Goal: Task Accomplishment & Management: Use online tool/utility

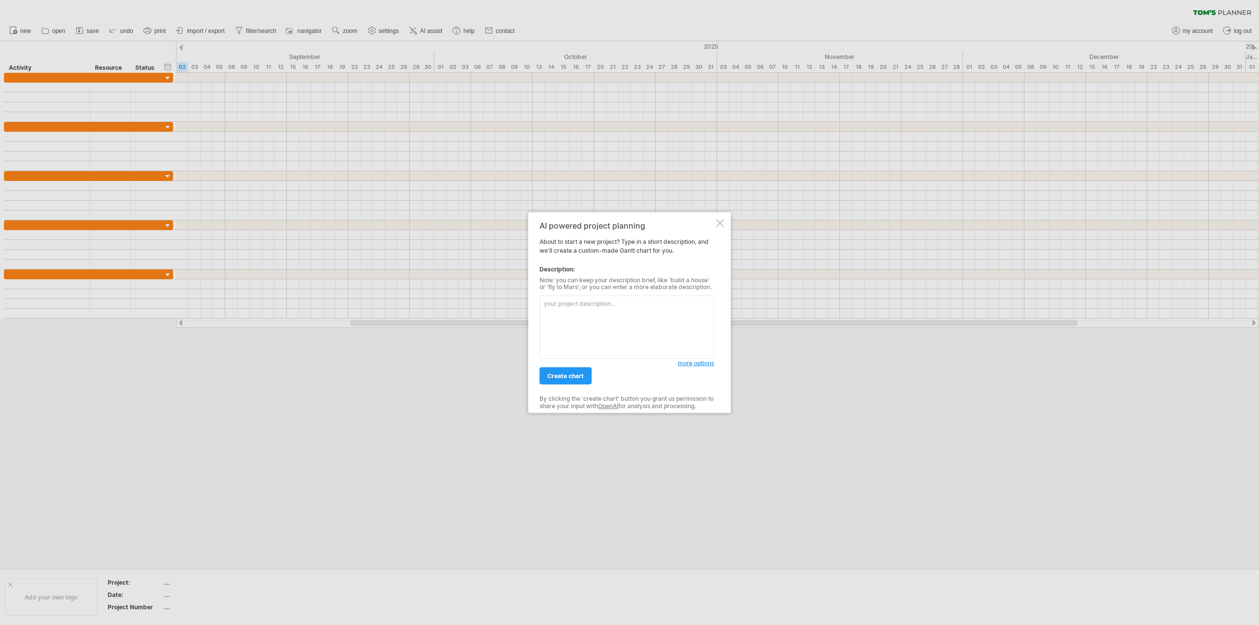
click at [617, 311] on textarea at bounding box center [627, 327] width 175 height 63
type textarea "一張含有 文字, 螢幕擷取畫面, 數字, 字型 的圖片 AI 產生的內容可能不正確。"
drag, startPoint x: 567, startPoint y: 314, endPoint x: 504, endPoint y: 292, distance: 66.1
click at [504, 292] on div "Trying to reach [DOMAIN_NAME] Connected again... 0% clear filter new" at bounding box center [629, 312] width 1259 height 625
click at [698, 363] on span "more options" at bounding box center [696, 363] width 36 height 7
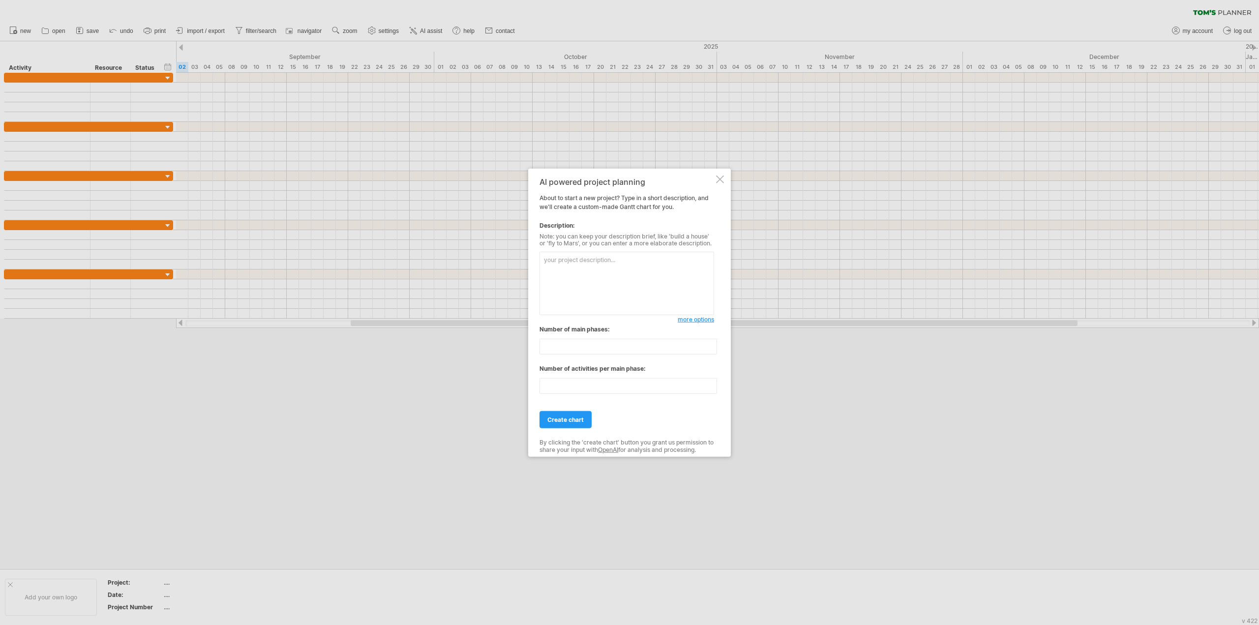
click at [702, 320] on span "more options" at bounding box center [696, 319] width 36 height 7
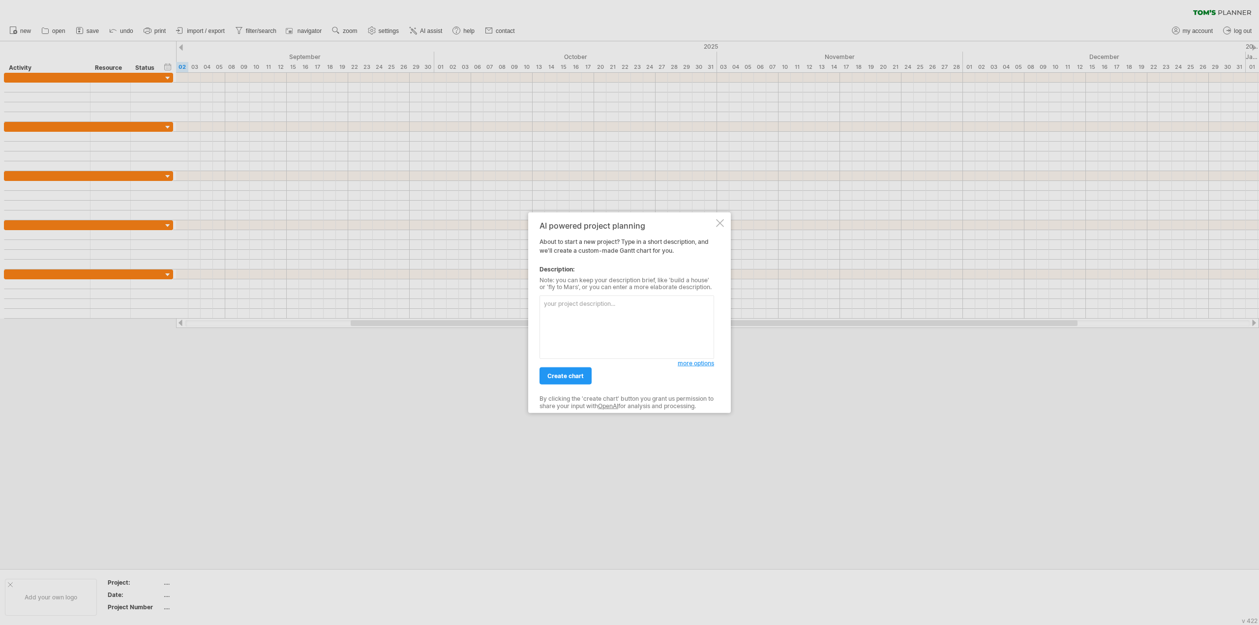
click at [718, 218] on div "AI powered project planning About to start a new project? Type in a short descr…" at bounding box center [629, 312] width 203 height 201
click at [718, 223] on div at bounding box center [720, 223] width 8 height 8
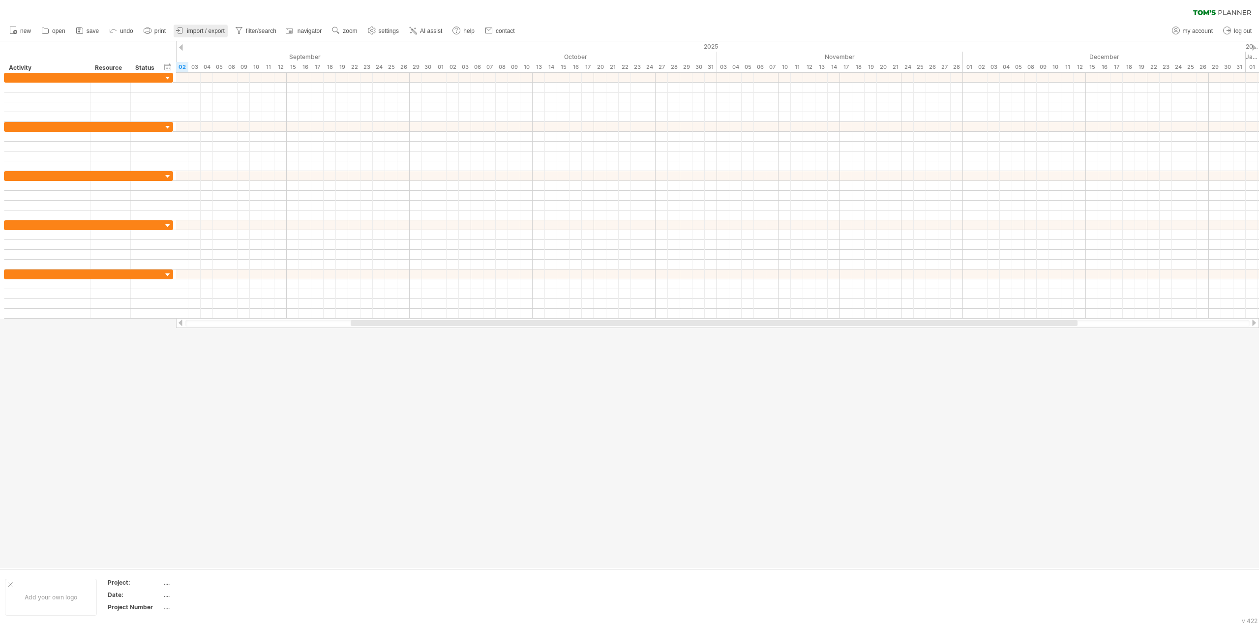
click at [211, 33] on span "import / export" at bounding box center [206, 31] width 38 height 7
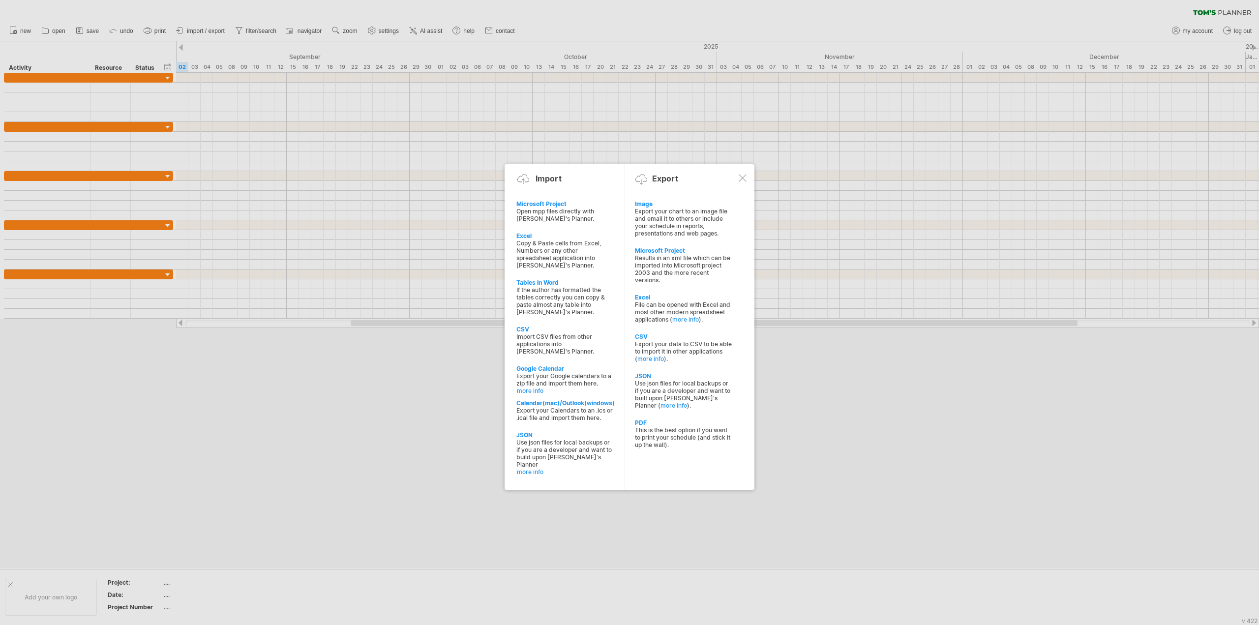
click at [402, 340] on div at bounding box center [629, 312] width 1259 height 625
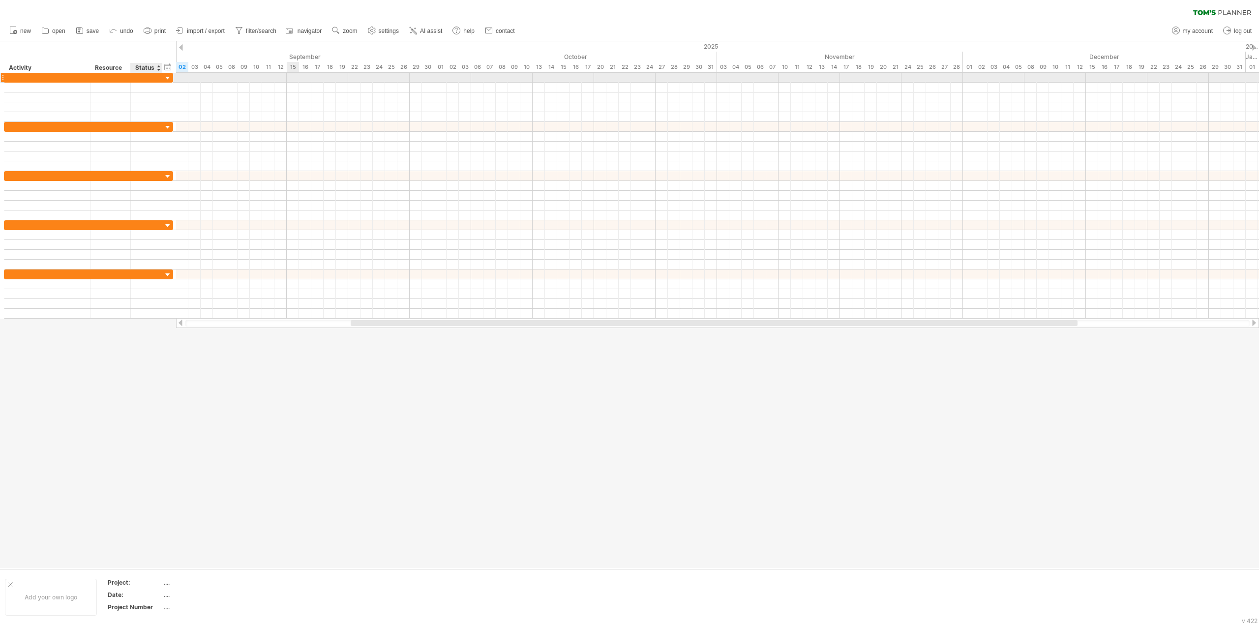
click at [160, 79] on div at bounding box center [161, 78] width 5 height 10
click at [165, 77] on div at bounding box center [167, 78] width 9 height 9
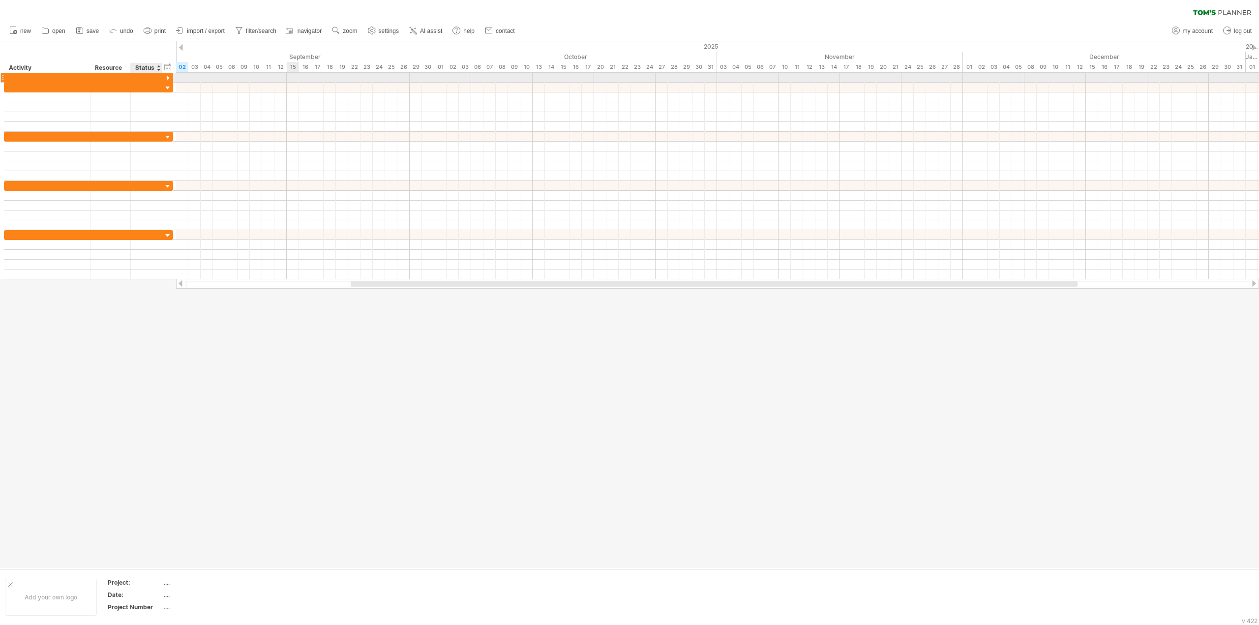
click at [169, 77] on div at bounding box center [167, 78] width 9 height 9
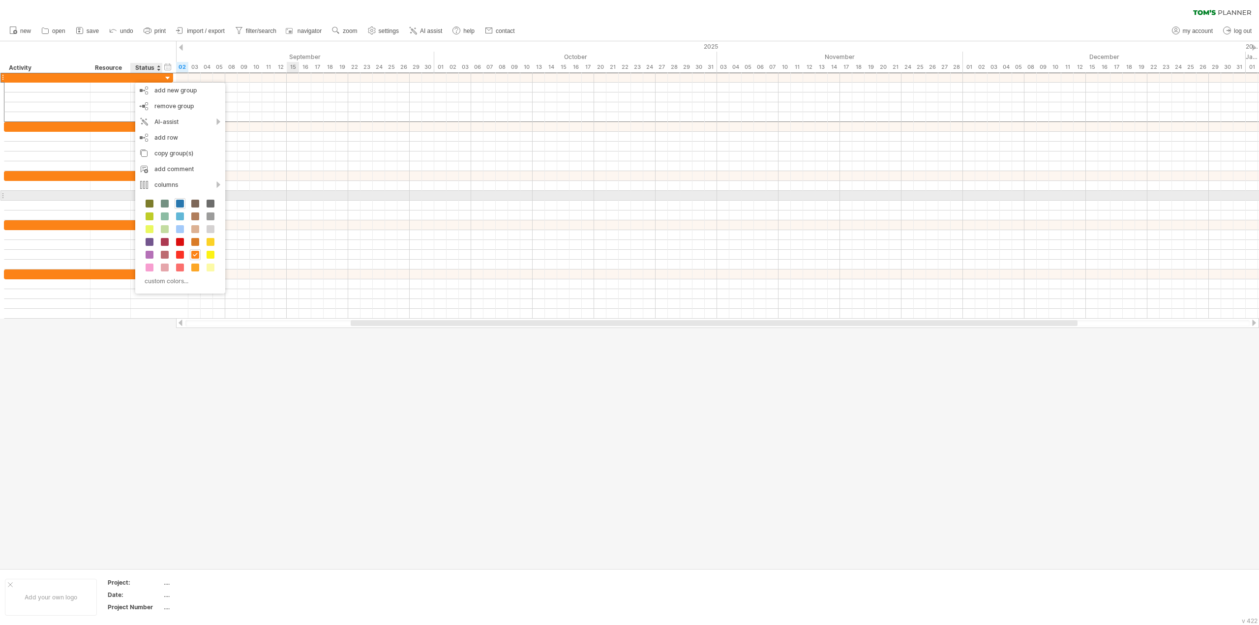
click at [182, 200] on span at bounding box center [180, 204] width 8 height 8
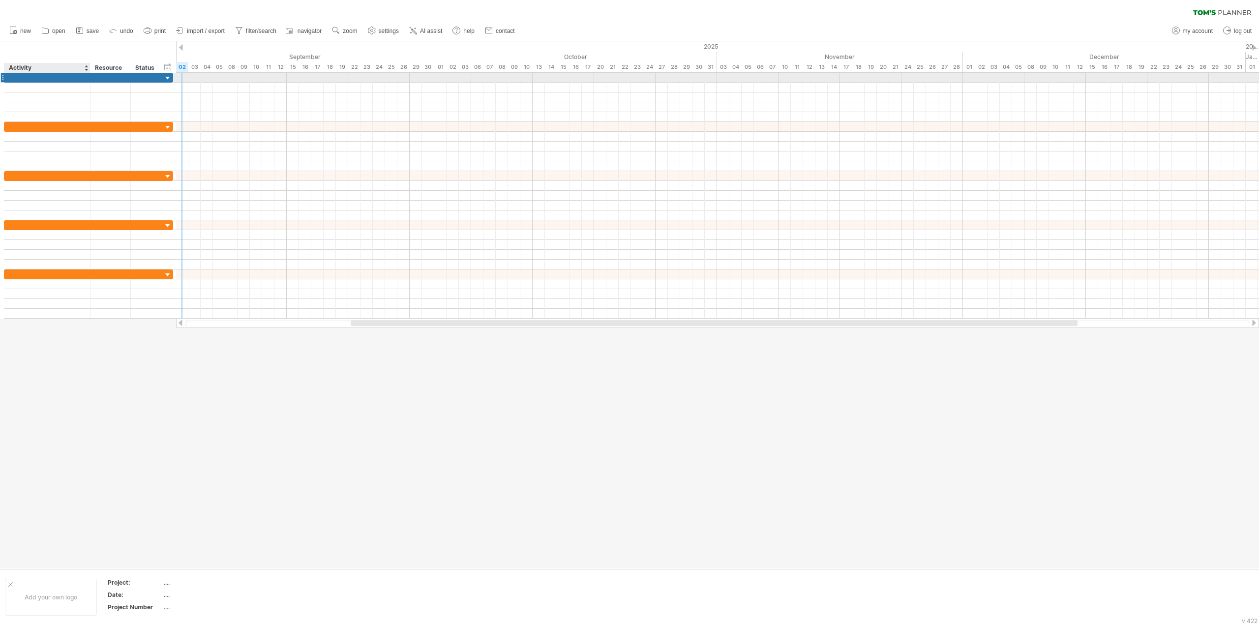
click at [31, 78] on div at bounding box center [47, 77] width 76 height 9
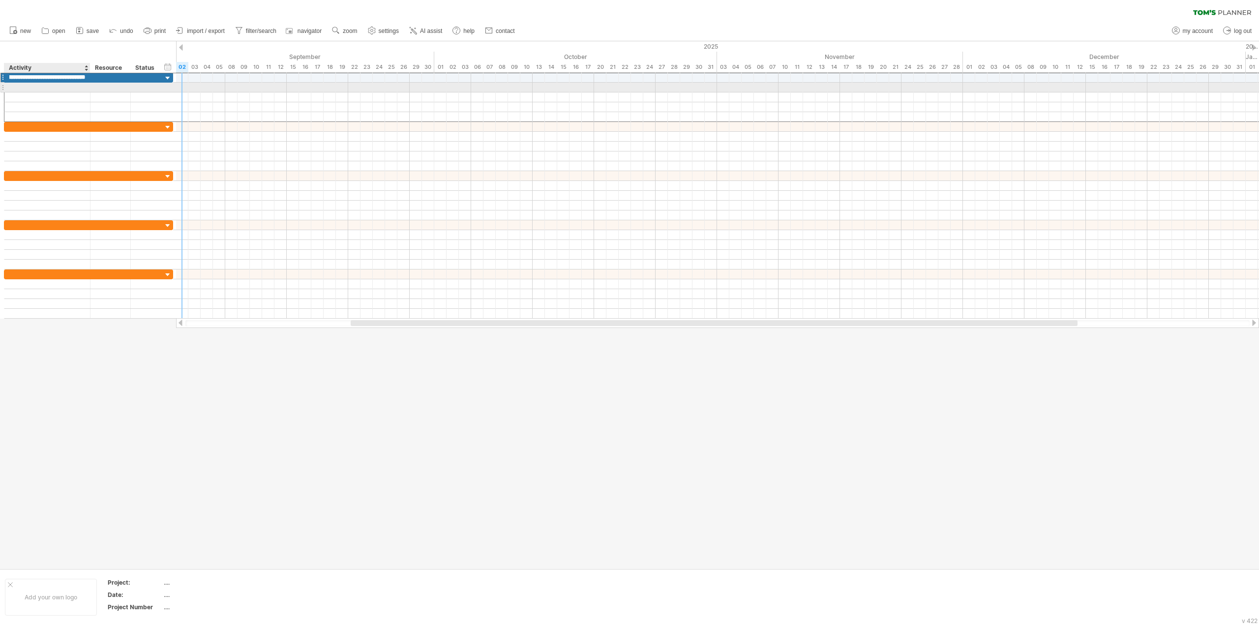
type input "**********"
click at [65, 88] on div at bounding box center [47, 87] width 76 height 9
click at [43, 88] on input "text" at bounding box center [47, 87] width 76 height 9
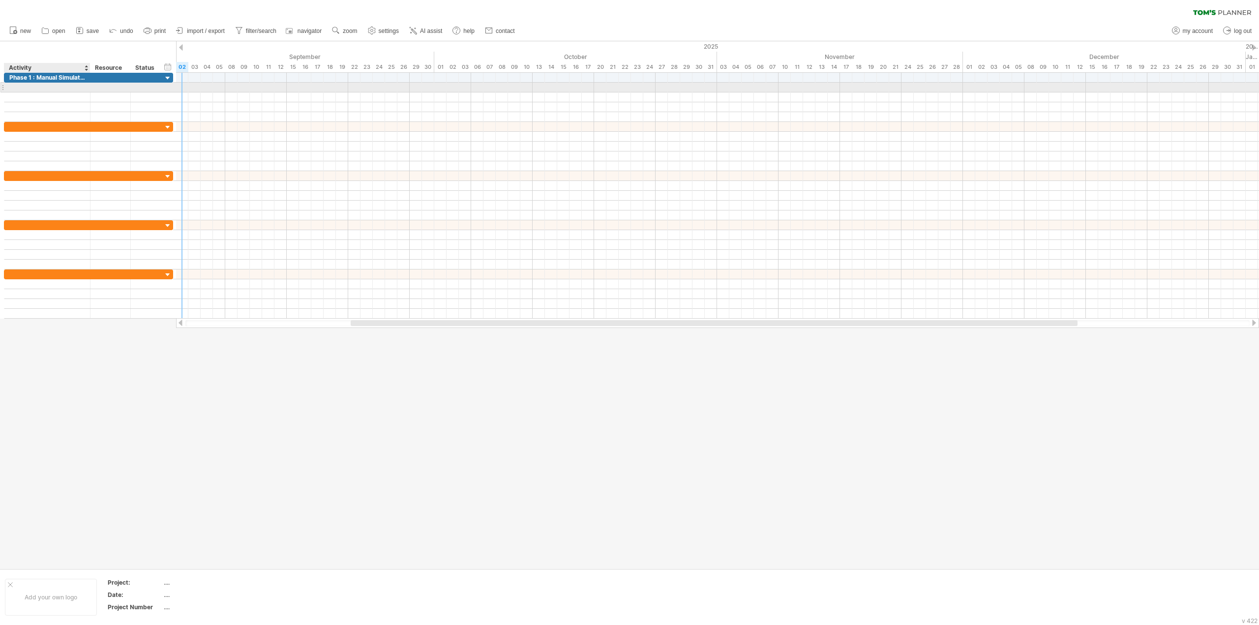
click at [43, 88] on input "text" at bounding box center [47, 87] width 76 height 9
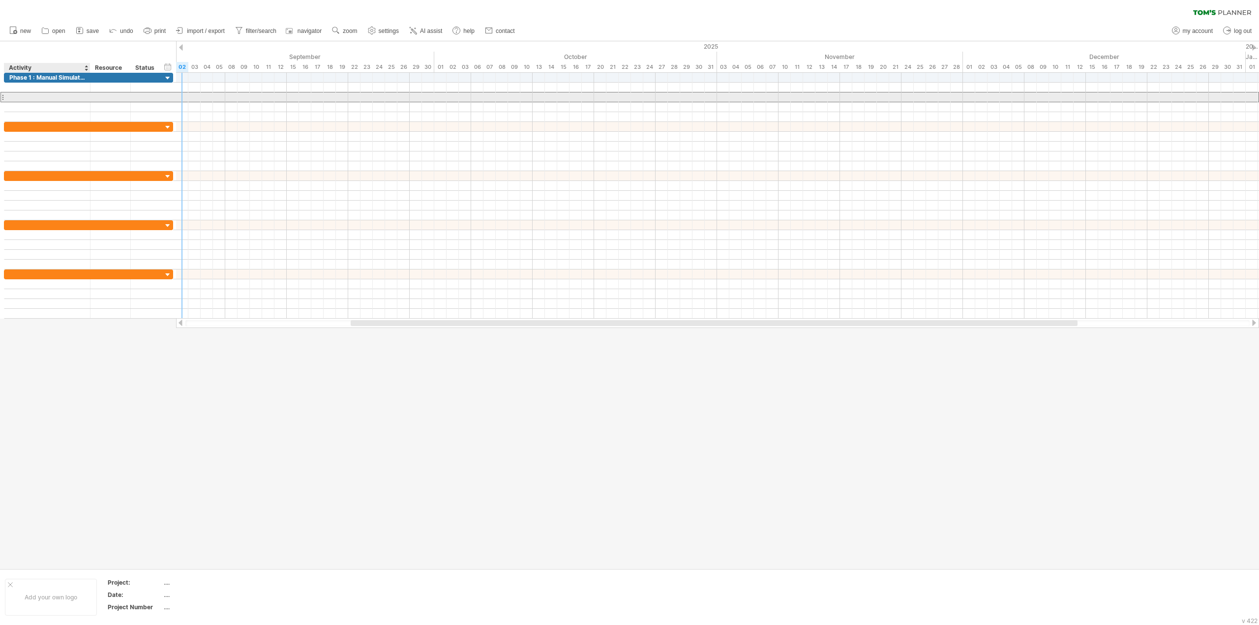
click at [8, 95] on div at bounding box center [47, 96] width 86 height 9
click at [34, 87] on div at bounding box center [47, 87] width 76 height 9
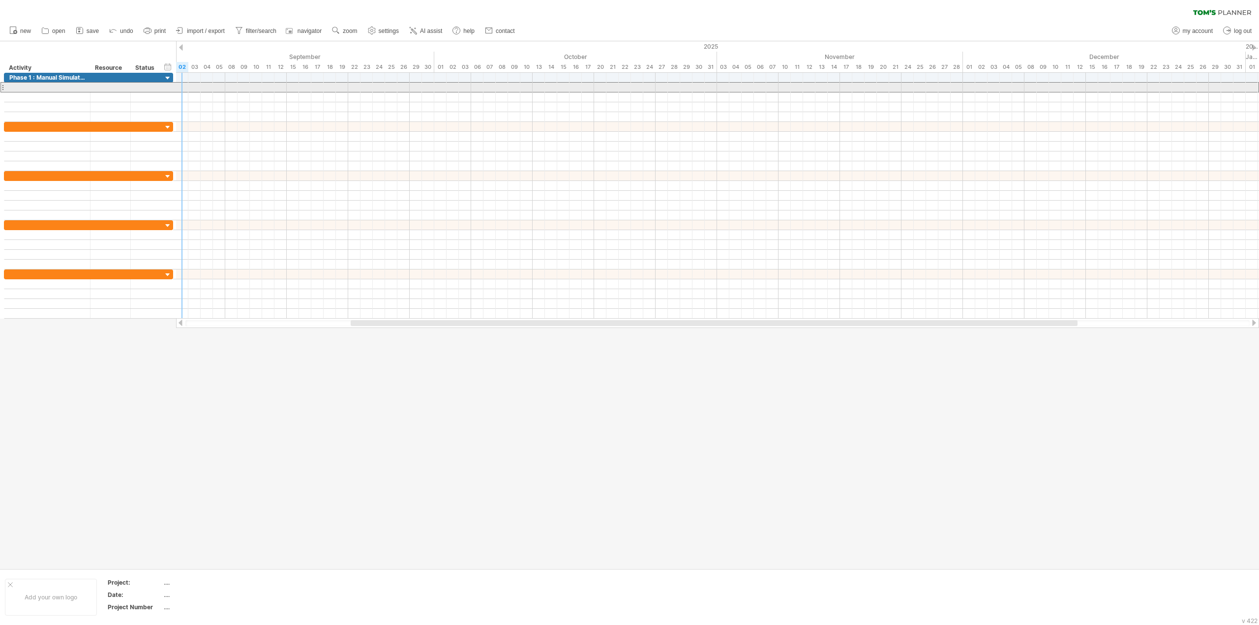
click at [1, 87] on div at bounding box center [2, 87] width 4 height 10
click at [20, 86] on div at bounding box center [47, 87] width 76 height 9
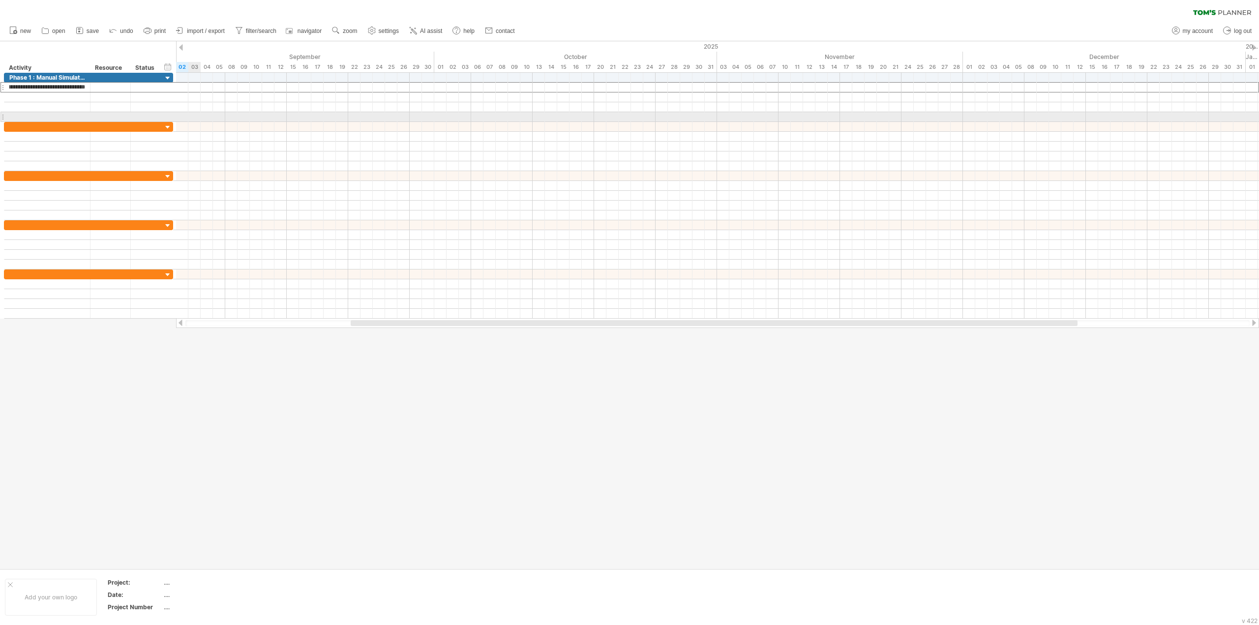
scroll to position [0, 49]
type input "**********"
click at [292, 127] on div at bounding box center [717, 127] width 1083 height 10
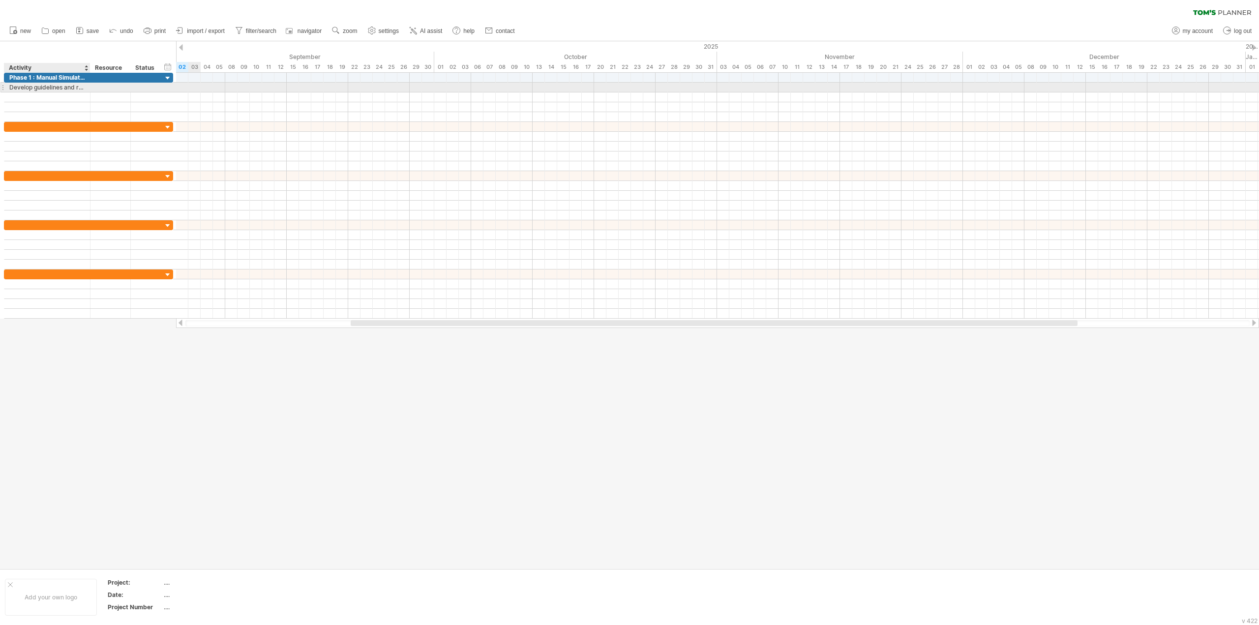
click at [90, 86] on div at bounding box center [110, 87] width 40 height 9
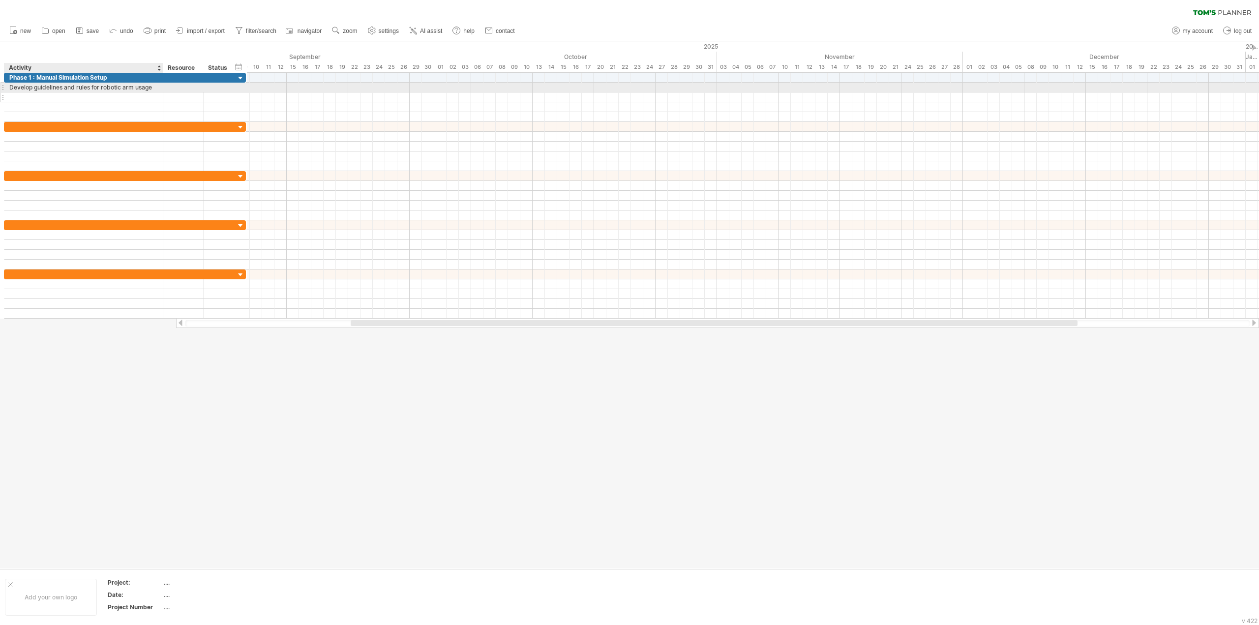
drag, startPoint x: 89, startPoint y: 86, endPoint x: 161, endPoint y: 94, distance: 73.2
click at [161, 94] on div "**********" at bounding box center [125, 97] width 242 height 49
click at [13, 76] on div "Phase 1 : Manual Simulation Setup" at bounding box center [83, 77] width 149 height 9
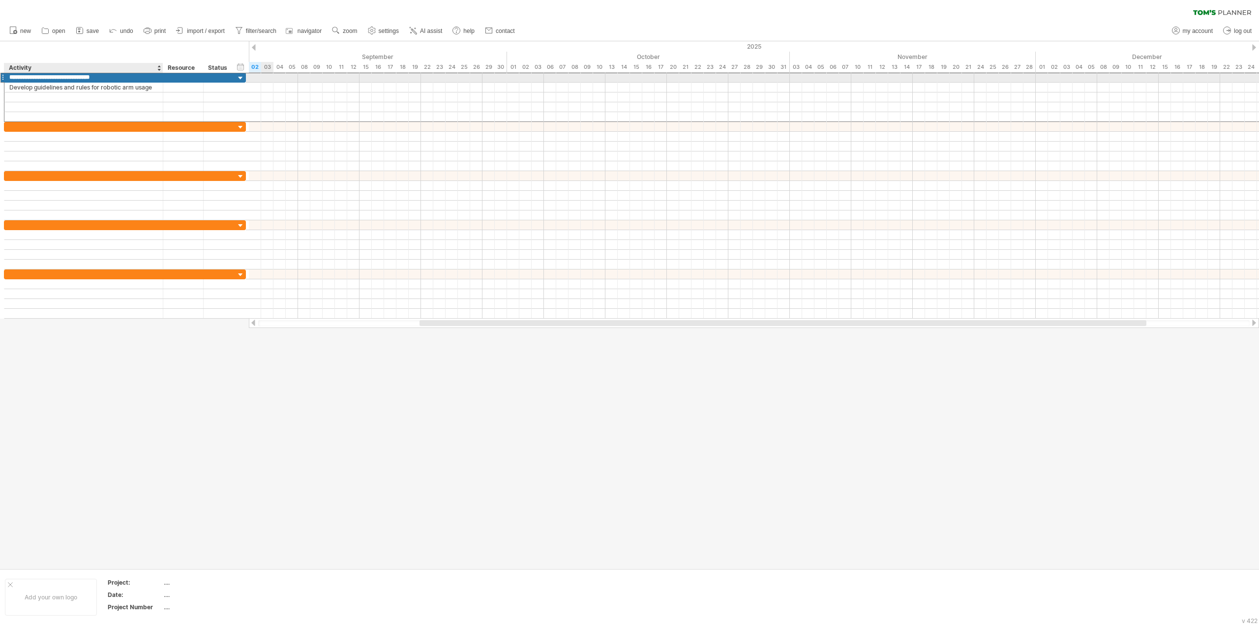
click at [11, 77] on input "**********" at bounding box center [83, 77] width 149 height 9
click at [4, 77] on div at bounding box center [2, 77] width 4 height 10
click at [421, 29] on span "AI assist" at bounding box center [431, 31] width 22 height 7
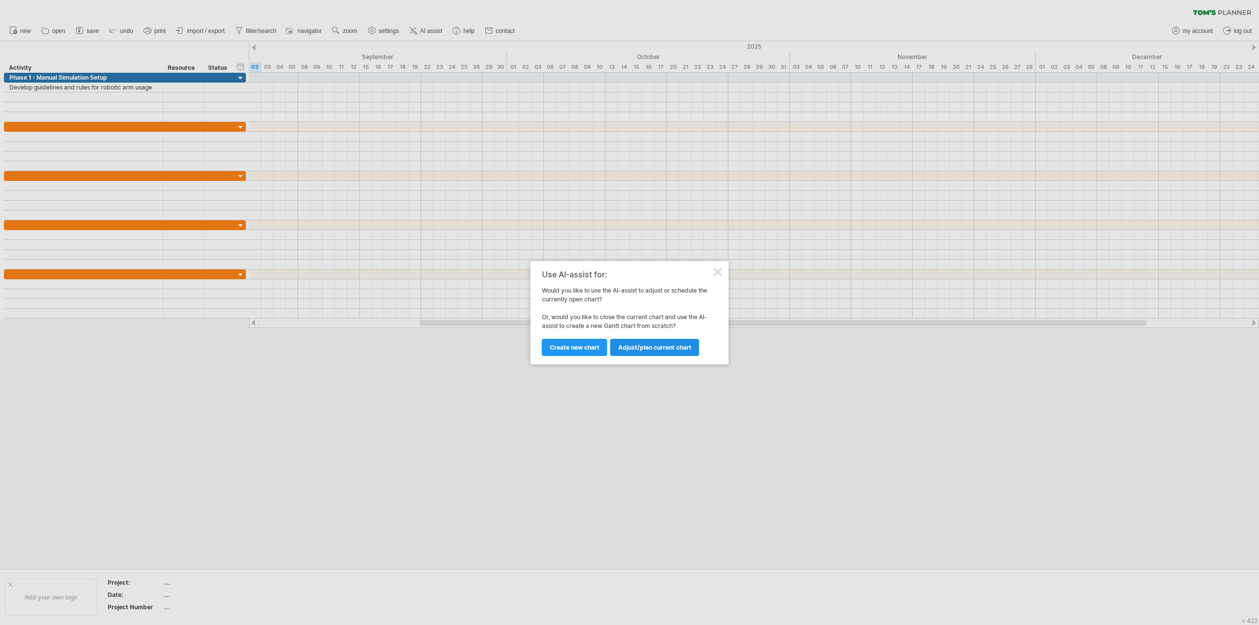
click at [629, 351] on link "Adjust/plan current chart" at bounding box center [654, 347] width 89 height 17
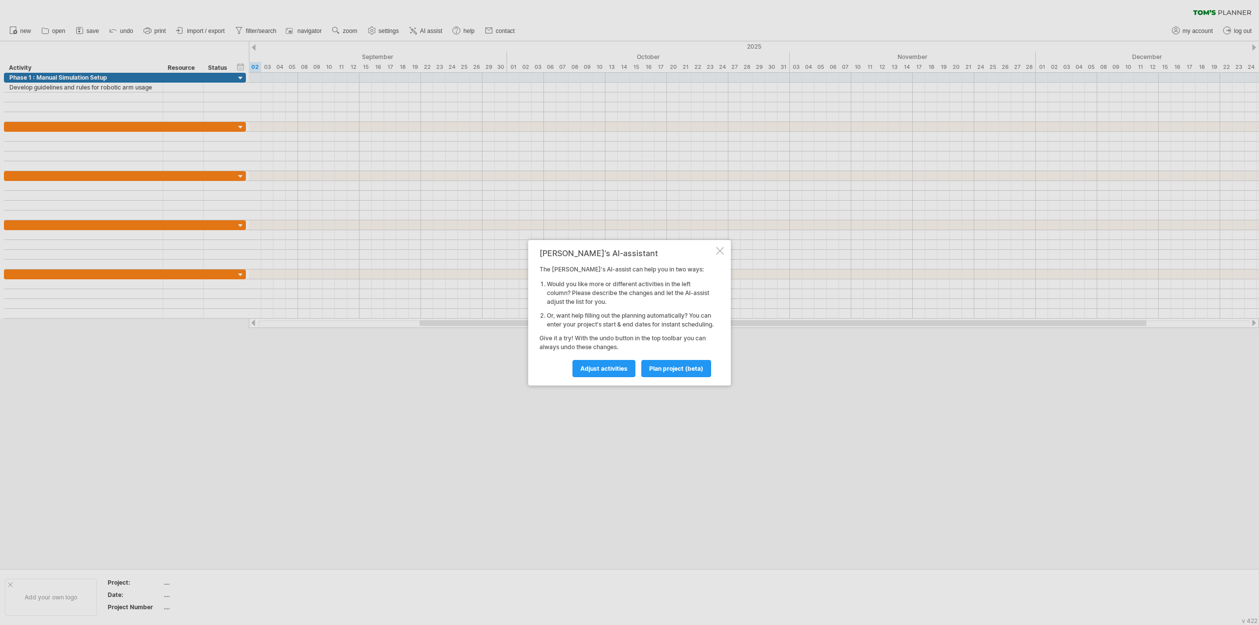
click at [718, 248] on div at bounding box center [720, 251] width 8 height 8
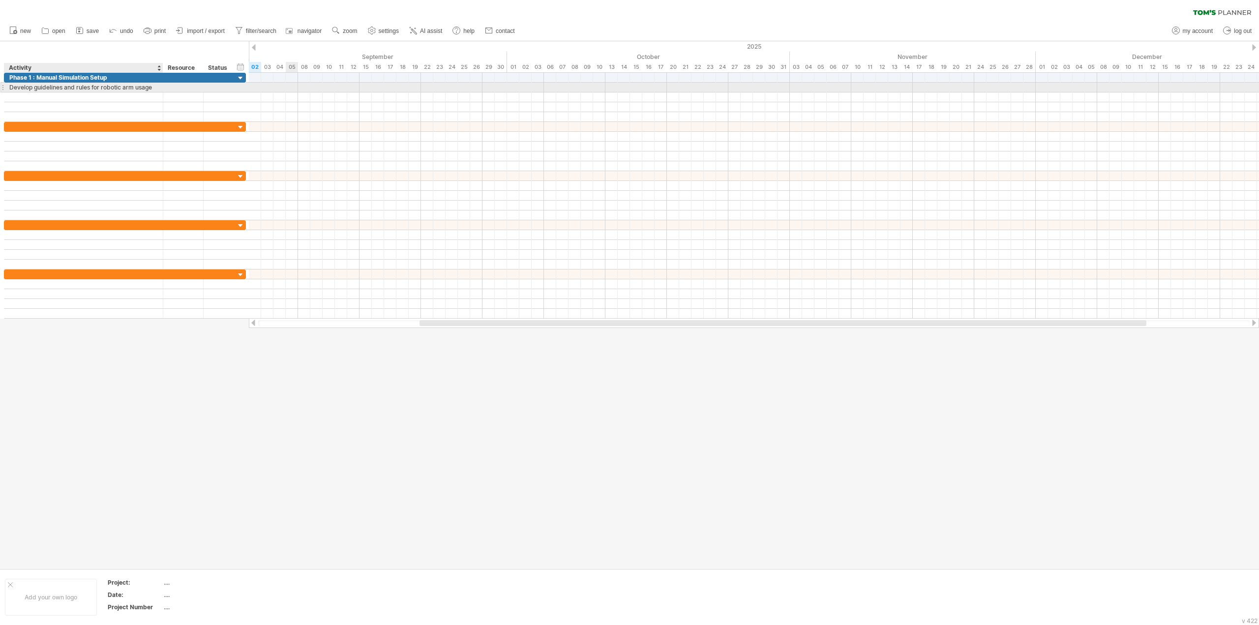
click at [122, 90] on div "Develop guidelines and rules for robotic arm usage" at bounding box center [83, 87] width 149 height 9
click at [123, 88] on input "**********" at bounding box center [83, 87] width 149 height 9
click at [25, 72] on div "Activity" at bounding box center [83, 68] width 149 height 10
click at [16, 76] on div "Phase 1 : Manual Simulation Setup" at bounding box center [83, 77] width 149 height 9
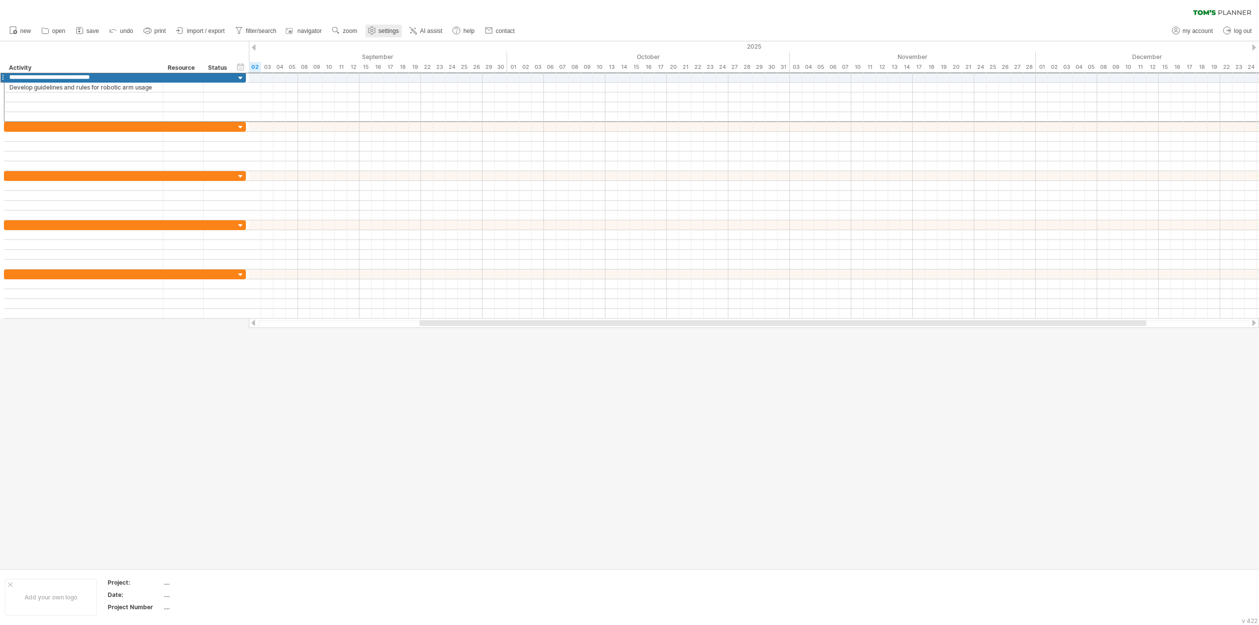
click at [375, 32] on icon at bounding box center [371, 30] width 7 height 7
select select "*"
select select "**"
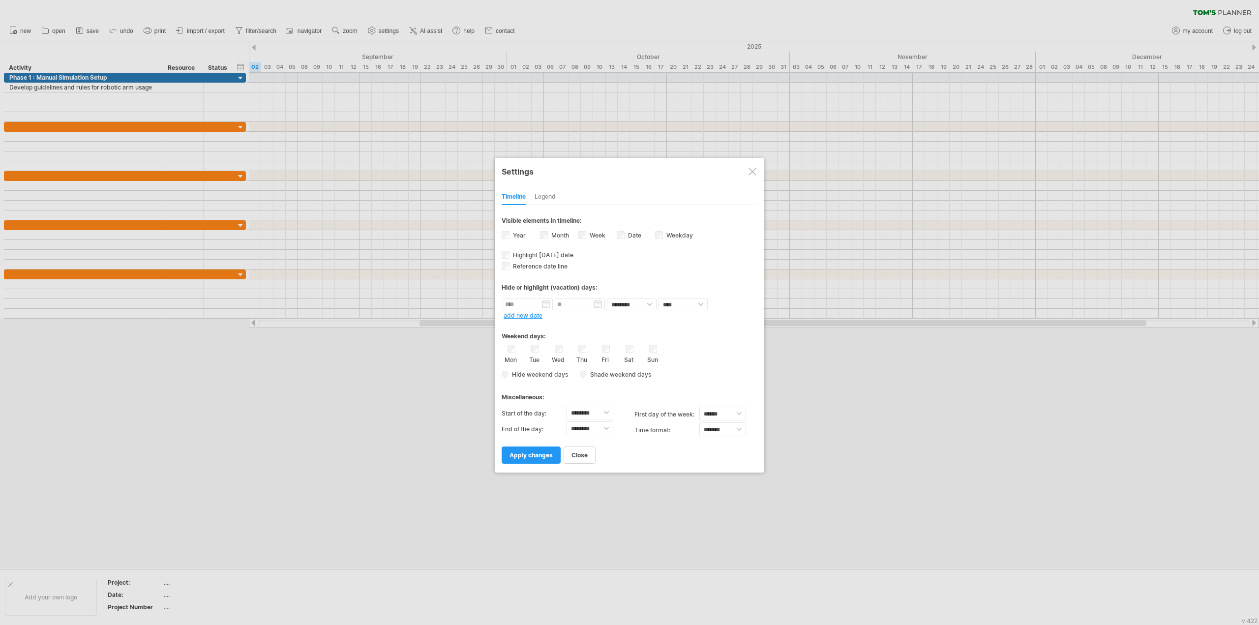
click at [750, 168] on div at bounding box center [753, 172] width 8 height 8
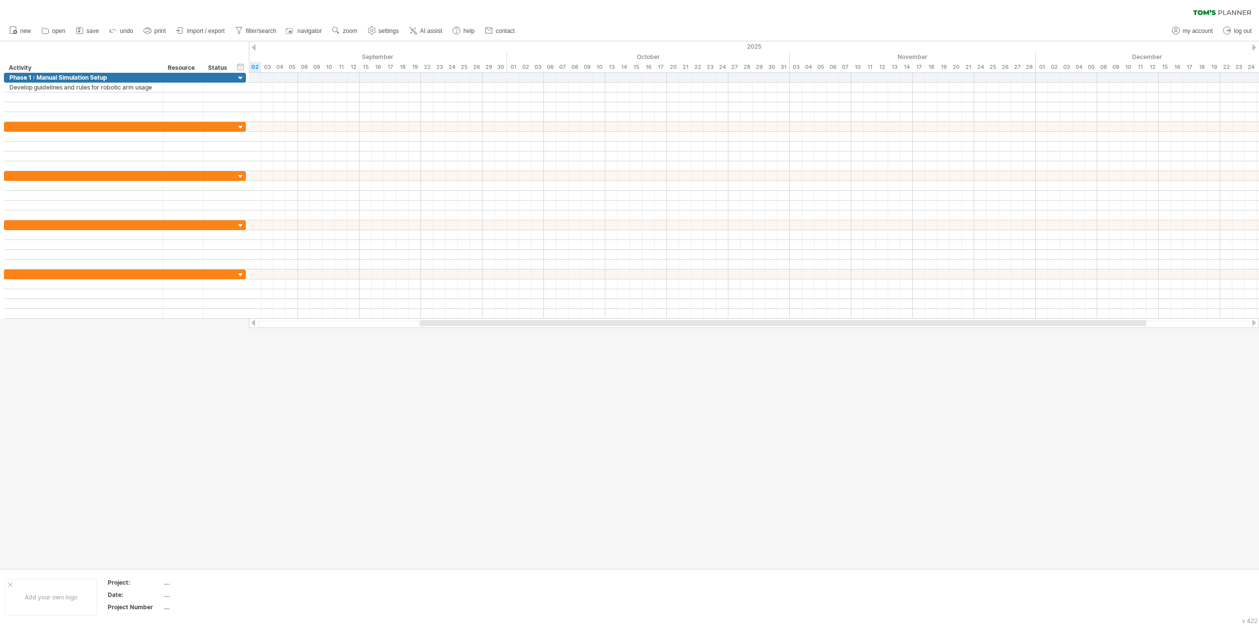
click at [427, 29] on span "AI assist" at bounding box center [431, 31] width 22 height 7
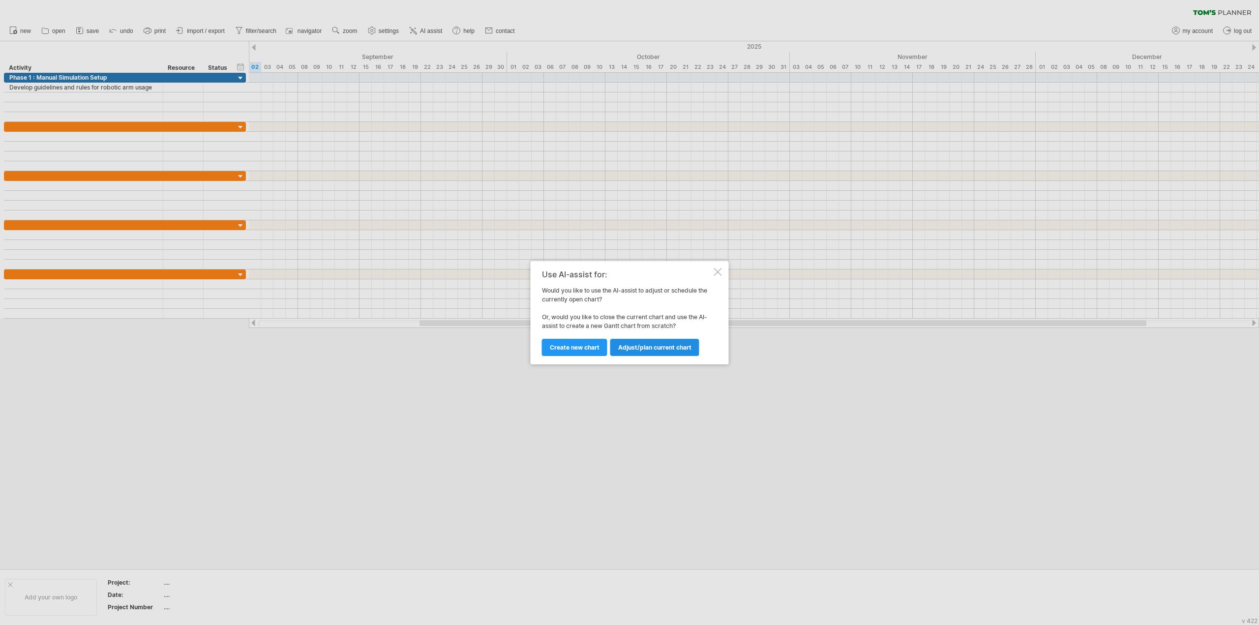
click at [651, 350] on span "Adjust/plan current chart" at bounding box center [654, 347] width 73 height 7
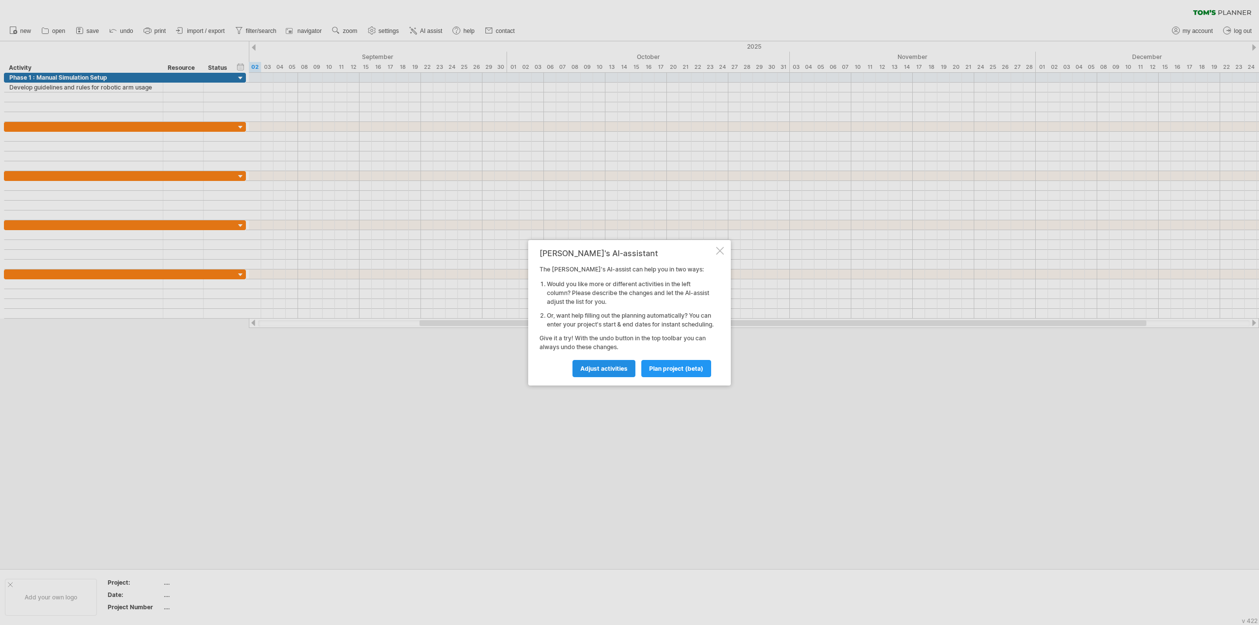
click at [617, 369] on span "Adjust activities" at bounding box center [603, 368] width 47 height 7
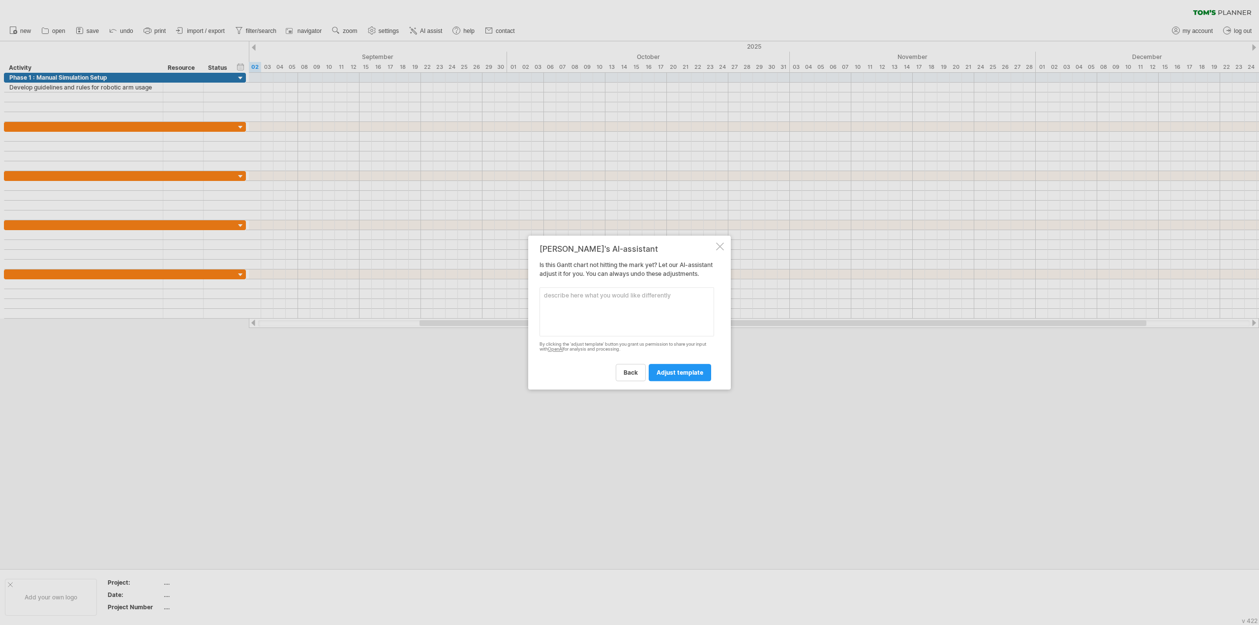
click at [635, 321] on textarea at bounding box center [627, 311] width 175 height 49
click at [722, 246] on div "[PERSON_NAME]'s AI-assistant Is this [PERSON_NAME] chart not hitting the mark y…" at bounding box center [629, 313] width 203 height 154
click at [718, 243] on div at bounding box center [720, 246] width 8 height 8
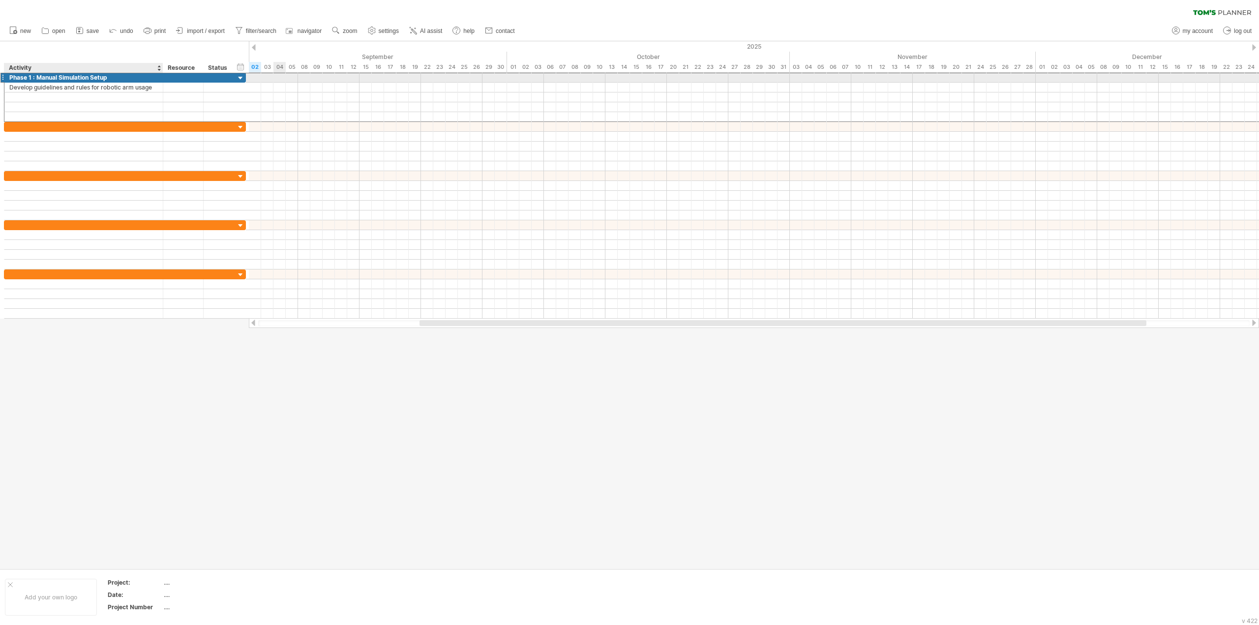
click at [34, 75] on div "Phase 1 : Manual Simulation Setup" at bounding box center [83, 77] width 149 height 9
click at [0, 0] on input "**********" at bounding box center [0, 0] width 0 height 0
click at [20, 76] on input "**********" at bounding box center [83, 77] width 149 height 9
click at [0, 76] on div at bounding box center [2, 77] width 4 height 10
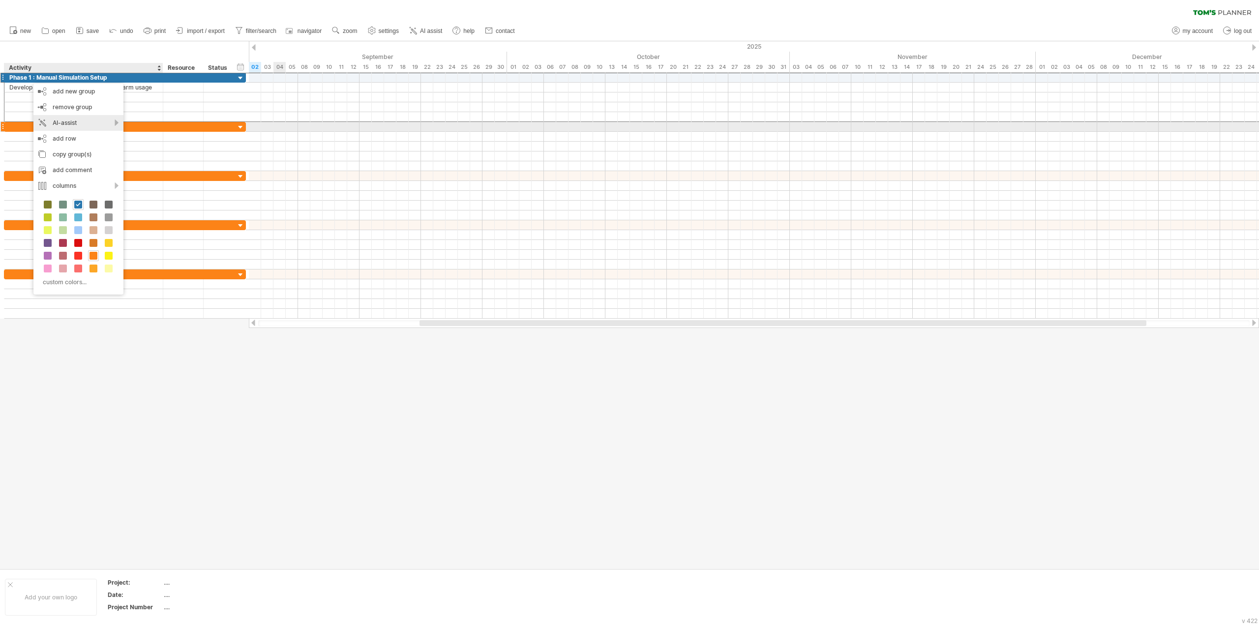
click at [109, 127] on div "AI-assist" at bounding box center [78, 123] width 90 height 16
click at [112, 122] on div "AI-assist" at bounding box center [78, 123] width 90 height 16
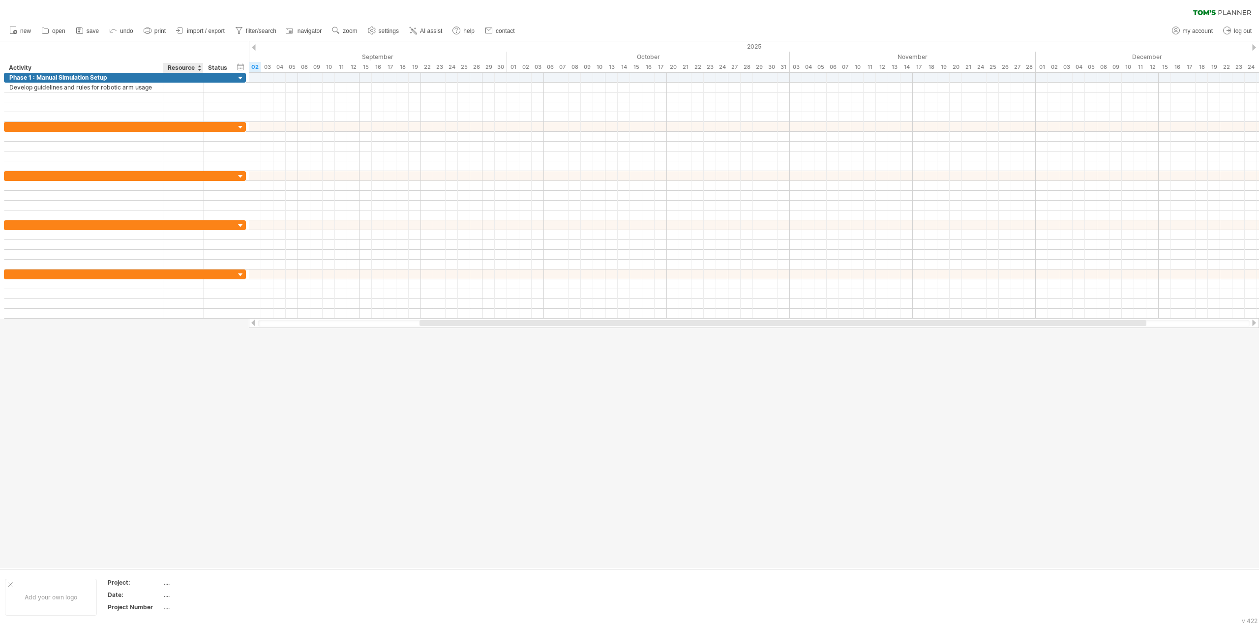
click at [164, 43] on div "hide start/end/duration show start/end/duration ******** Activity ******** Reso…" at bounding box center [124, 56] width 249 height 31
click at [386, 29] on span "settings" at bounding box center [389, 31] width 20 height 7
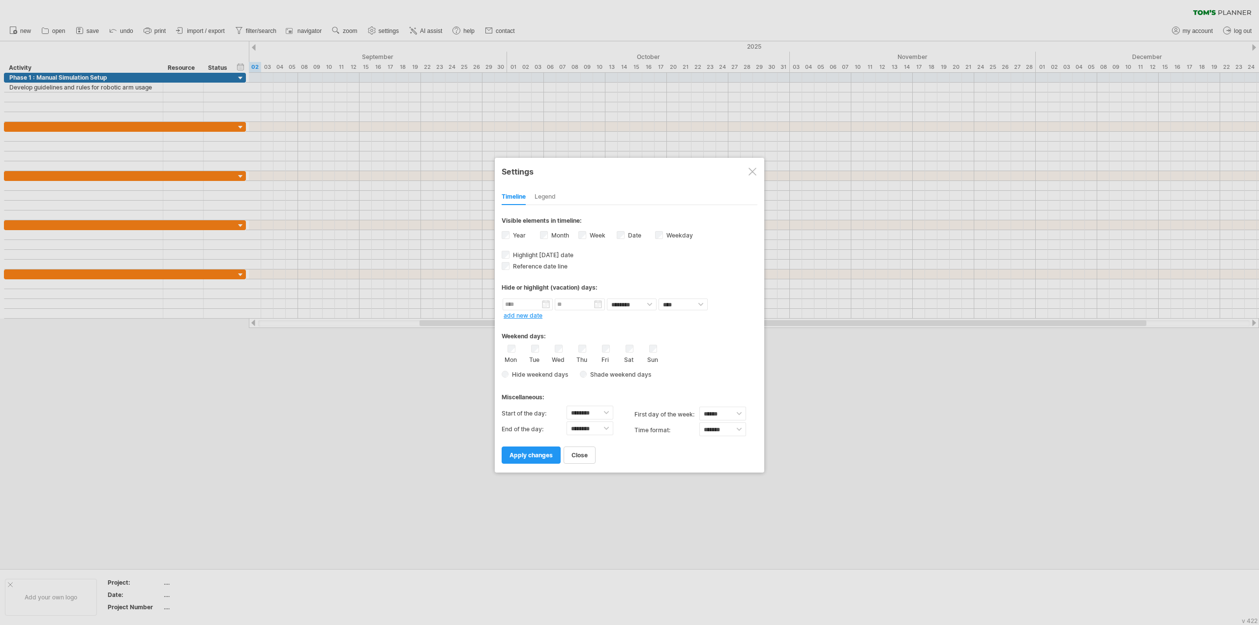
click at [754, 170] on div at bounding box center [753, 172] width 8 height 8
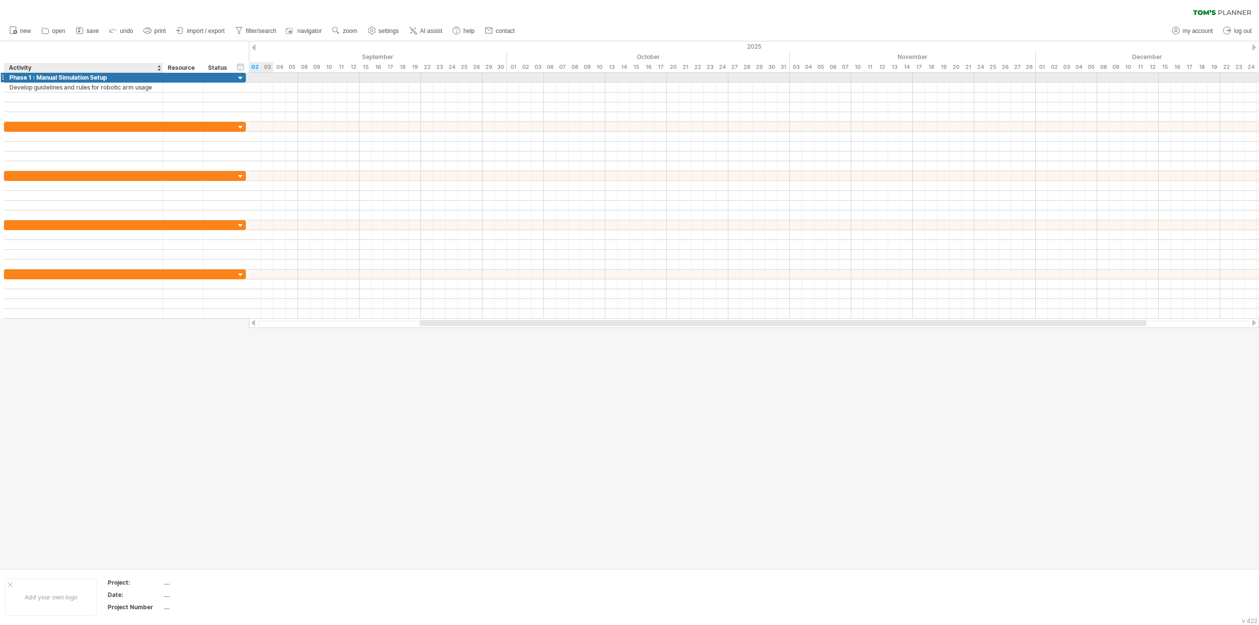
click at [128, 79] on div "Phase 1 : Manual Simulation Setup" at bounding box center [83, 77] width 149 height 9
click at [9, 73] on input "**********" at bounding box center [9, 73] width 0 height 0
click at [159, 85] on div at bounding box center [161, 88] width 5 height 10
click at [199, 69] on div at bounding box center [199, 68] width 4 height 10
click at [188, 90] on div at bounding box center [183, 87] width 30 height 9
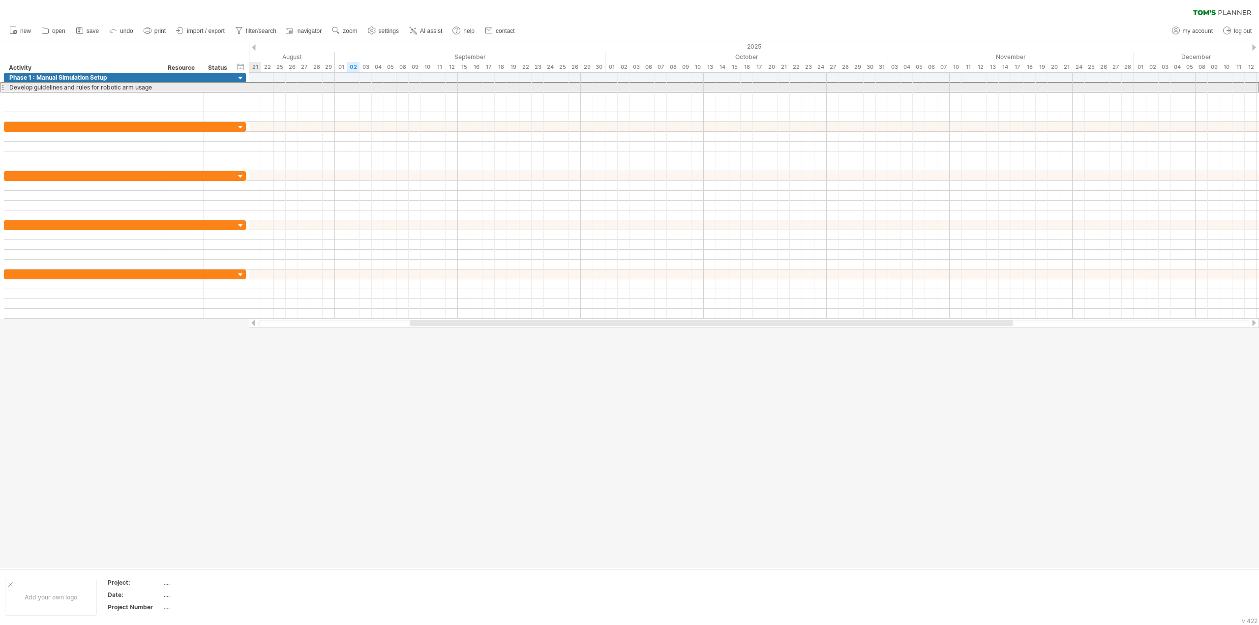
click at [4, 86] on div "**********" at bounding box center [83, 87] width 159 height 9
click at [2, 86] on div at bounding box center [2, 87] width 4 height 10
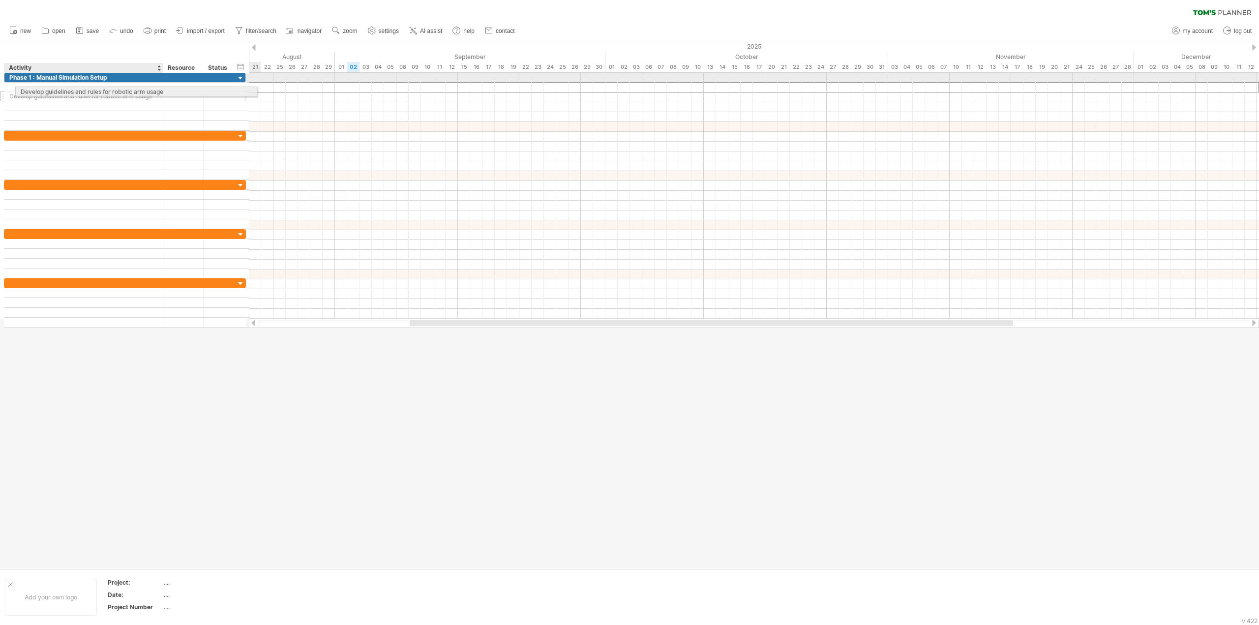
drag, startPoint x: 2, startPoint y: 86, endPoint x: 36, endPoint y: 90, distance: 34.7
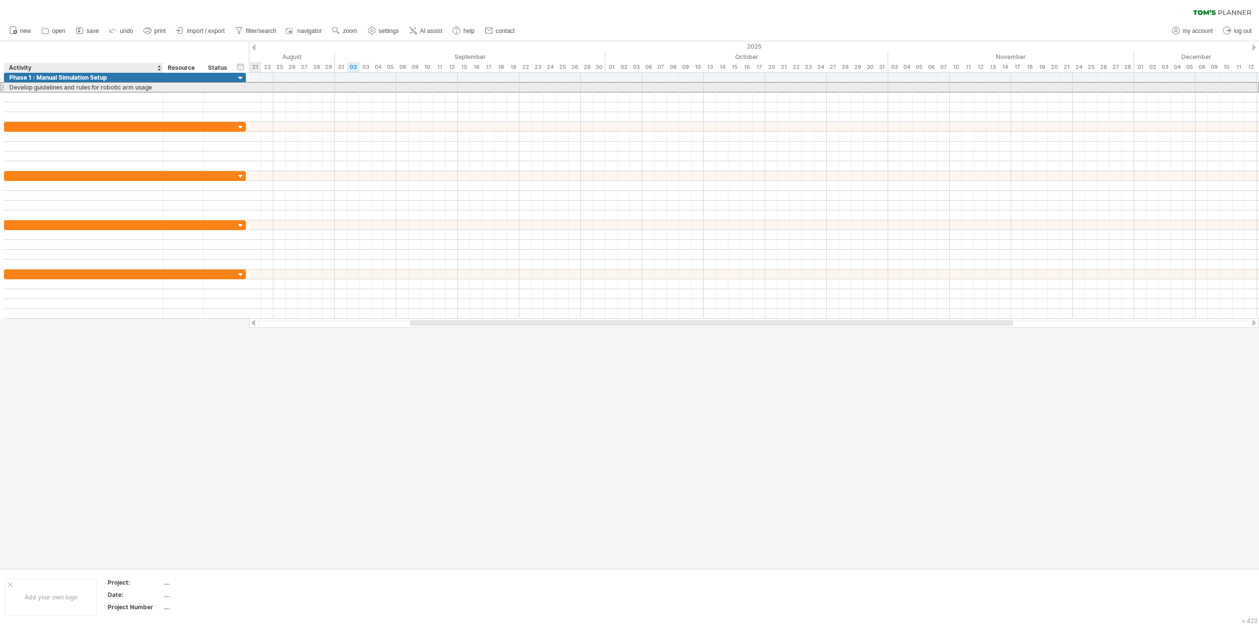
click at [152, 88] on div "Develop guidelines and rules for robotic arm usage" at bounding box center [83, 87] width 149 height 9
click at [155, 87] on input "**********" at bounding box center [83, 87] width 149 height 9
click at [164, 89] on div at bounding box center [183, 87] width 40 height 9
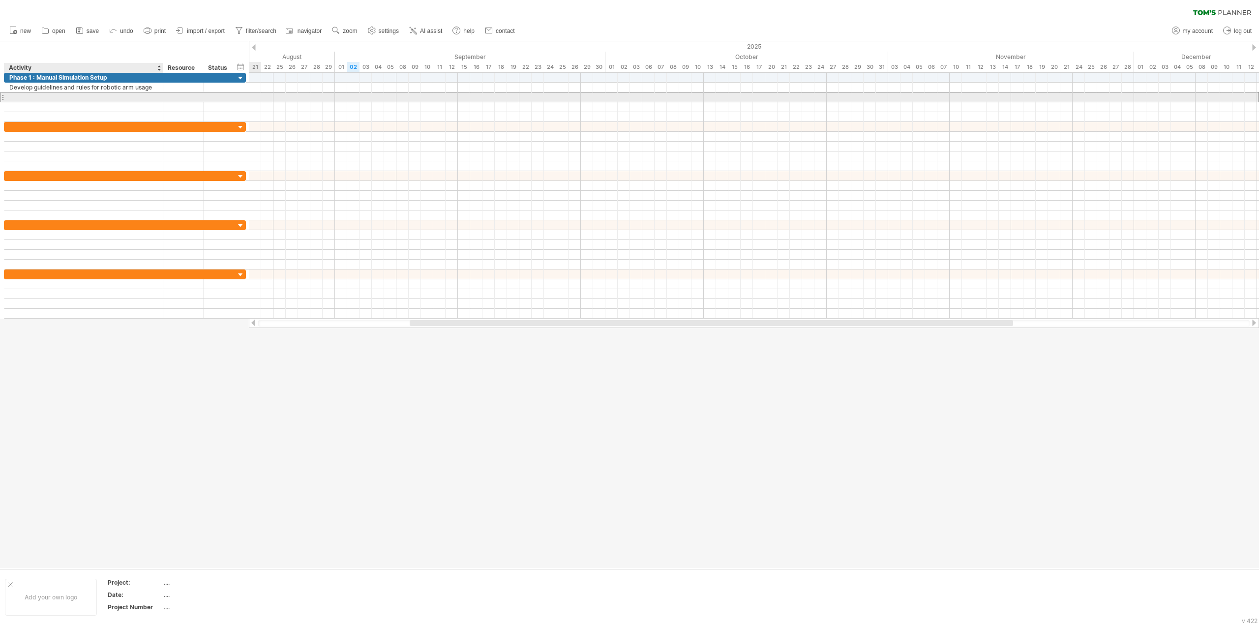
click at [150, 99] on div at bounding box center [83, 96] width 149 height 9
click at [152, 86] on div "Develop guidelines and rules for robotic arm usage" at bounding box center [83, 87] width 149 height 9
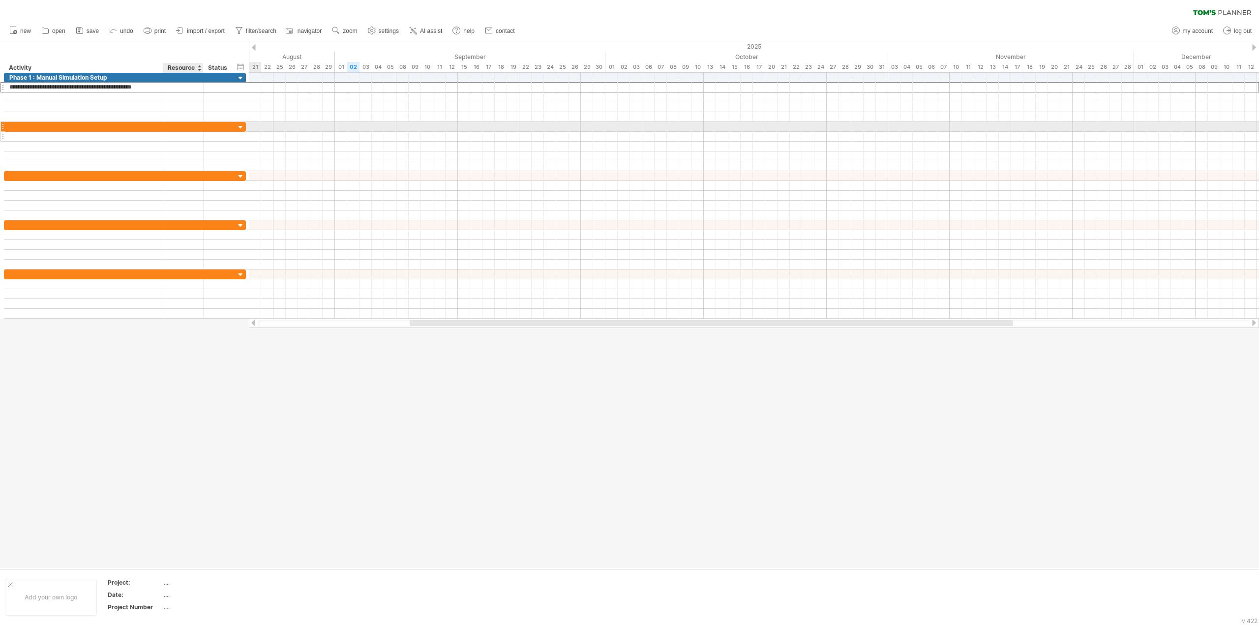
click at [208, 137] on div at bounding box center [220, 136] width 32 height 9
click at [81, 84] on div "Develop guidelines and rules for robotic arm usage" at bounding box center [83, 87] width 149 height 9
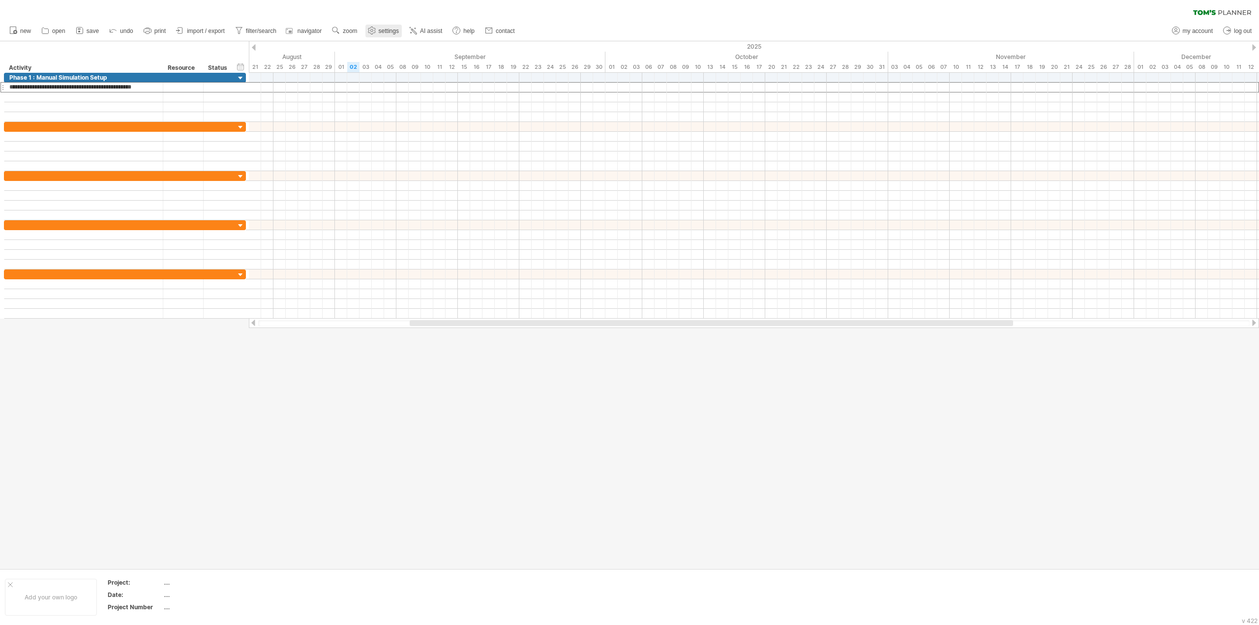
click at [385, 36] on link "settings" at bounding box center [383, 31] width 36 height 13
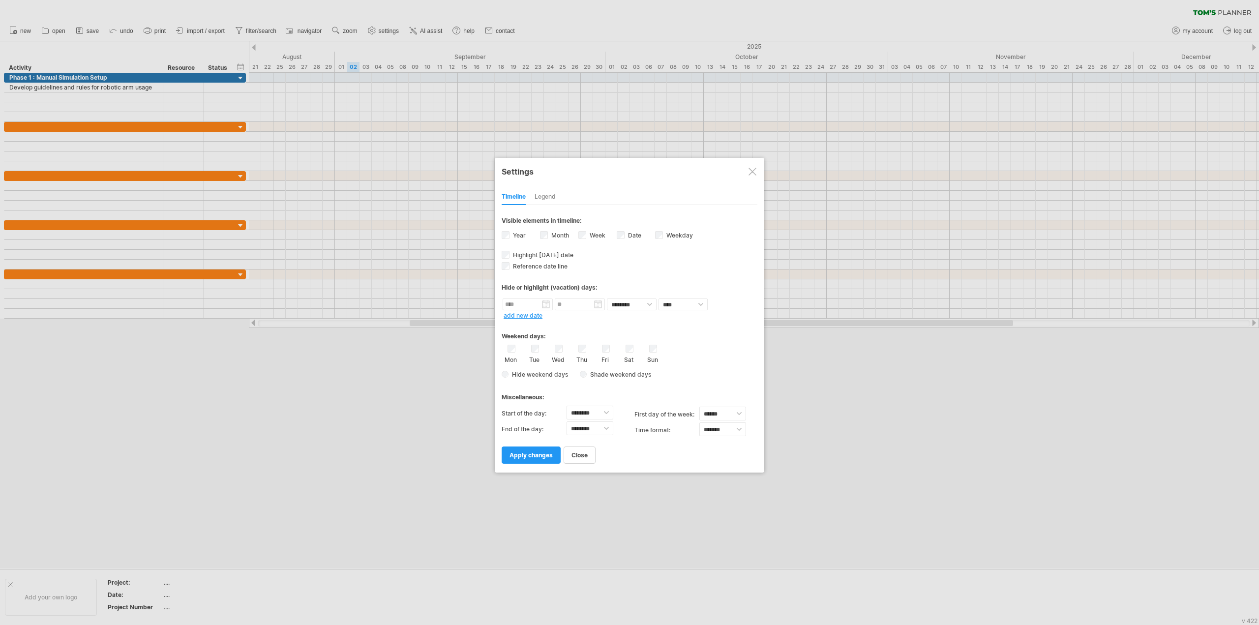
click at [751, 168] on div at bounding box center [753, 172] width 8 height 8
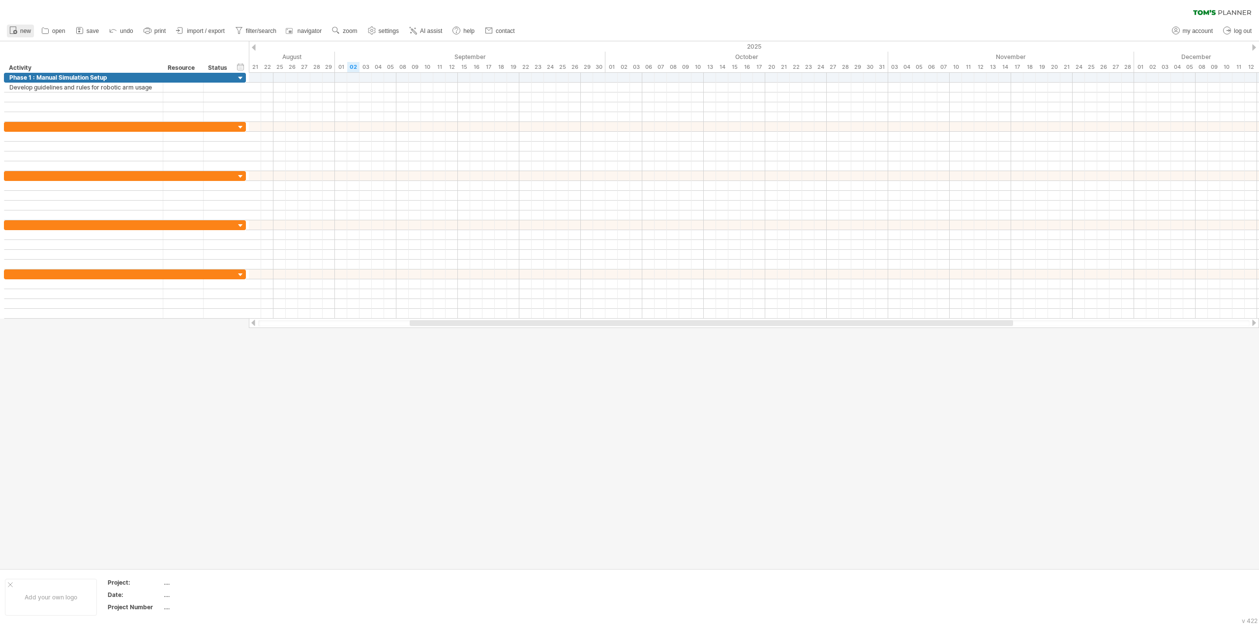
click at [28, 33] on span "new" at bounding box center [25, 31] width 11 height 7
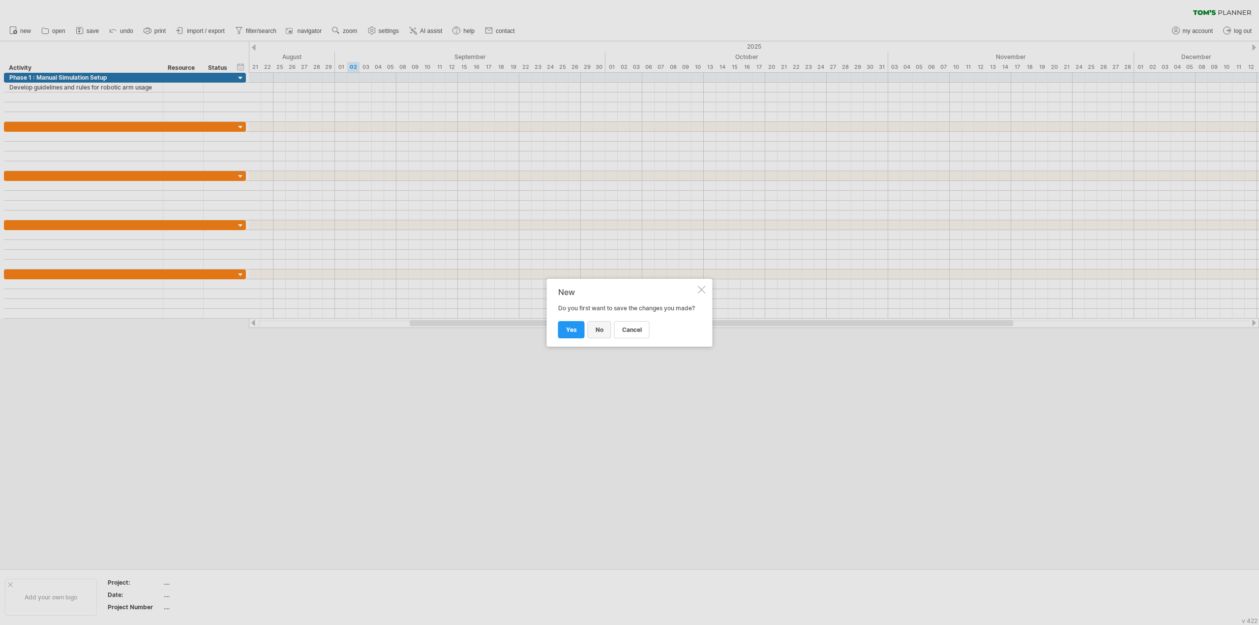
click at [593, 334] on link "no" at bounding box center [600, 329] width 24 height 17
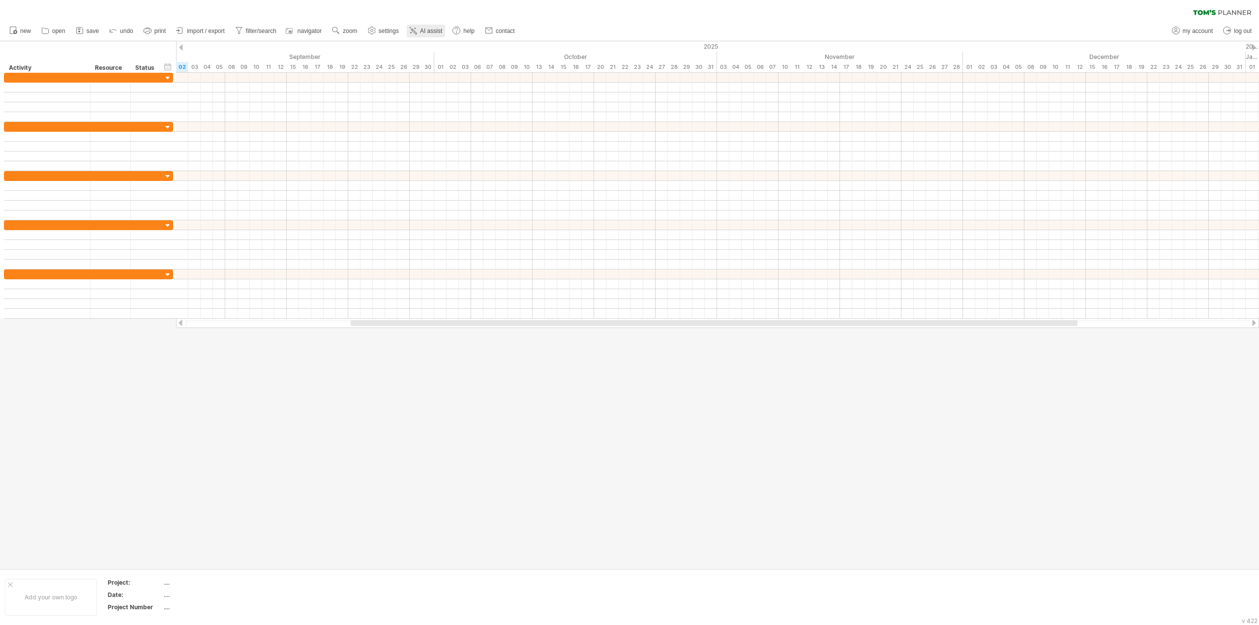
click at [424, 30] on span "AI assist" at bounding box center [431, 31] width 22 height 7
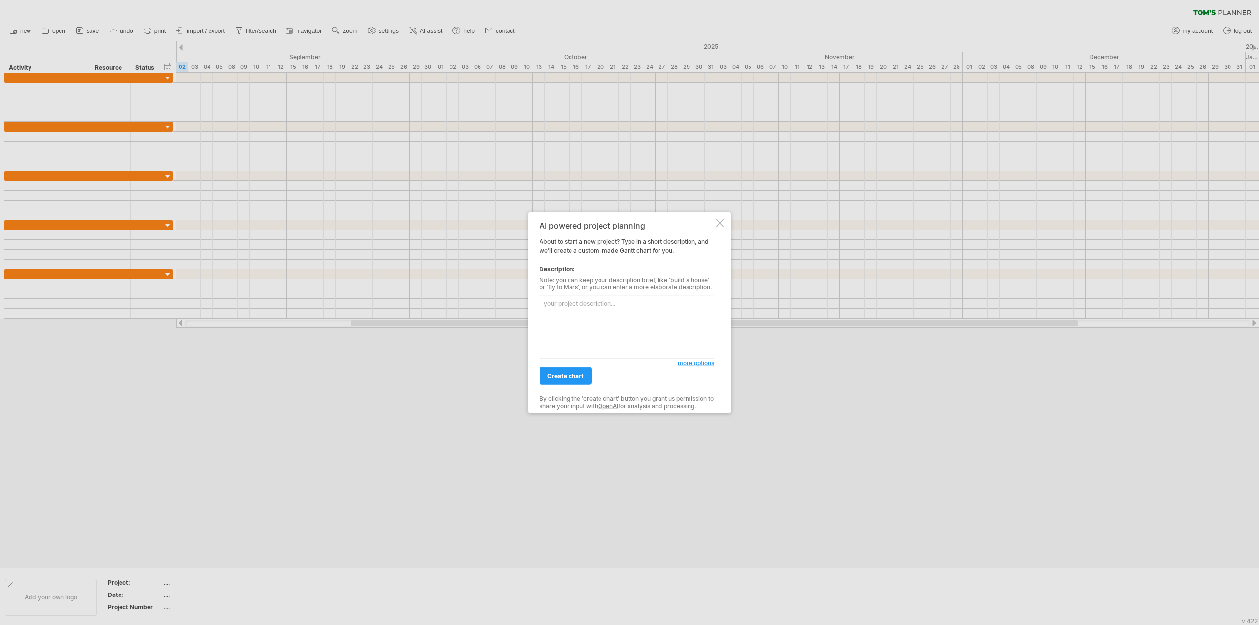
click at [607, 319] on textarea at bounding box center [627, 327] width 175 height 63
type textarea "LOREM 1 – Ipsumd Sitametcon Adipi (Eli: 9288/95/92) Seddoei temporinci utl etdo…"
click at [572, 375] on span "create chart" at bounding box center [565, 375] width 36 height 7
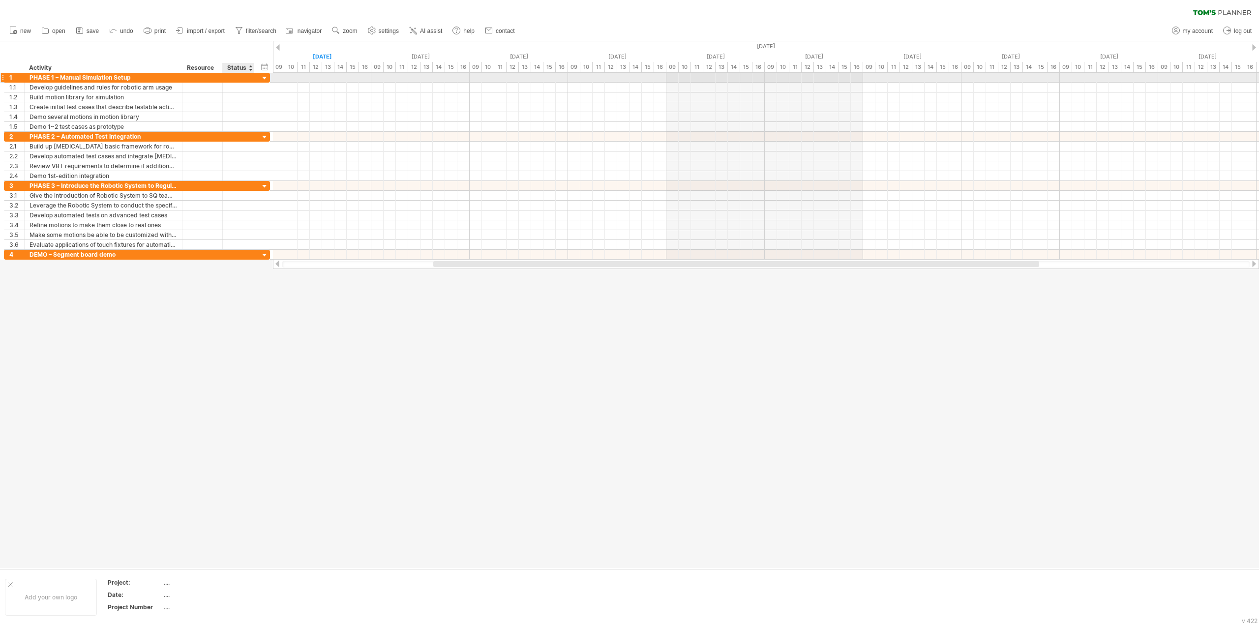
click at [266, 78] on div at bounding box center [264, 78] width 9 height 9
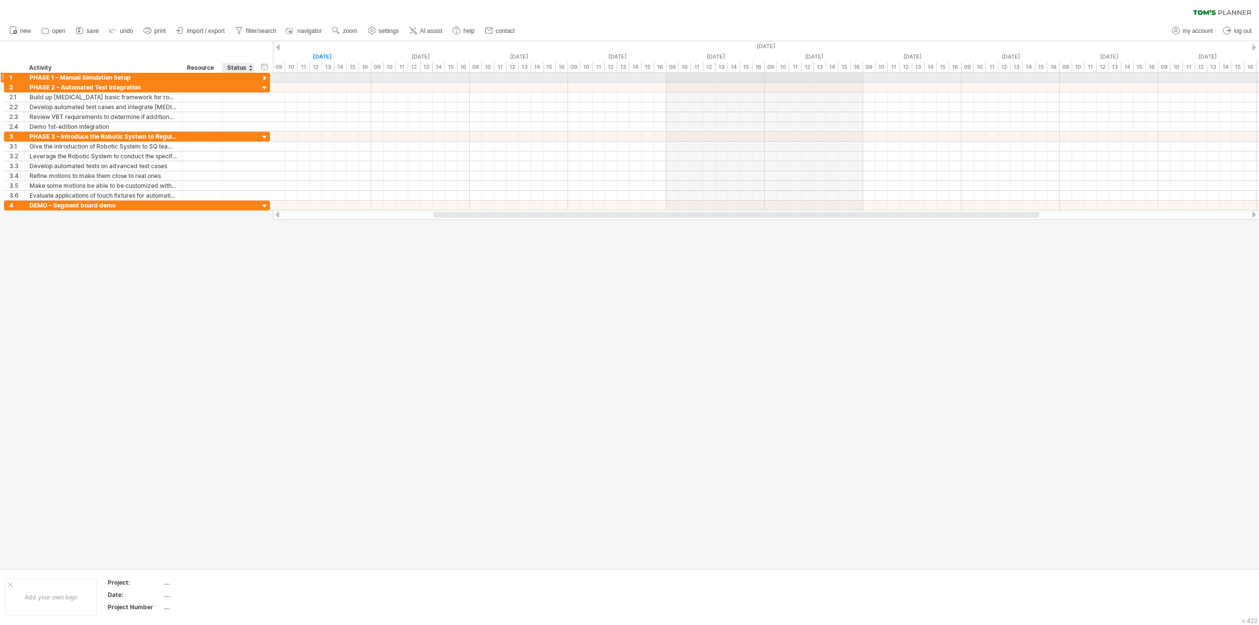
click at [266, 78] on div at bounding box center [264, 78] width 9 height 9
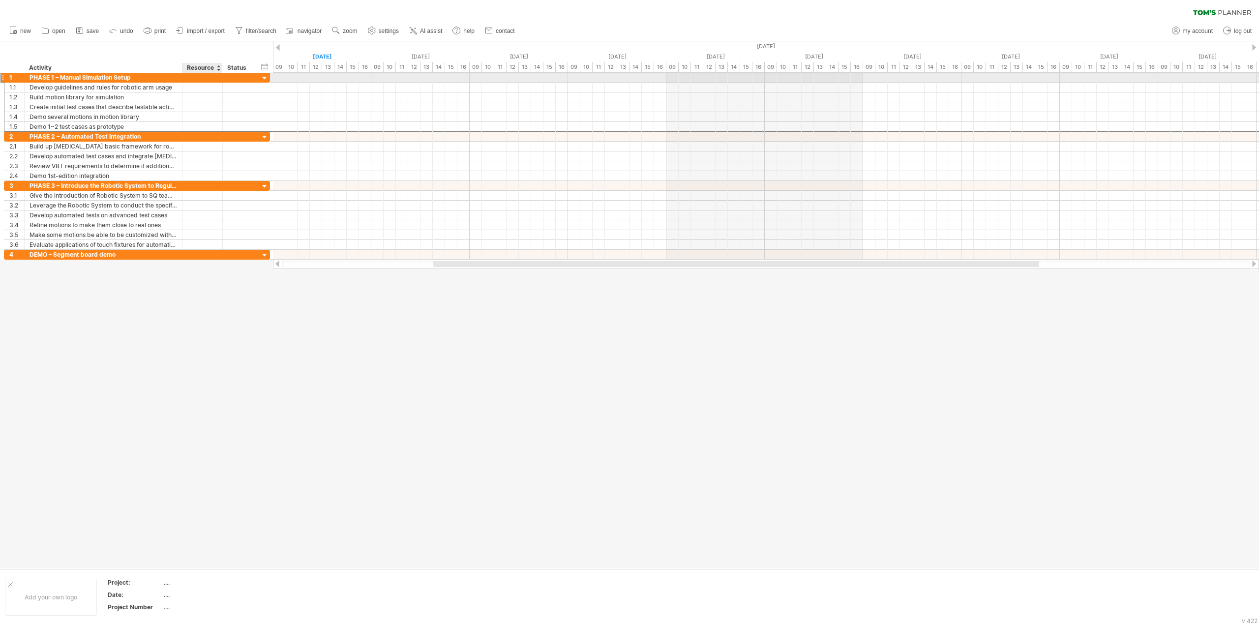
click at [211, 79] on div at bounding box center [202, 77] width 30 height 9
click at [133, 77] on div "PHASE 1 – Manual Simulation Setup" at bounding box center [104, 77] width 148 height 9
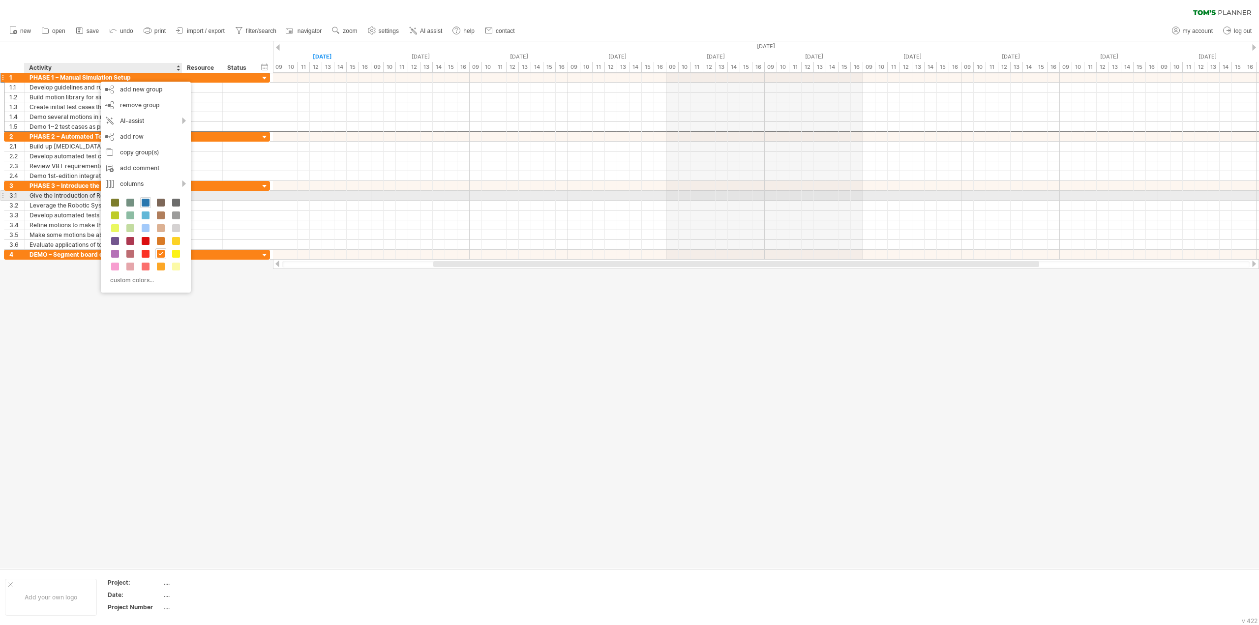
click at [144, 200] on span at bounding box center [146, 203] width 8 height 8
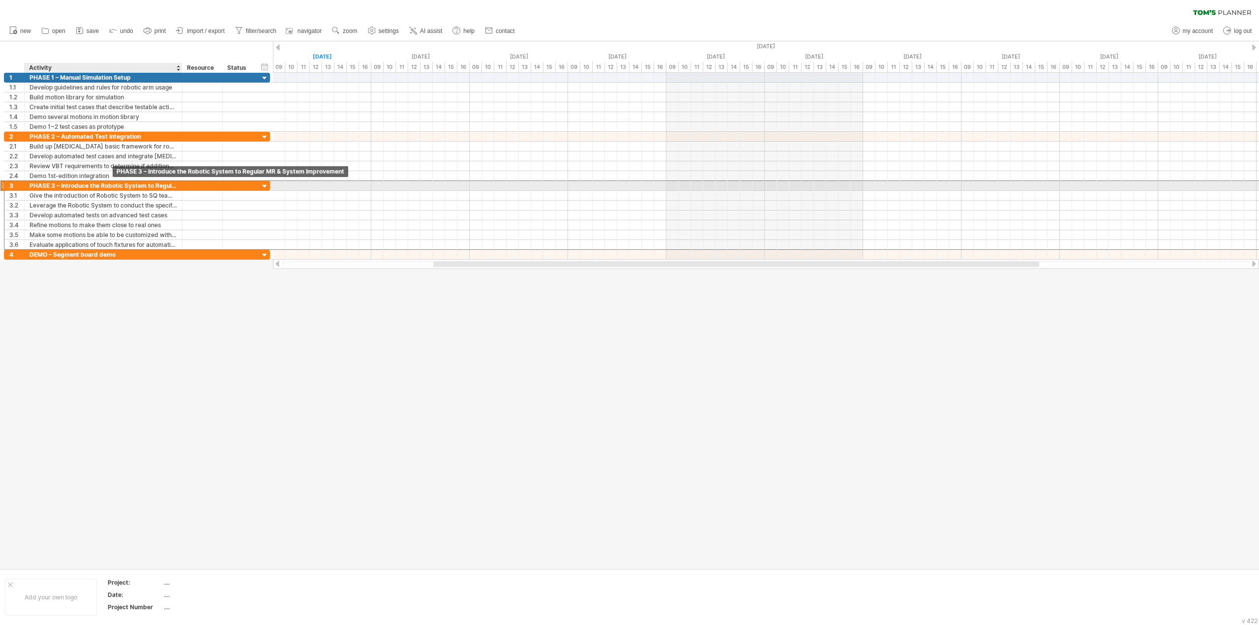
click at [111, 182] on div "PHASE 3 – Introduce the Robotic System to Regular MR & System Improvement" at bounding box center [104, 185] width 148 height 9
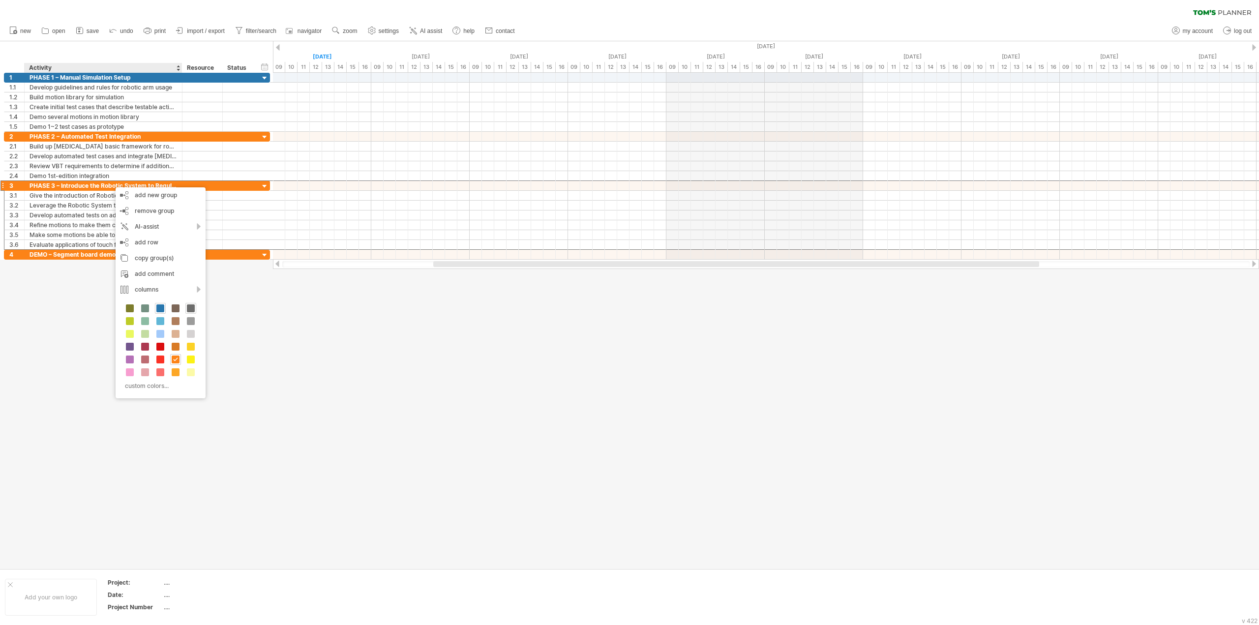
click at [187, 307] on span at bounding box center [191, 308] width 8 height 8
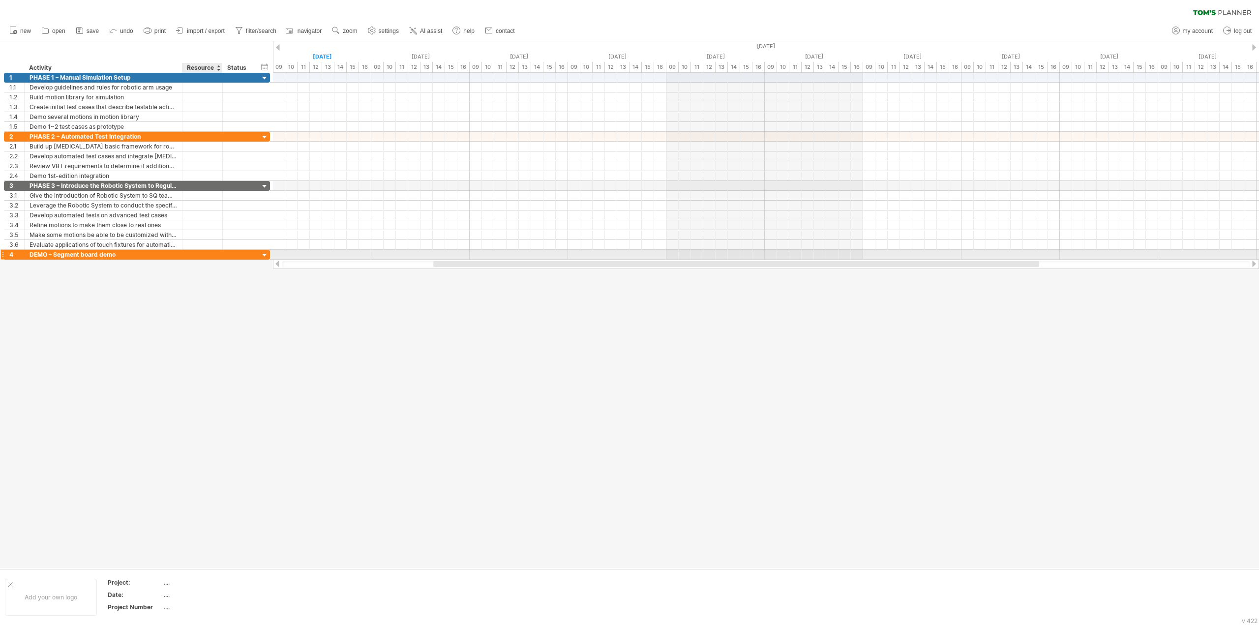
click at [201, 251] on div at bounding box center [202, 254] width 30 height 9
click at [268, 251] on div at bounding box center [264, 255] width 9 height 9
click at [265, 251] on div at bounding box center [264, 255] width 9 height 9
click at [264, 252] on div at bounding box center [264, 255] width 9 height 9
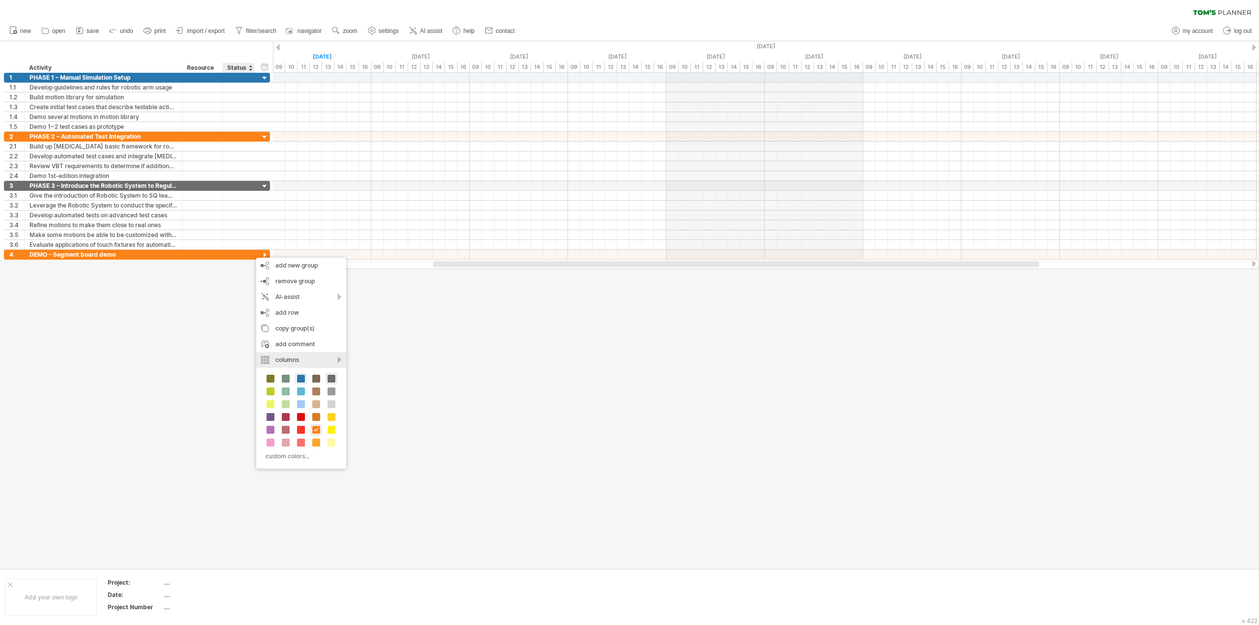
click at [321, 357] on div "columns" at bounding box center [301, 360] width 90 height 16
click at [394, 387] on div "remove column" at bounding box center [371, 386] width 90 height 16
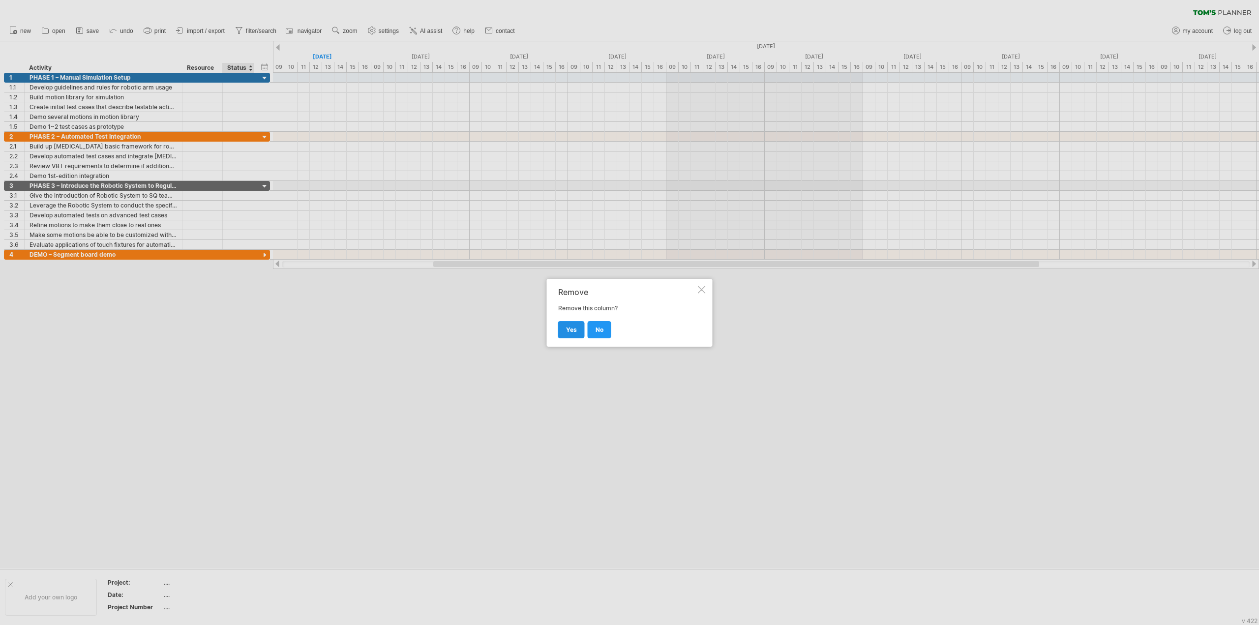
click at [573, 332] on span "yes" at bounding box center [571, 329] width 11 height 7
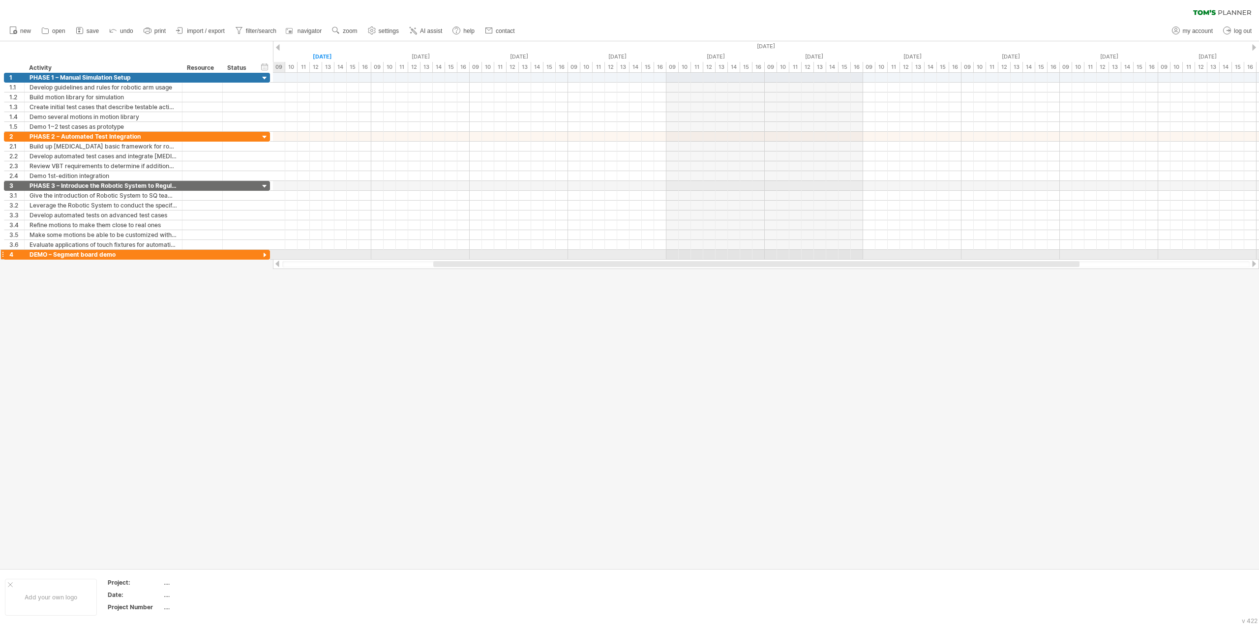
click at [2, 252] on div at bounding box center [2, 254] width 4 height 10
click at [259, 251] on div "**********" at bounding box center [137, 254] width 266 height 10
click at [264, 252] on div at bounding box center [264, 255] width 9 height 9
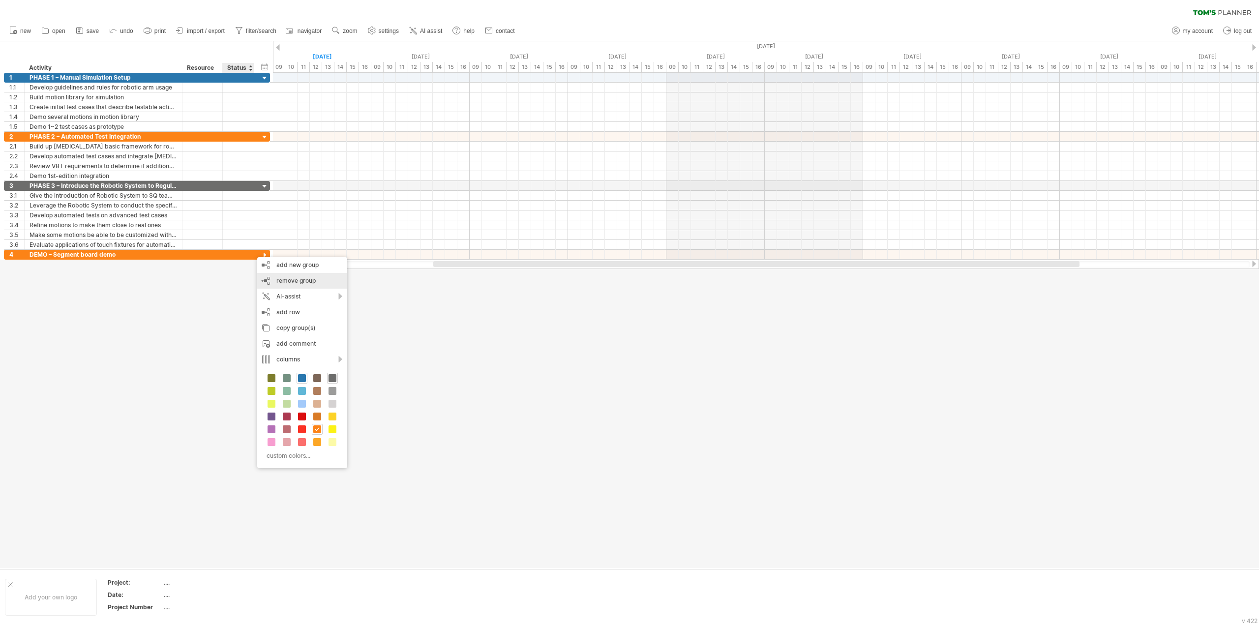
click at [335, 282] on div "remove group remove selected groups" at bounding box center [302, 281] width 90 height 16
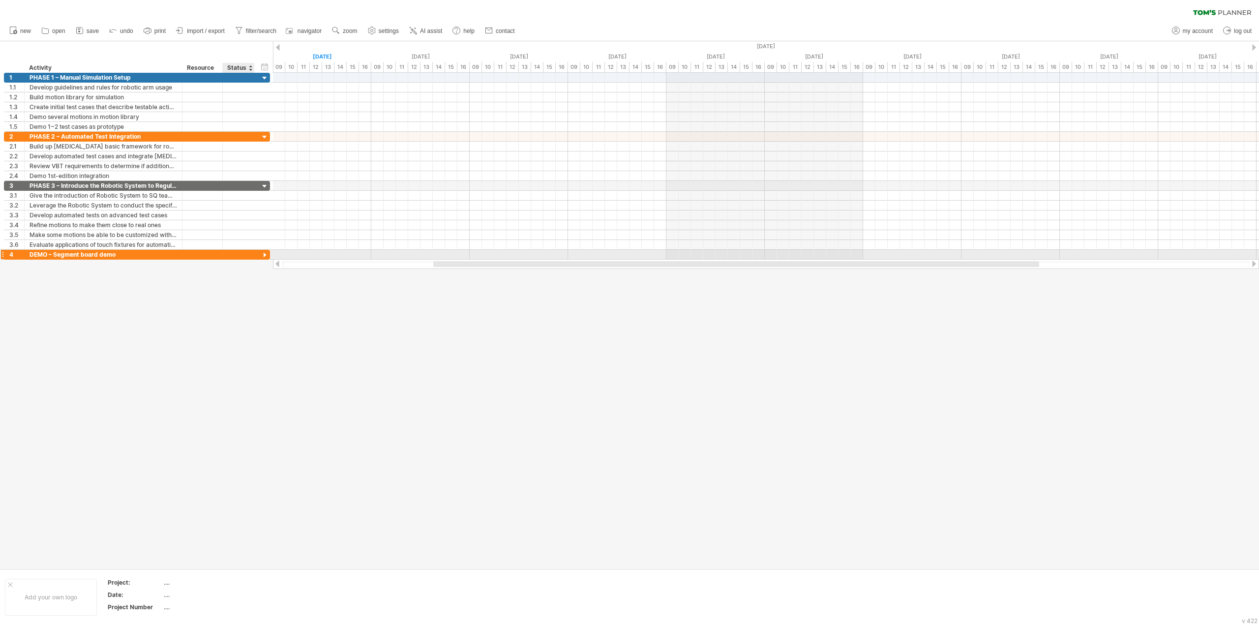
click at [266, 253] on div at bounding box center [264, 255] width 9 height 9
click at [264, 253] on div at bounding box center [264, 255] width 9 height 9
click at [275, 279] on span "remove group" at bounding box center [268, 281] width 39 height 7
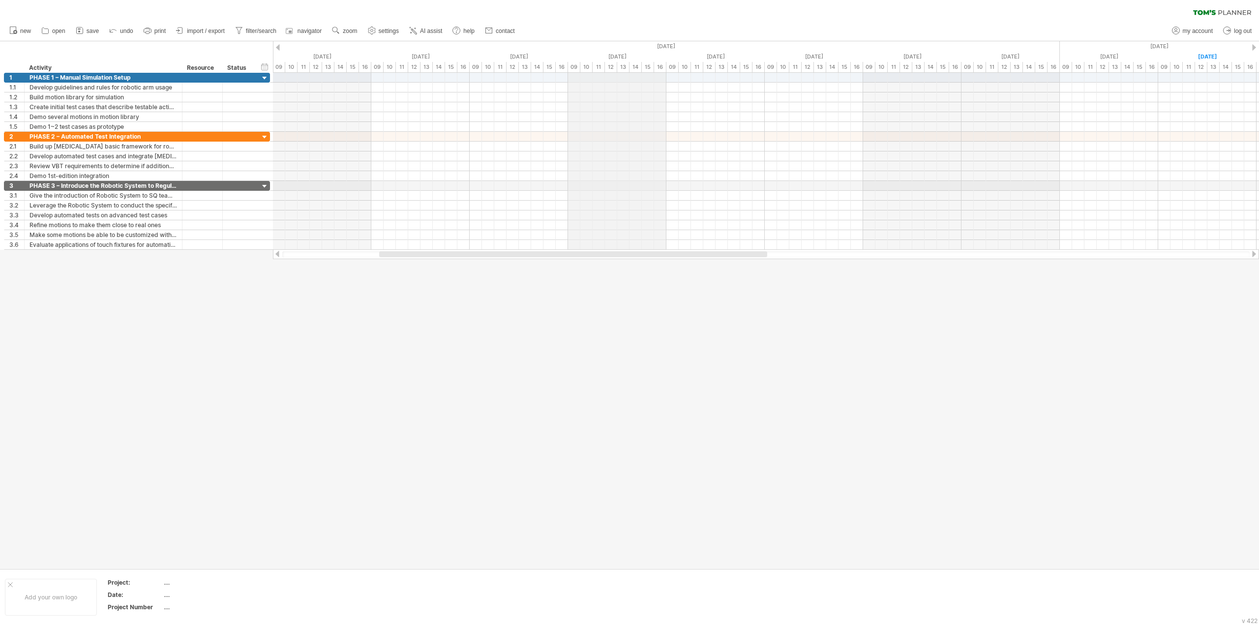
click at [598, 49] on div "[DATE]" at bounding box center [27, 46] width 2066 height 10
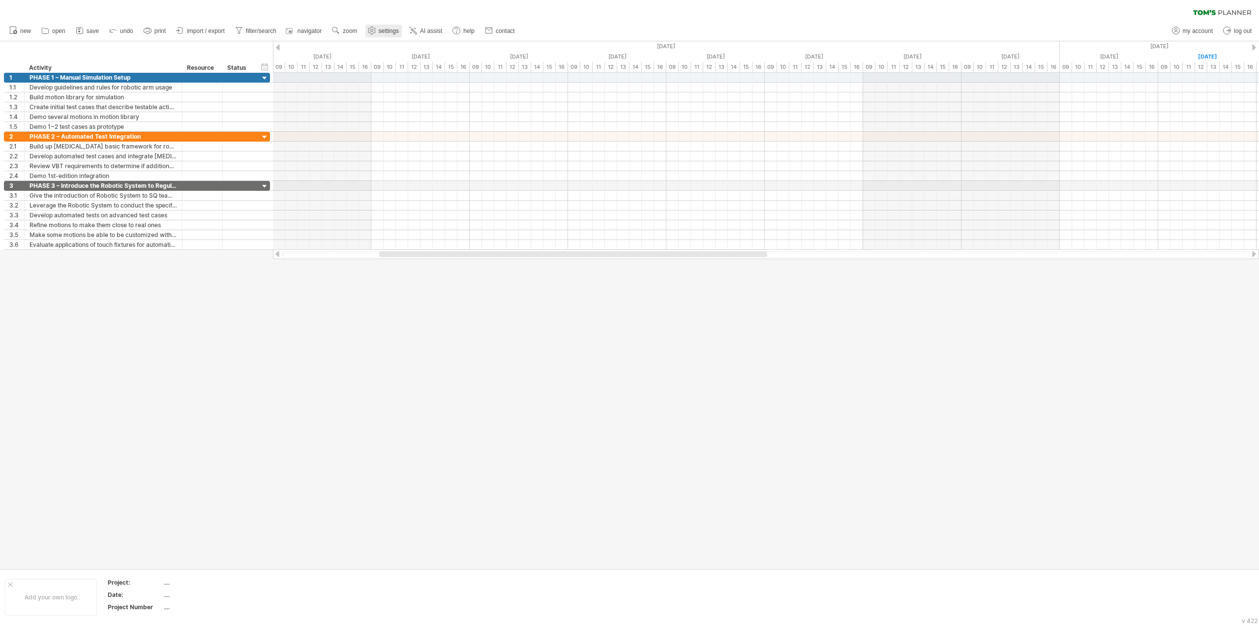
click at [369, 33] on use at bounding box center [372, 31] width 10 height 10
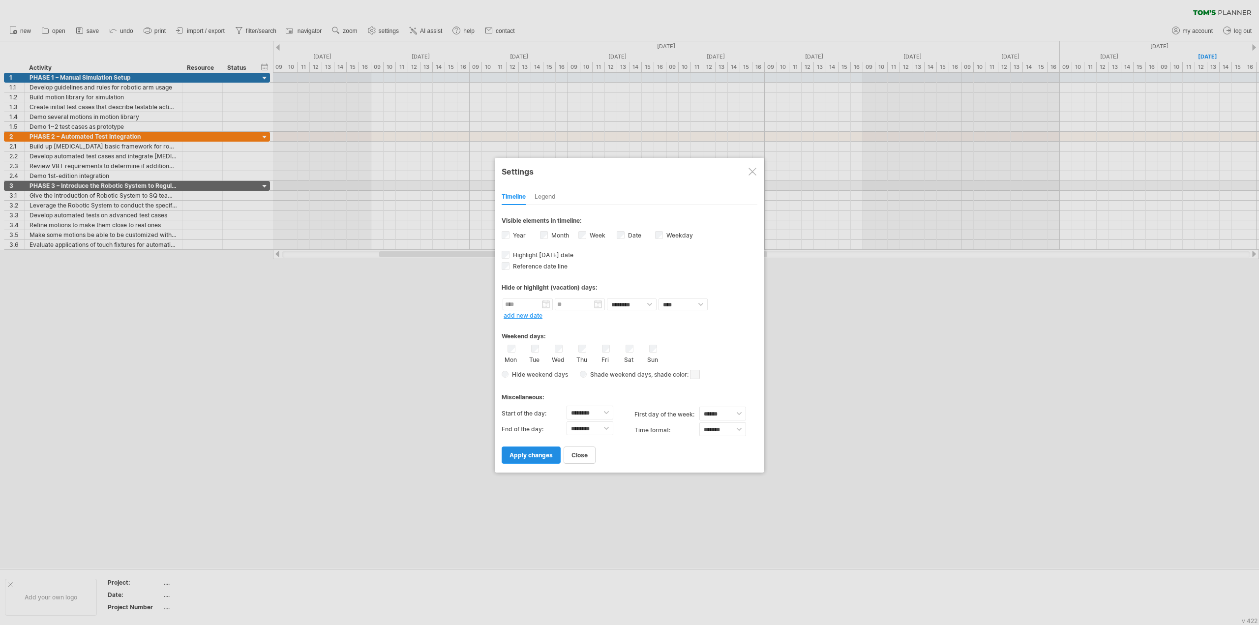
click at [541, 447] on link "apply changes" at bounding box center [531, 455] width 59 height 17
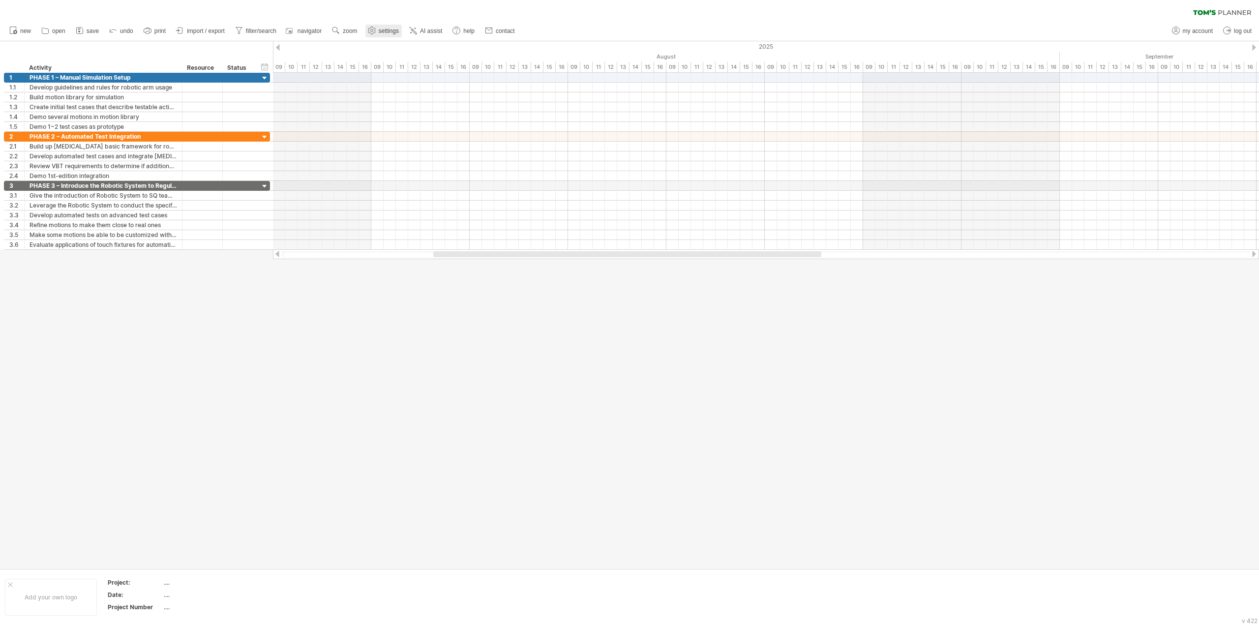
click at [391, 32] on span "settings" at bounding box center [389, 31] width 20 height 7
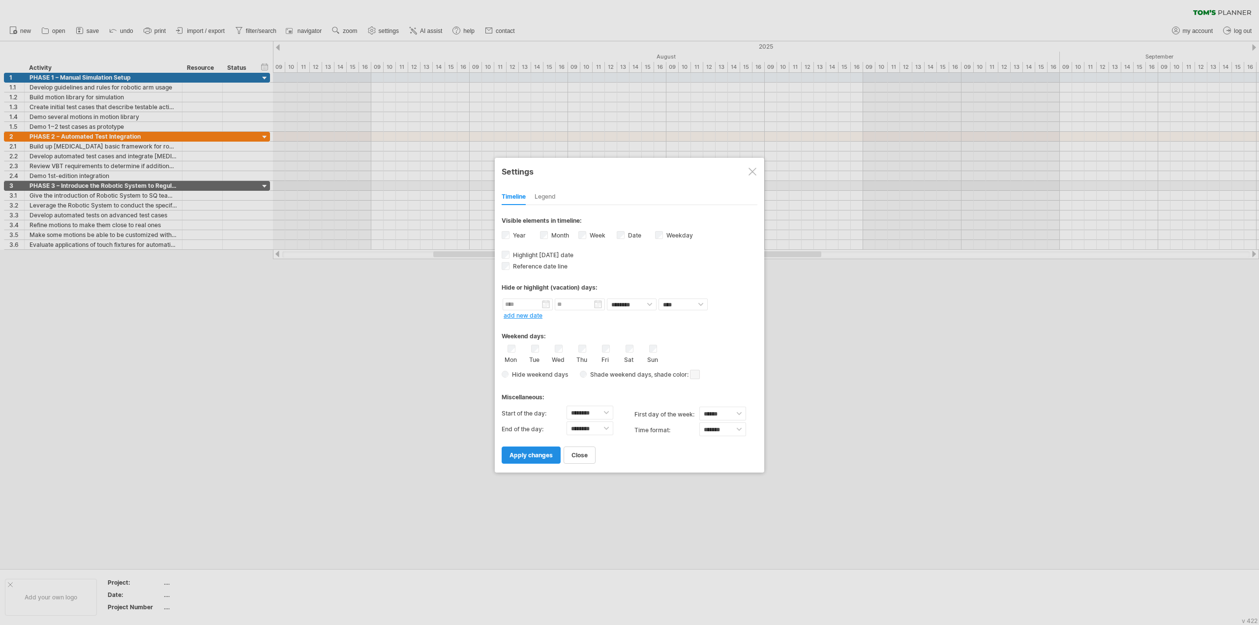
click at [536, 451] on span "apply changes" at bounding box center [531, 454] width 43 height 7
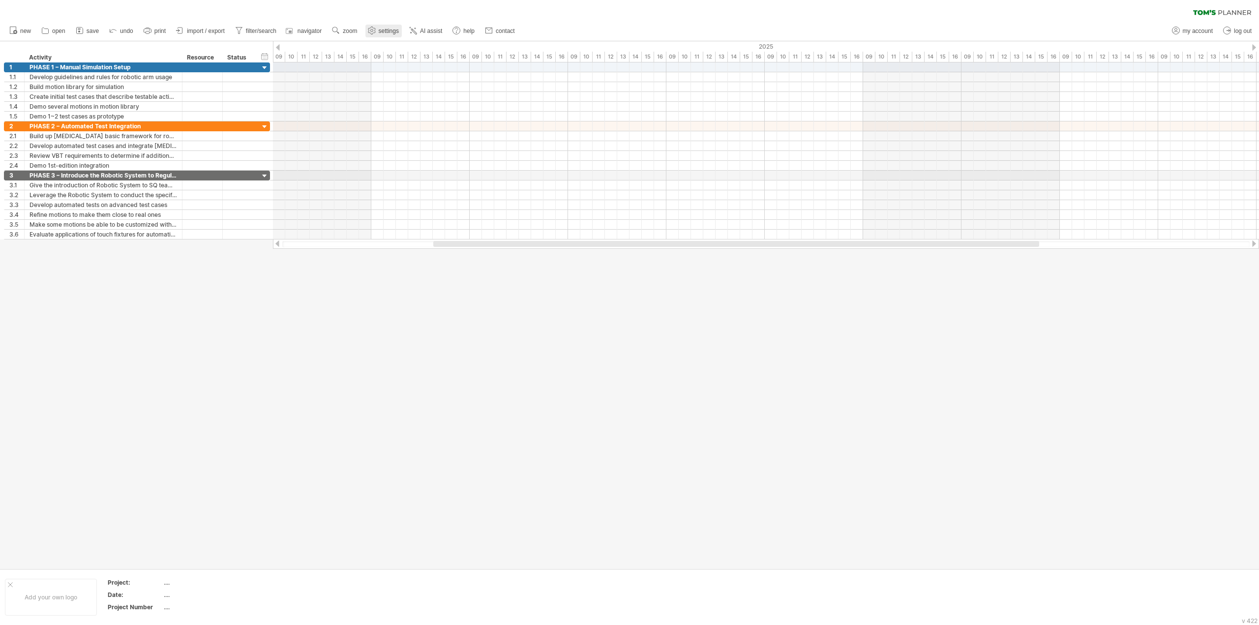
click at [396, 34] on span "settings" at bounding box center [389, 31] width 20 height 7
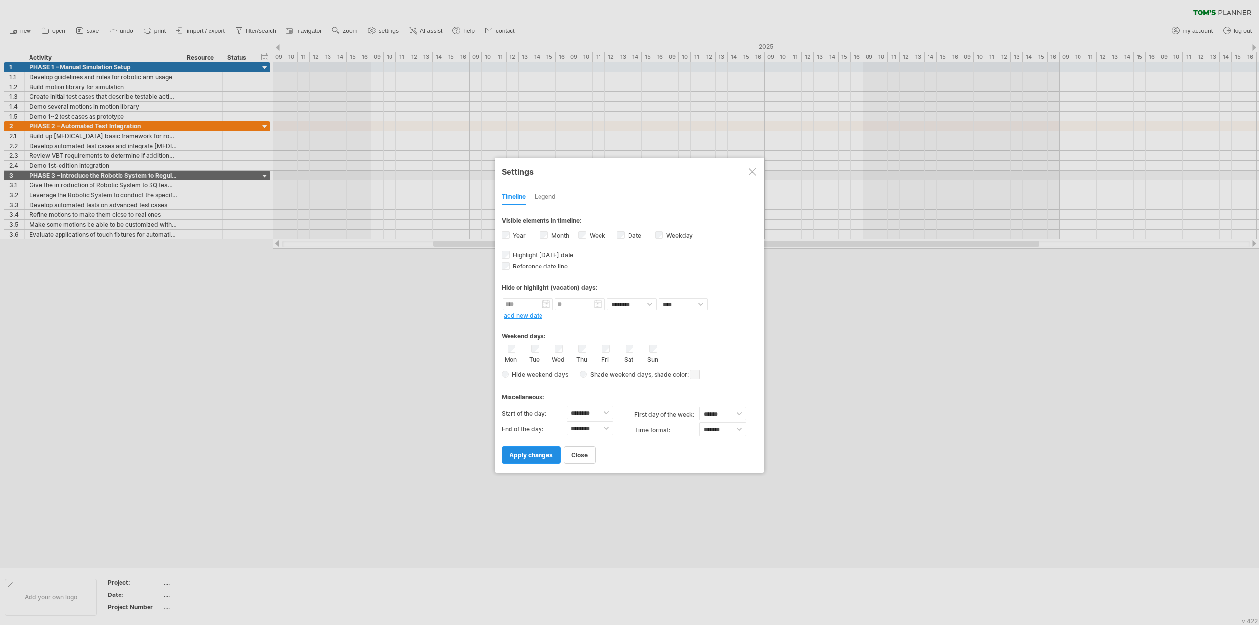
click at [542, 451] on span "apply changes" at bounding box center [531, 454] width 43 height 7
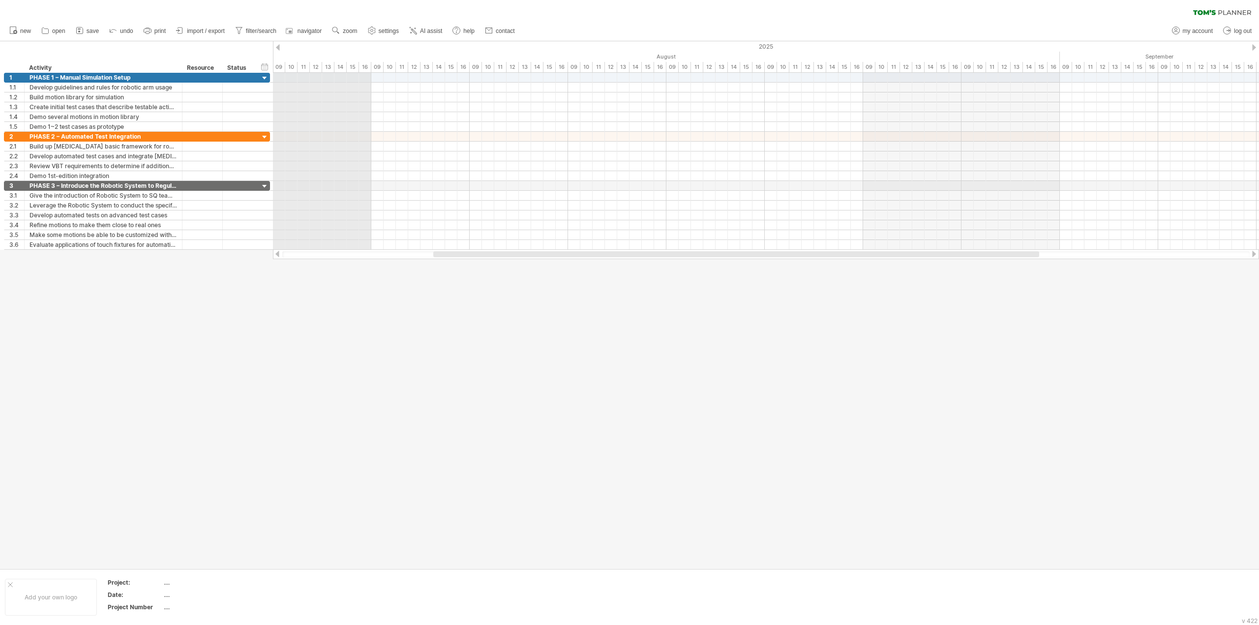
click at [279, 65] on div "09" at bounding box center [279, 67] width 12 height 10
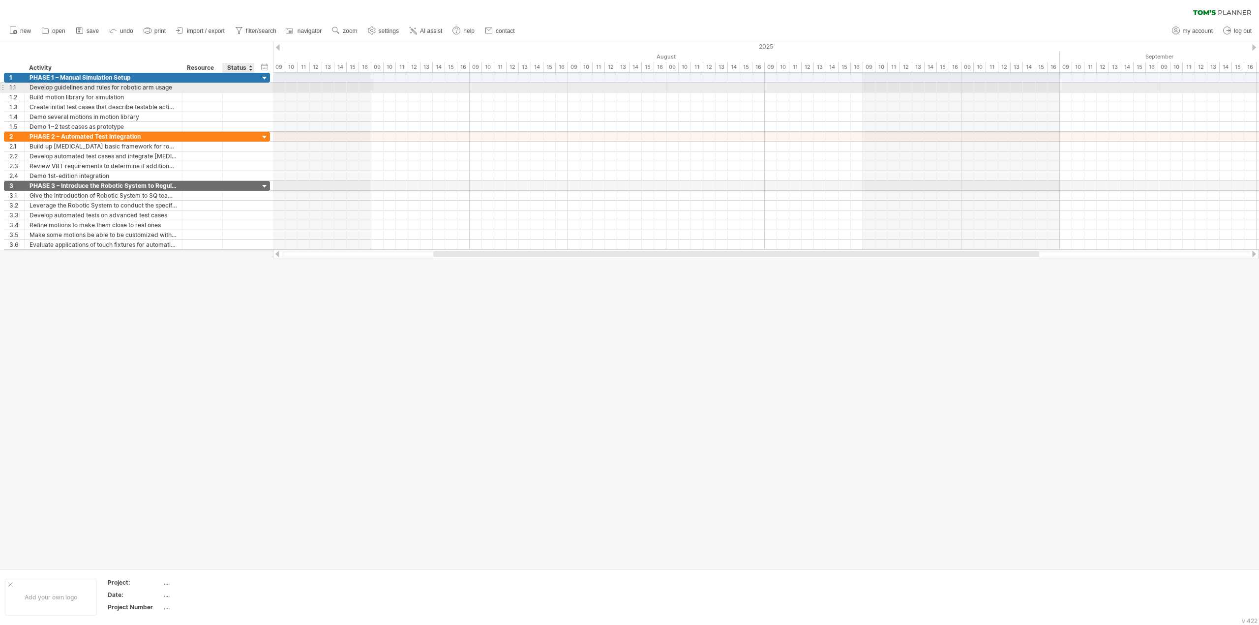
click at [263, 88] on div "**********" at bounding box center [137, 88] width 266 height 10
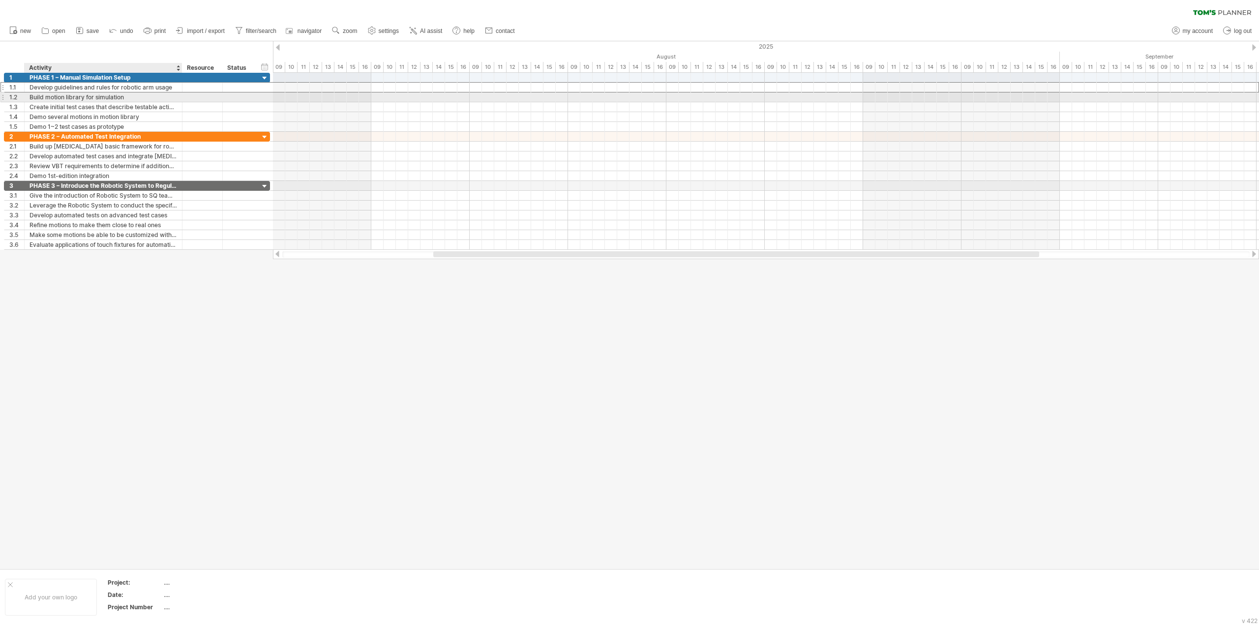
click at [149, 94] on div "Build motion library for simulation" at bounding box center [104, 96] width 148 height 9
click at [188, 86] on div at bounding box center [202, 87] width 30 height 9
click at [165, 89] on div "Develop guidelines and rules for robotic arm usage" at bounding box center [104, 87] width 148 height 9
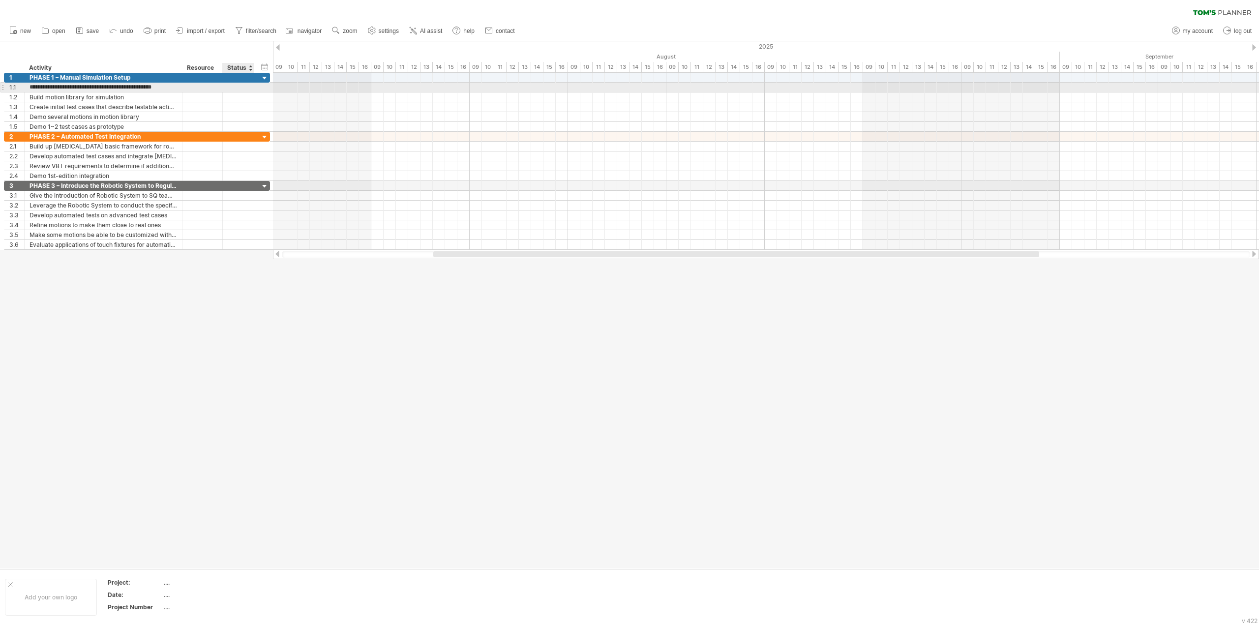
click at [278, 86] on div at bounding box center [766, 88] width 986 height 10
click at [246, 88] on div at bounding box center [239, 87] width 22 height 9
click at [107, 99] on div "Build motion library for simulation" at bounding box center [104, 96] width 148 height 9
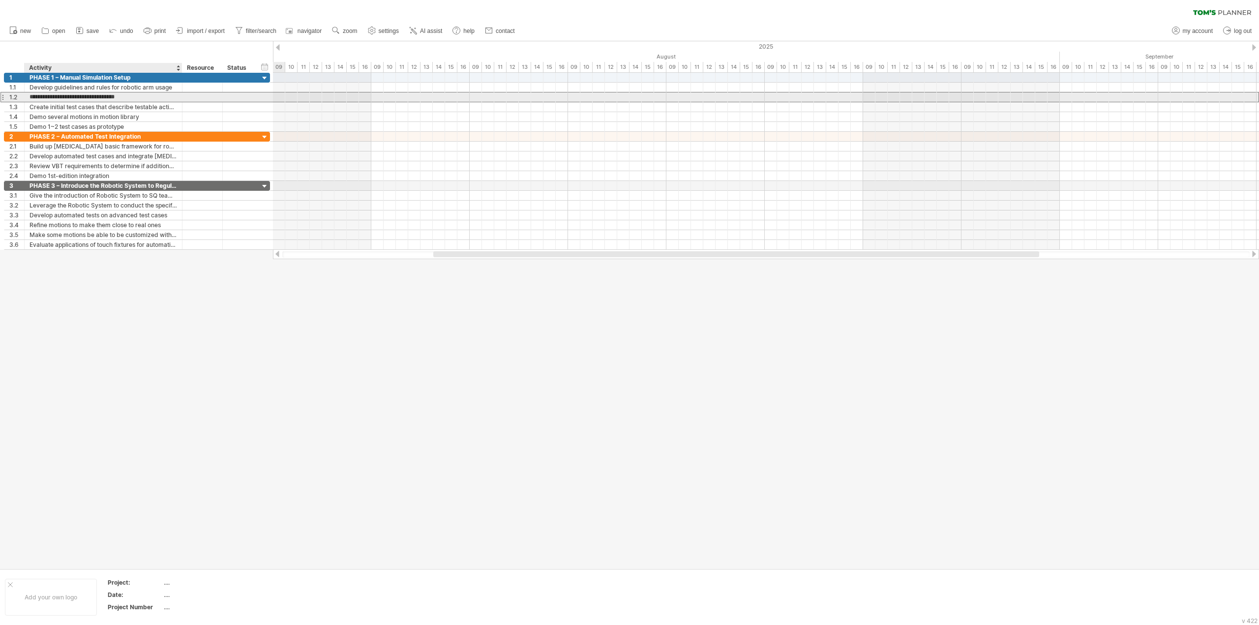
click at [107, 92] on input "**********" at bounding box center [104, 96] width 148 height 9
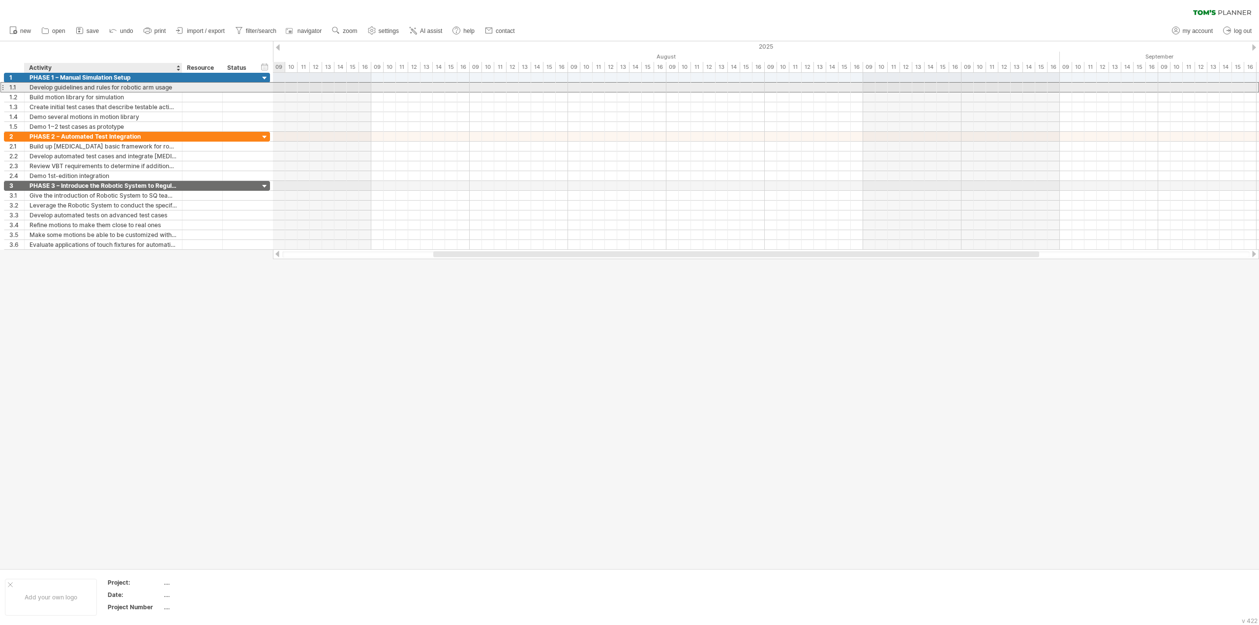
click at [110, 89] on div "Develop guidelines and rules for robotic arm usage" at bounding box center [104, 87] width 148 height 9
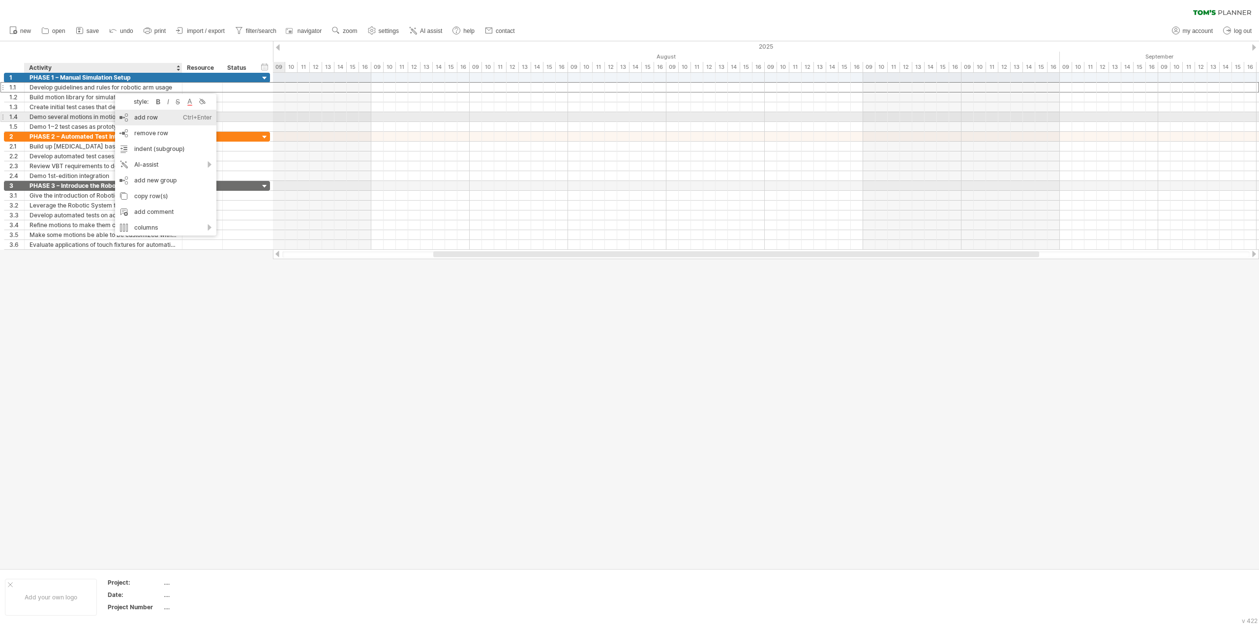
click at [185, 121] on div "Ctrl+Enter" at bounding box center [197, 118] width 29 height 16
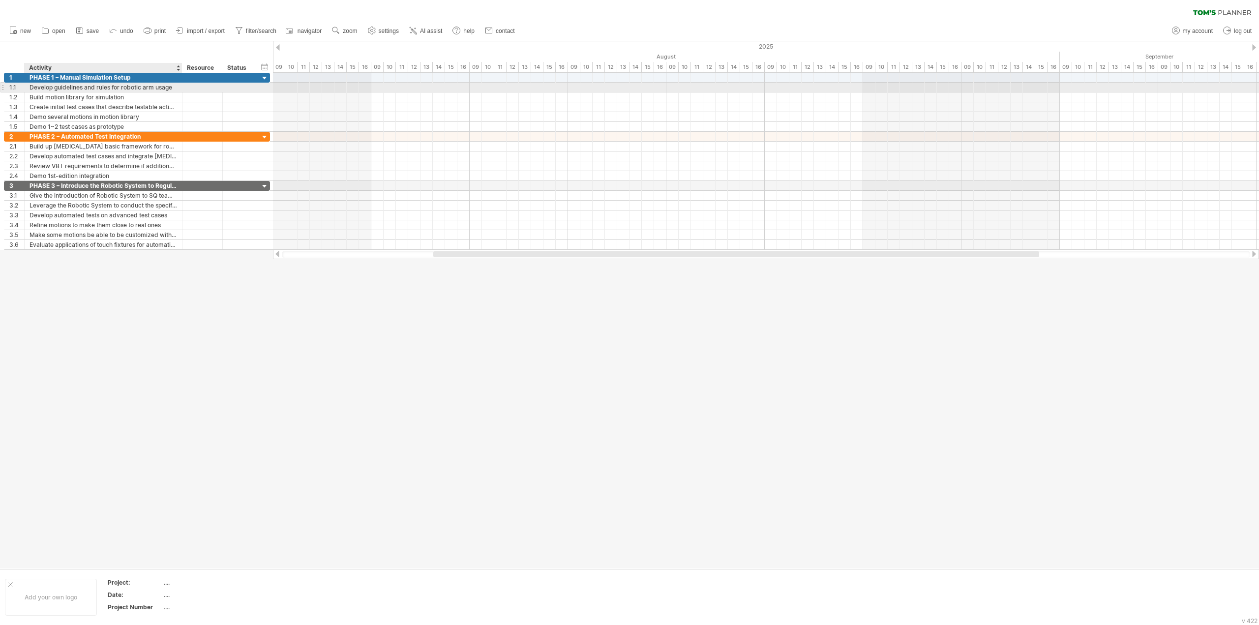
click at [146, 86] on div "Develop guidelines and rules for robotic arm usage" at bounding box center [104, 87] width 148 height 9
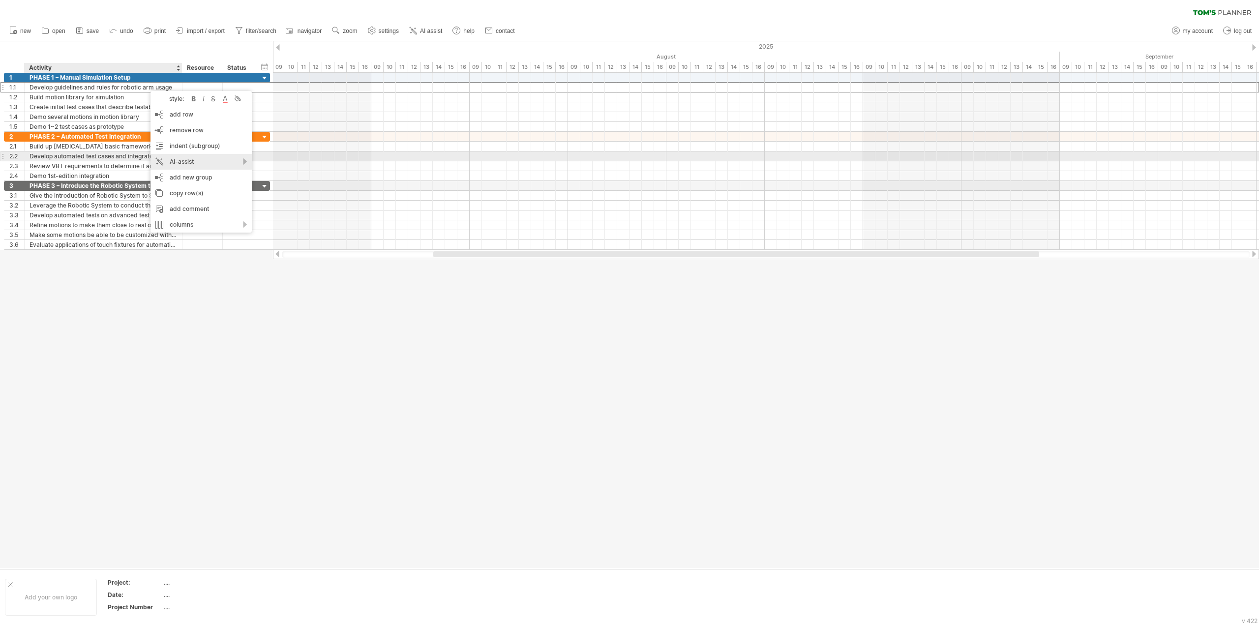
click at [215, 158] on div "AI-assist" at bounding box center [200, 162] width 101 height 16
click at [277, 289] on div at bounding box center [629, 304] width 1259 height 527
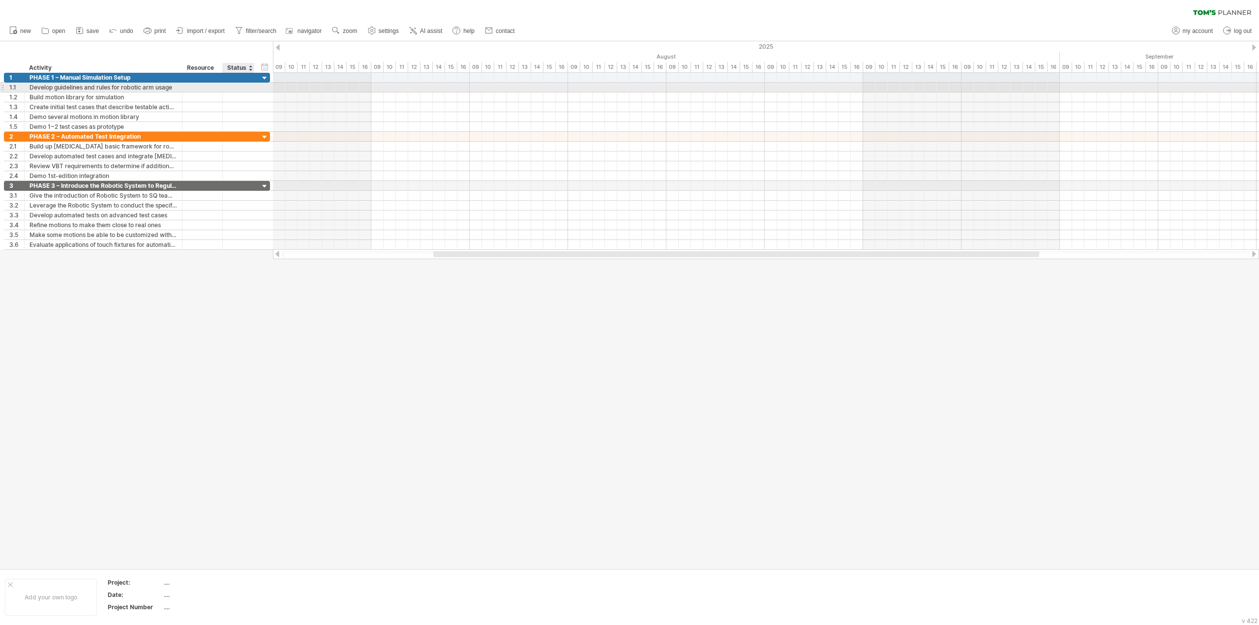
click at [267, 90] on div "**********" at bounding box center [137, 88] width 266 height 10
click at [44, 90] on div "Develop guidelines and rules for robotic arm usage" at bounding box center [104, 87] width 148 height 9
click at [159, 88] on input "**********" at bounding box center [104, 87] width 148 height 9
click at [734, 88] on div at bounding box center [766, 88] width 986 height 10
drag, startPoint x: 734, startPoint y: 88, endPoint x: 806, endPoint y: 85, distance: 71.9
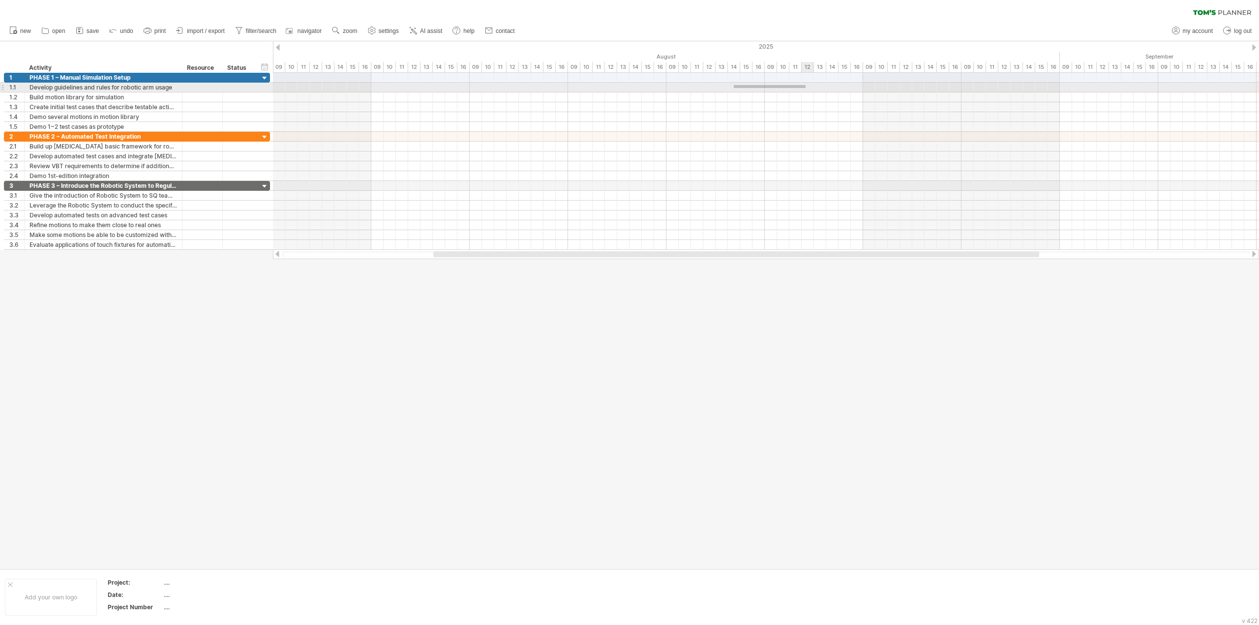
click at [806, 85] on div at bounding box center [766, 88] width 986 height 10
click at [739, 83] on div at bounding box center [766, 88] width 986 height 10
click at [734, 85] on div at bounding box center [766, 88] width 986 height 10
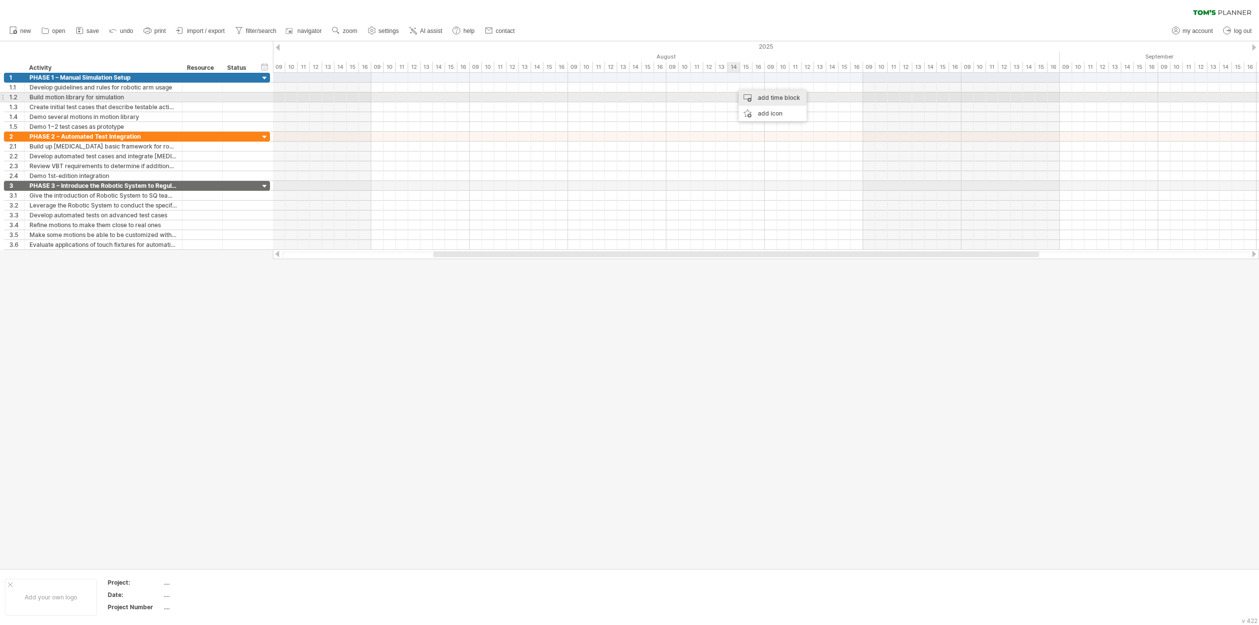
click at [752, 95] on div "add time block" at bounding box center [773, 98] width 68 height 16
click at [801, 109] on span at bounding box center [801, 111] width 8 height 8
click at [768, 89] on div at bounding box center [765, 87] width 98 height 9
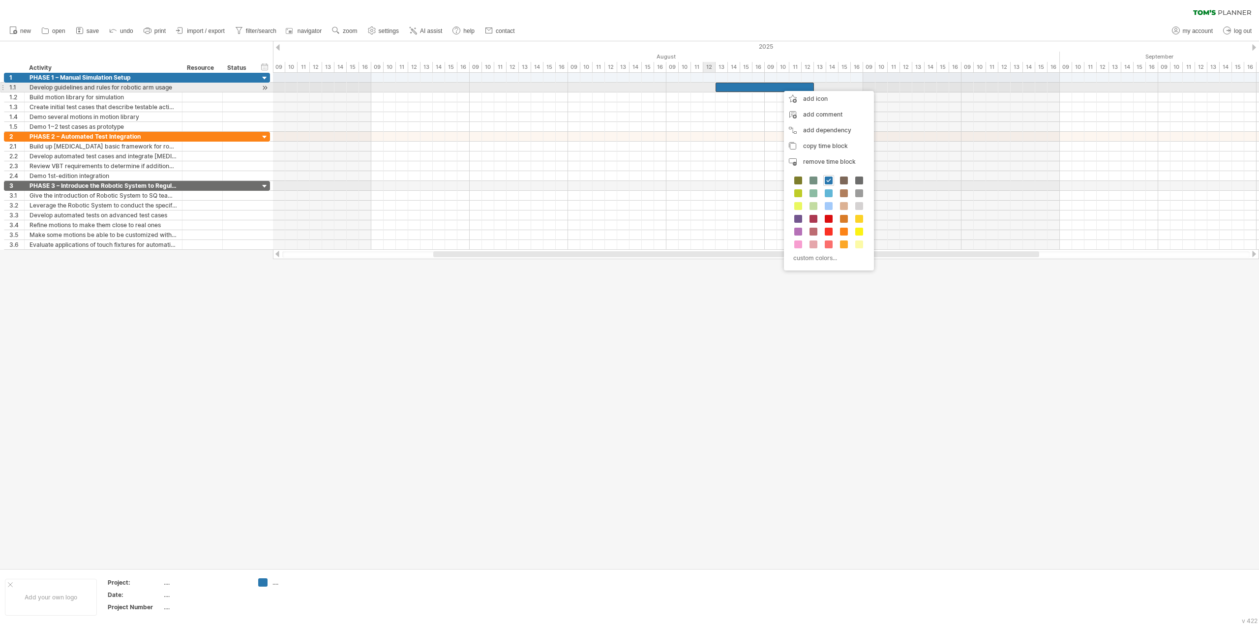
click at [715, 90] on span at bounding box center [716, 87] width 4 height 9
click at [719, 88] on div at bounding box center [765, 87] width 98 height 9
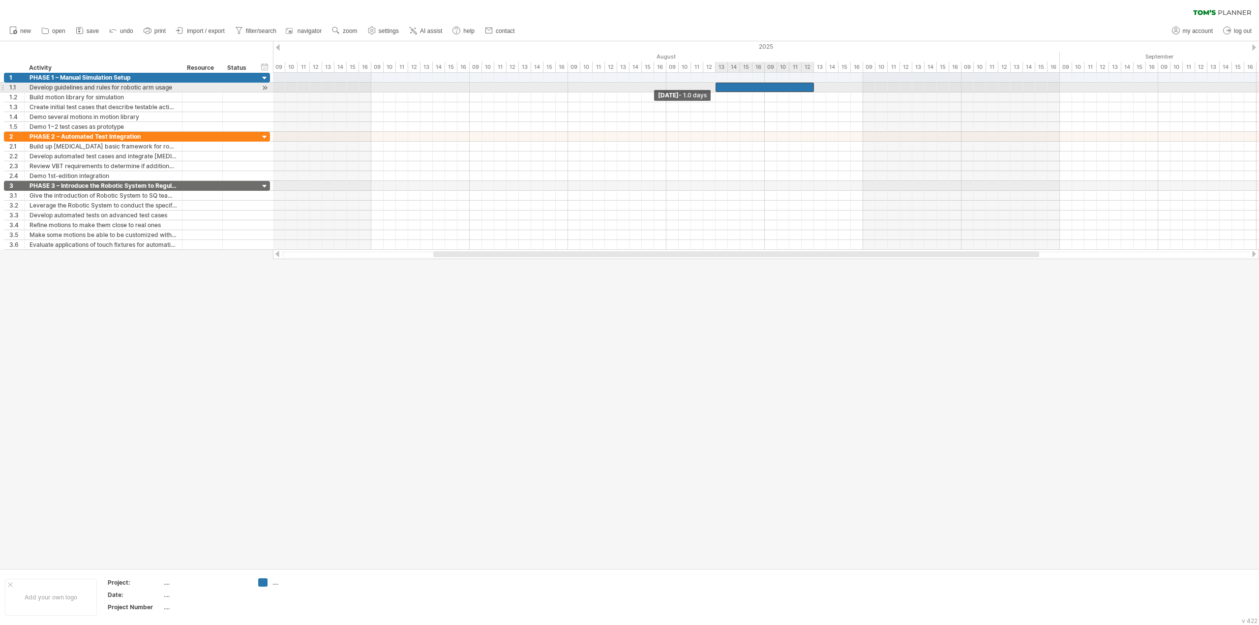
drag, startPoint x: 716, startPoint y: 87, endPoint x: 697, endPoint y: 87, distance: 18.7
click at [697, 87] on div "[DATE] [DATE] - 1.0 days" at bounding box center [766, 161] width 986 height 177
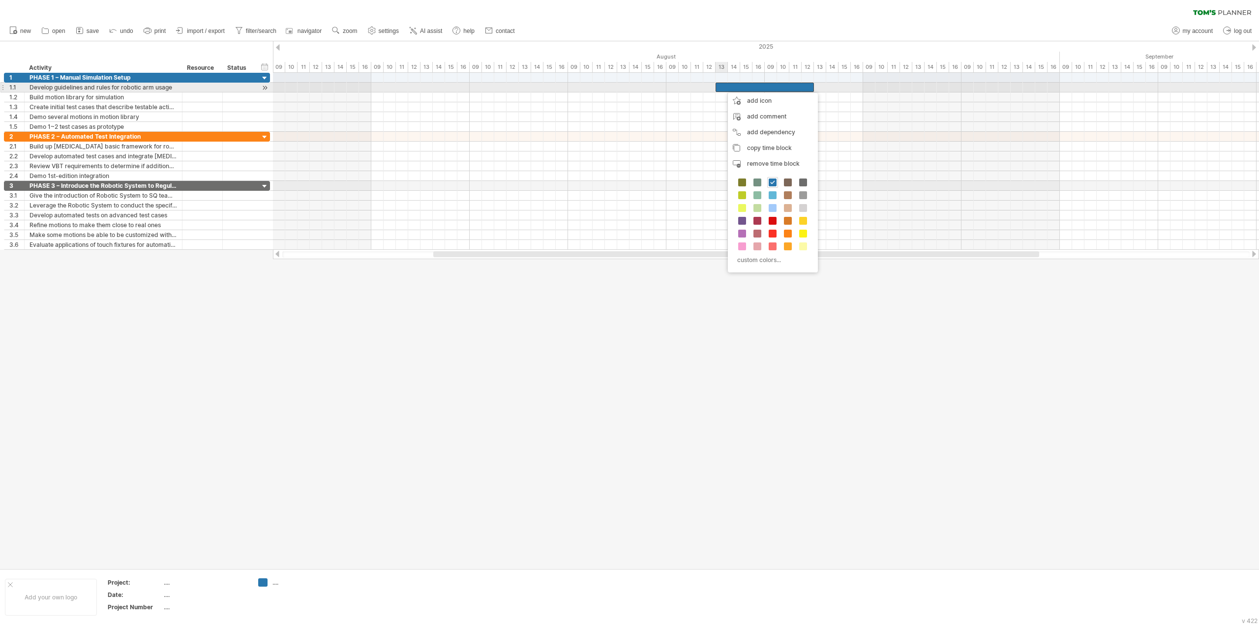
click at [723, 88] on div at bounding box center [765, 87] width 98 height 9
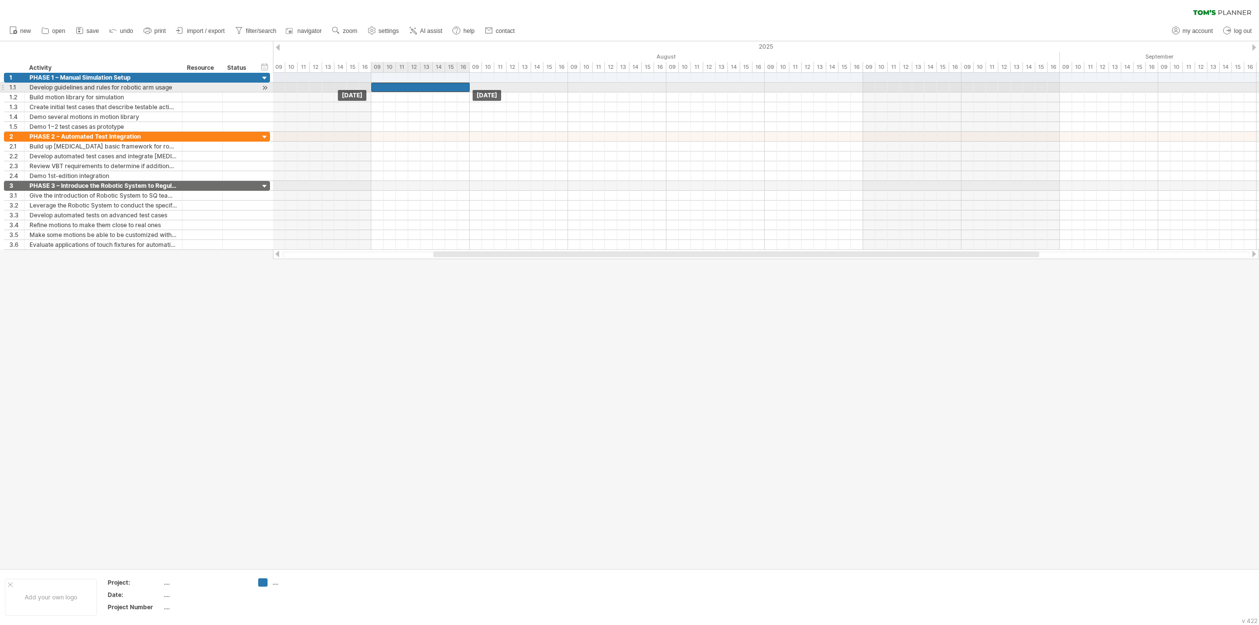
drag, startPoint x: 723, startPoint y: 88, endPoint x: 395, endPoint y: 92, distance: 327.6
click at [395, 92] on div "[DATE] [DATE]" at bounding box center [766, 161] width 986 height 177
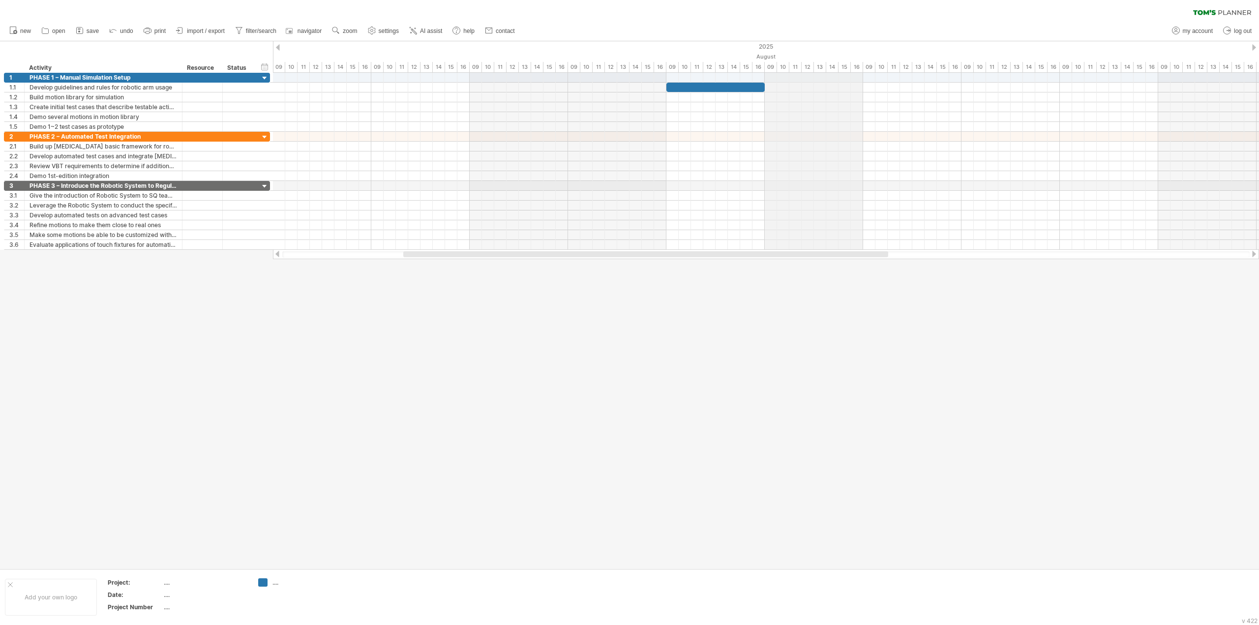
drag, startPoint x: 855, startPoint y: 58, endPoint x: 836, endPoint y: 69, distance: 21.6
click at [769, 52] on div "August" at bounding box center [174, 57] width 2361 height 10
click at [833, 75] on div "scroll to..." at bounding box center [839, 81] width 73 height 16
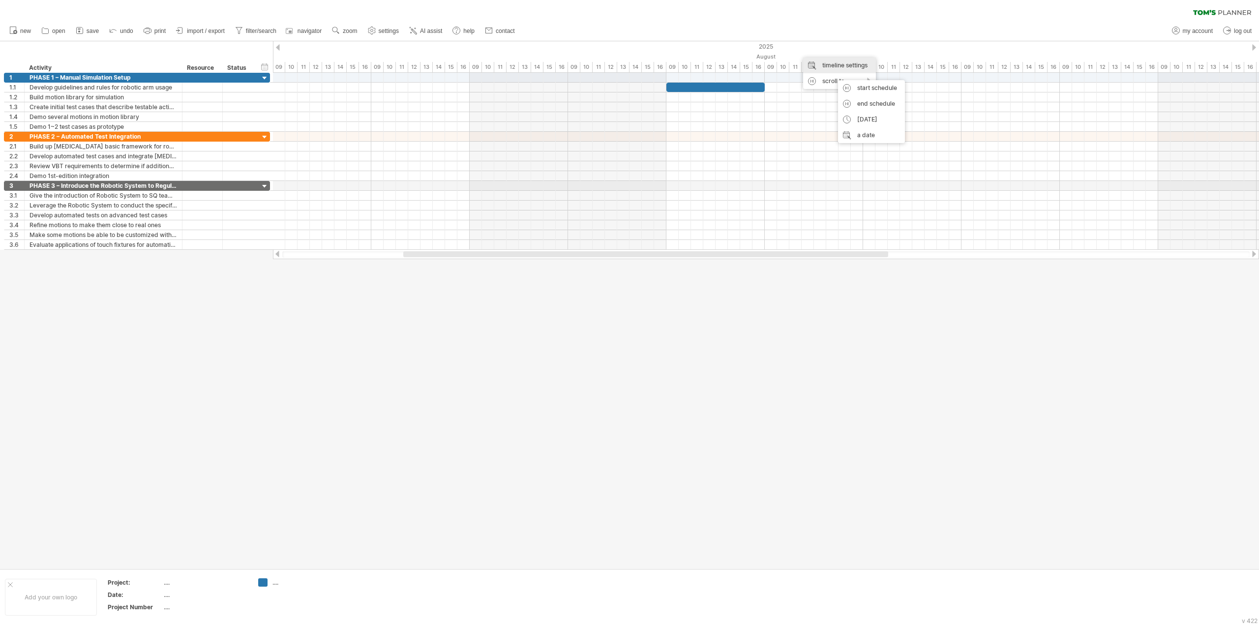
click at [837, 68] on div "timeline settings" at bounding box center [839, 66] width 73 height 16
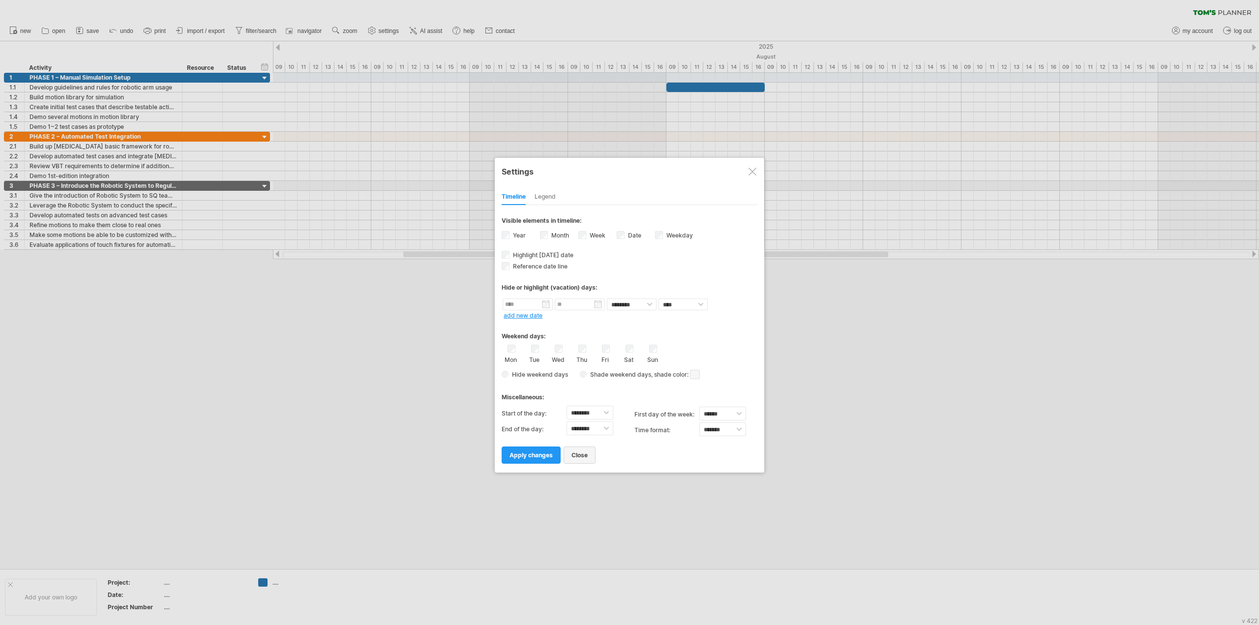
click at [575, 453] on span "close" at bounding box center [580, 454] width 16 height 7
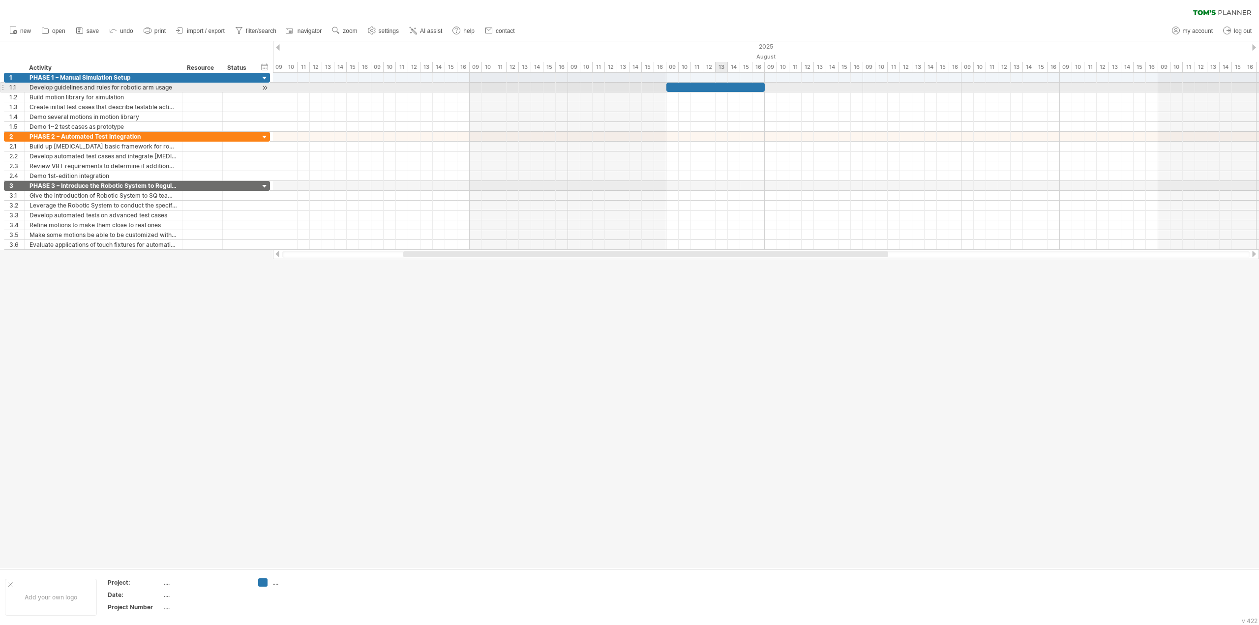
click at [721, 88] on div at bounding box center [715, 87] width 98 height 9
click at [715, 86] on div at bounding box center [715, 87] width 98 height 9
drag, startPoint x: 715, startPoint y: 86, endPoint x: 559, endPoint y: 87, distance: 156.4
click at [559, 87] on div at bounding box center [568, 87] width 98 height 9
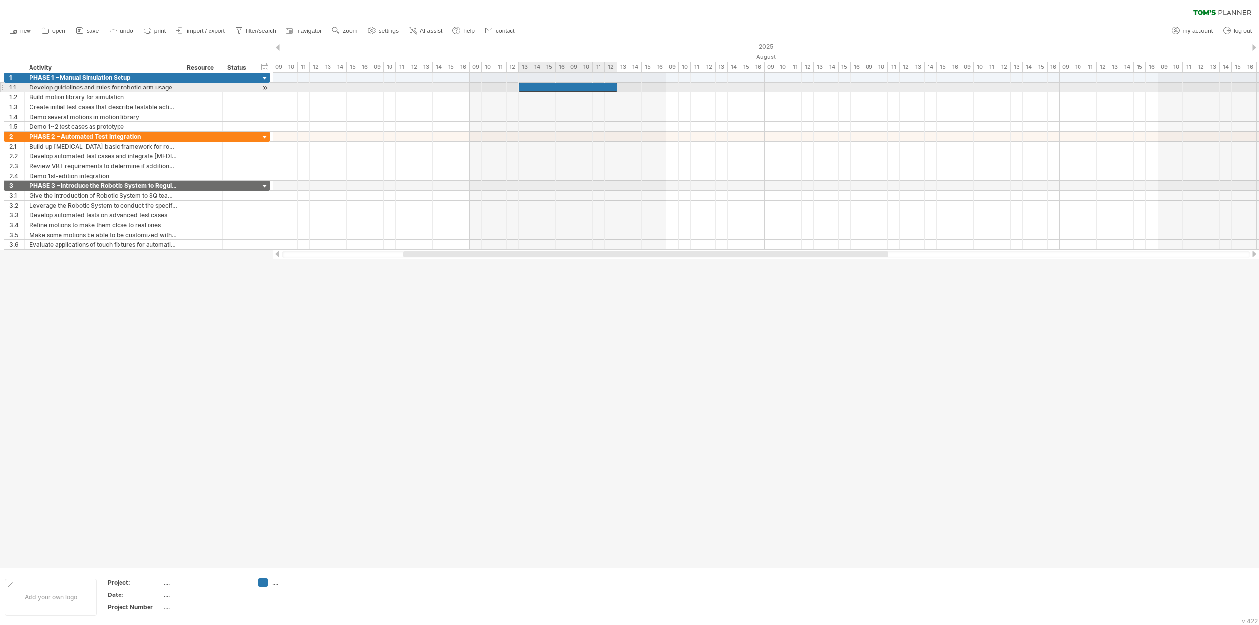
click at [549, 86] on div at bounding box center [568, 87] width 98 height 9
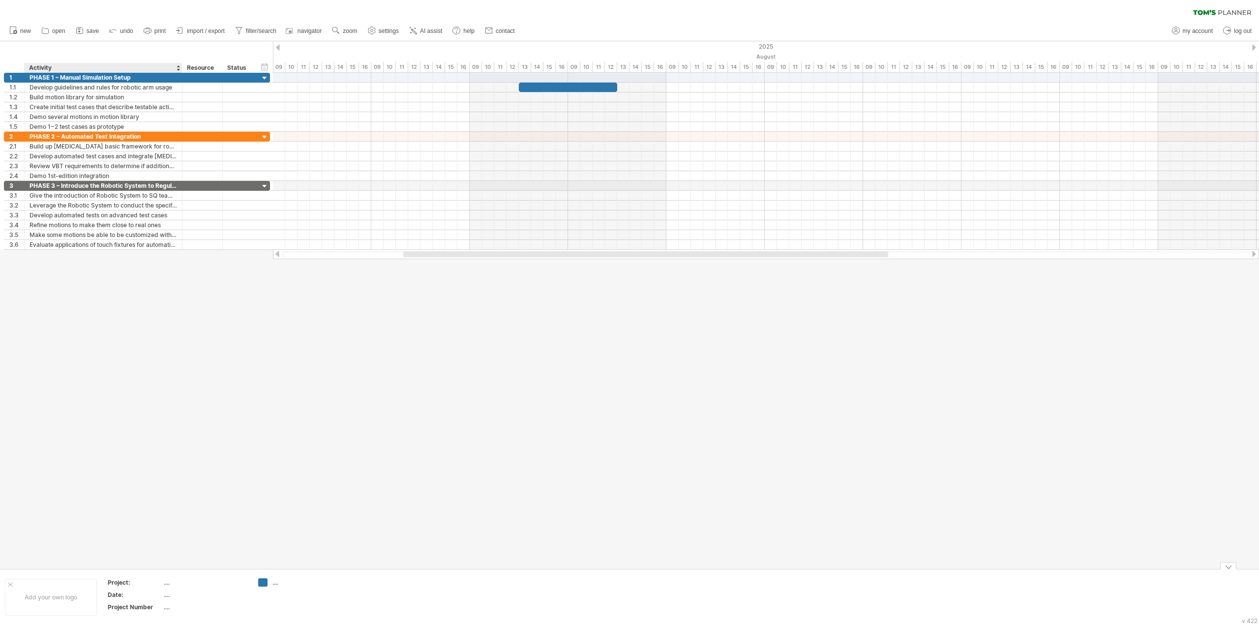
click at [158, 592] on div "Date:" at bounding box center [135, 595] width 54 height 8
click at [180, 585] on div "...." at bounding box center [205, 582] width 83 height 8
click at [278, 586] on div "...." at bounding box center [299, 582] width 54 height 8
click at [283, 580] on input "text" at bounding box center [296, 582] width 49 height 8
click at [284, 580] on input "text" at bounding box center [296, 582] width 49 height 8
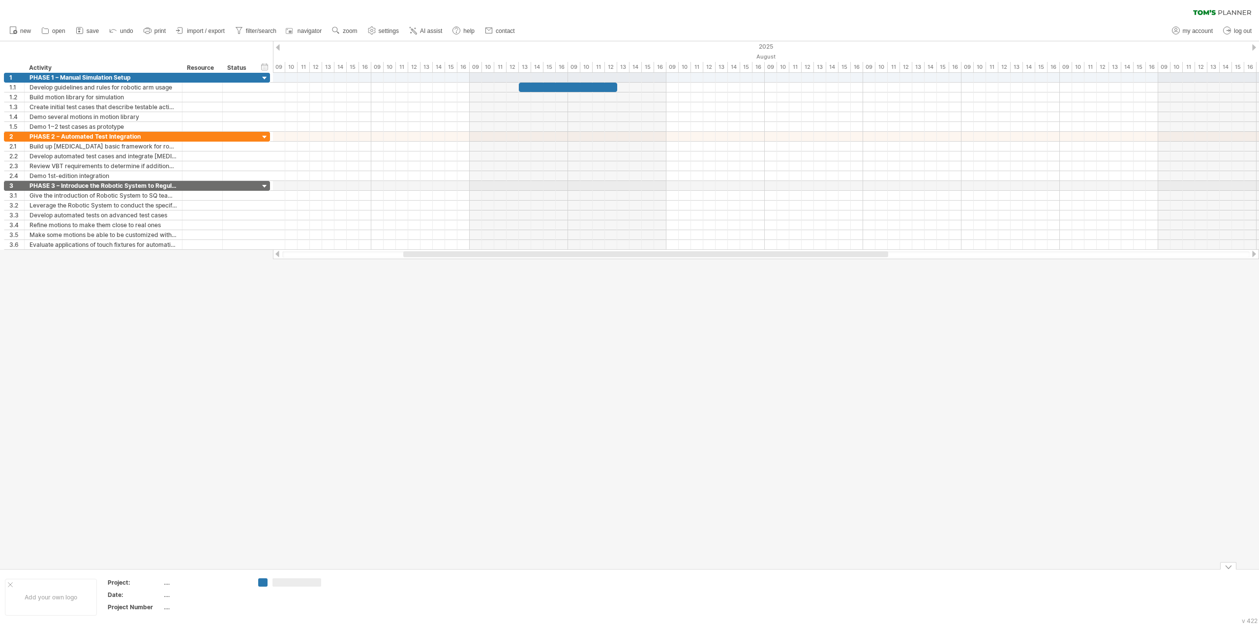
click at [266, 584] on div "Trying to reach [DOMAIN_NAME] Connected again... 0% clear filter new 1" at bounding box center [629, 312] width 1259 height 625
click at [287, 586] on div at bounding box center [299, 582] width 54 height 8
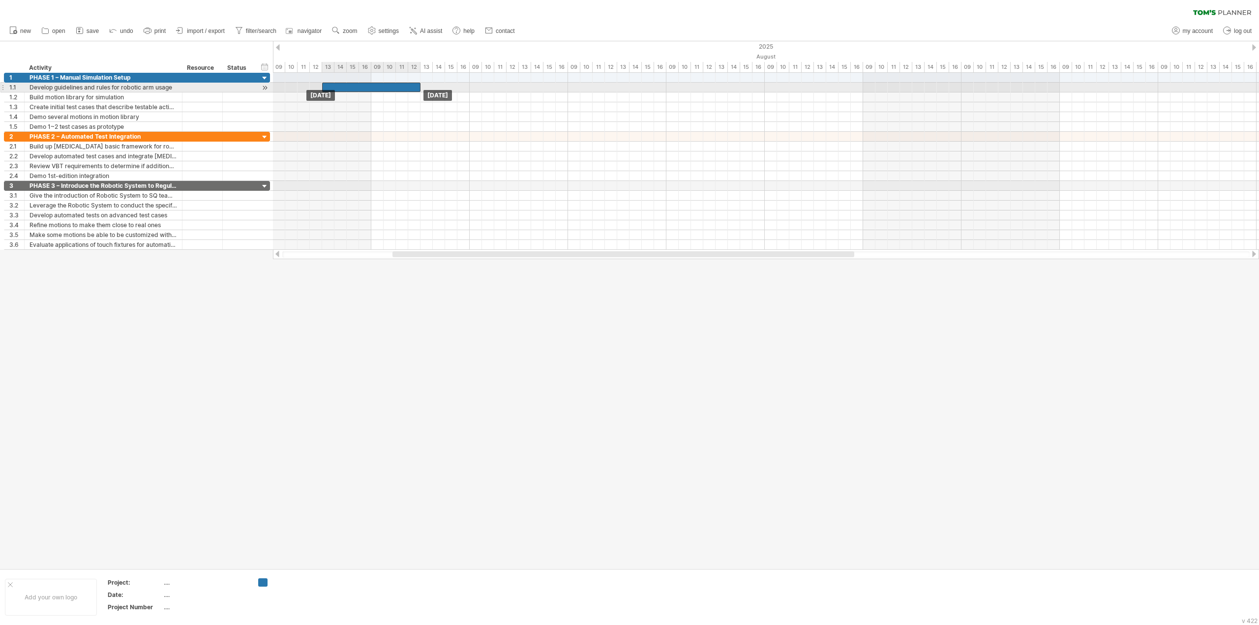
drag, startPoint x: 947, startPoint y: 88, endPoint x: 375, endPoint y: 90, distance: 572.5
click at [375, 90] on div at bounding box center [371, 87] width 98 height 9
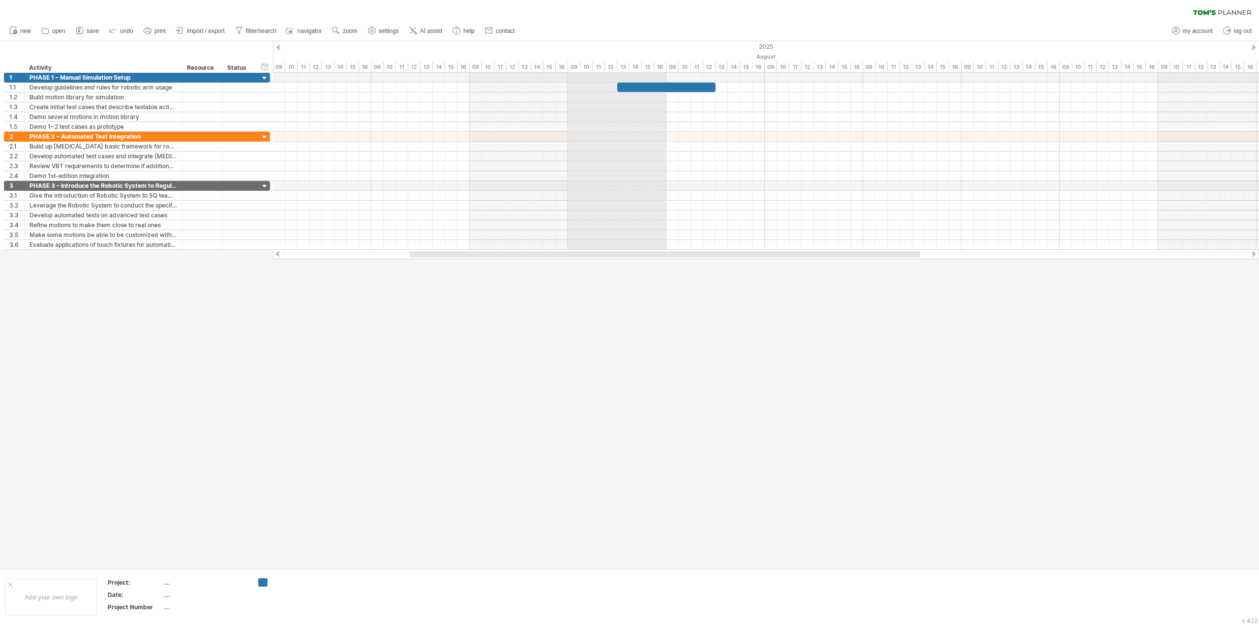
click at [635, 55] on div "August" at bounding box center [568, 57] width 2951 height 10
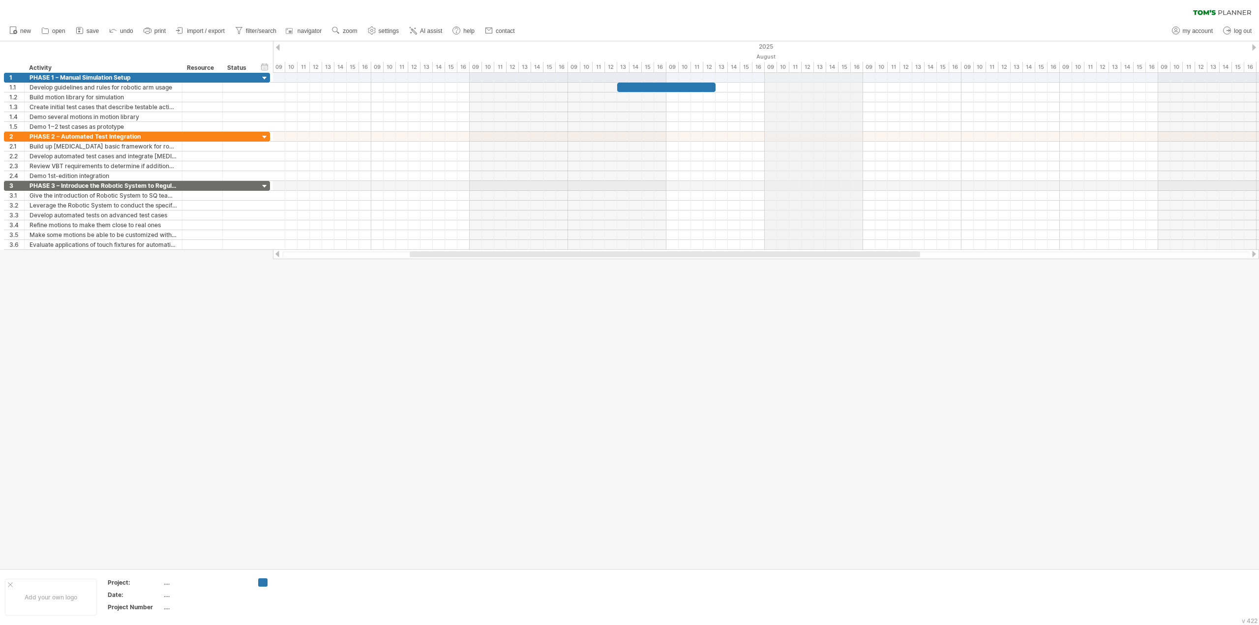
click at [778, 49] on div "2025" at bounding box center [1060, 46] width 3935 height 10
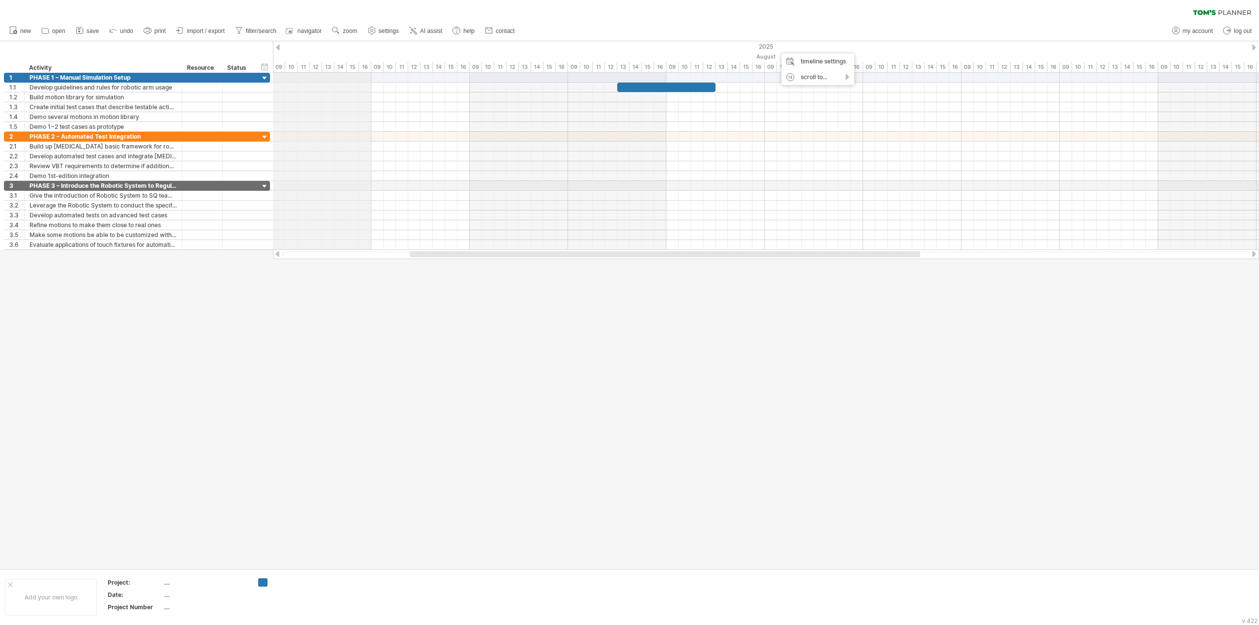
click at [359, 49] on div "2025" at bounding box center [1060, 46] width 3935 height 10
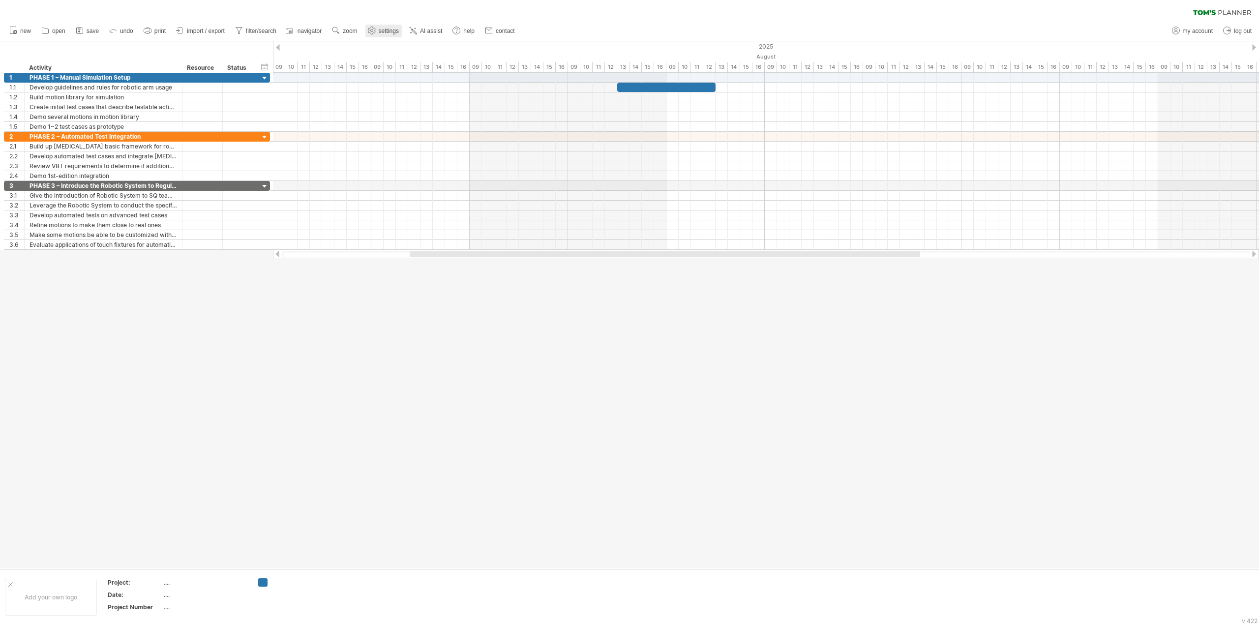
click at [385, 34] on span "settings" at bounding box center [389, 31] width 20 height 7
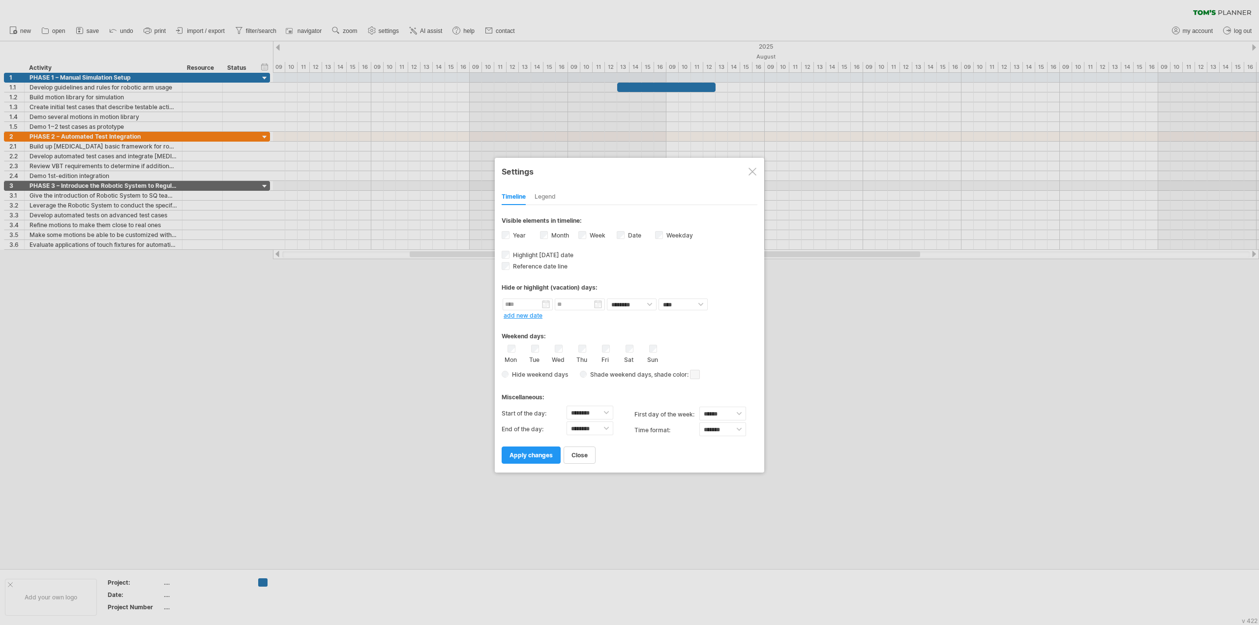
click at [554, 195] on div "Legend" at bounding box center [545, 197] width 21 height 16
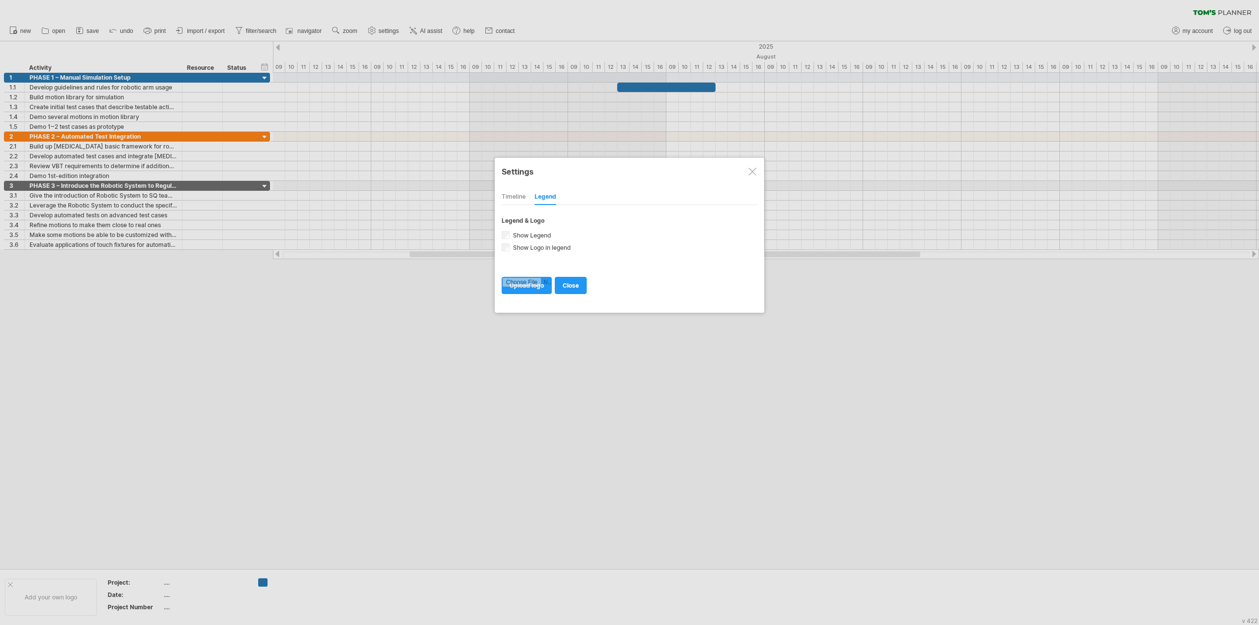
click at [522, 196] on div "Timeline" at bounding box center [514, 197] width 24 height 16
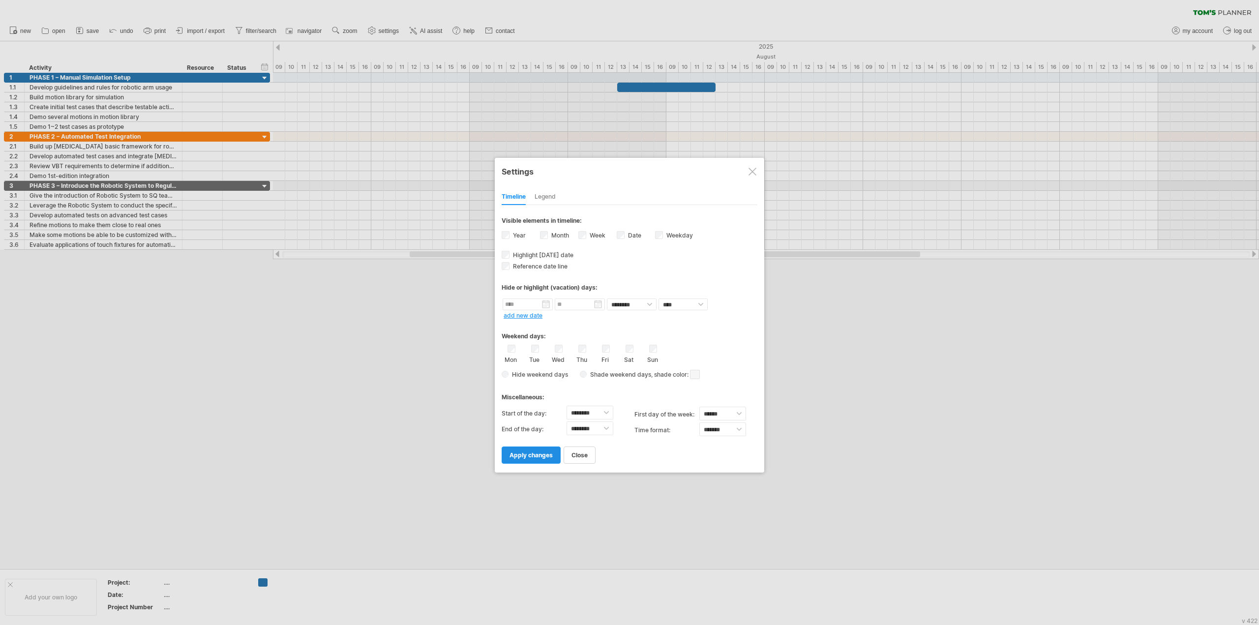
click at [542, 452] on span "apply changes" at bounding box center [531, 454] width 43 height 7
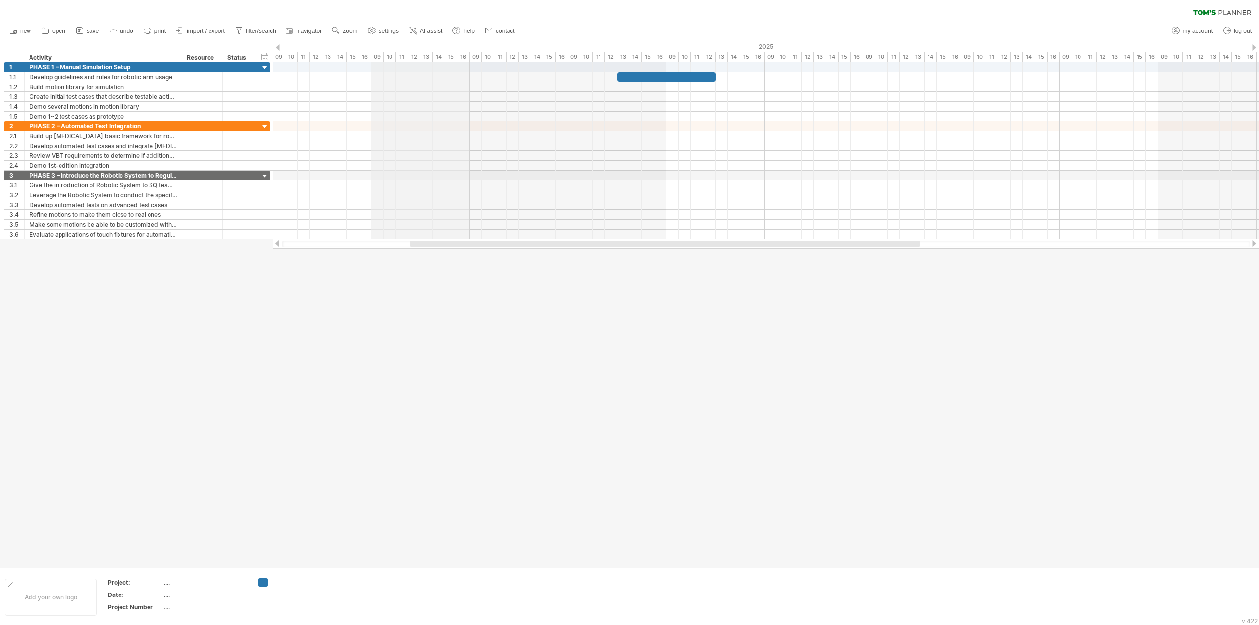
click at [431, 49] on div "2025" at bounding box center [961, 46] width 3935 height 10
click at [432, 47] on div "2025" at bounding box center [961, 46] width 3935 height 10
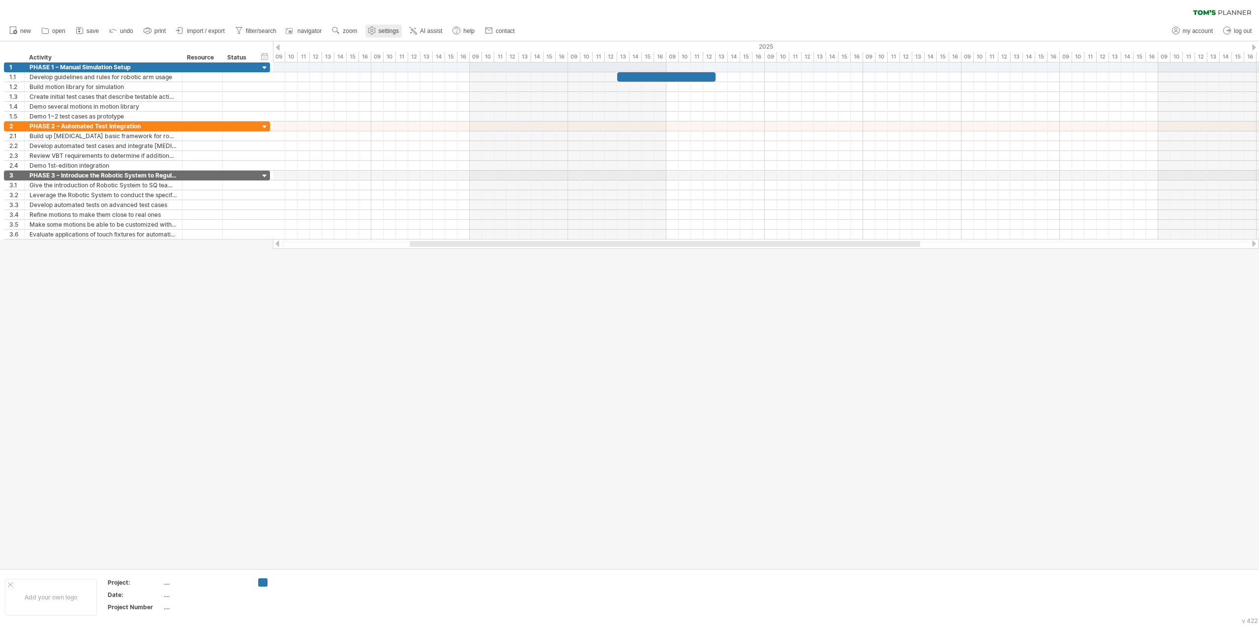
click at [378, 31] on link "settings" at bounding box center [383, 31] width 36 height 13
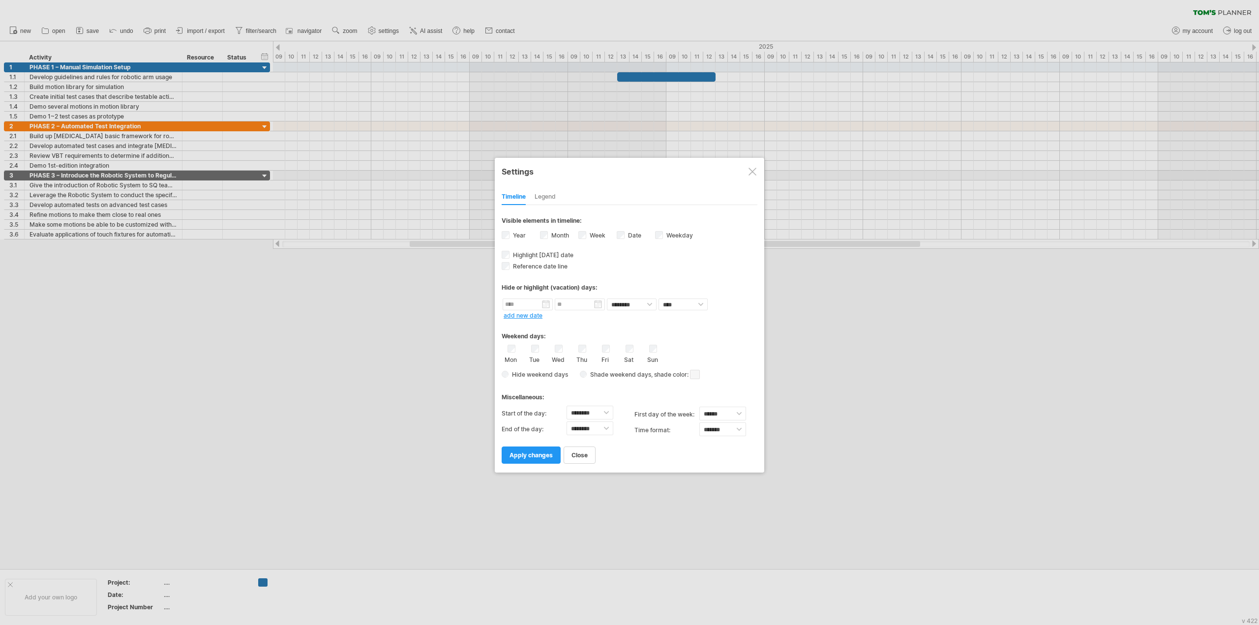
click at [549, 235] on label "Month" at bounding box center [559, 235] width 20 height 7
click at [524, 455] on link "apply changes" at bounding box center [531, 455] width 59 height 17
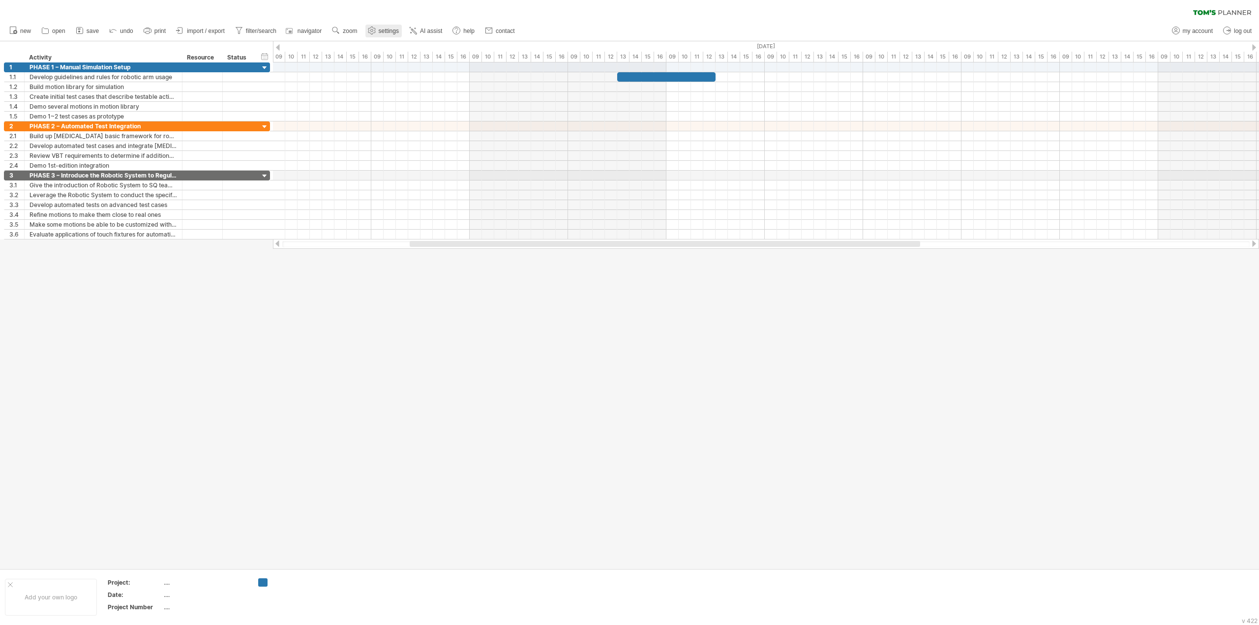
click at [379, 31] on link "settings" at bounding box center [383, 31] width 36 height 13
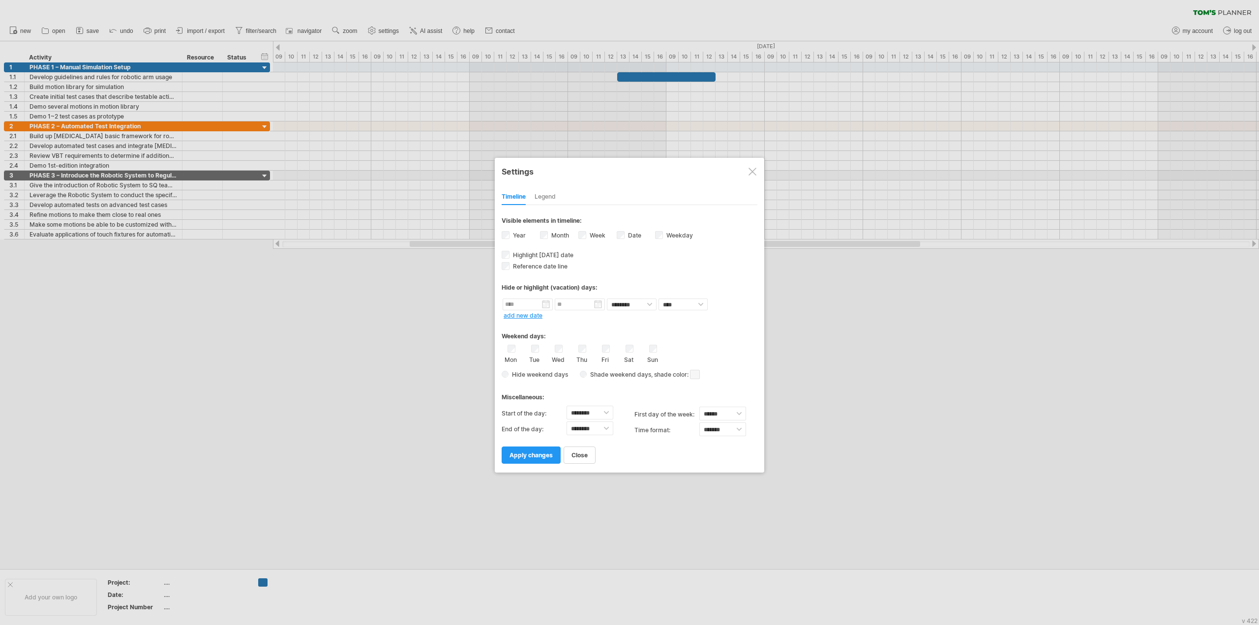
click at [514, 232] on label "Year" at bounding box center [518, 235] width 15 height 7
click at [527, 451] on span "apply changes" at bounding box center [531, 454] width 43 height 7
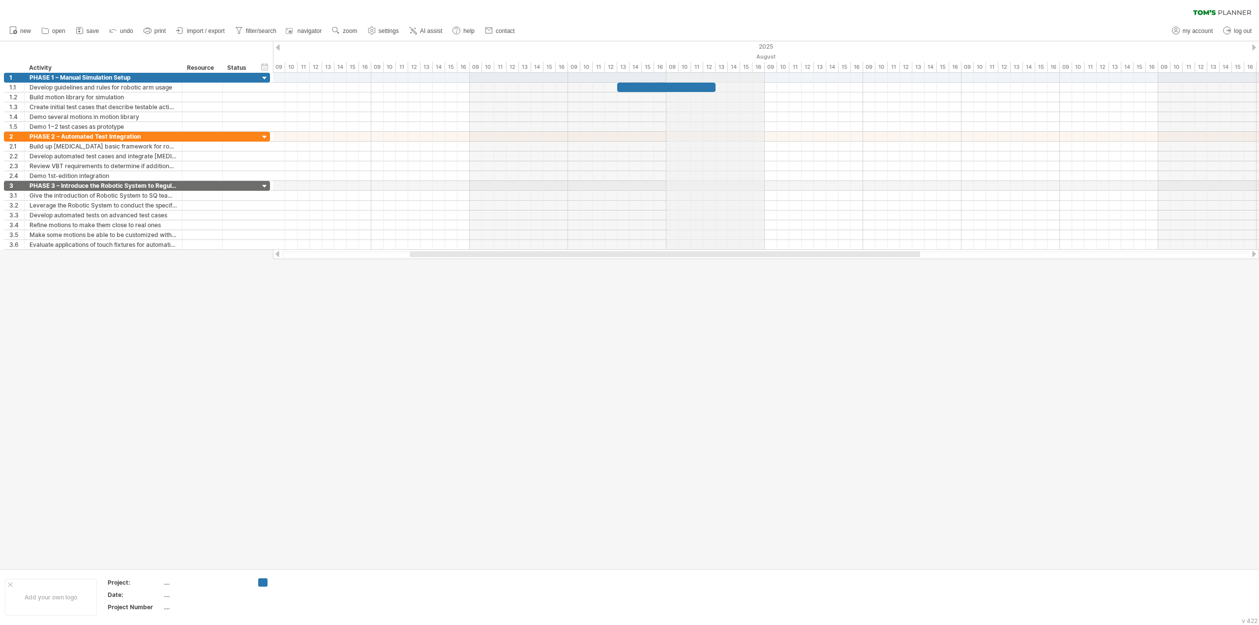
click at [705, 68] on div "12" at bounding box center [709, 67] width 12 height 10
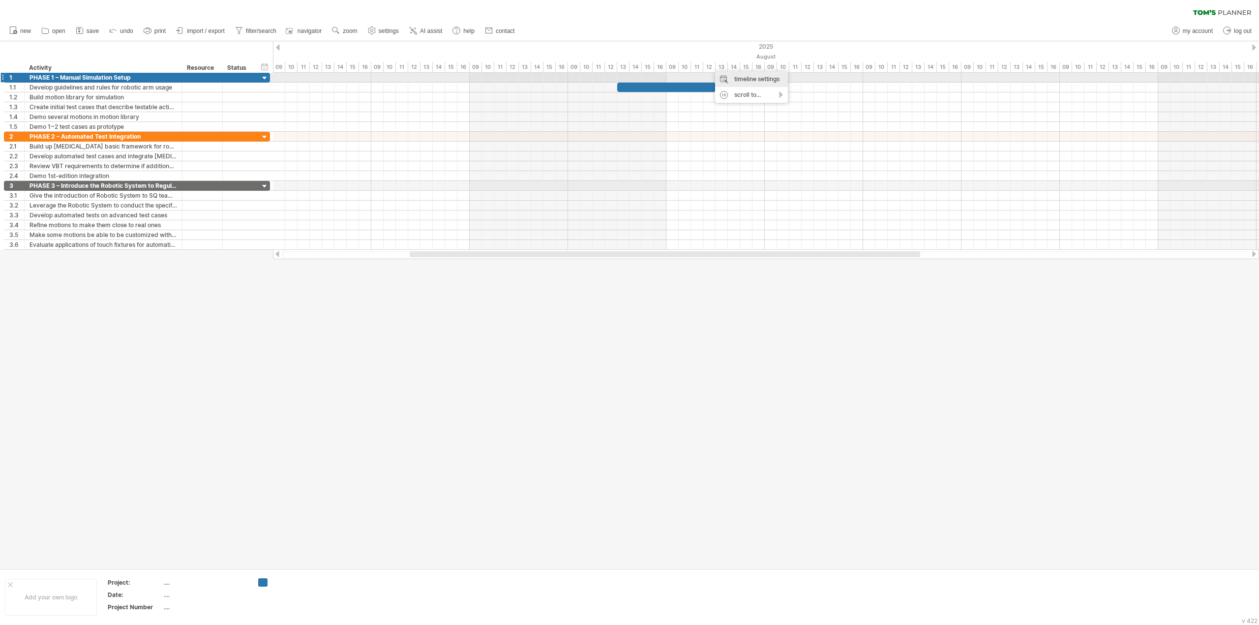
click at [760, 77] on div "timeline settings" at bounding box center [751, 79] width 73 height 16
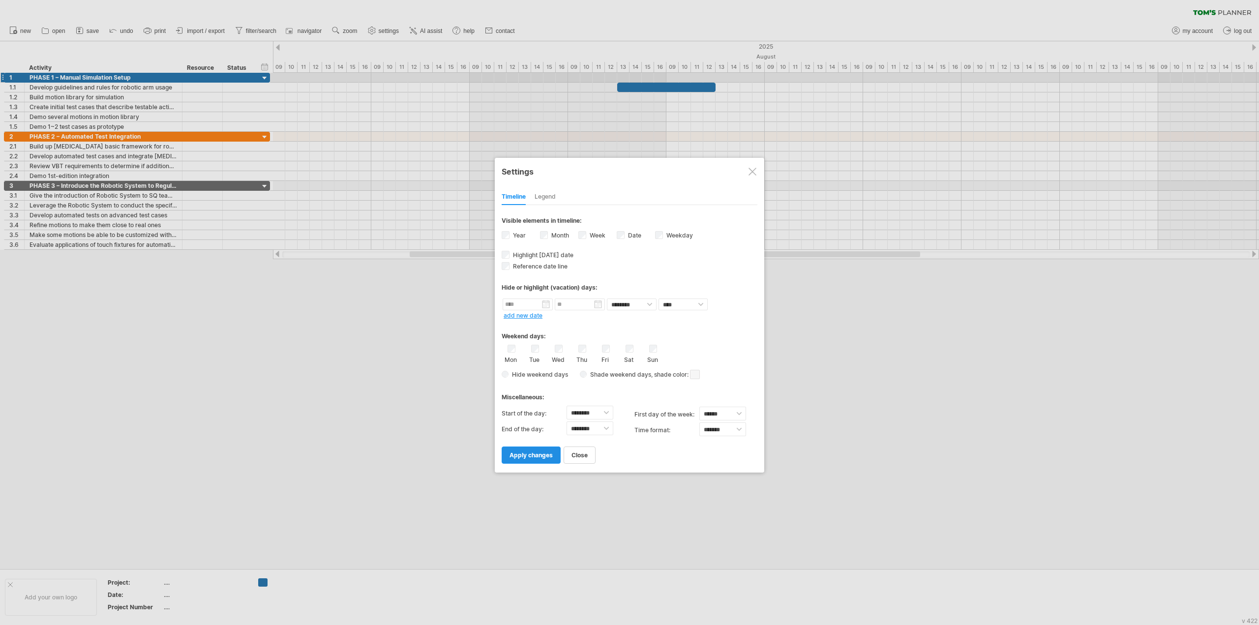
click at [536, 451] on span "apply changes" at bounding box center [531, 454] width 43 height 7
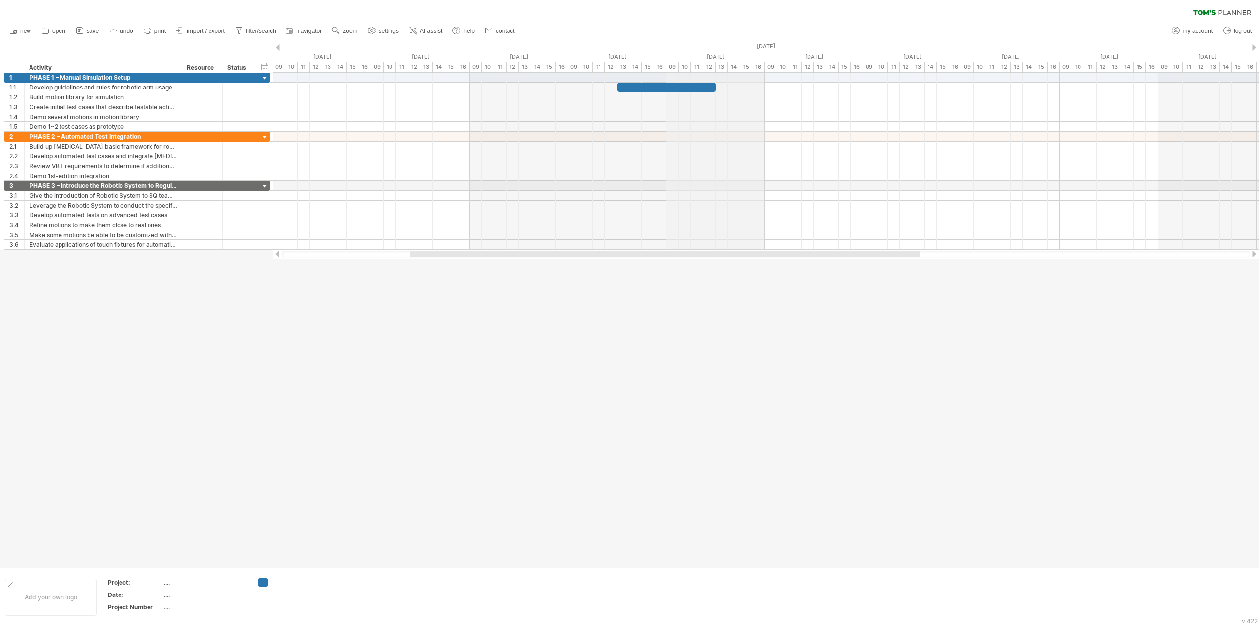
click at [736, 44] on div "[DATE]" at bounding box center [518, 46] width 3049 height 10
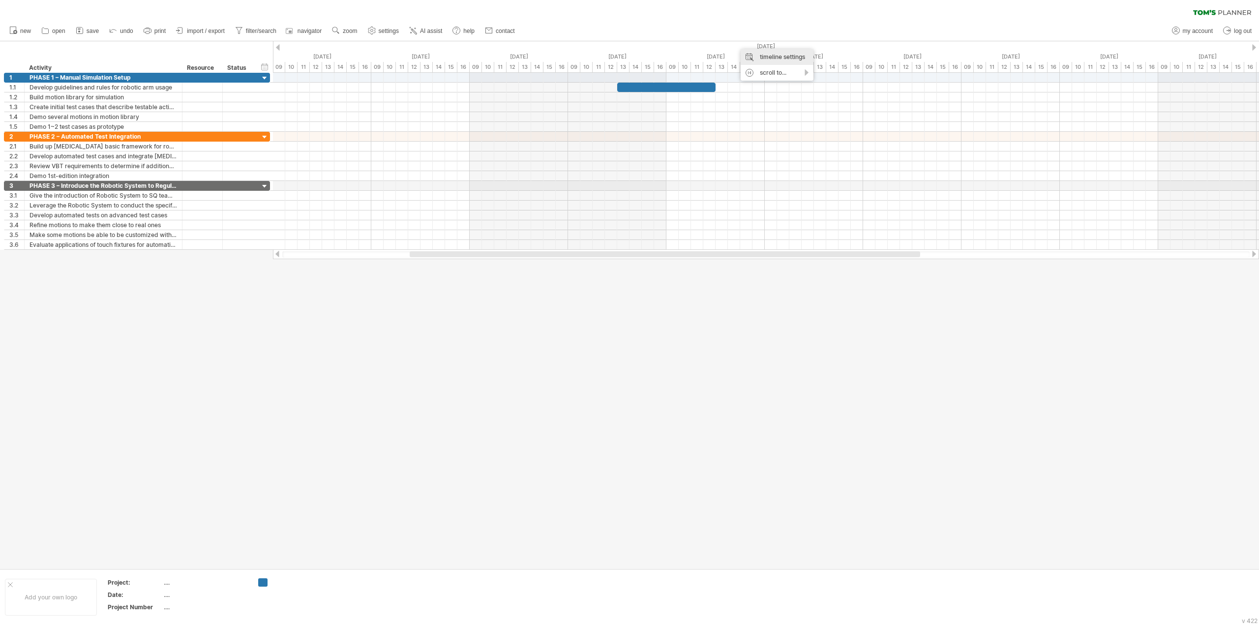
click at [774, 58] on div "timeline settings" at bounding box center [777, 57] width 73 height 16
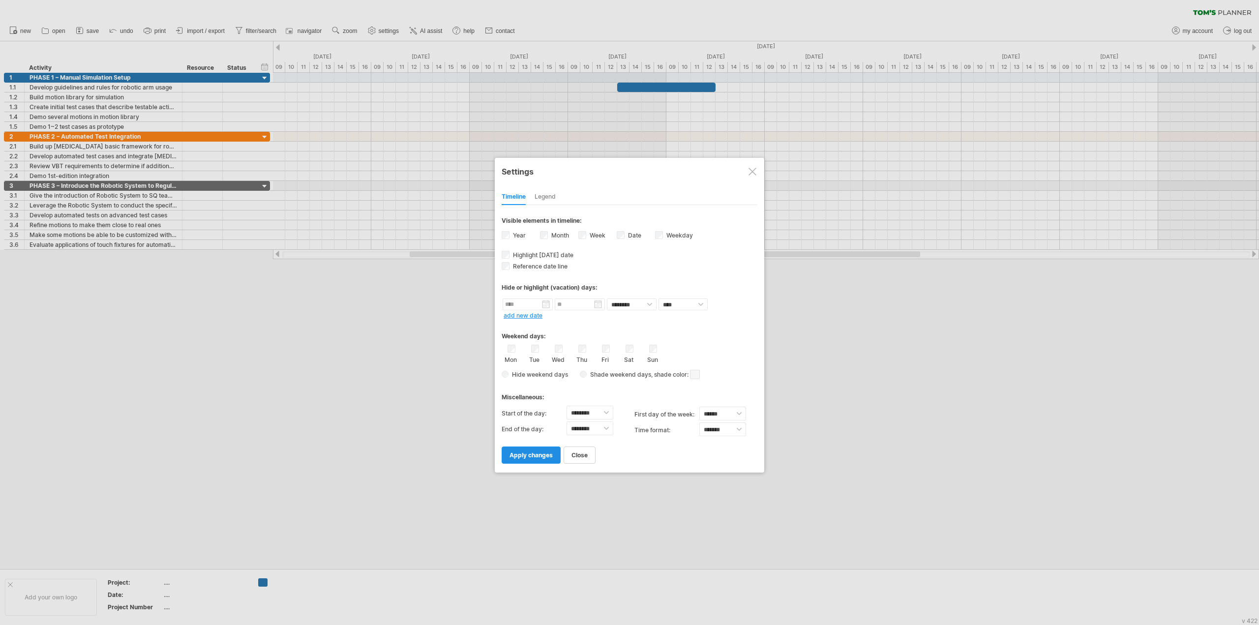
click at [539, 451] on span "apply changes" at bounding box center [531, 454] width 43 height 7
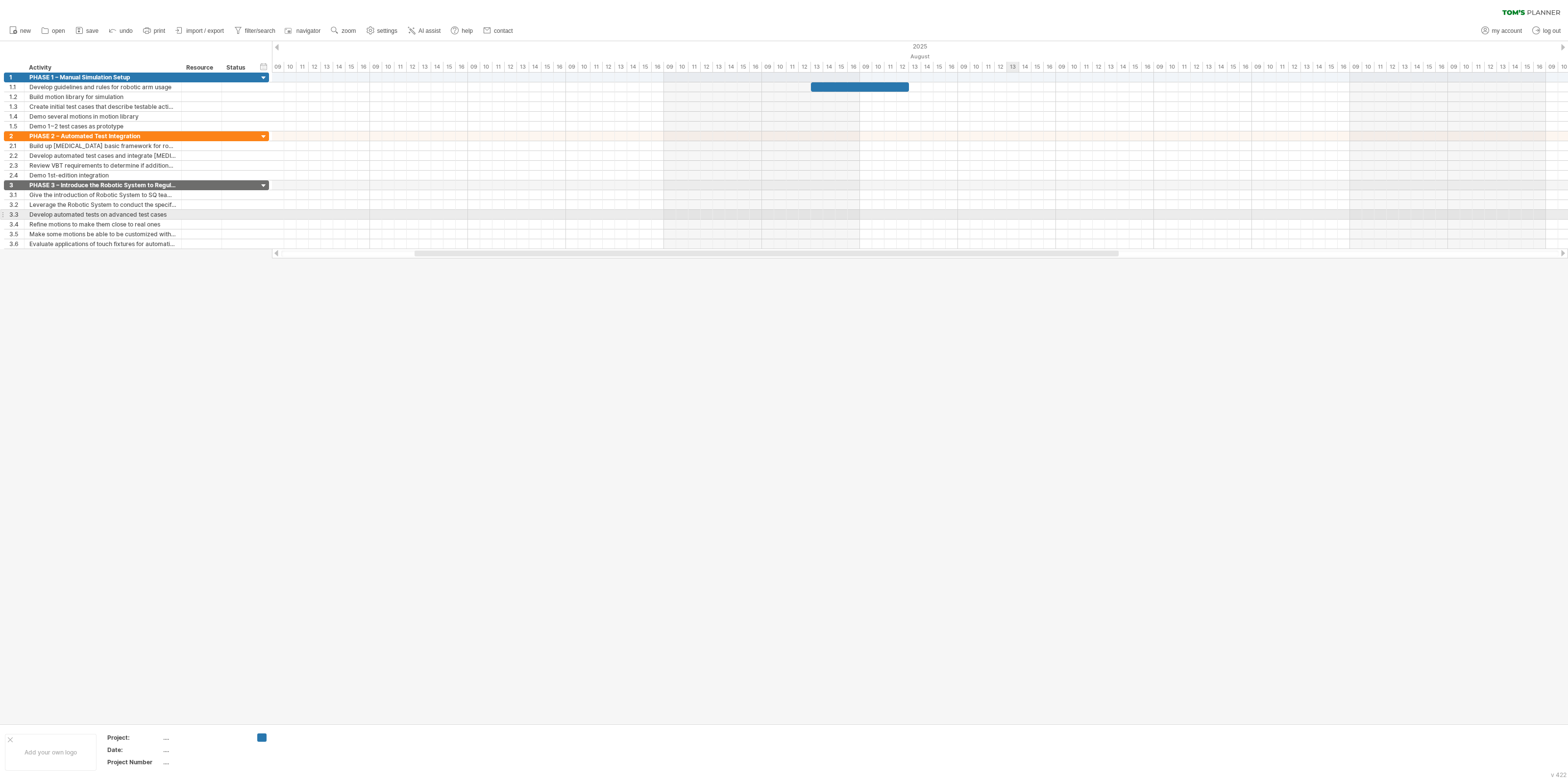
click at [1015, 336] on div at bounding box center [784, 382] width 1568 height 682
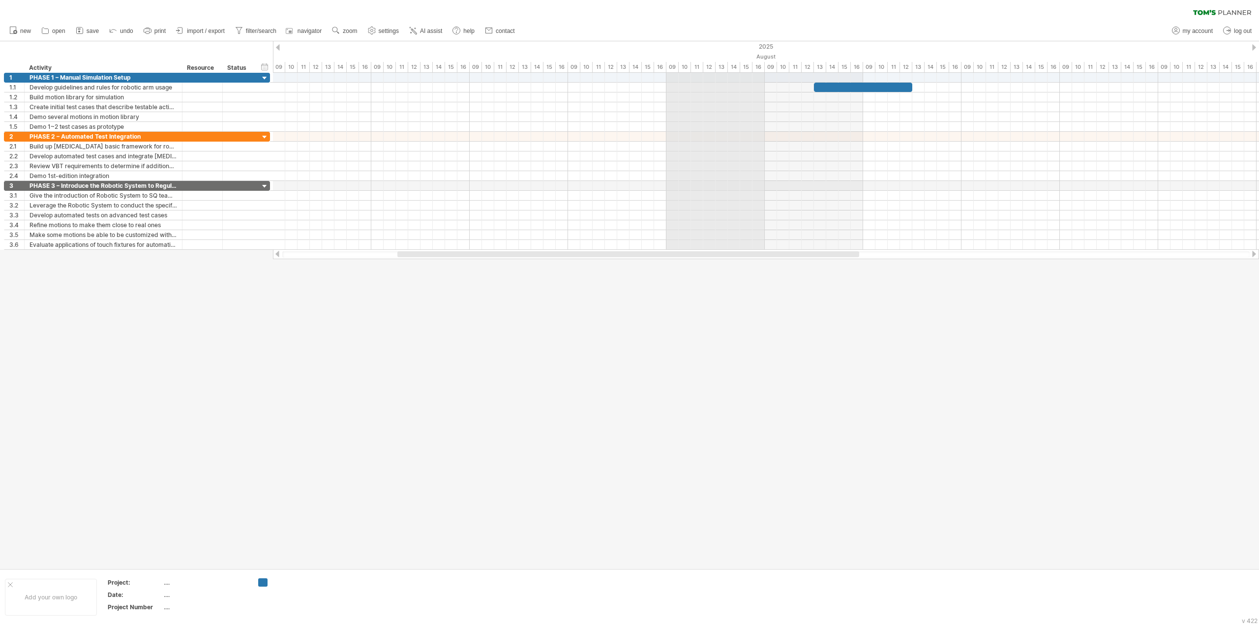
click at [741, 66] on div "15" at bounding box center [746, 67] width 12 height 10
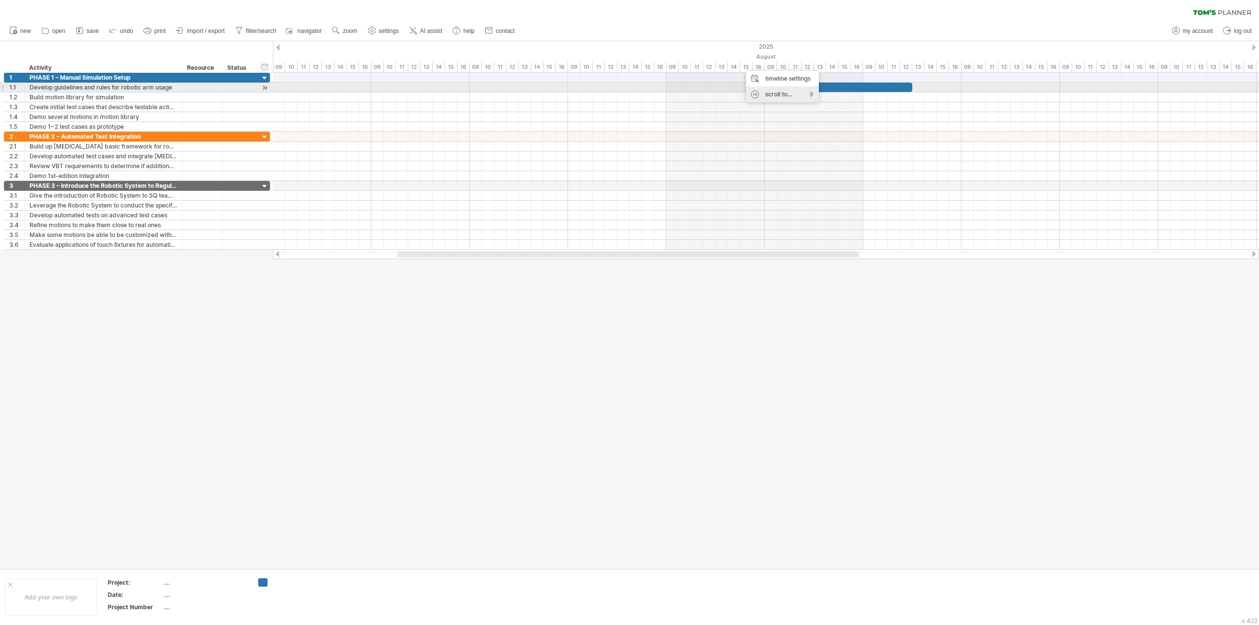
click at [777, 90] on div "scroll to..." at bounding box center [782, 95] width 73 height 16
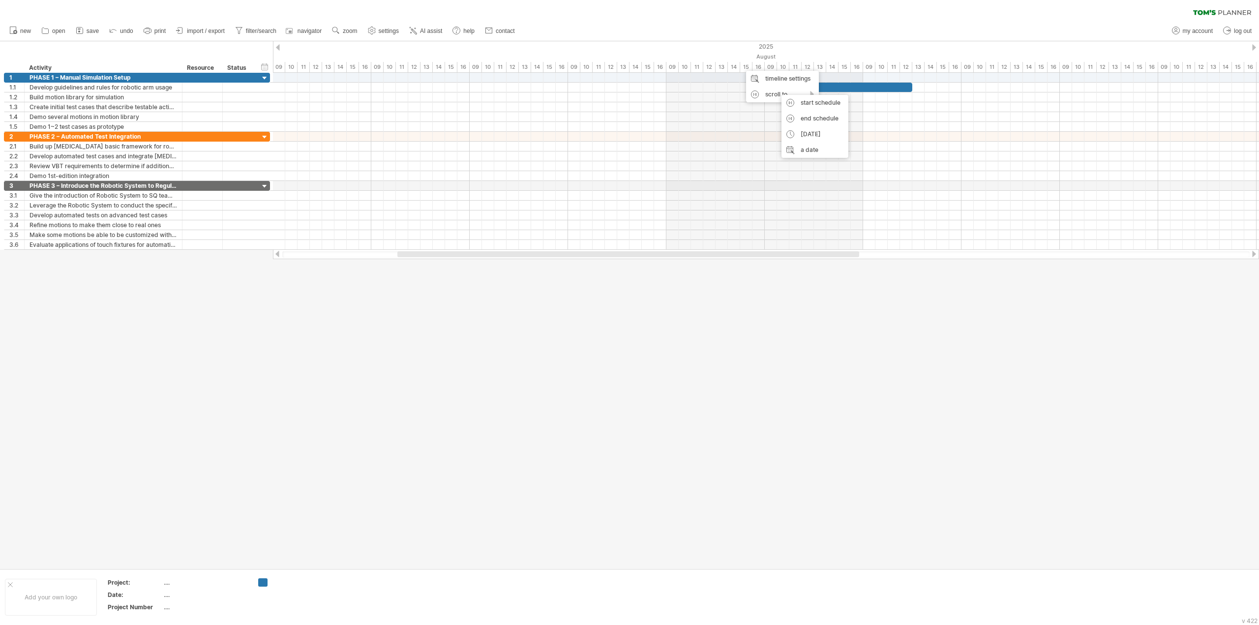
click at [180, 45] on div "hide start/end/duration show start/end/duration ******** Activity ******** Reso…" at bounding box center [136, 56] width 273 height 31
click at [340, 33] on use at bounding box center [336, 31] width 10 height 10
click at [375, 51] on div "Month" at bounding box center [372, 46] width 55 height 16
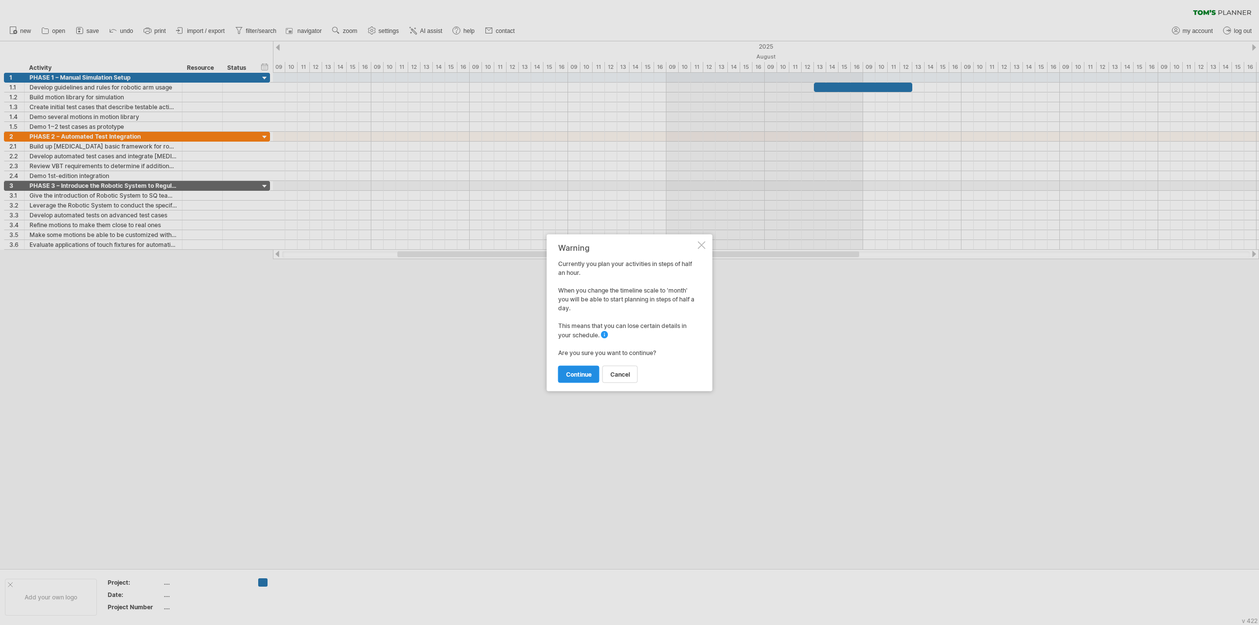
click at [580, 379] on link "continue" at bounding box center [578, 373] width 41 height 17
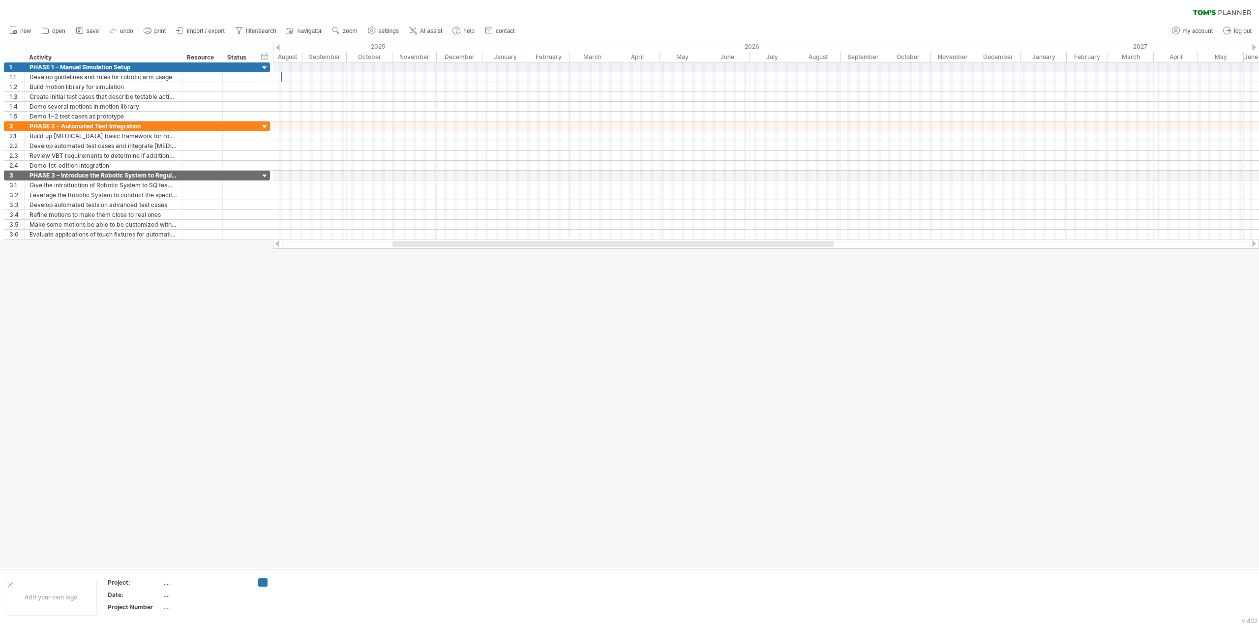
click at [592, 301] on div at bounding box center [629, 304] width 1259 height 527
click at [477, 67] on div at bounding box center [766, 67] width 986 height 10
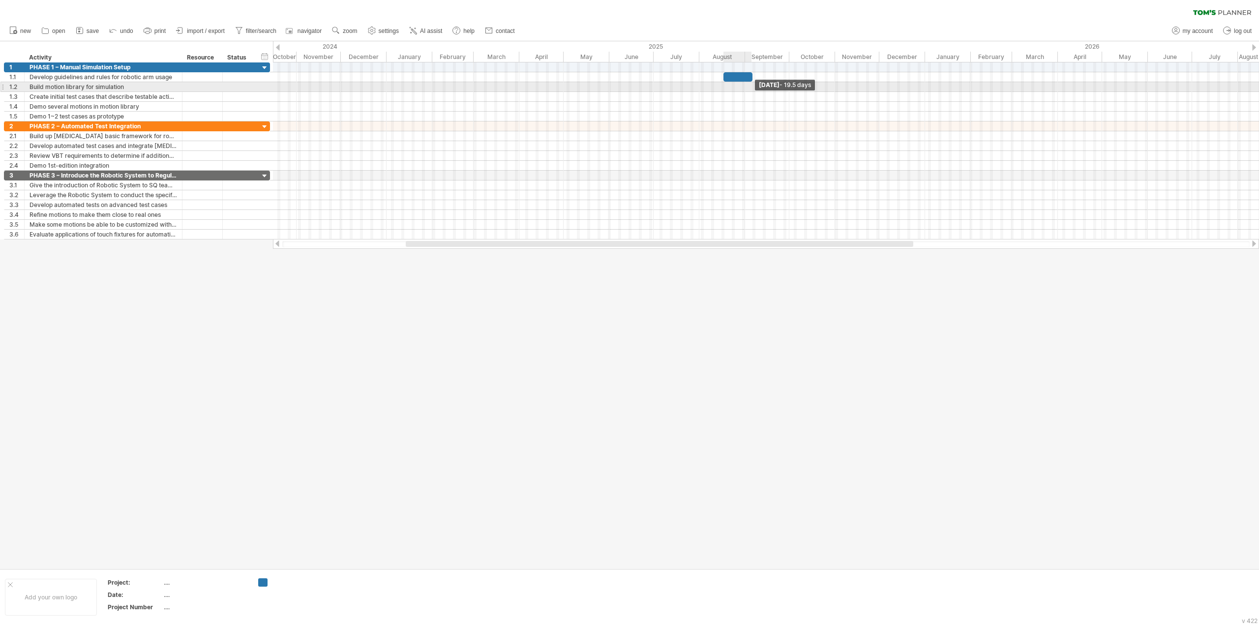
drag, startPoint x: 724, startPoint y: 79, endPoint x: 750, endPoint y: 83, distance: 25.8
click at [750, 83] on div "[DATE] - 19.5 days [DATE]" at bounding box center [766, 150] width 986 height 177
drag, startPoint x: 736, startPoint y: 79, endPoint x: 621, endPoint y: 79, distance: 114.6
click at [621, 79] on div at bounding box center [623, 76] width 28 height 9
drag, startPoint x: 635, startPoint y: 78, endPoint x: 620, endPoint y: 78, distance: 14.8
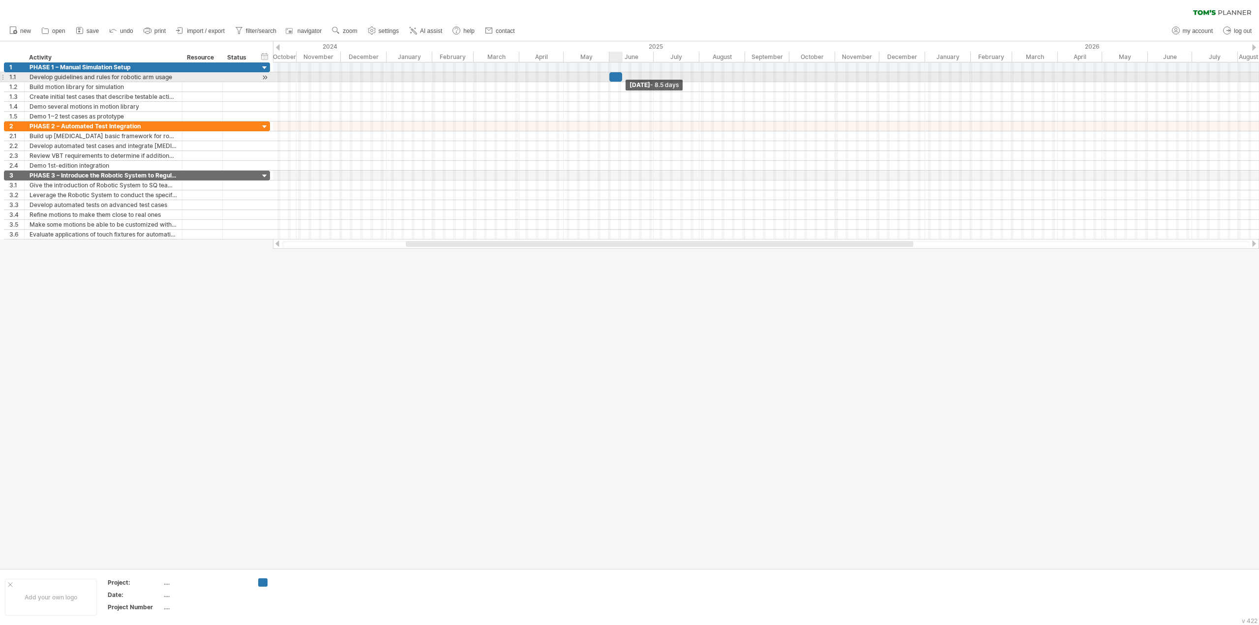
click at [620, 78] on span at bounding box center [622, 76] width 4 height 9
click at [616, 78] on div at bounding box center [615, 76] width 13 height 9
click at [620, 77] on span at bounding box center [622, 76] width 4 height 9
click at [630, 88] on div at bounding box center [766, 87] width 986 height 10
click at [620, 88] on div at bounding box center [766, 87] width 986 height 10
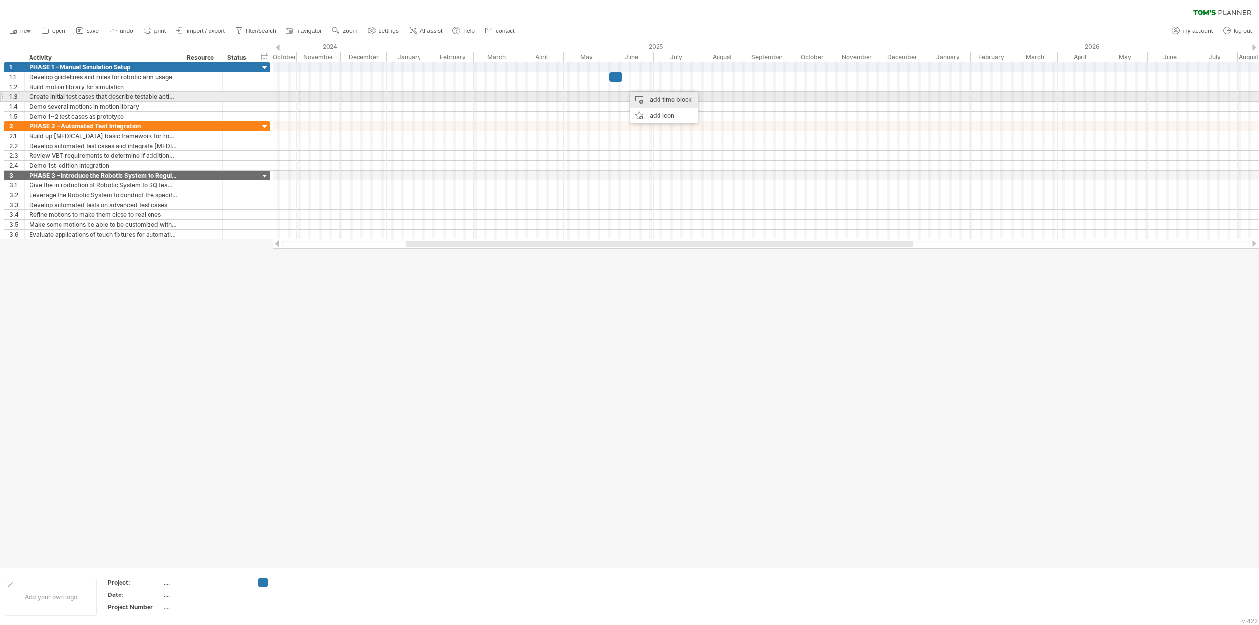
click at [652, 99] on div "add time block" at bounding box center [665, 100] width 68 height 16
click at [702, 111] on span at bounding box center [702, 115] width 8 height 8
click at [621, 86] on span at bounding box center [621, 86] width 4 height 9
drag, startPoint x: 646, startPoint y: 86, endPoint x: 767, endPoint y: 87, distance: 121.0
click at [767, 87] on span at bounding box center [767, 86] width 4 height 9
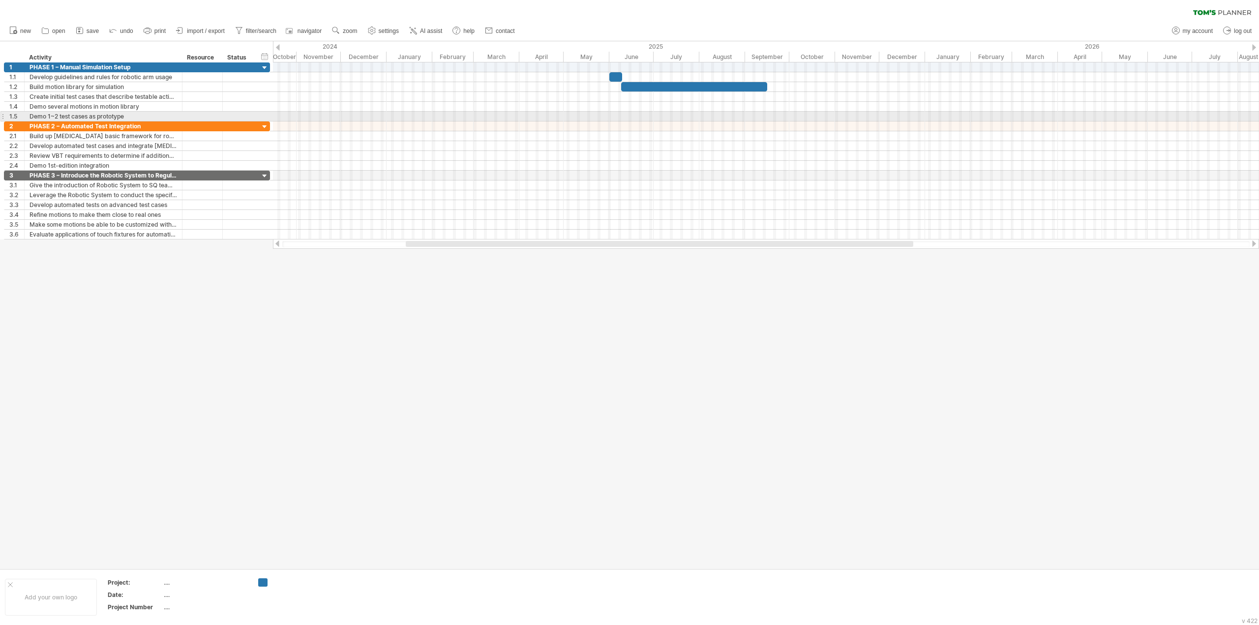
click at [759, 115] on div at bounding box center [766, 117] width 986 height 10
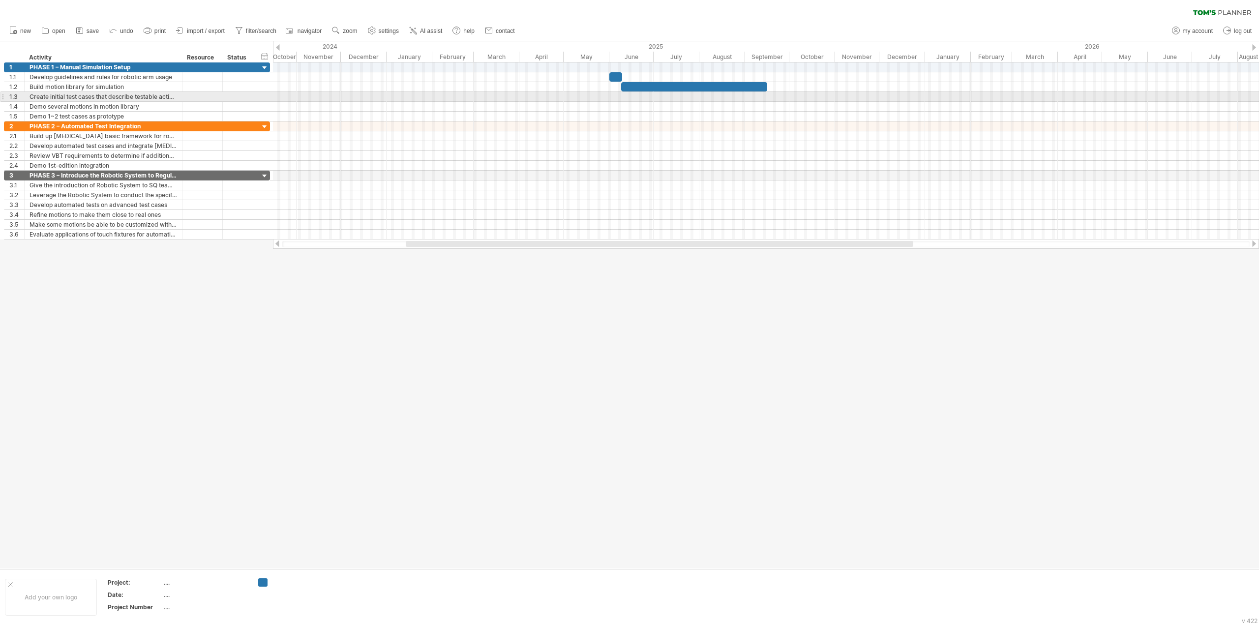
click at [634, 100] on div at bounding box center [766, 97] width 986 height 10
click at [654, 111] on div "add time block" at bounding box center [673, 113] width 68 height 16
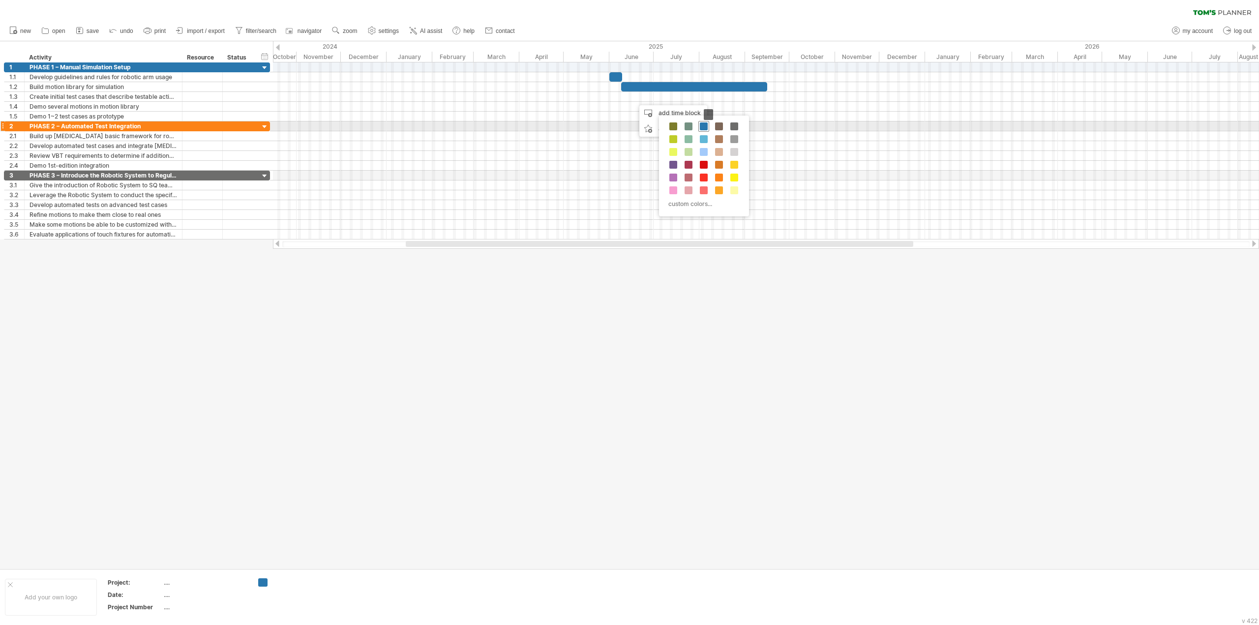
click at [700, 127] on span at bounding box center [704, 126] width 8 height 8
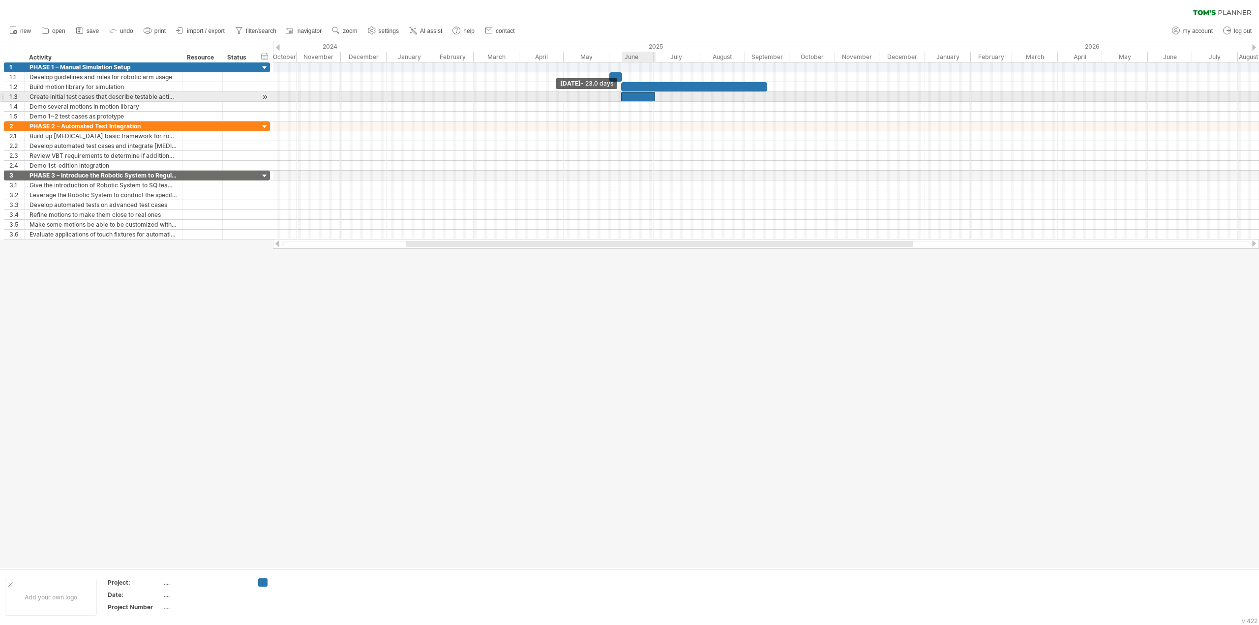
drag, startPoint x: 634, startPoint y: 99, endPoint x: 621, endPoint y: 99, distance: 13.3
click at [621, 99] on span at bounding box center [621, 96] width 4 height 9
drag, startPoint x: 655, startPoint y: 97, endPoint x: 767, endPoint y: 98, distance: 112.1
click at [767, 98] on span at bounding box center [767, 96] width 4 height 9
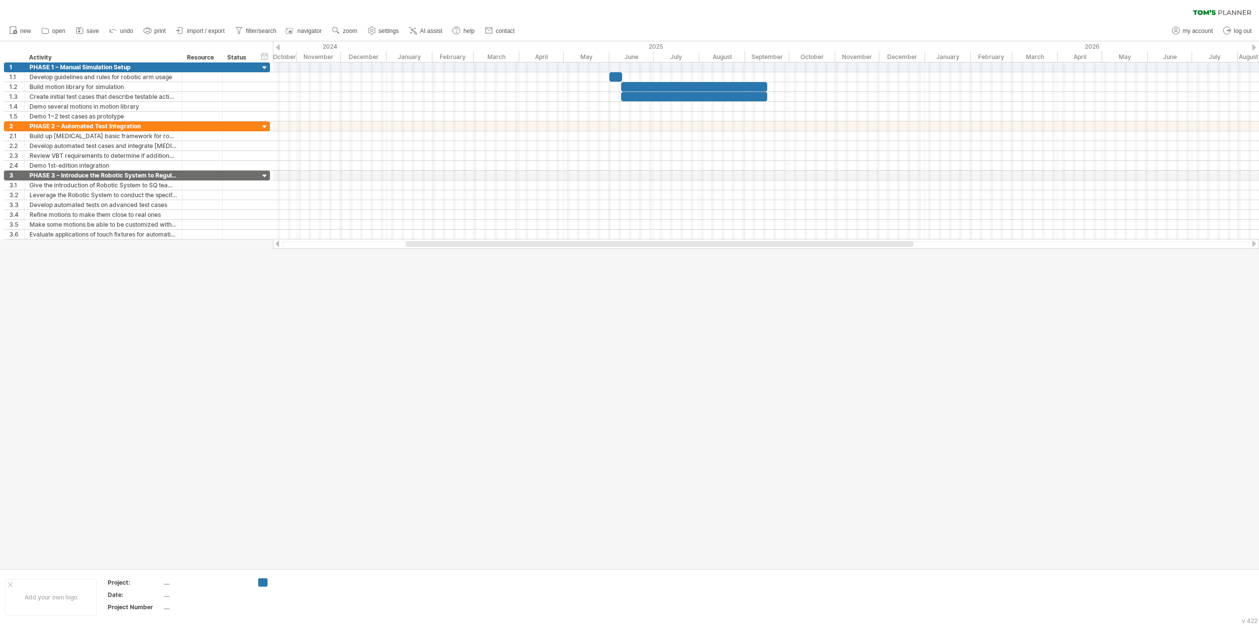
click at [789, 290] on div at bounding box center [629, 304] width 1259 height 527
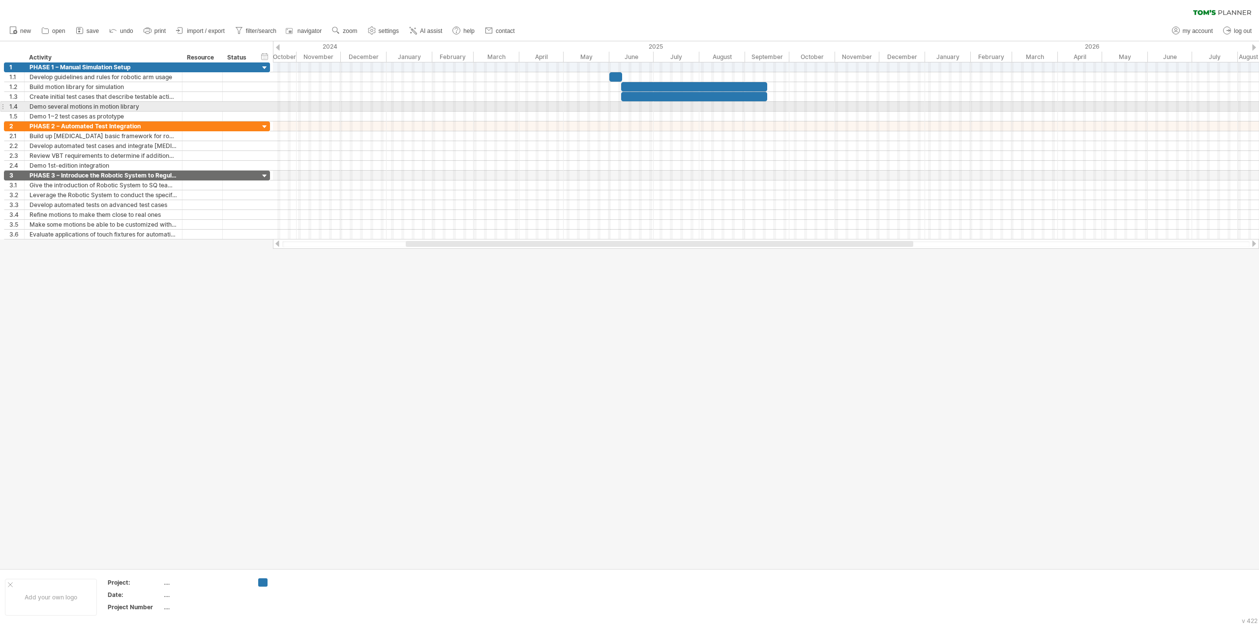
click at [739, 105] on div at bounding box center [766, 107] width 986 height 10
click at [755, 120] on div "add time block" at bounding box center [776, 122] width 68 height 16
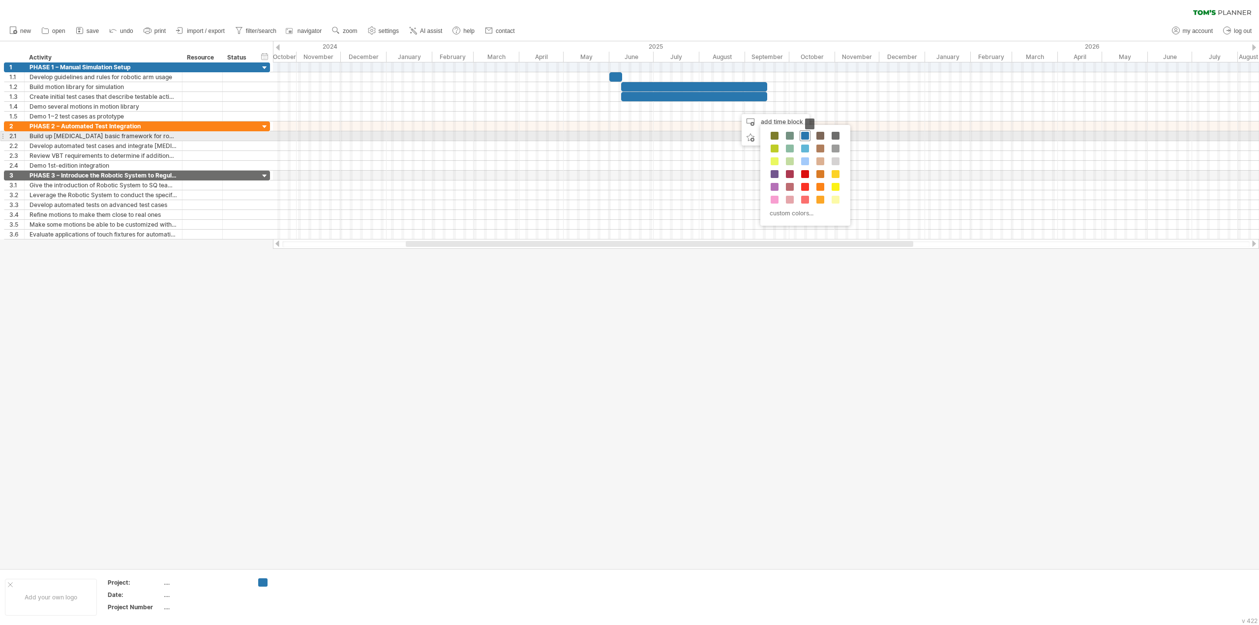
click at [804, 133] on span at bounding box center [805, 136] width 8 height 8
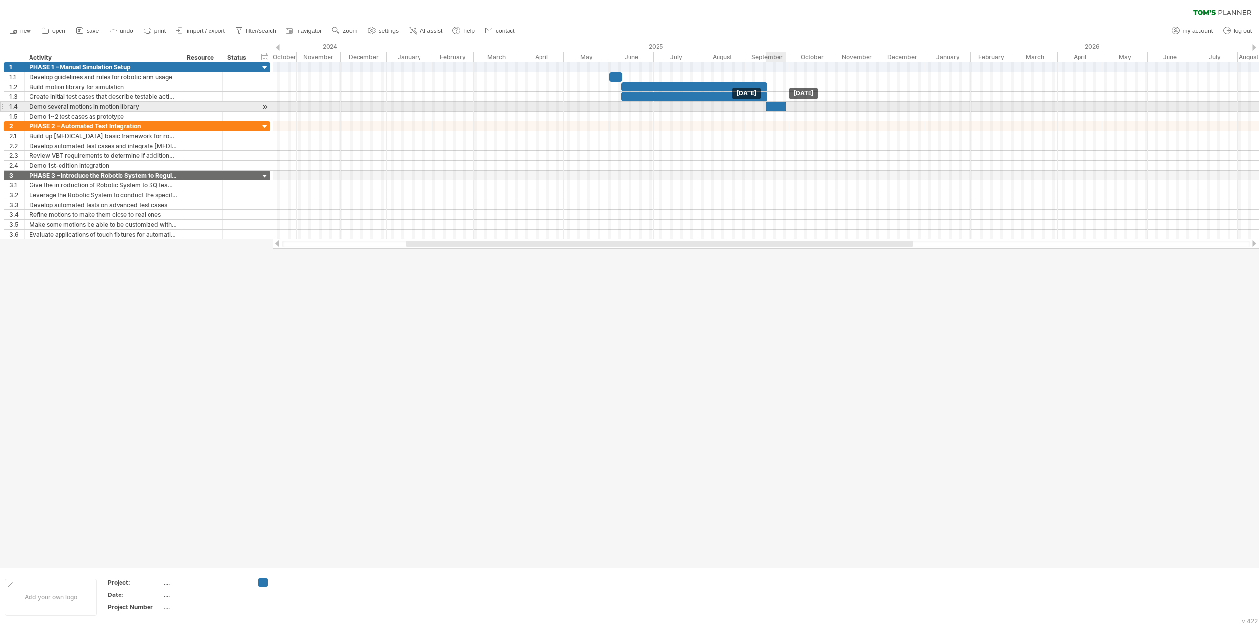
drag, startPoint x: 750, startPoint y: 106, endPoint x: 779, endPoint y: 107, distance: 29.0
click at [779, 107] on div at bounding box center [776, 106] width 21 height 9
click at [782, 104] on span at bounding box center [782, 106] width 4 height 9
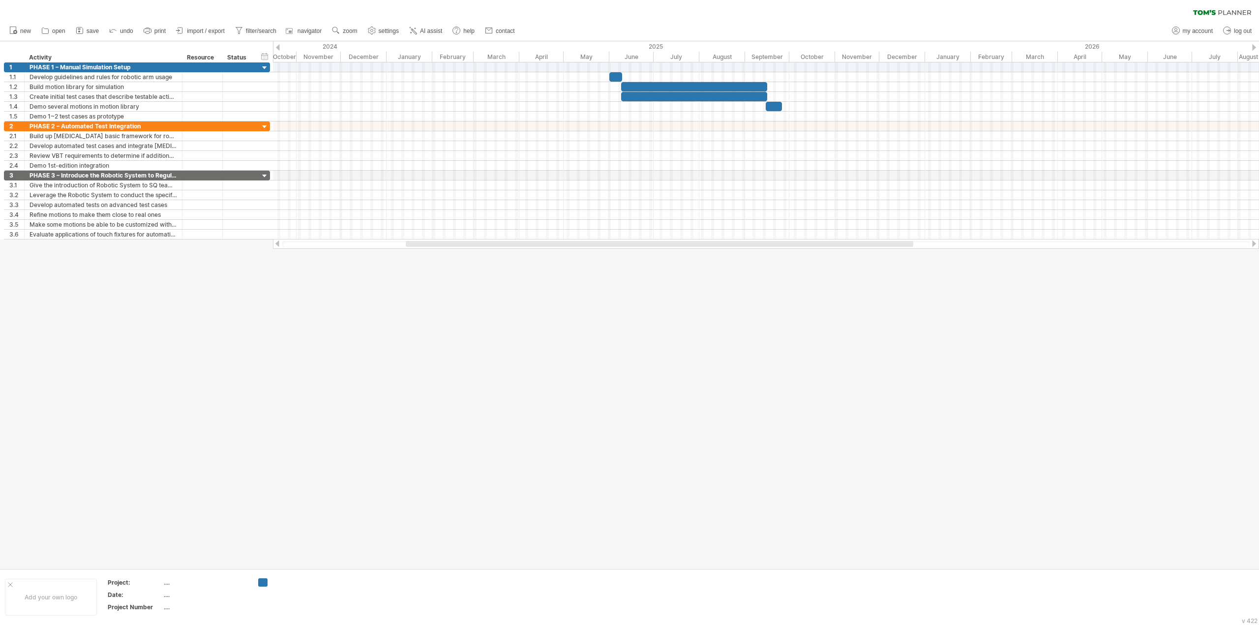
click at [815, 293] on div at bounding box center [629, 304] width 1259 height 527
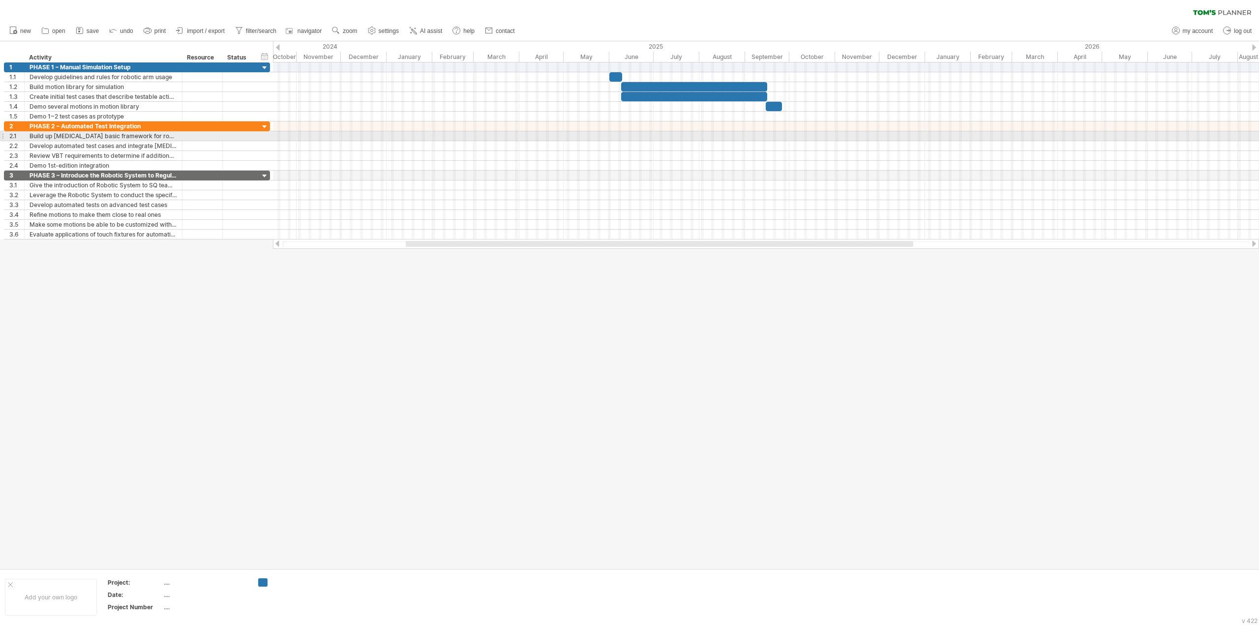
drag, startPoint x: 296, startPoint y: 140, endPoint x: 304, endPoint y: 140, distance: 8.4
click at [296, 141] on div at bounding box center [766, 146] width 986 height 10
click at [653, 141] on div at bounding box center [766, 146] width 986 height 10
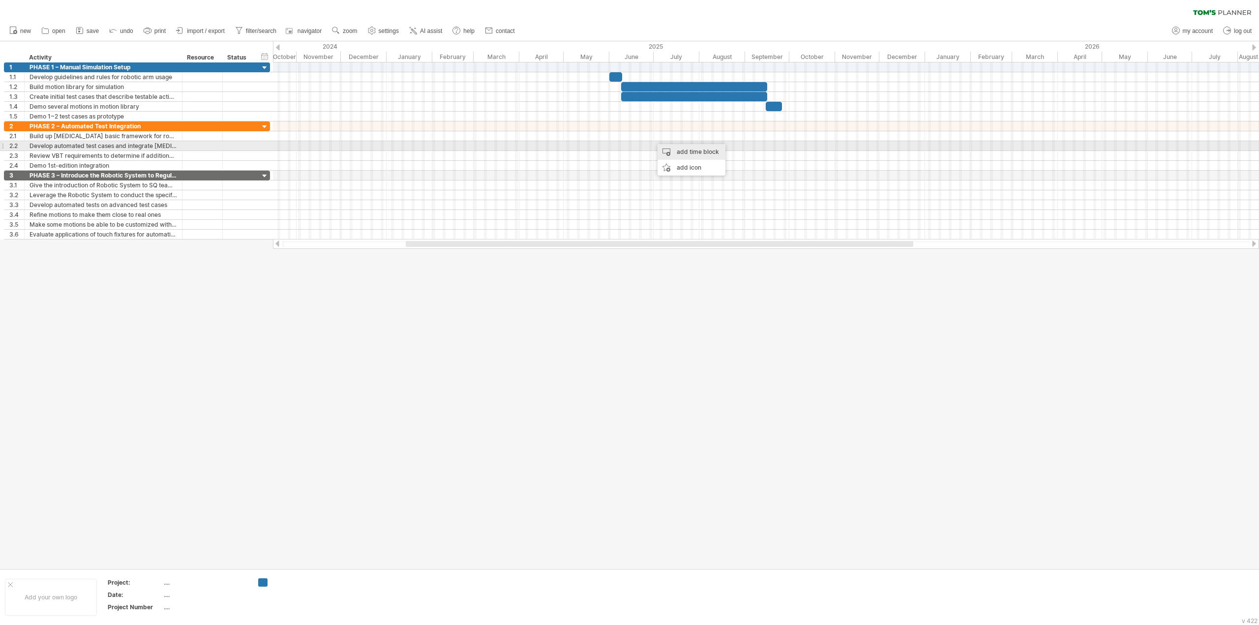
click at [675, 146] on div "add time block" at bounding box center [692, 152] width 68 height 16
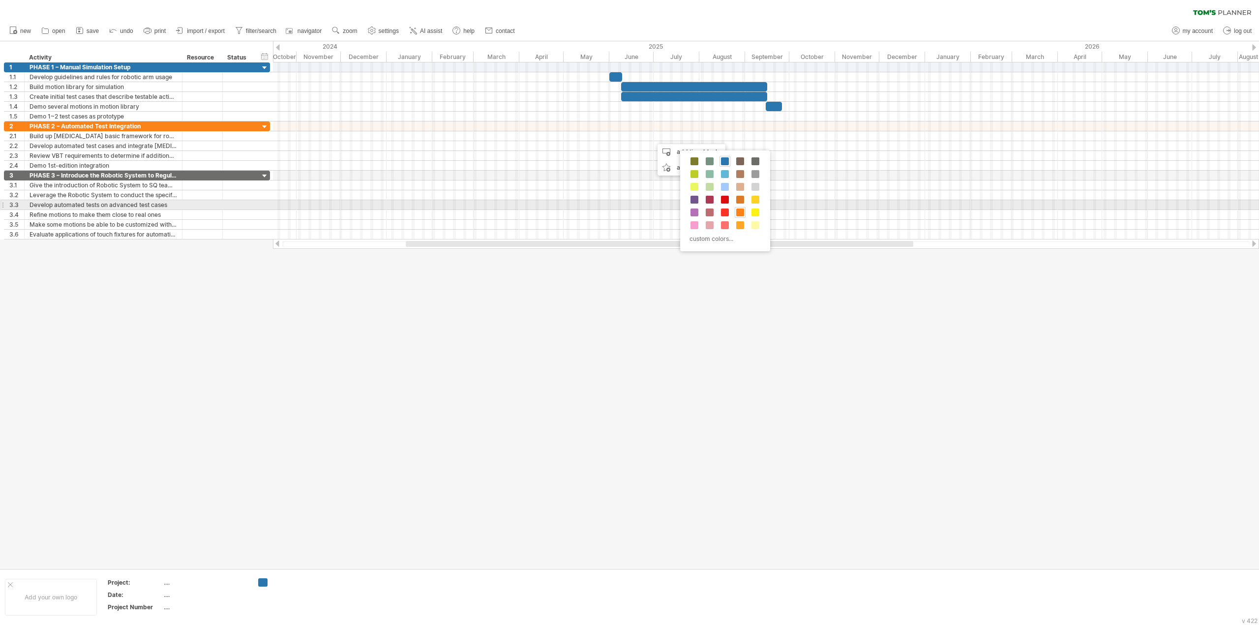
click at [741, 209] on span at bounding box center [740, 213] width 8 height 8
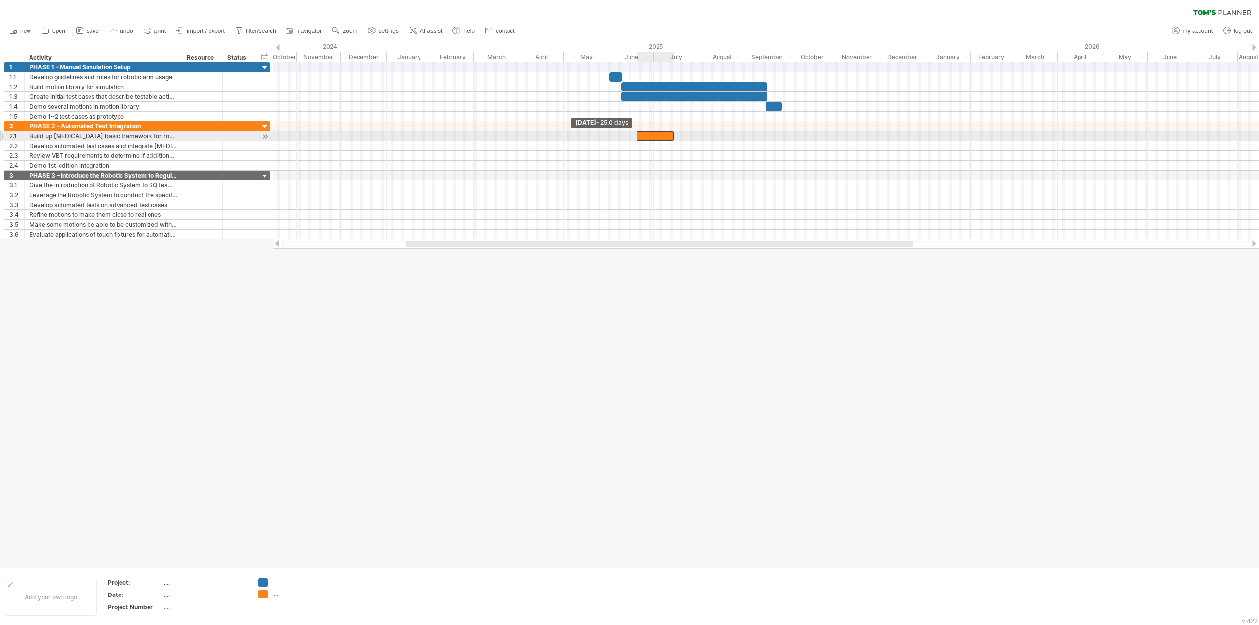
drag, startPoint x: 652, startPoint y: 136, endPoint x: 636, endPoint y: 136, distance: 16.2
click at [636, 136] on span at bounding box center [637, 135] width 4 height 9
drag, startPoint x: 647, startPoint y: 135, endPoint x: 714, endPoint y: 139, distance: 67.0
click at [714, 139] on div at bounding box center [722, 135] width 37 height 9
drag, startPoint x: 741, startPoint y: 134, endPoint x: 782, endPoint y: 135, distance: 41.3
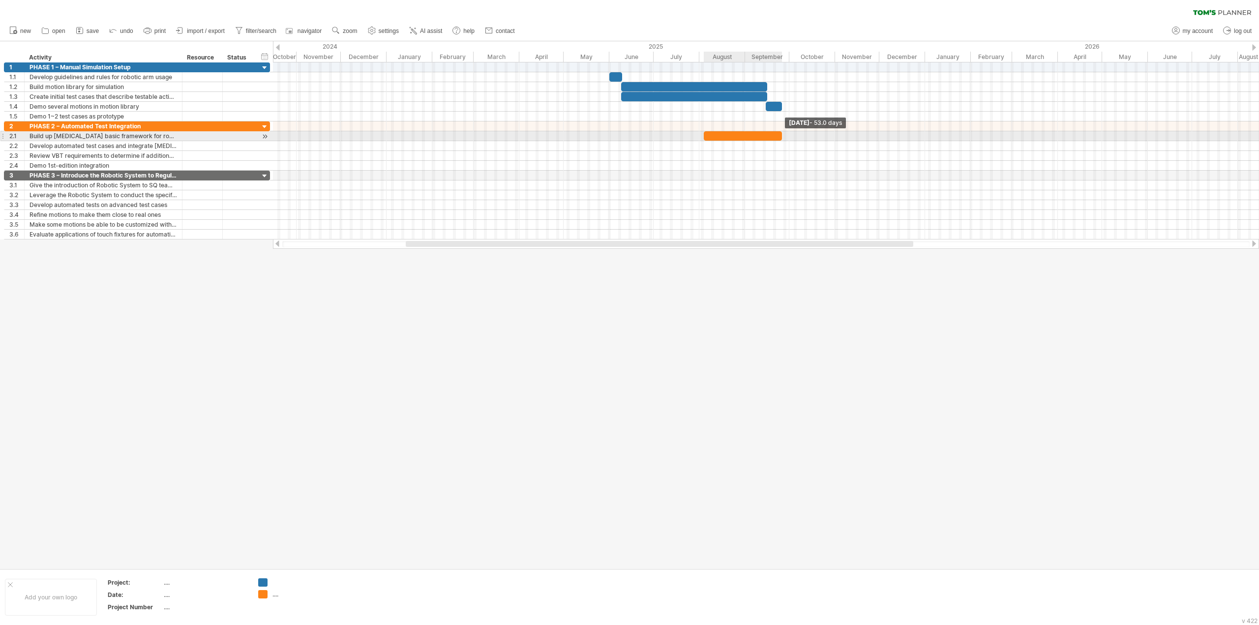
click at [782, 135] on span at bounding box center [782, 135] width 4 height 9
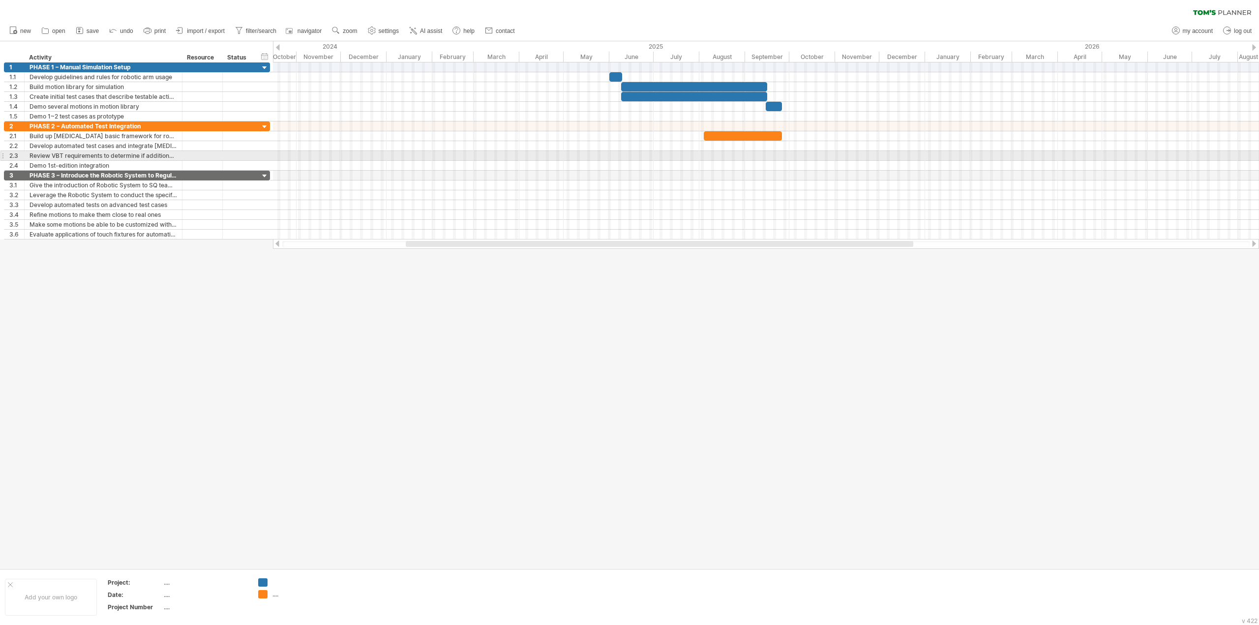
click at [791, 153] on div at bounding box center [766, 156] width 986 height 10
click at [792, 147] on div at bounding box center [766, 146] width 986 height 10
click at [773, 144] on div at bounding box center [766, 146] width 986 height 10
click at [795, 153] on div "add time block" at bounding box center [812, 157] width 68 height 16
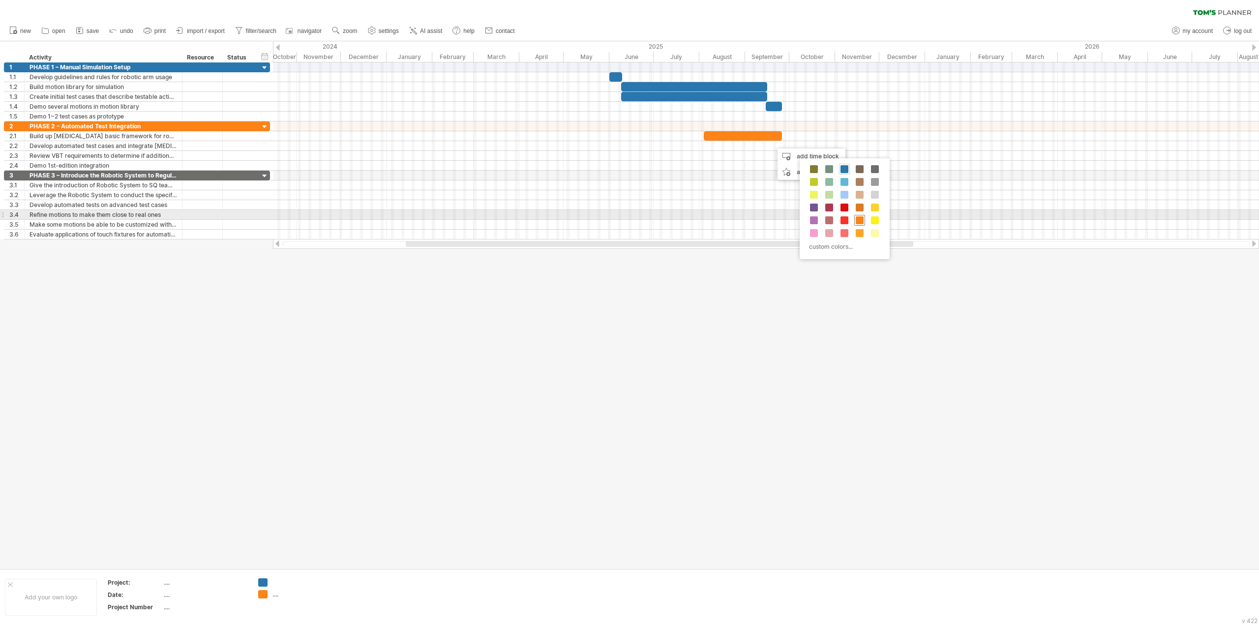
click at [856, 217] on span at bounding box center [860, 220] width 8 height 8
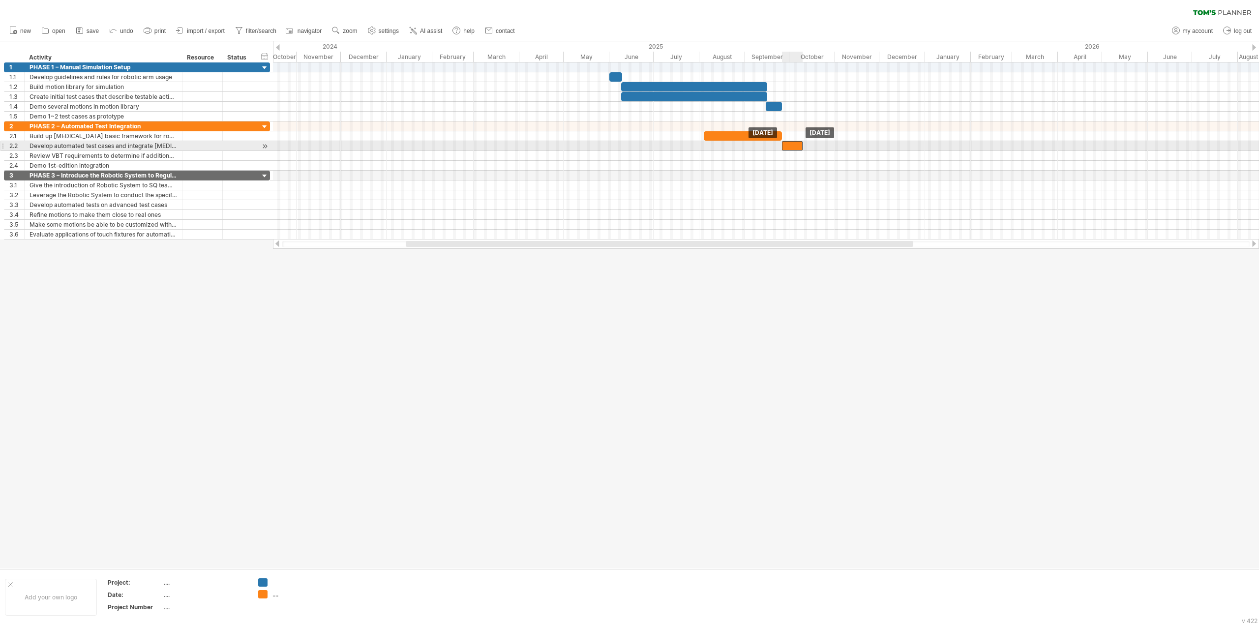
drag, startPoint x: 784, startPoint y: 145, endPoint x: 794, endPoint y: 145, distance: 9.3
click at [794, 145] on div at bounding box center [792, 145] width 21 height 9
drag, startPoint x: 803, startPoint y: 145, endPoint x: 925, endPoint y: 147, distance: 122.5
click at [925, 147] on span at bounding box center [925, 145] width 4 height 9
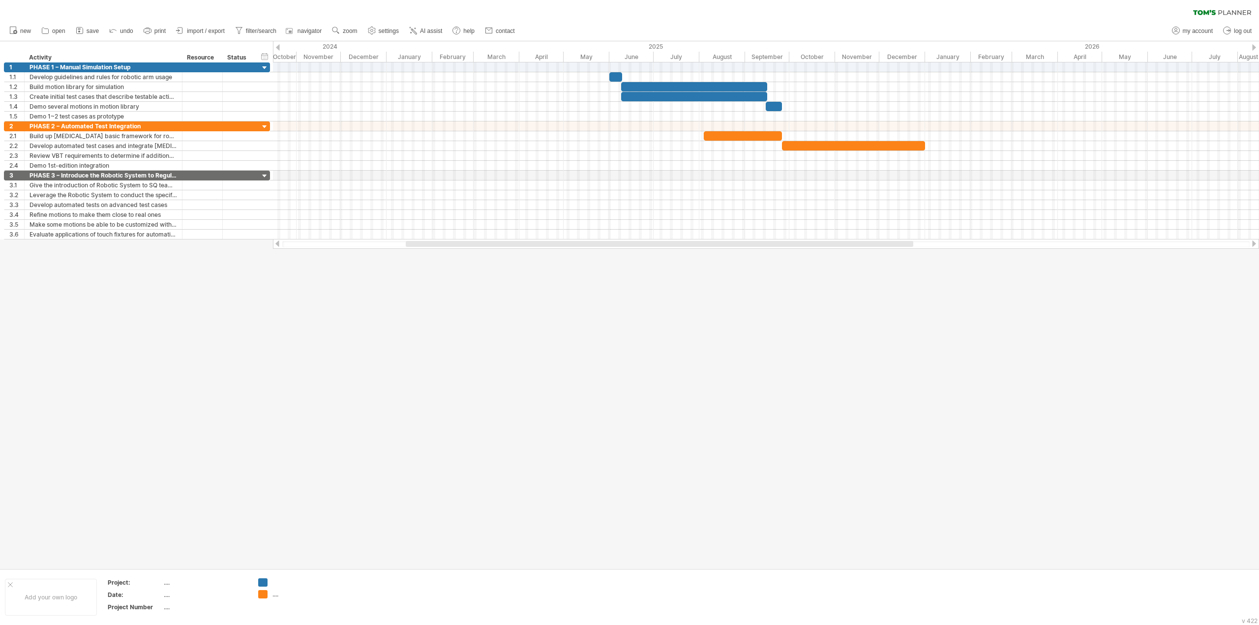
click at [1023, 281] on div at bounding box center [629, 304] width 1259 height 527
click at [904, 154] on div at bounding box center [766, 156] width 986 height 10
click at [816, 152] on div at bounding box center [766, 156] width 986 height 10
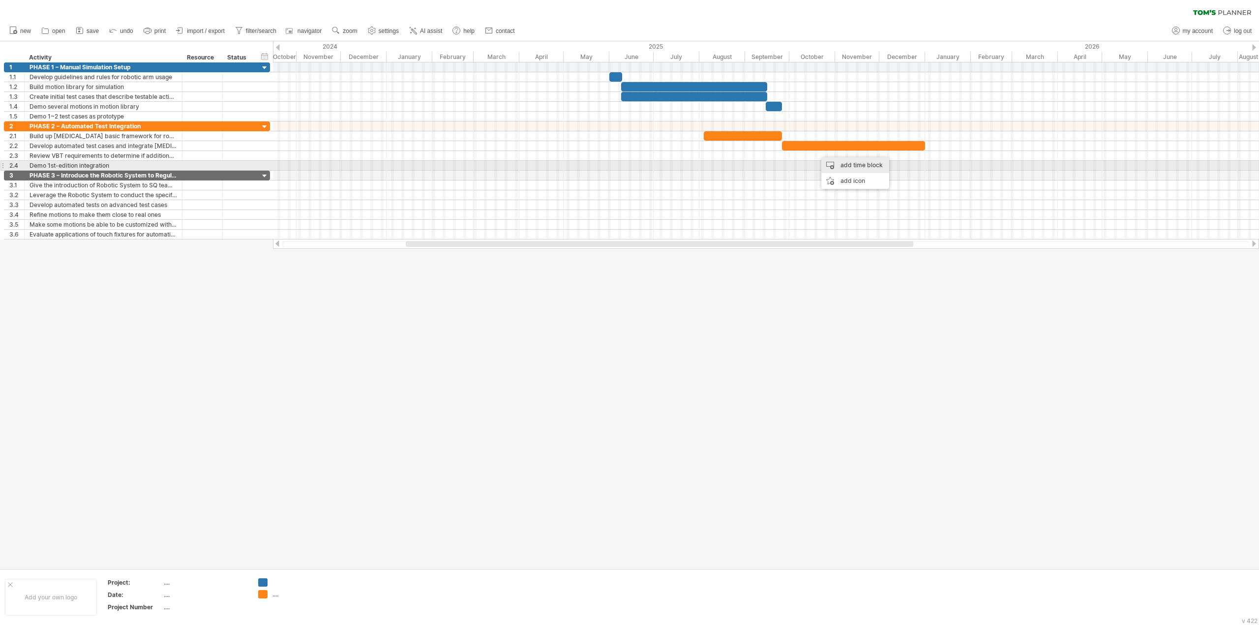
click at [835, 162] on div "add time block" at bounding box center [855, 165] width 68 height 16
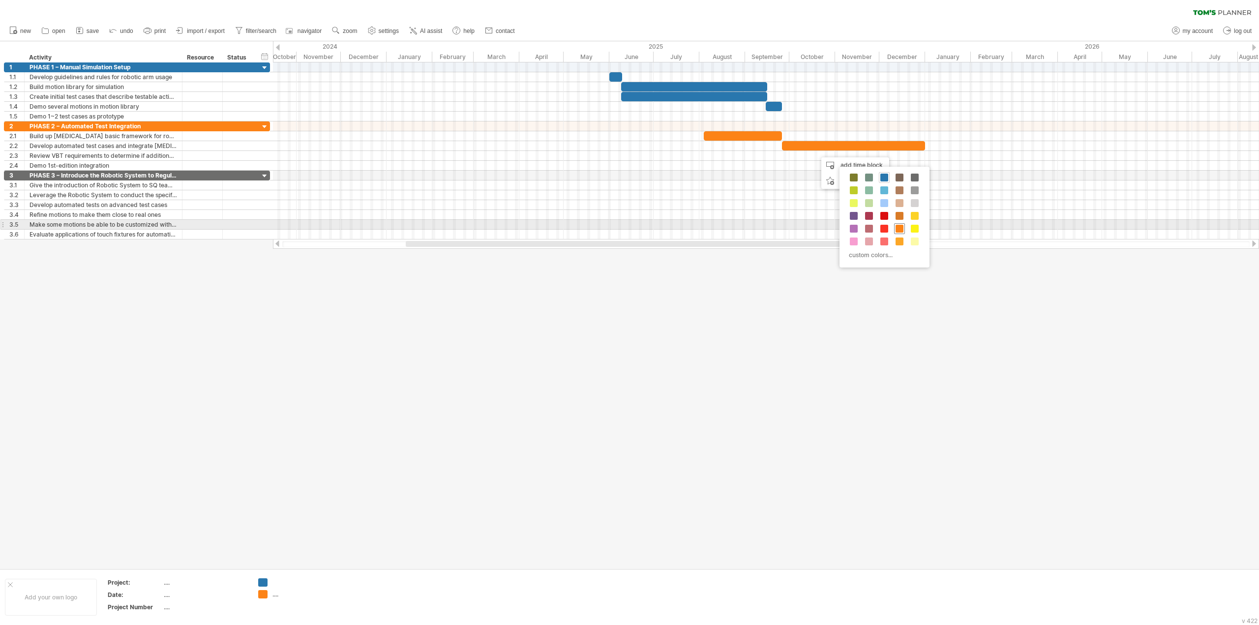
click at [896, 226] on span at bounding box center [900, 229] width 8 height 8
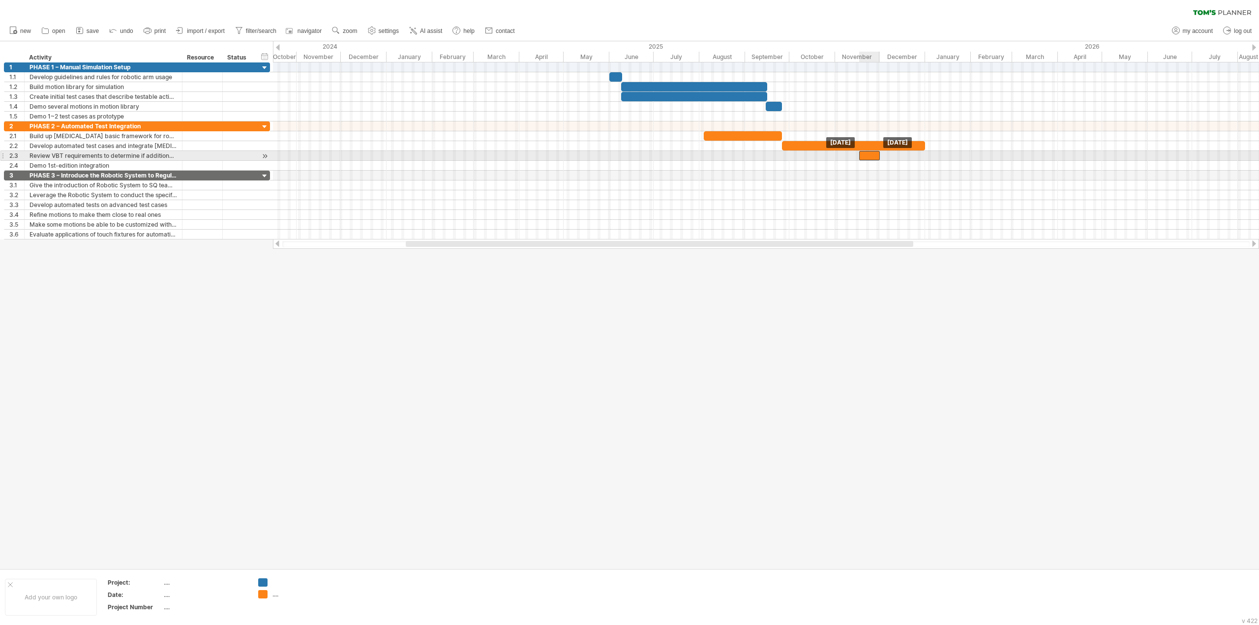
drag, startPoint x: 830, startPoint y: 154, endPoint x: 872, endPoint y: 155, distance: 42.8
click at [872, 155] on div at bounding box center [869, 155] width 21 height 9
drag, startPoint x: 879, startPoint y: 155, endPoint x: 925, endPoint y: 159, distance: 45.9
click at [925, 159] on div "[DATE] - 45.0 days [DATE]" at bounding box center [766, 150] width 986 height 177
click at [995, 328] on div at bounding box center [629, 304] width 1259 height 527
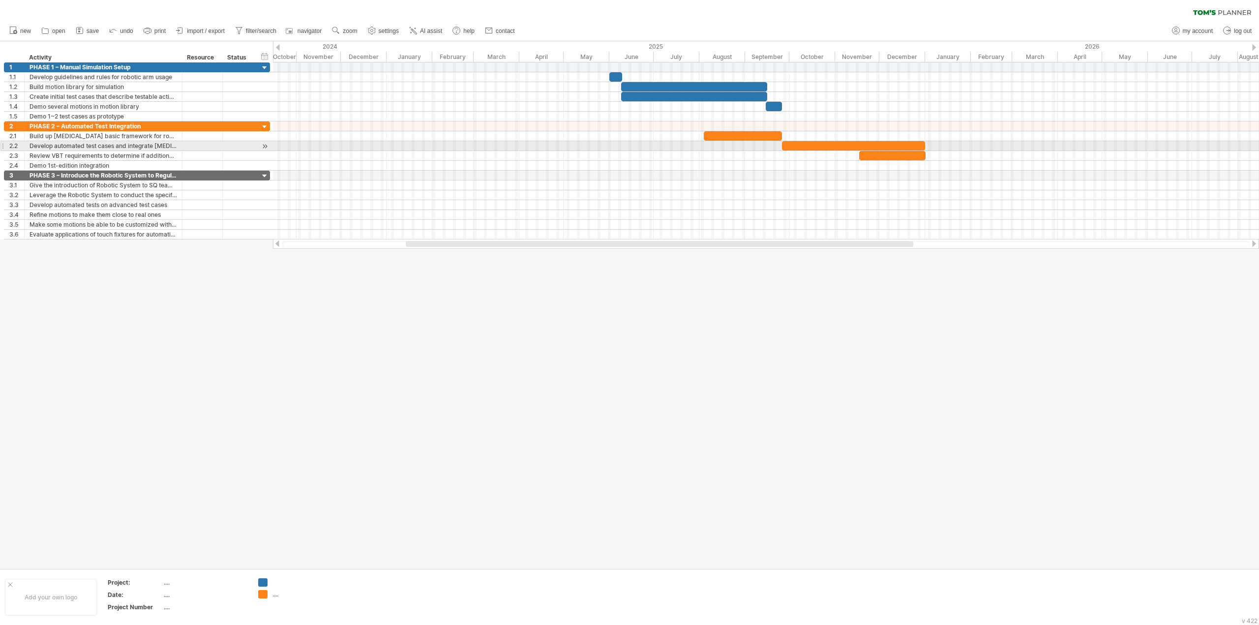
click at [887, 152] on div at bounding box center [892, 155] width 66 height 9
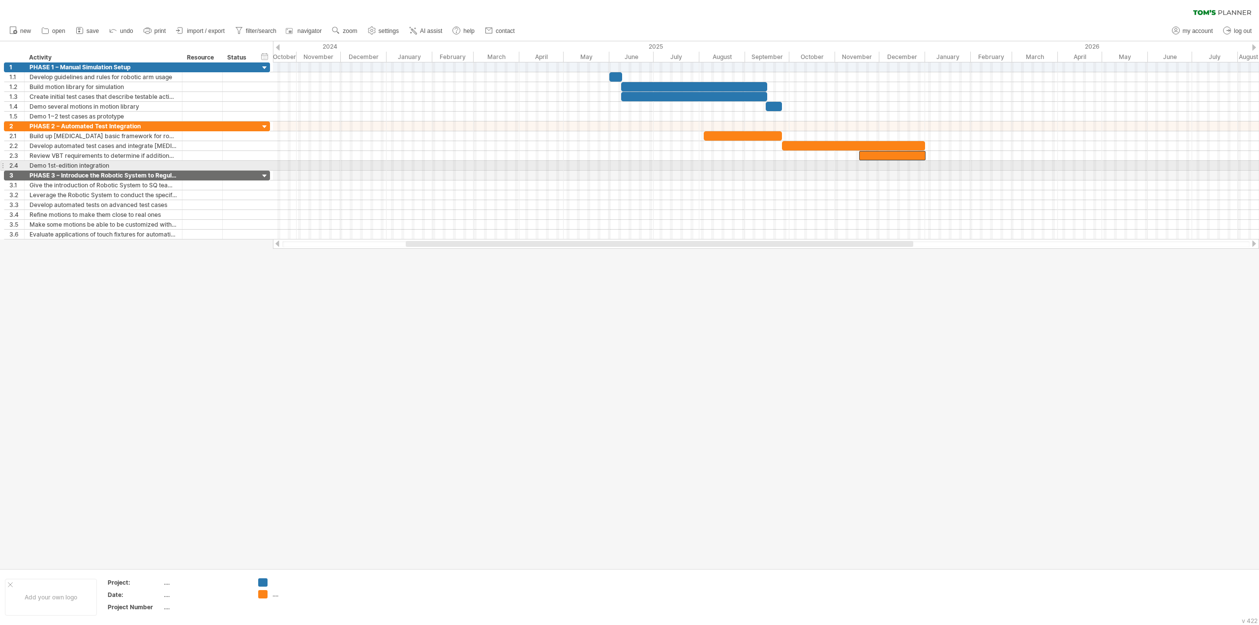
click at [872, 165] on div at bounding box center [766, 166] width 986 height 10
click at [925, 164] on div at bounding box center [766, 166] width 986 height 10
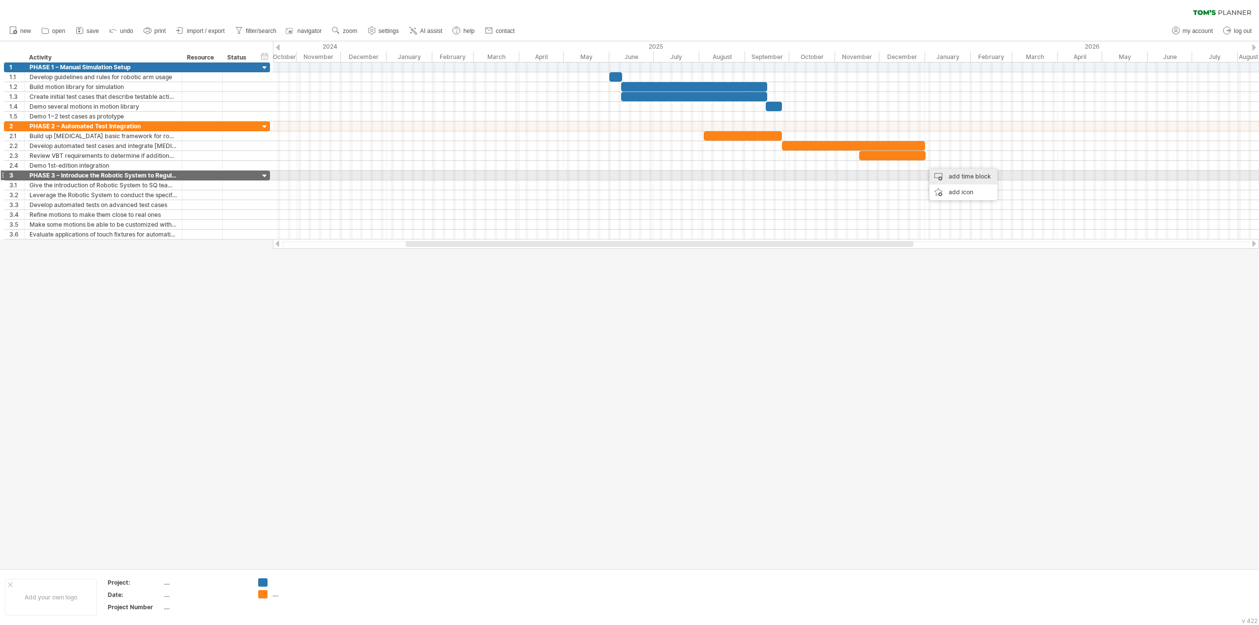
click at [949, 172] on div "add time block" at bounding box center [964, 177] width 68 height 16
click at [1012, 237] on span at bounding box center [1014, 239] width 8 height 8
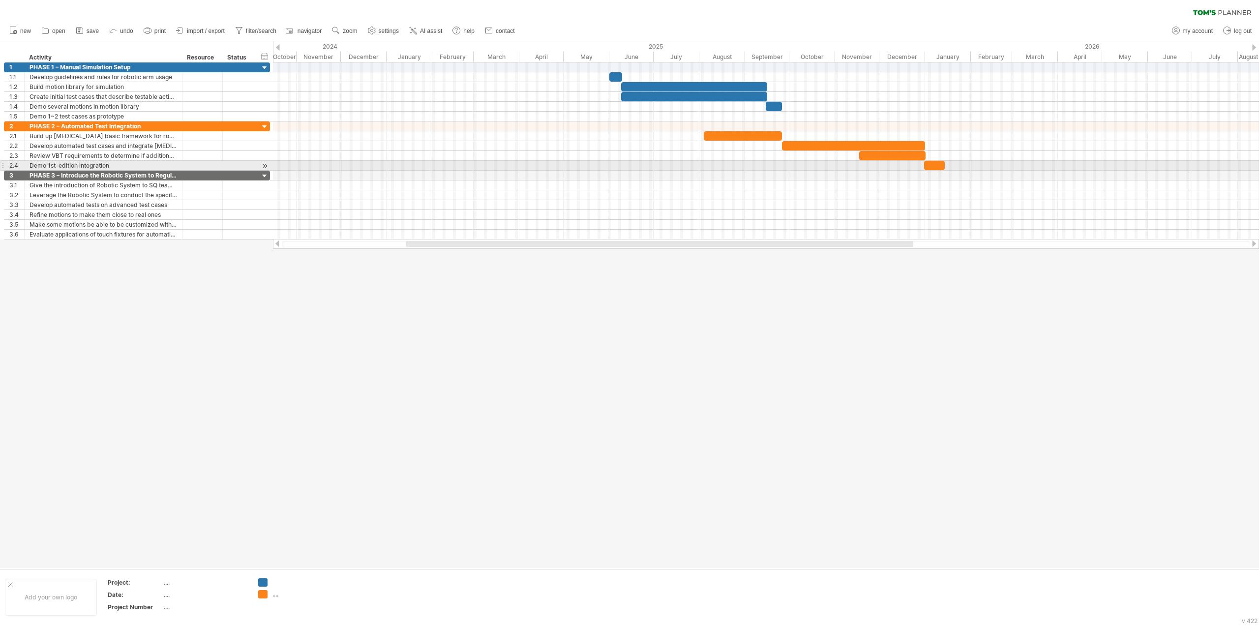
click at [934, 162] on div at bounding box center [934, 165] width 21 height 9
drag, startPoint x: 944, startPoint y: 164, endPoint x: 931, endPoint y: 164, distance: 13.8
click at [931, 164] on span at bounding box center [931, 165] width 4 height 9
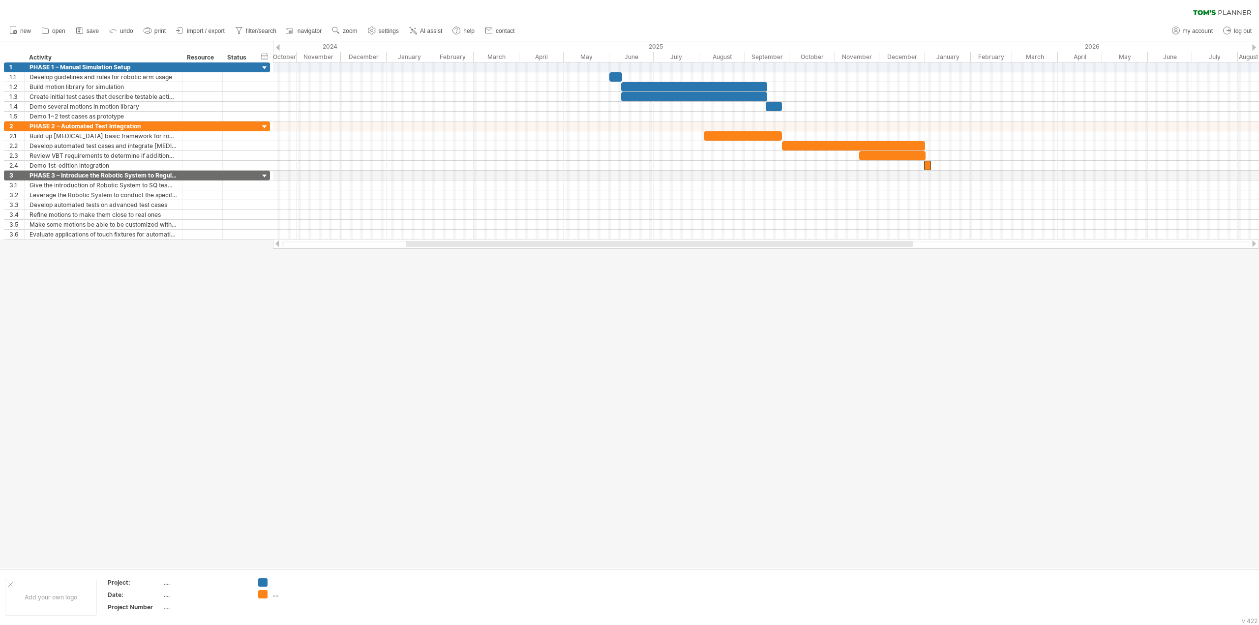
click at [997, 299] on div at bounding box center [629, 304] width 1259 height 527
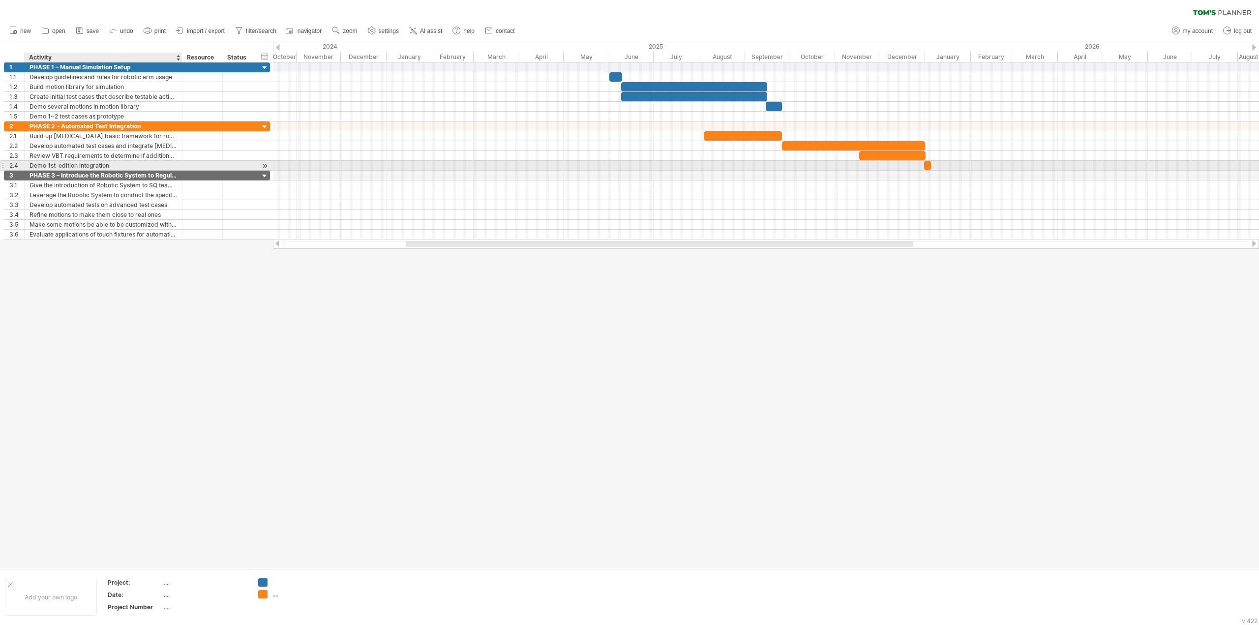
click at [153, 162] on div "Demo 1st-edition integration" at bounding box center [104, 165] width 148 height 9
click at [203, 192] on div "add row Ctrl+Enter Cmd+Enter" at bounding box center [208, 190] width 101 height 16
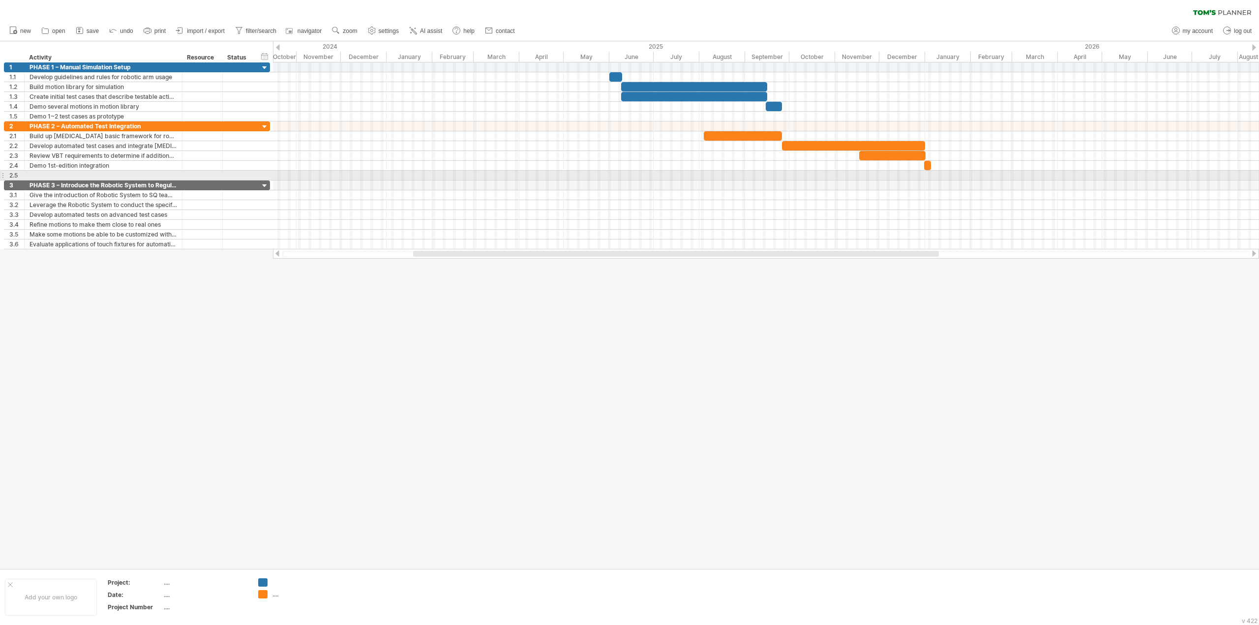
click at [995, 174] on div at bounding box center [766, 176] width 986 height 10
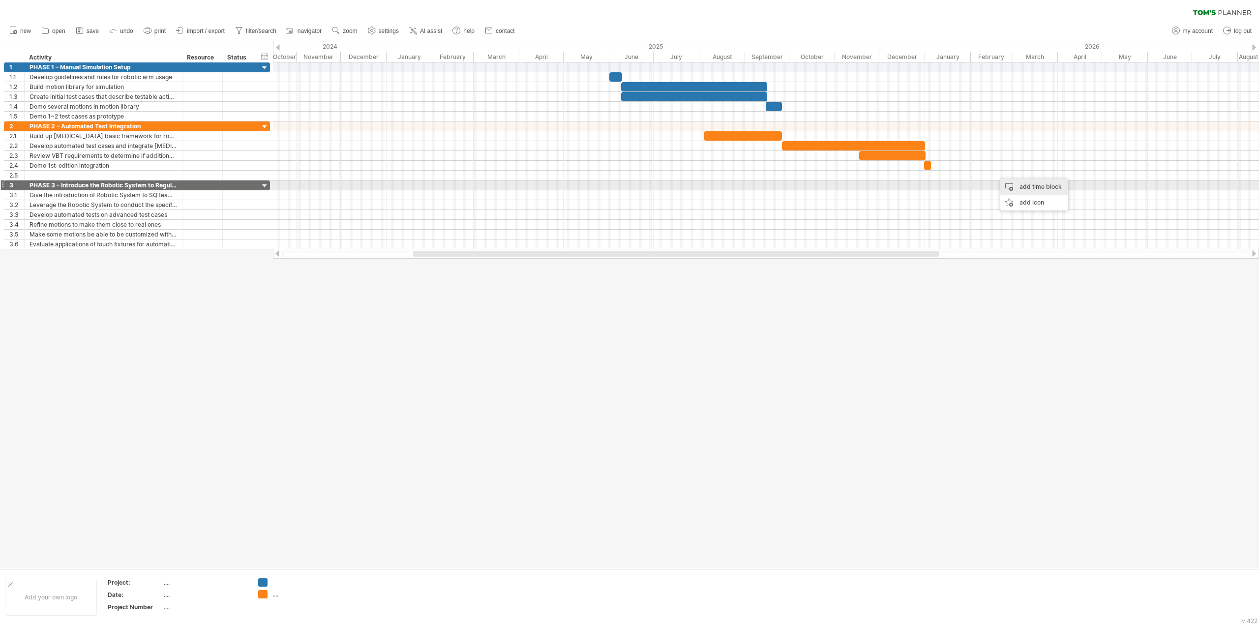
click at [1022, 185] on div "add time block" at bounding box center [1034, 187] width 68 height 16
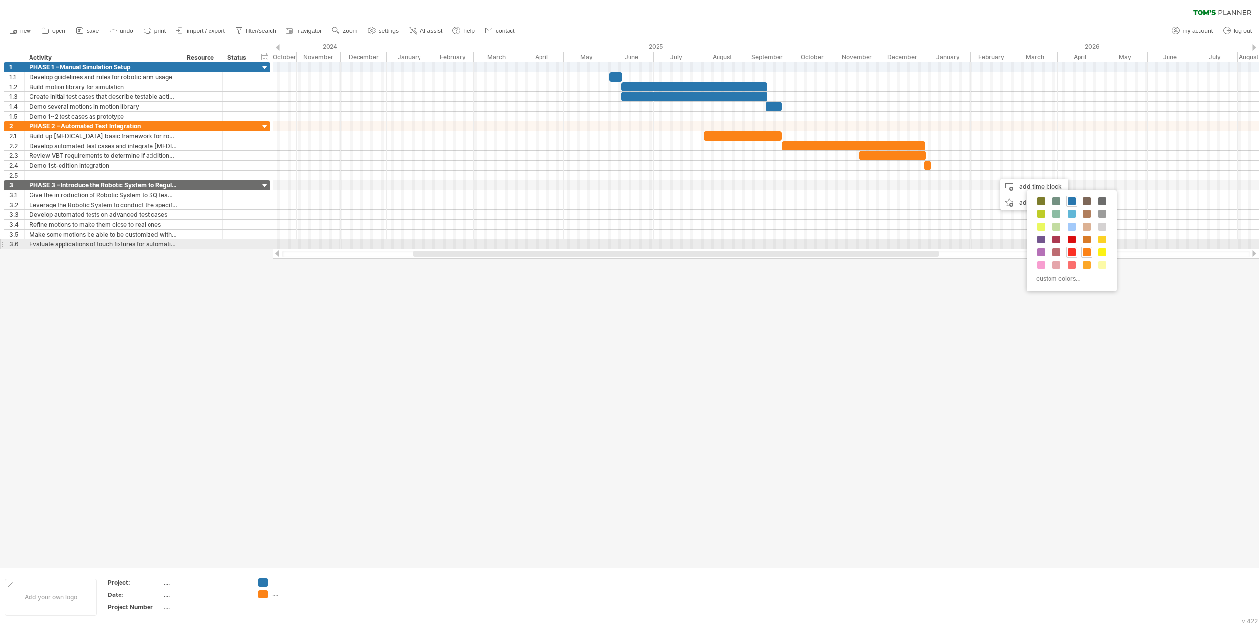
click at [1072, 248] on span at bounding box center [1072, 252] width 8 height 8
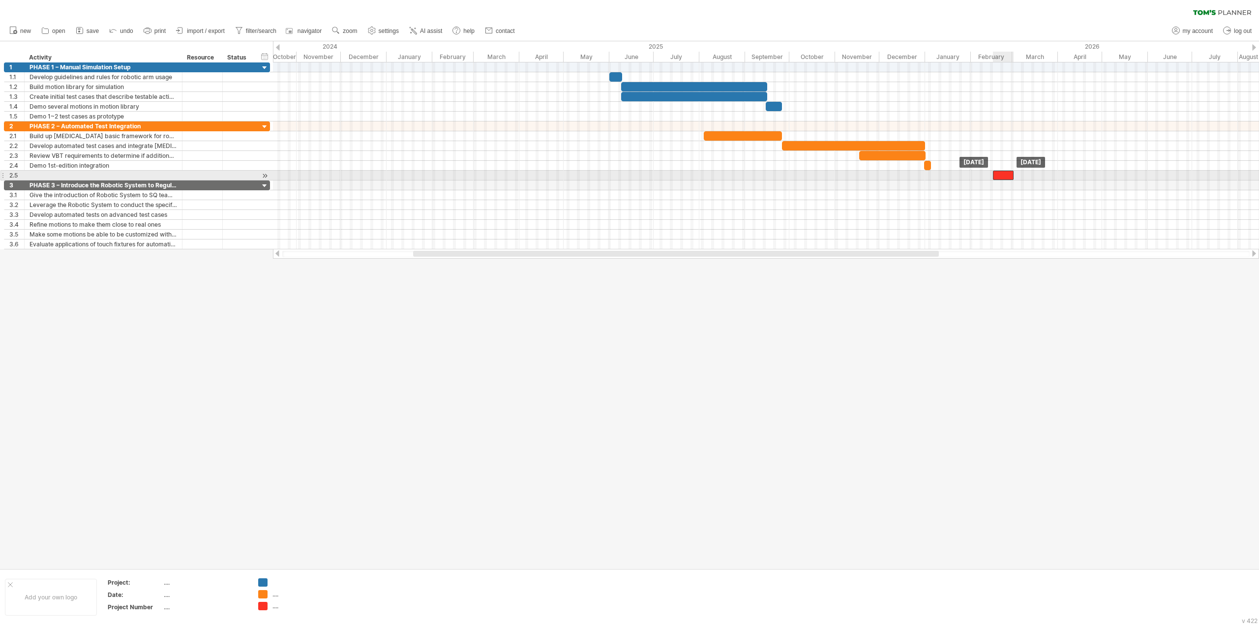
click at [1001, 173] on div at bounding box center [1003, 175] width 21 height 9
drag, startPoint x: 1013, startPoint y: 174, endPoint x: 1001, endPoint y: 175, distance: 11.8
click at [1001, 175] on span at bounding box center [1002, 175] width 4 height 9
click at [1000, 173] on span at bounding box center [1001, 175] width 4 height 9
click at [990, 174] on span at bounding box center [990, 175] width 4 height 9
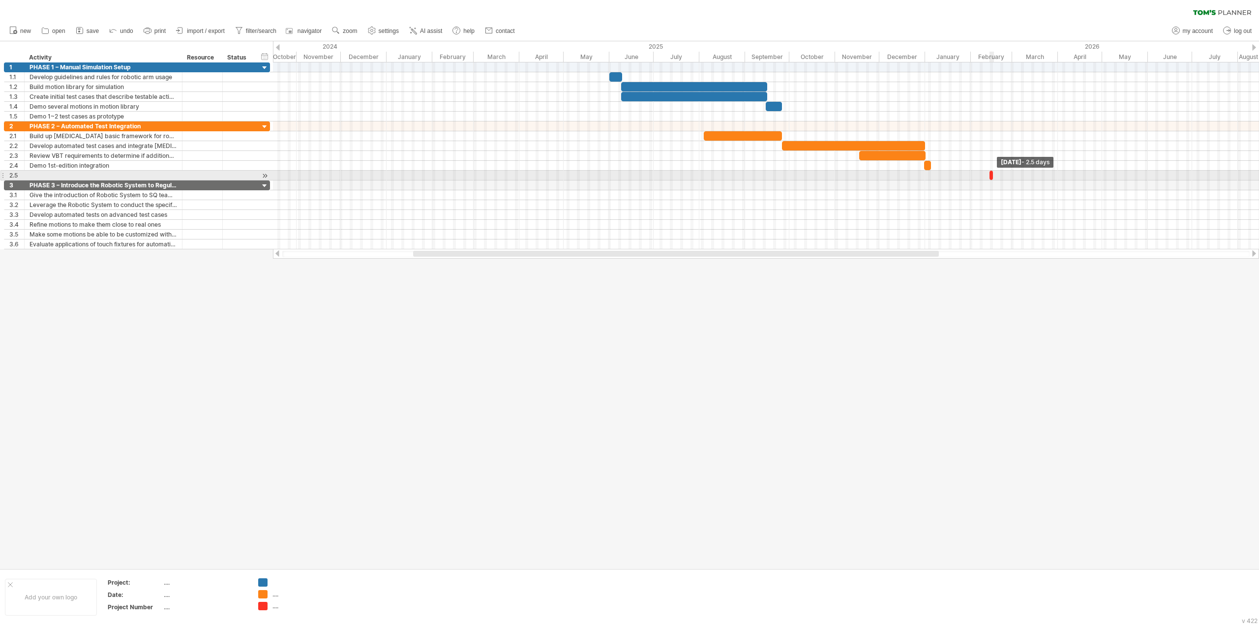
drag, startPoint x: 1000, startPoint y: 174, endPoint x: 993, endPoint y: 176, distance: 8.0
click at [993, 176] on span at bounding box center [993, 175] width 4 height 9
click at [990, 175] on span at bounding box center [990, 175] width 4 height 9
click at [993, 175] on span at bounding box center [993, 175] width 4 height 9
click at [985, 175] on span at bounding box center [984, 175] width 4 height 9
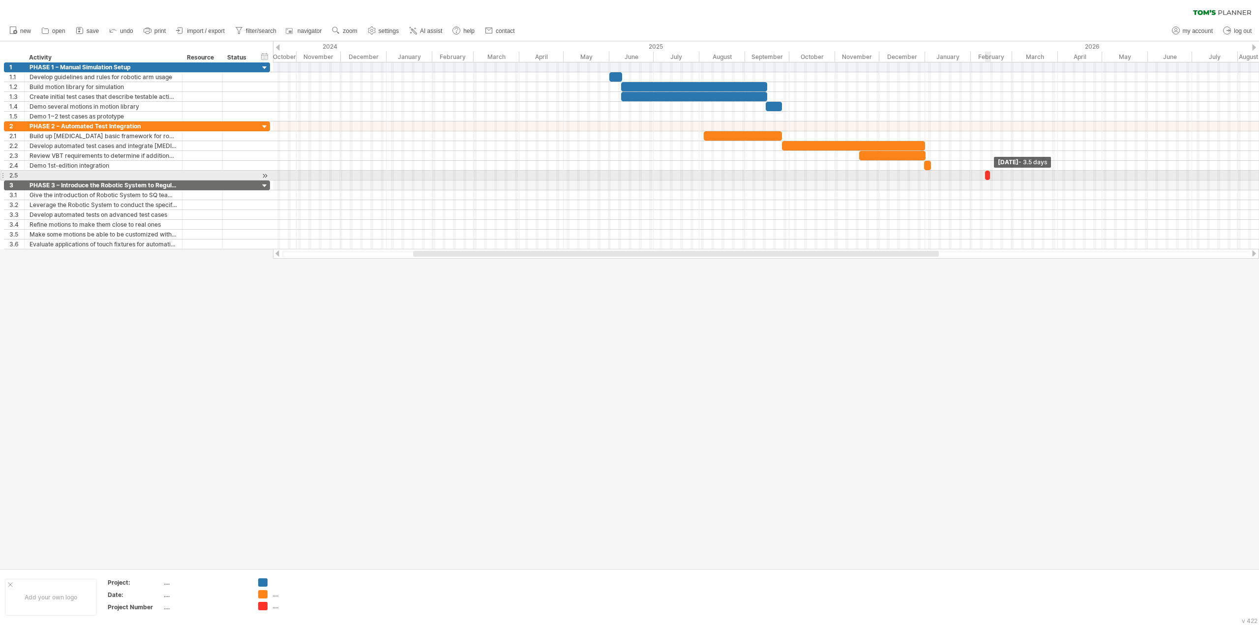
click at [990, 174] on span at bounding box center [990, 175] width 4 height 9
click at [983, 176] on span at bounding box center [984, 175] width 4 height 9
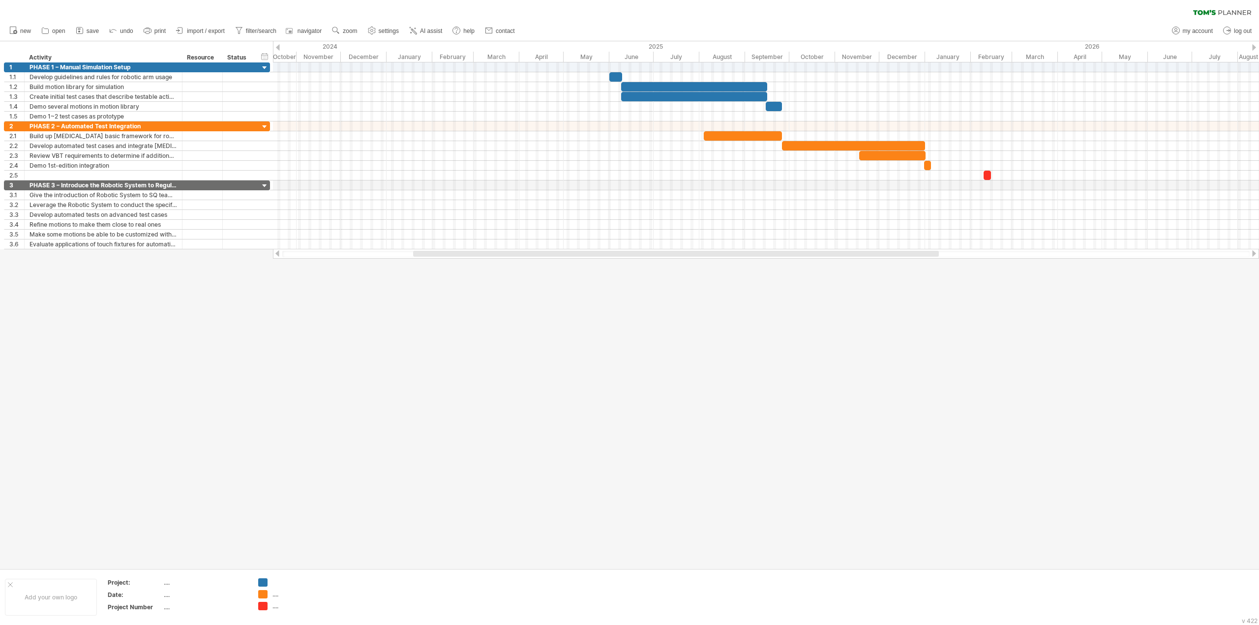
click at [1015, 303] on div at bounding box center [629, 304] width 1259 height 527
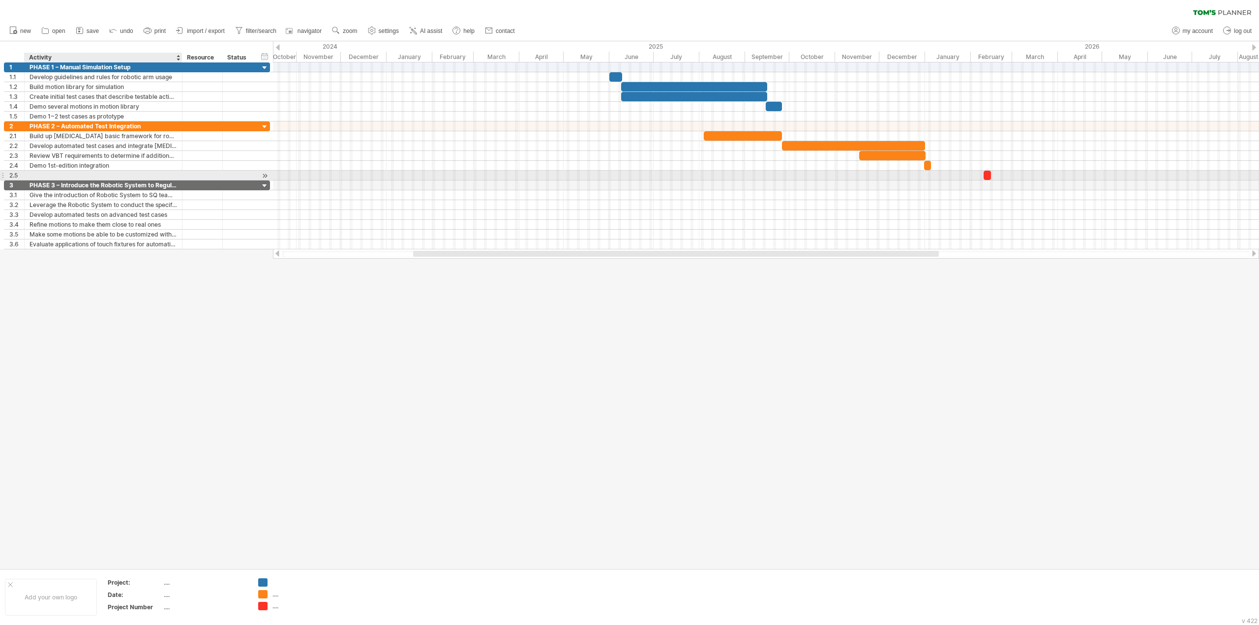
click at [106, 174] on div at bounding box center [104, 175] width 148 height 9
click at [106, 174] on input "text" at bounding box center [104, 175] width 148 height 9
type input "**********"
click at [97, 172] on input "**********" at bounding box center [104, 175] width 148 height 9
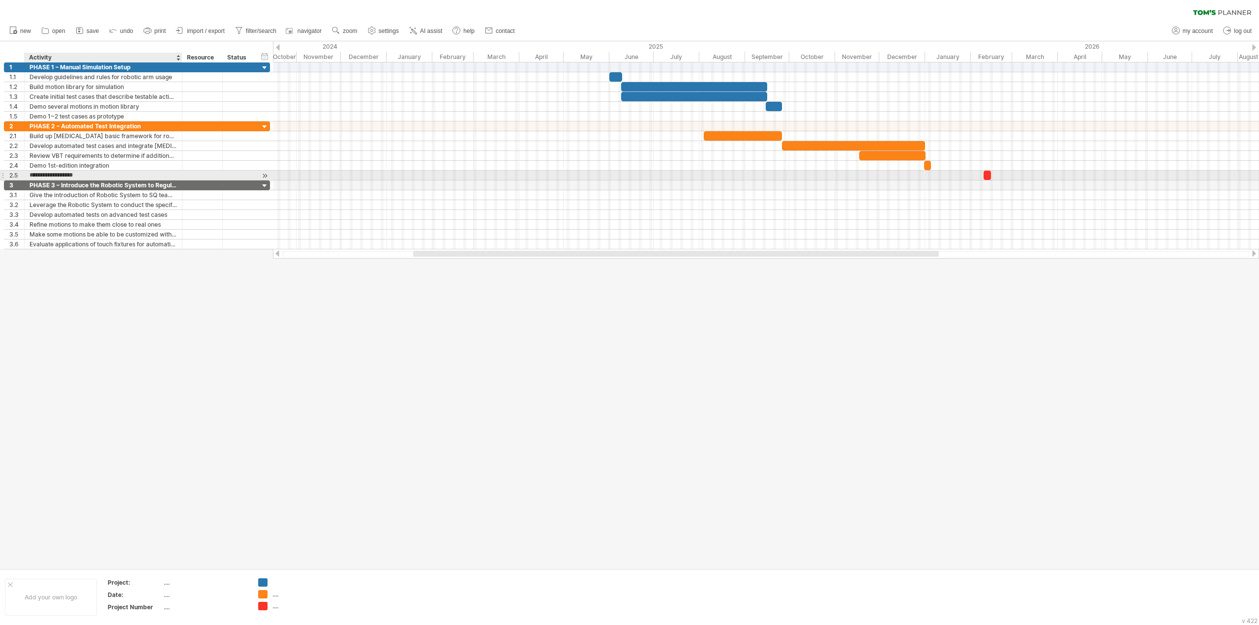
click at [97, 172] on input "**********" at bounding box center [104, 175] width 148 height 9
drag, startPoint x: 96, startPoint y: 172, endPoint x: 34, endPoint y: 172, distance: 62.5
click at [34, 172] on input "**********" at bounding box center [104, 175] width 148 height 9
click at [144, 189] on div at bounding box center [145, 187] width 10 height 10
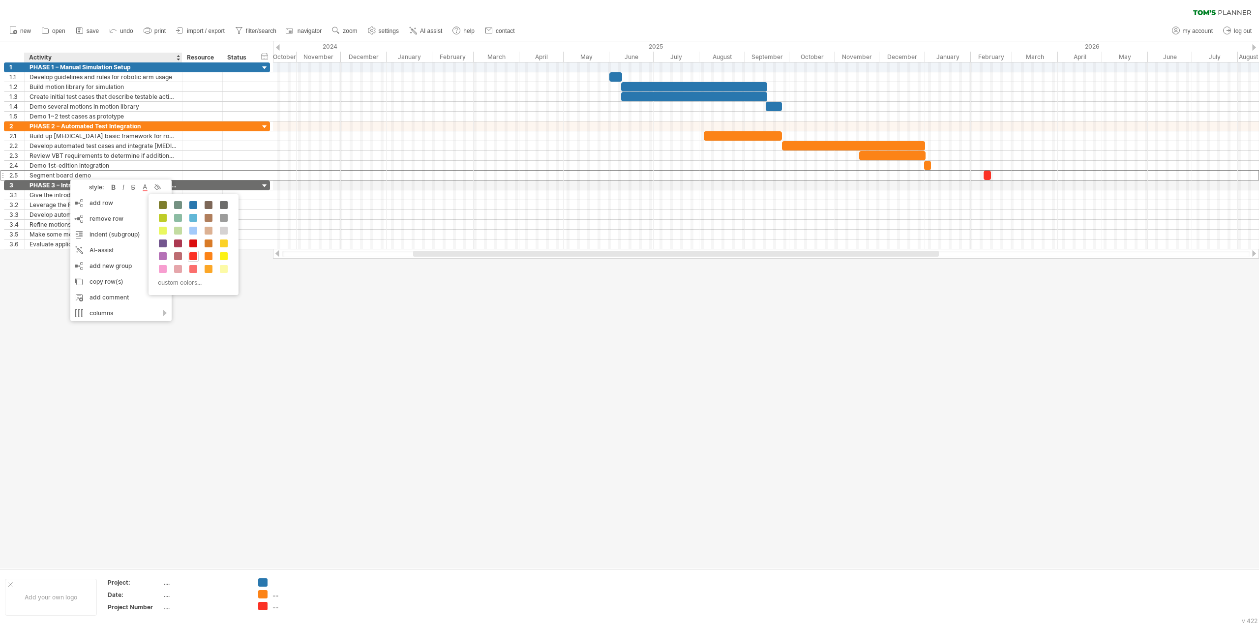
click at [192, 252] on span at bounding box center [193, 256] width 8 height 8
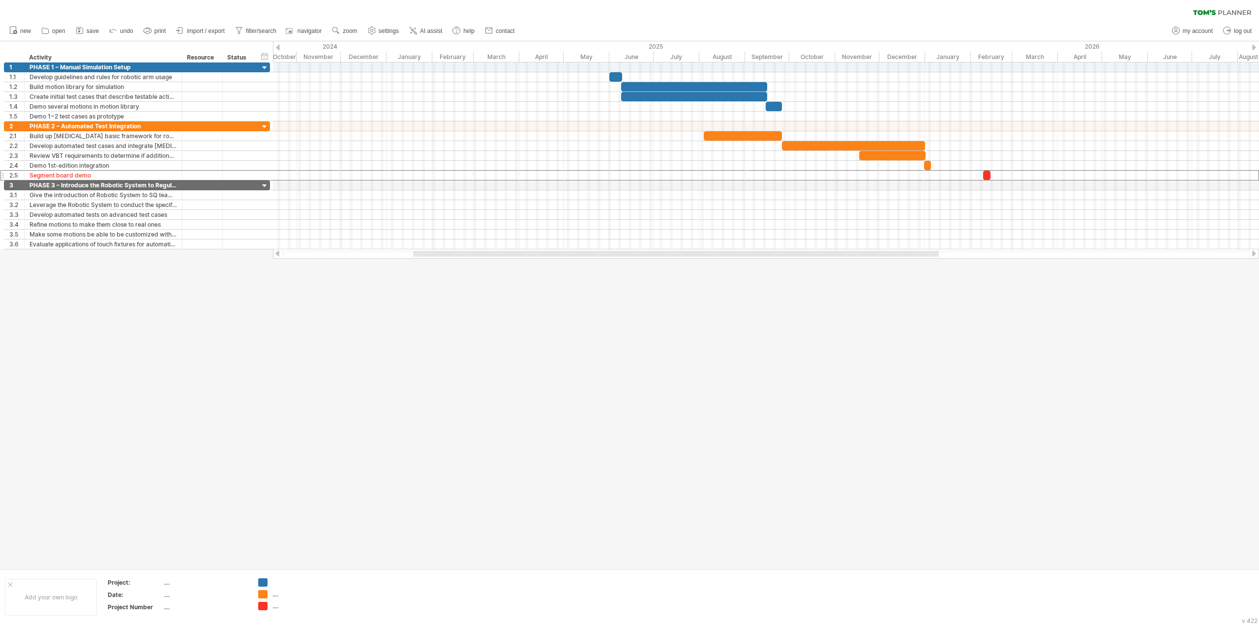
click at [391, 347] on div at bounding box center [629, 304] width 1259 height 527
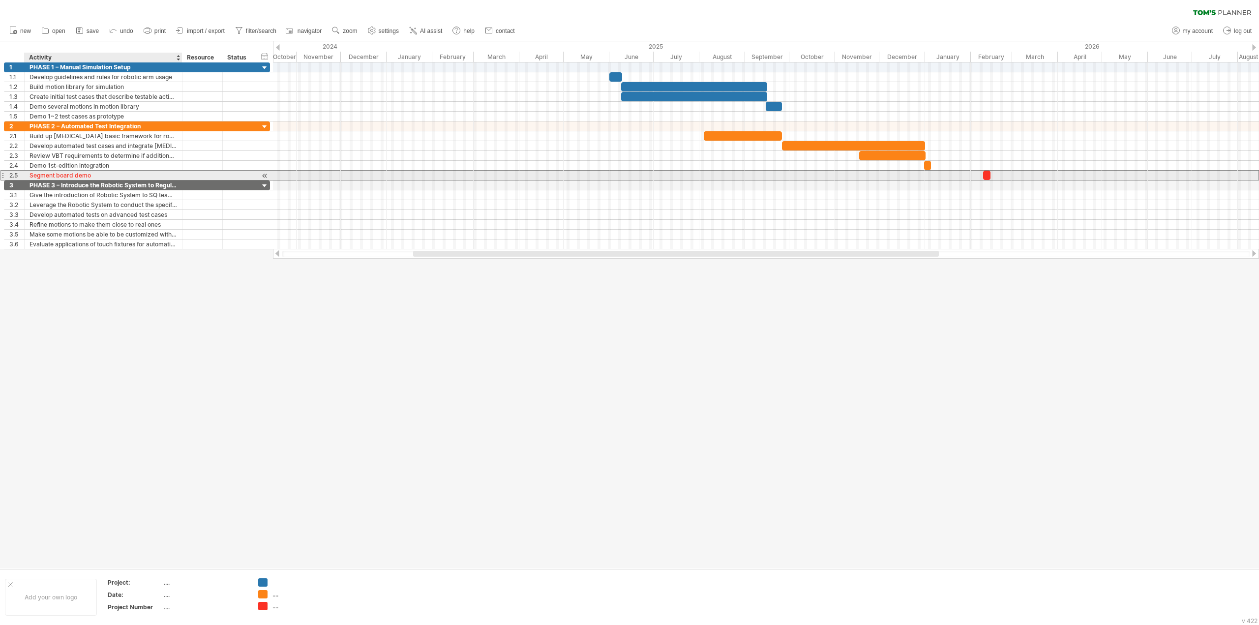
click at [118, 172] on div "Segment board demo" at bounding box center [104, 175] width 148 height 9
click at [0, 0] on input "**********" at bounding box center [0, 0] width 0 height 0
click at [118, 172] on input "**********" at bounding box center [104, 175] width 148 height 9
click at [125, 173] on input "**********" at bounding box center [104, 175] width 148 height 9
type input "**********"
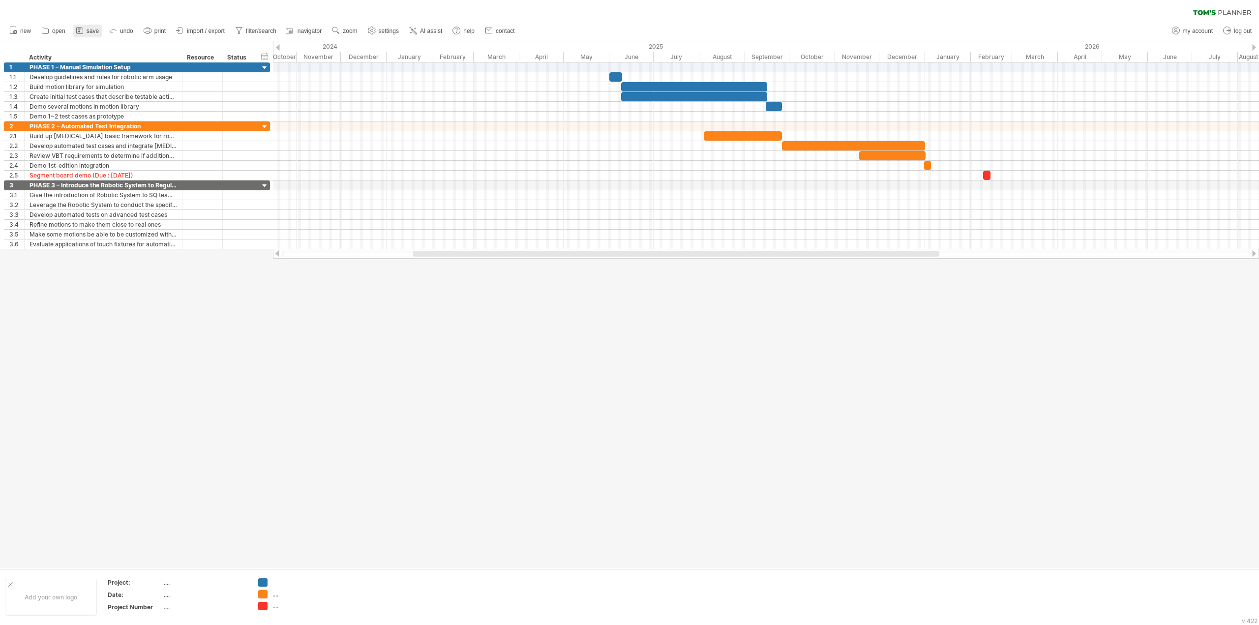
click at [85, 30] on link "save" at bounding box center [87, 31] width 29 height 13
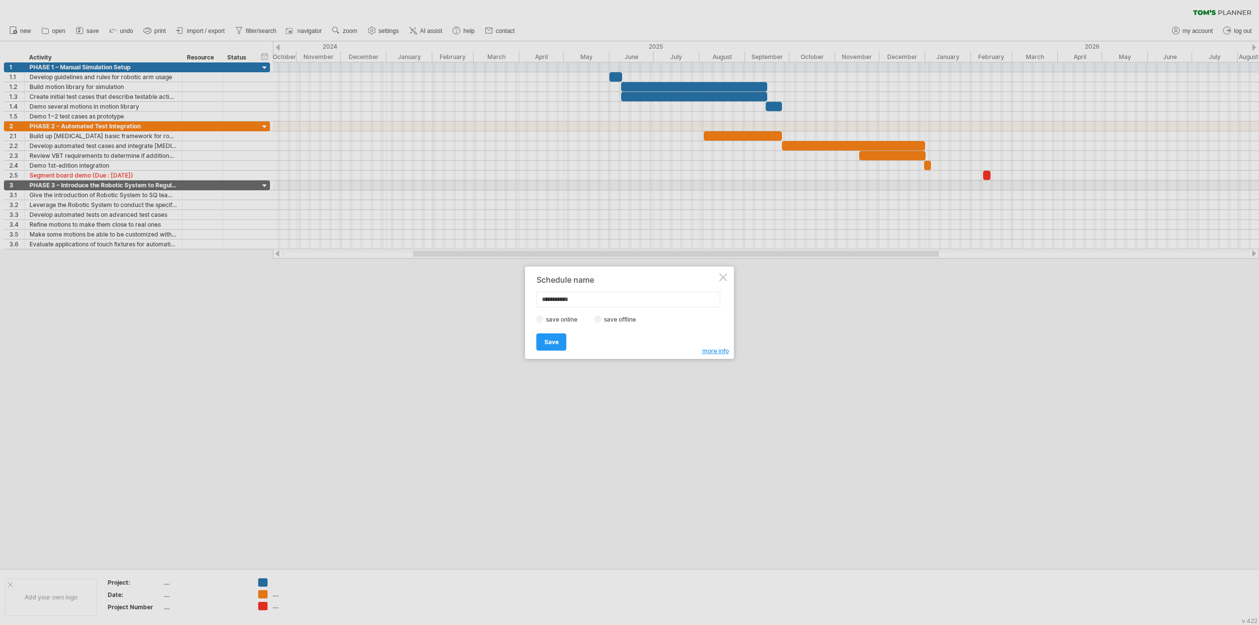
drag, startPoint x: 585, startPoint y: 301, endPoint x: 540, endPoint y: 299, distance: 45.3
click at [540, 299] on input "**********" at bounding box center [629, 300] width 184 height 16
type input "**********"
click at [564, 344] on link "Save" at bounding box center [552, 341] width 30 height 17
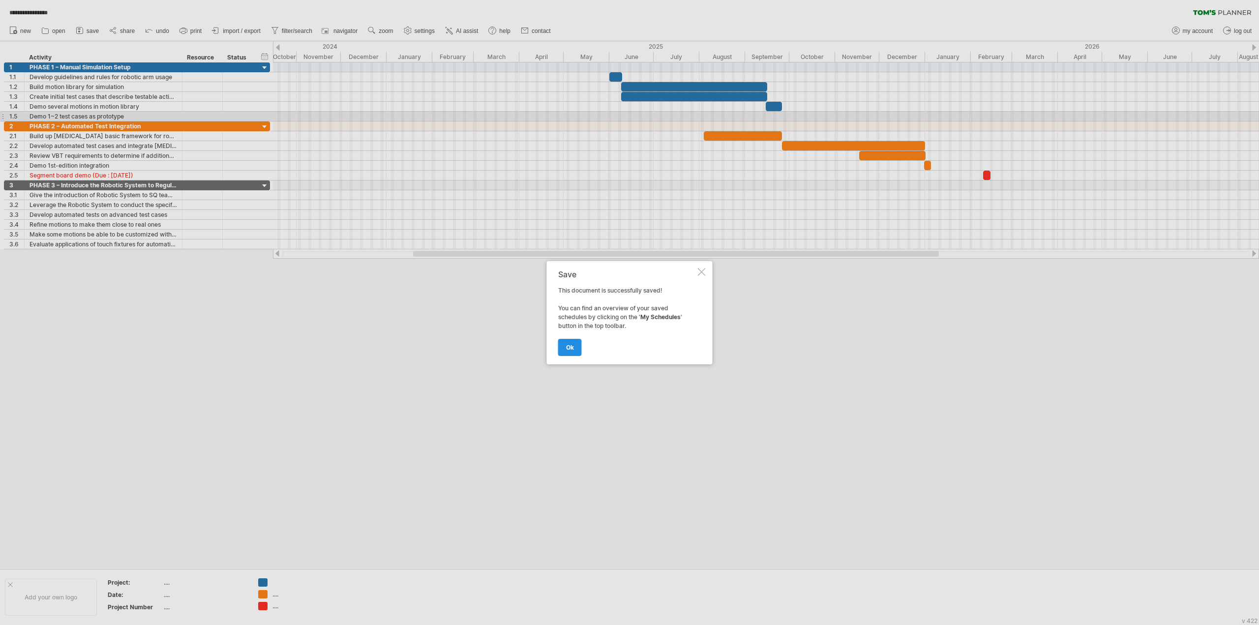
click at [577, 345] on link "ok" at bounding box center [570, 347] width 24 height 17
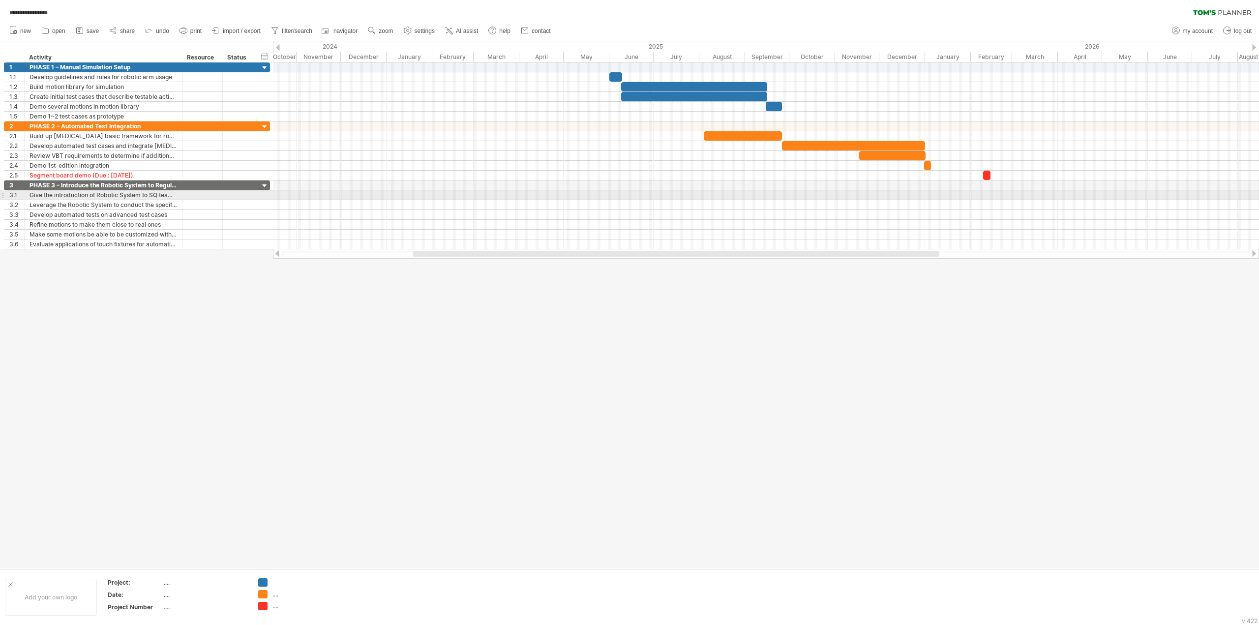
click at [935, 192] on div at bounding box center [766, 195] width 986 height 10
click at [966, 201] on div "add time block" at bounding box center [974, 205] width 68 height 16
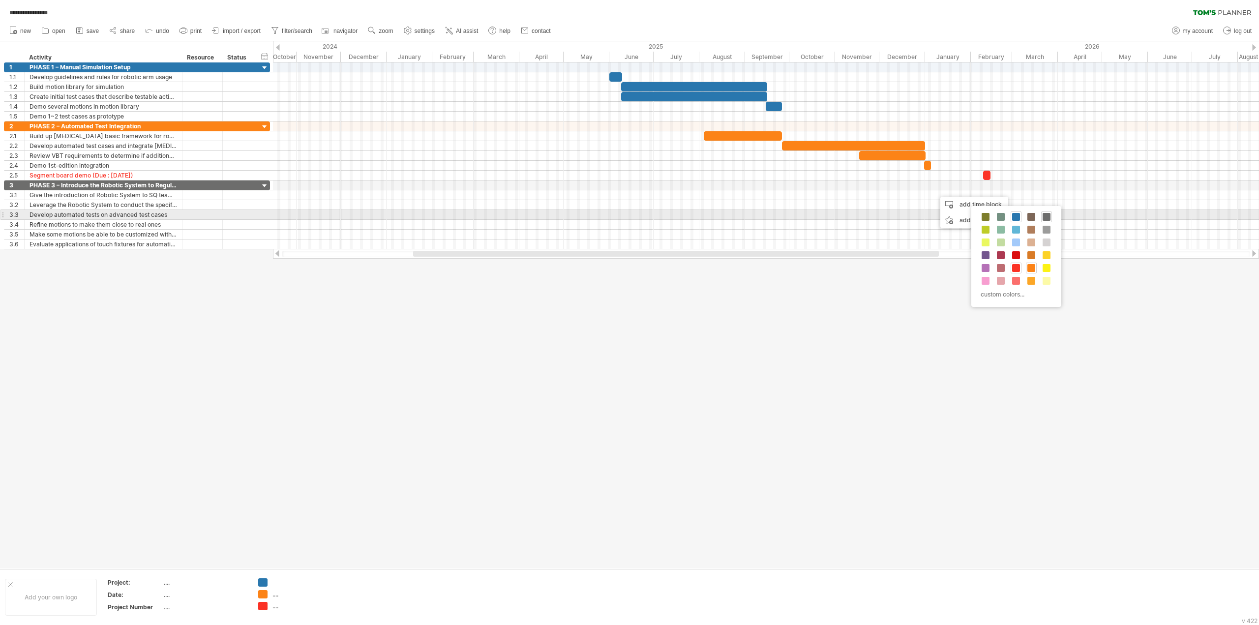
click at [1046, 217] on span at bounding box center [1047, 217] width 8 height 8
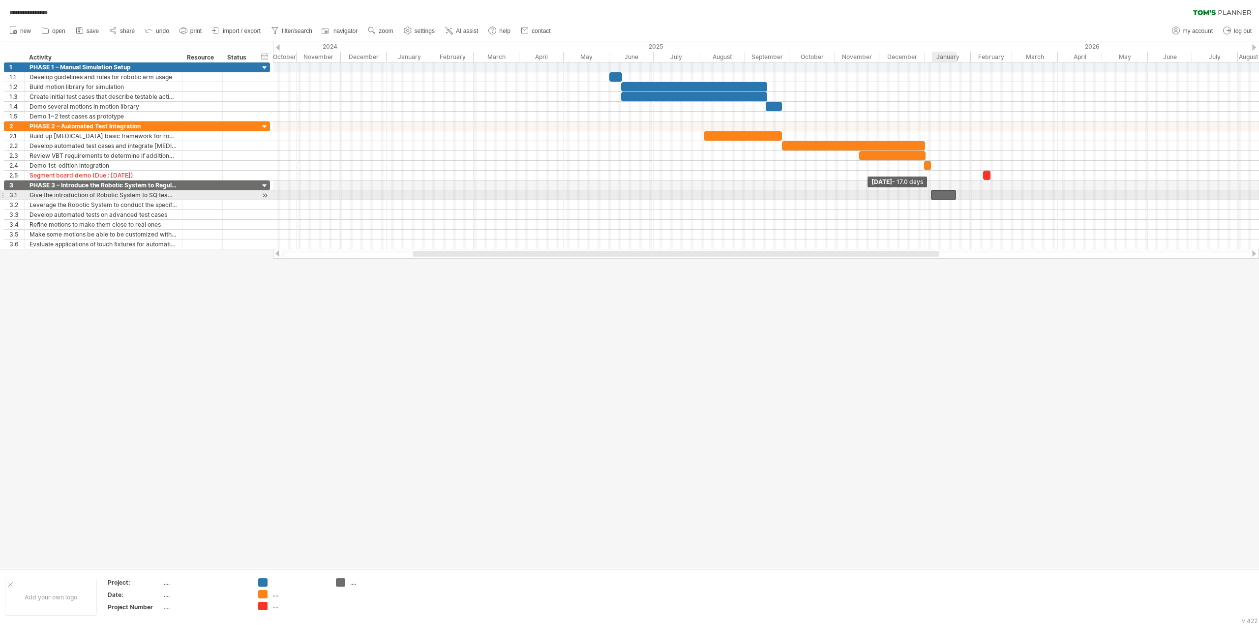
click at [931, 192] on span at bounding box center [931, 194] width 4 height 9
drag, startPoint x: 955, startPoint y: 196, endPoint x: 978, endPoint y: 199, distance: 23.2
click at [978, 199] on div "[DATE] - 32.5 days [DATE] - 17.0 days" at bounding box center [766, 155] width 986 height 187
click at [960, 342] on div at bounding box center [629, 304] width 1259 height 527
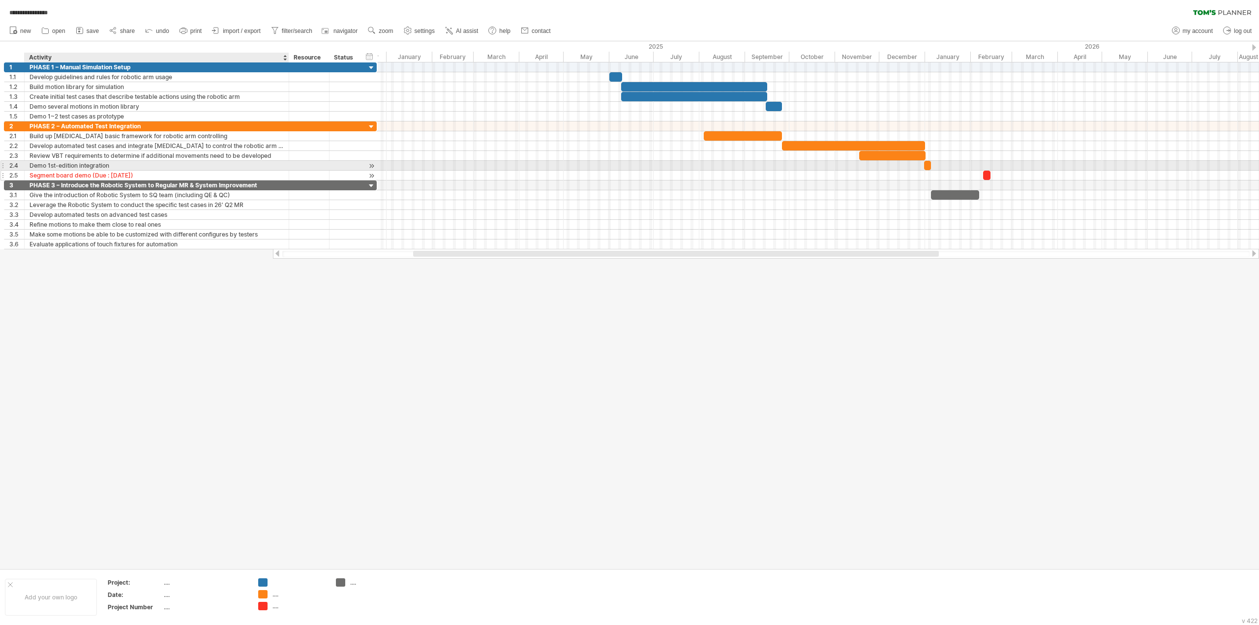
drag, startPoint x: 181, startPoint y: 164, endPoint x: 287, endPoint y: 172, distance: 107.0
click at [287, 172] on div "**********" at bounding box center [190, 150] width 373 height 59
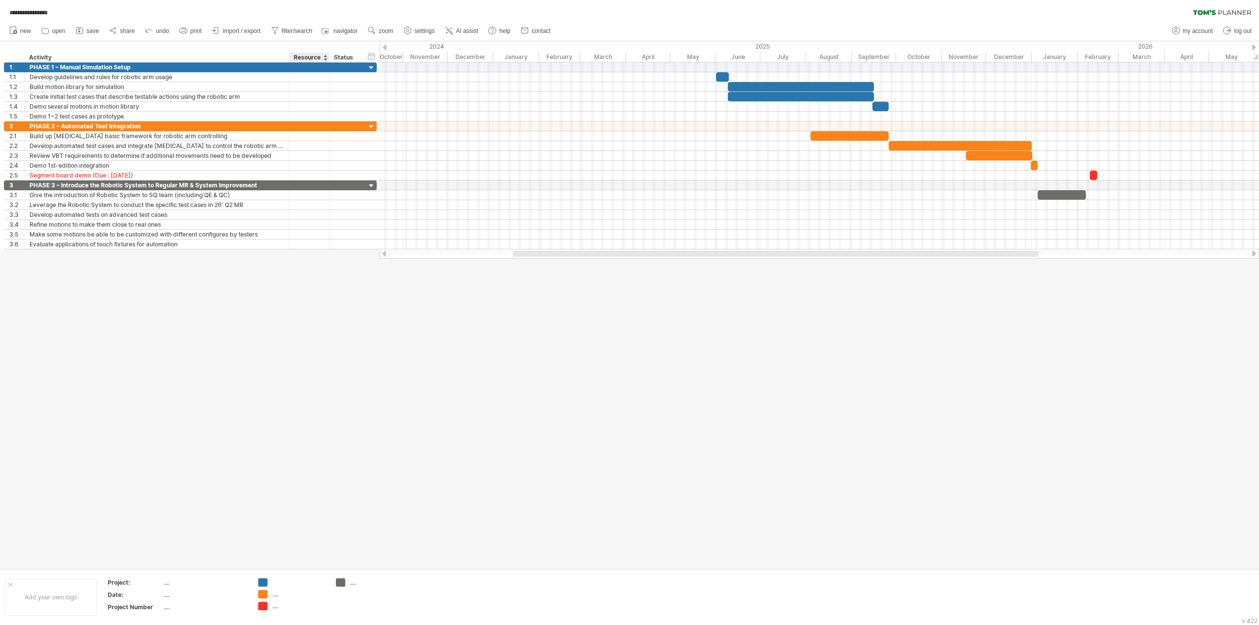
click at [320, 47] on div "hide start/end/duration show start/end/duration ******** Activity ******** Reso…" at bounding box center [190, 51] width 380 height 21
click at [322, 61] on div "Resource" at bounding box center [309, 58] width 30 height 10
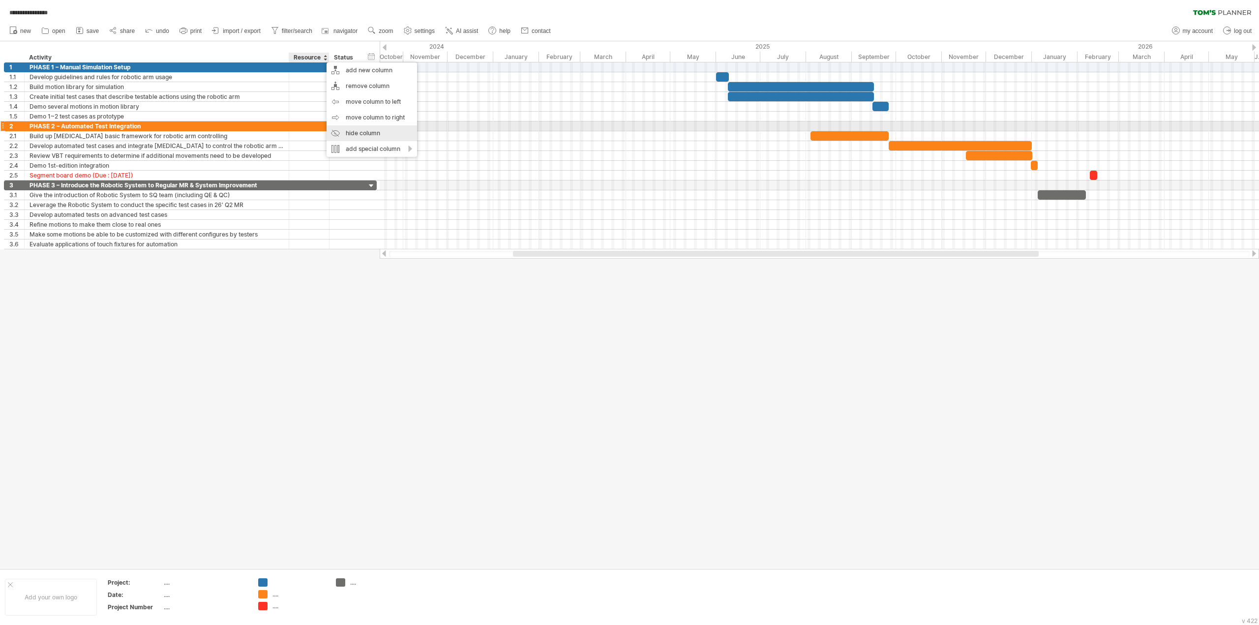
click at [350, 129] on div "hide column" at bounding box center [372, 133] width 90 height 16
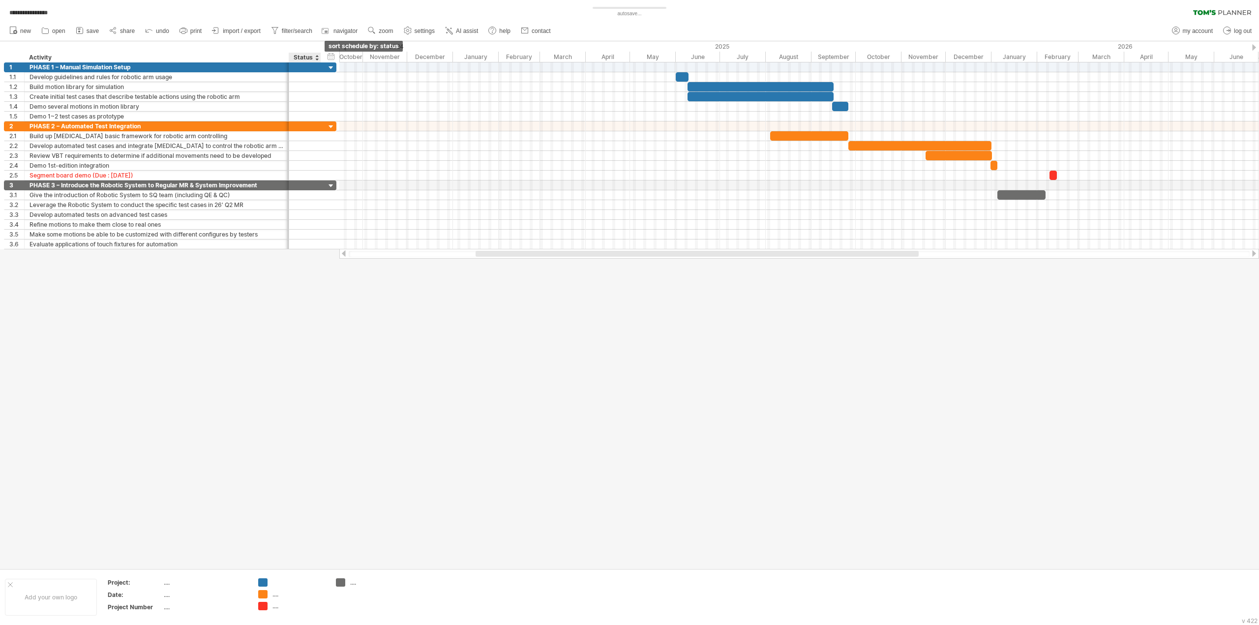
click at [316, 55] on div at bounding box center [317, 58] width 4 height 10
click at [317, 58] on div at bounding box center [317, 58] width 4 height 10
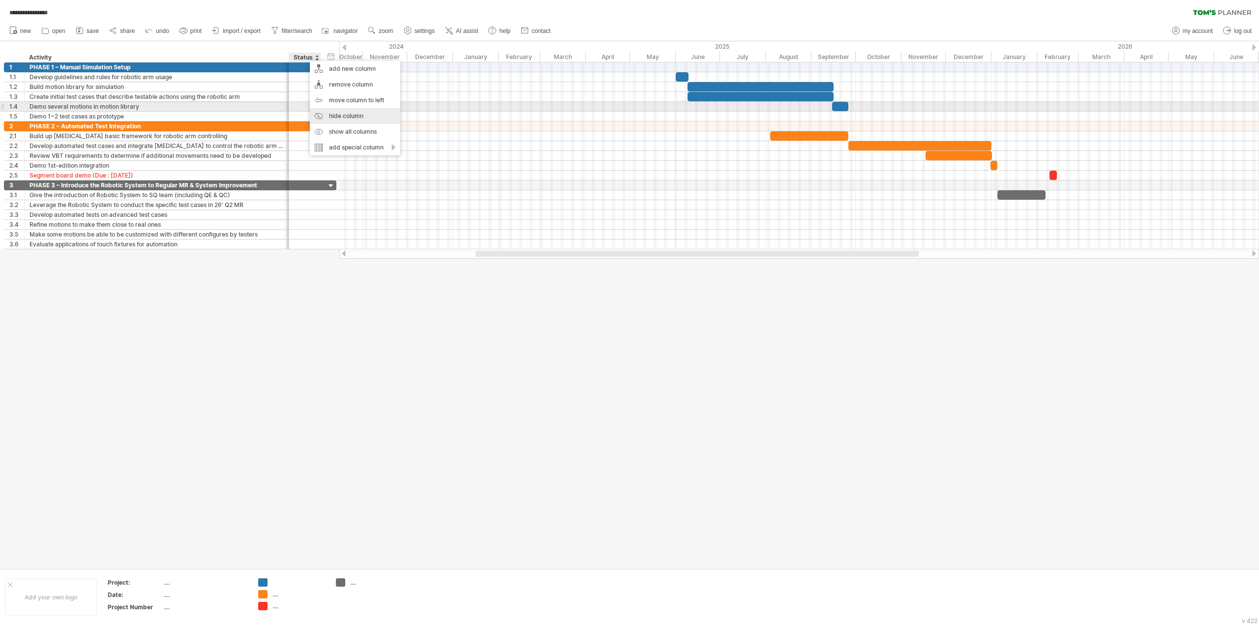
click at [334, 112] on div "hide column" at bounding box center [355, 116] width 90 height 16
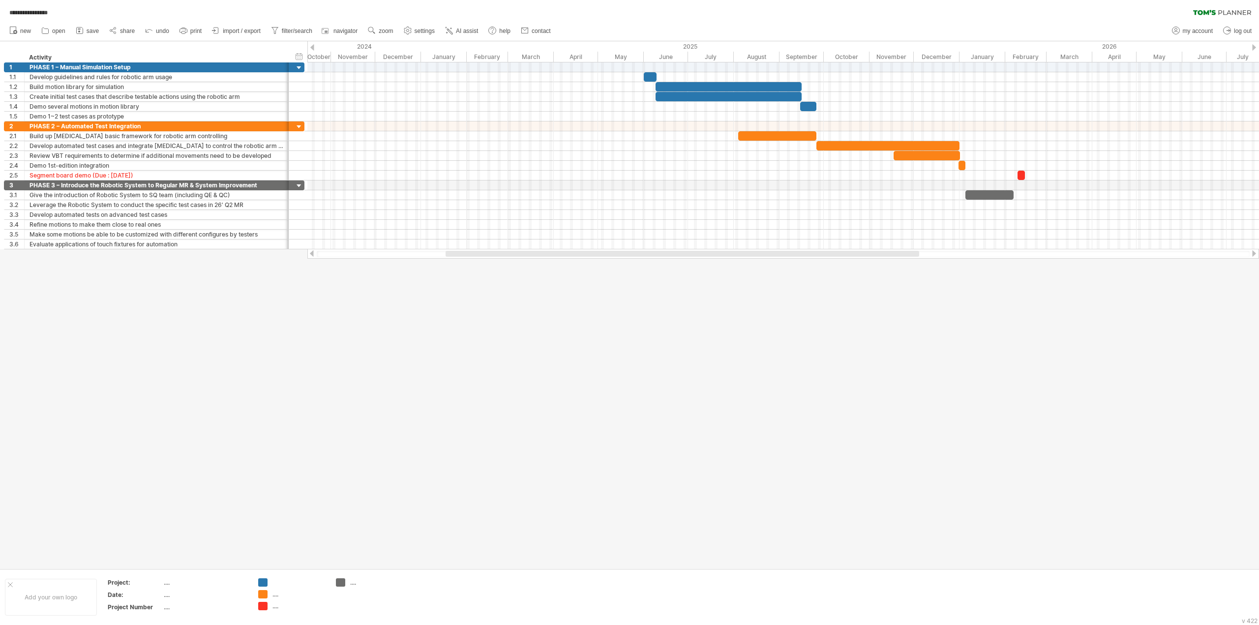
click at [362, 308] on div at bounding box center [629, 304] width 1259 height 527
drag, startPoint x: 368, startPoint y: 255, endPoint x: 401, endPoint y: 258, distance: 33.6
click at [398, 256] on div at bounding box center [783, 254] width 933 height 6
drag, startPoint x: 488, startPoint y: 258, endPoint x: 466, endPoint y: 256, distance: 21.8
click at [466, 256] on div at bounding box center [783, 254] width 952 height 10
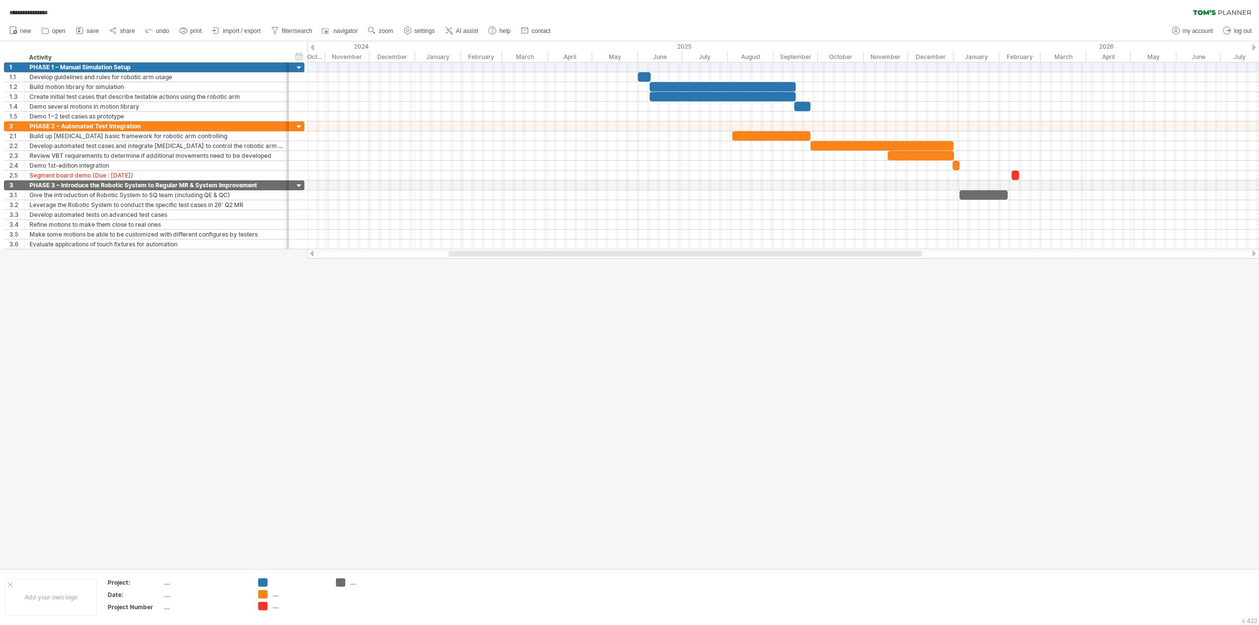
click at [479, 251] on div at bounding box center [686, 254] width 474 height 6
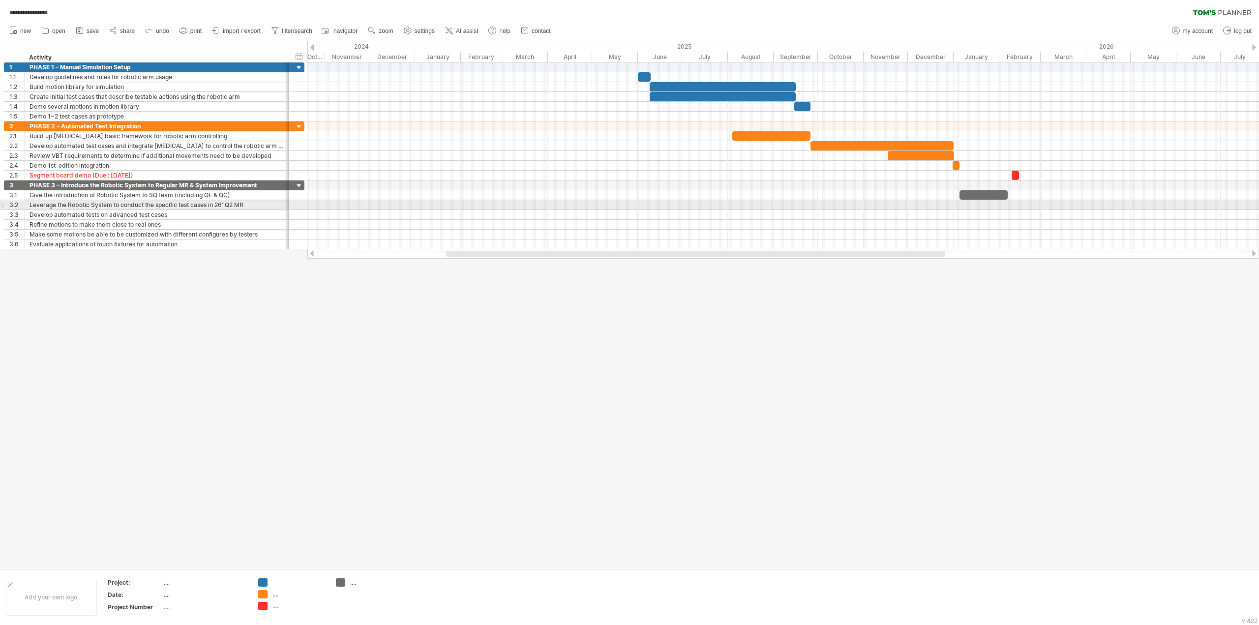
click at [1014, 205] on div at bounding box center [783, 205] width 952 height 10
click at [997, 190] on div at bounding box center [984, 194] width 48 height 9
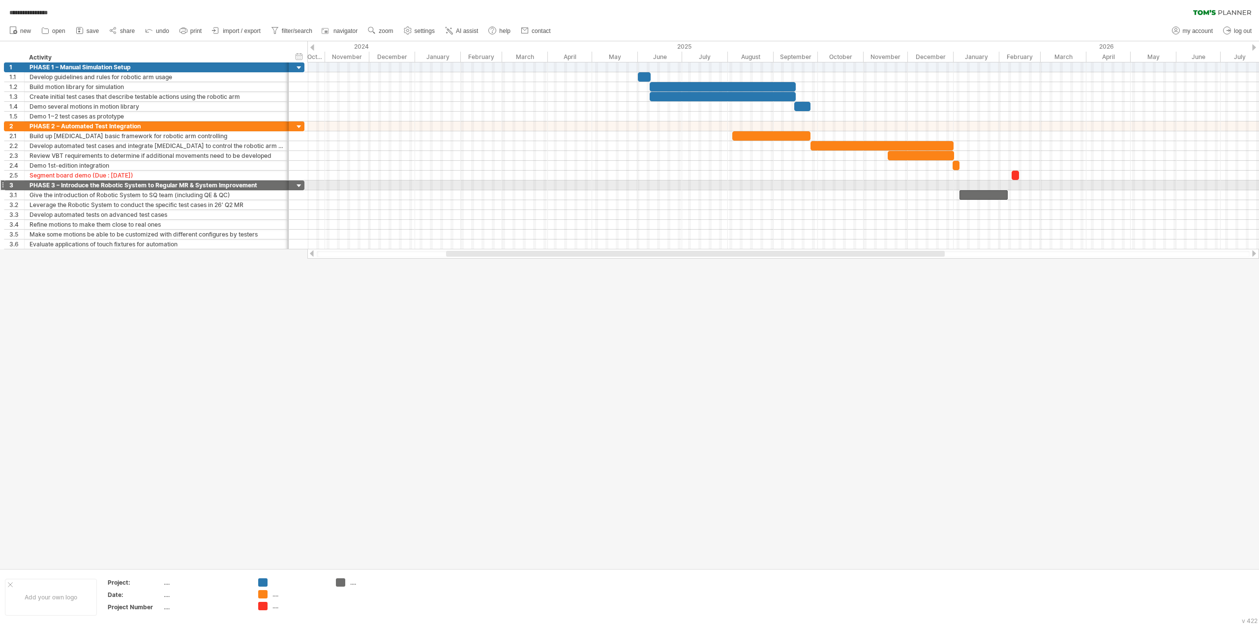
click at [987, 187] on div at bounding box center [783, 186] width 952 height 10
click at [989, 190] on div at bounding box center [984, 194] width 48 height 9
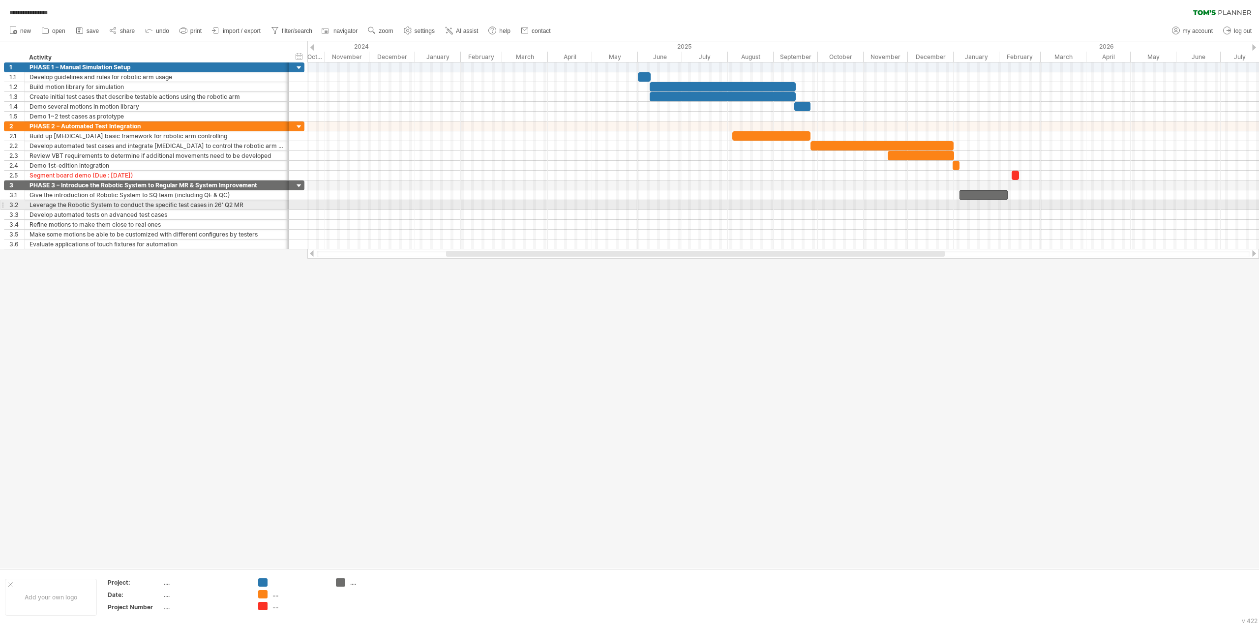
click at [1023, 203] on div at bounding box center [783, 205] width 952 height 10
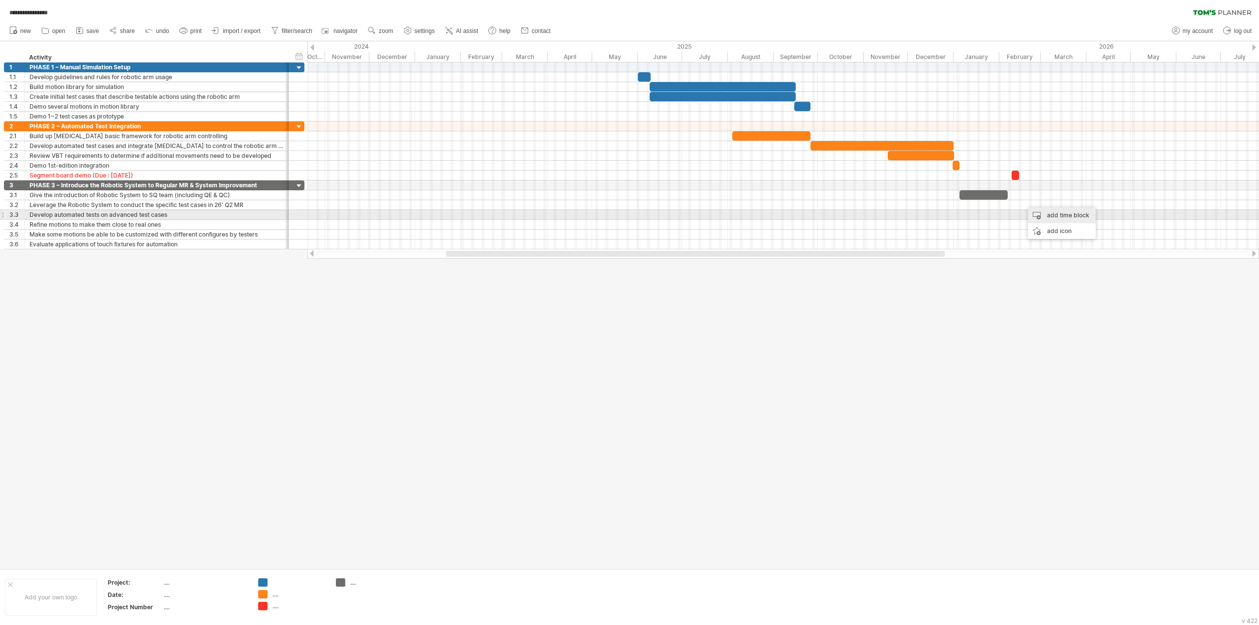
click at [1054, 216] on div "add time block" at bounding box center [1062, 216] width 68 height 16
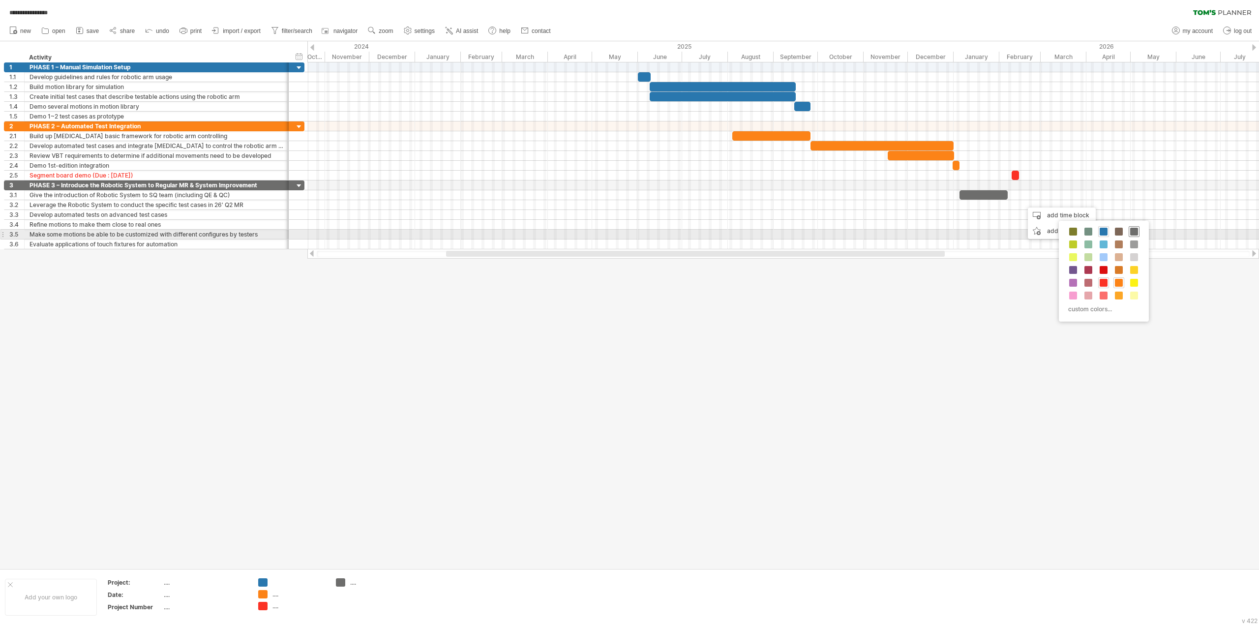
click at [1131, 232] on span at bounding box center [1134, 232] width 8 height 8
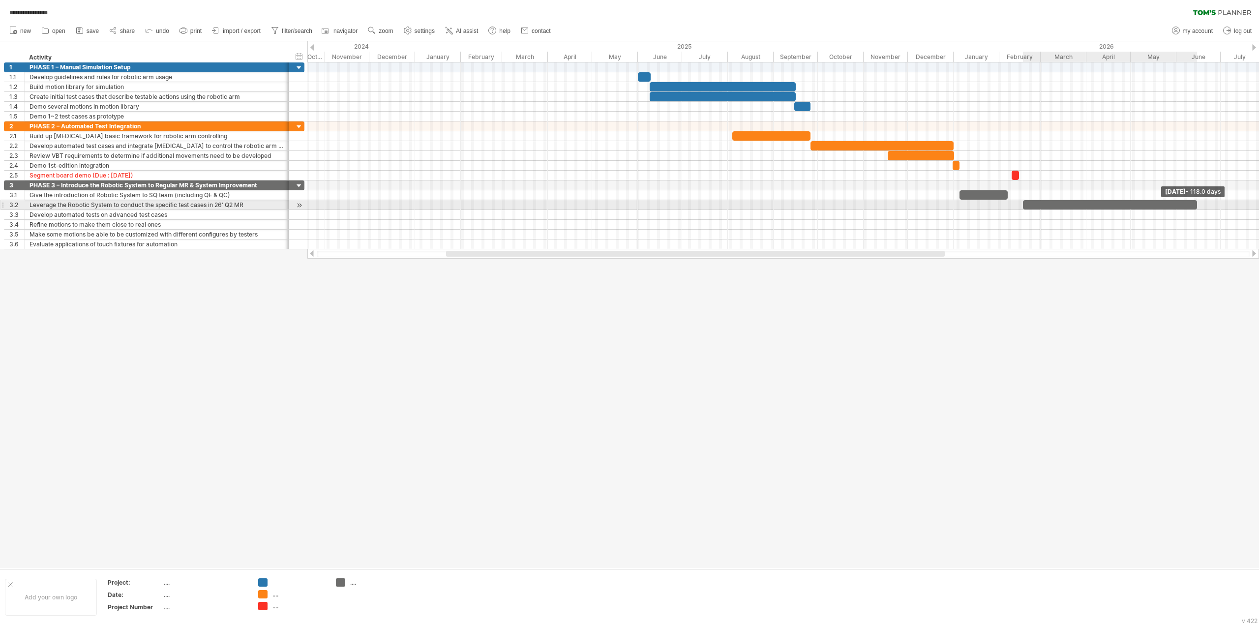
drag, startPoint x: 1044, startPoint y: 202, endPoint x: 1197, endPoint y: 210, distance: 153.7
click at [1197, 210] on div "[DATE] - 118.0 days [DATE]" at bounding box center [783, 155] width 952 height 187
drag, startPoint x: 1197, startPoint y: 202, endPoint x: 1214, endPoint y: 201, distance: 16.7
click at [1214, 201] on span at bounding box center [1214, 204] width 4 height 9
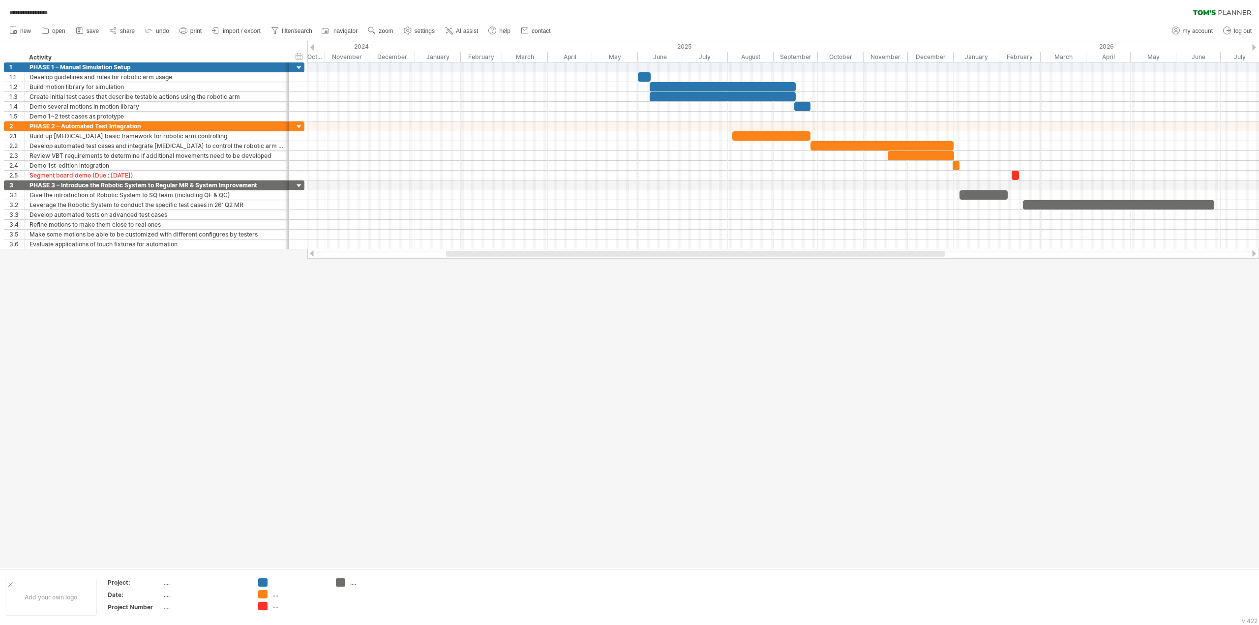
click at [1183, 301] on div at bounding box center [629, 304] width 1259 height 527
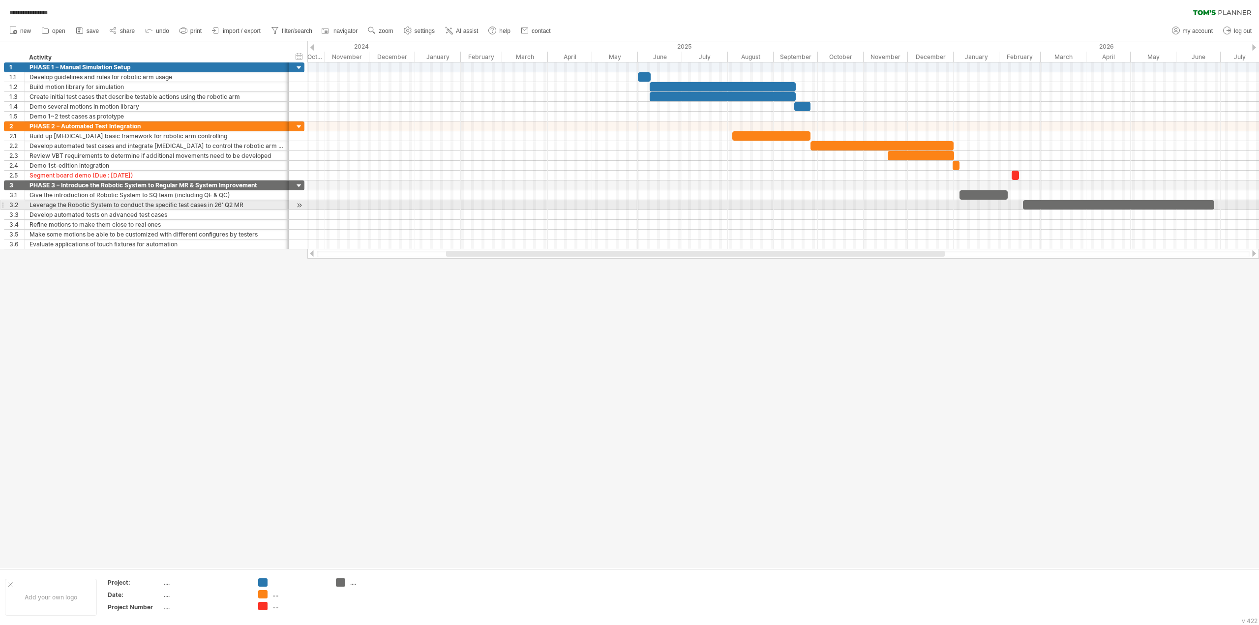
click at [1064, 203] on div at bounding box center [1118, 204] width 191 height 9
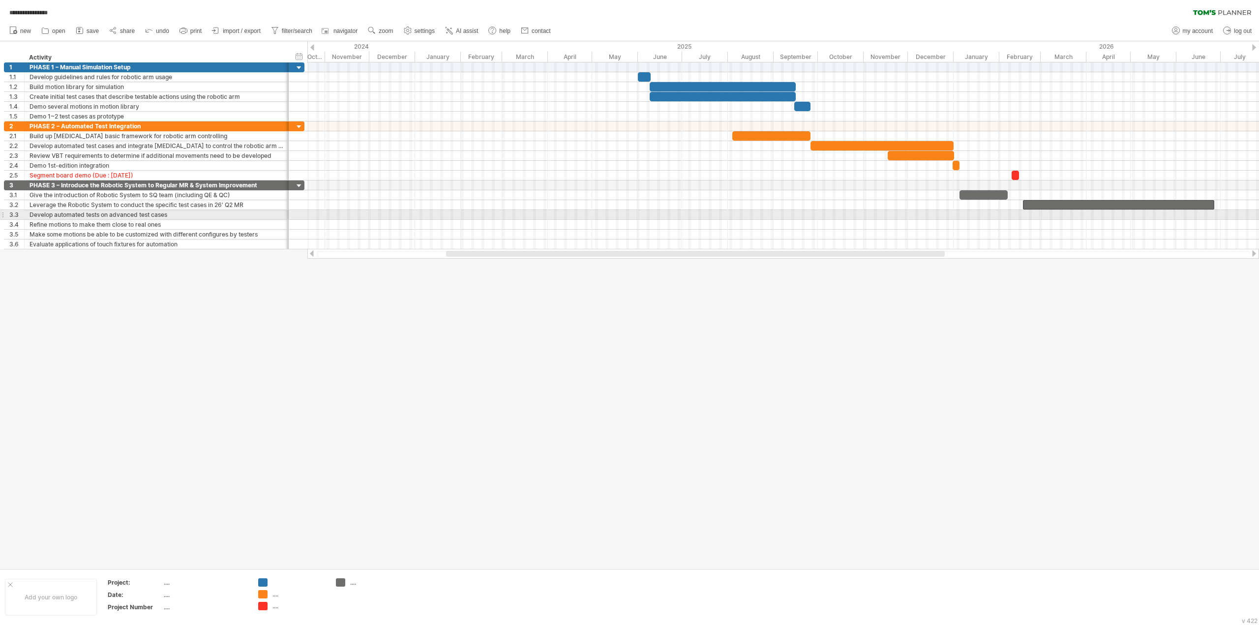
click at [1041, 220] on div at bounding box center [783, 225] width 952 height 10
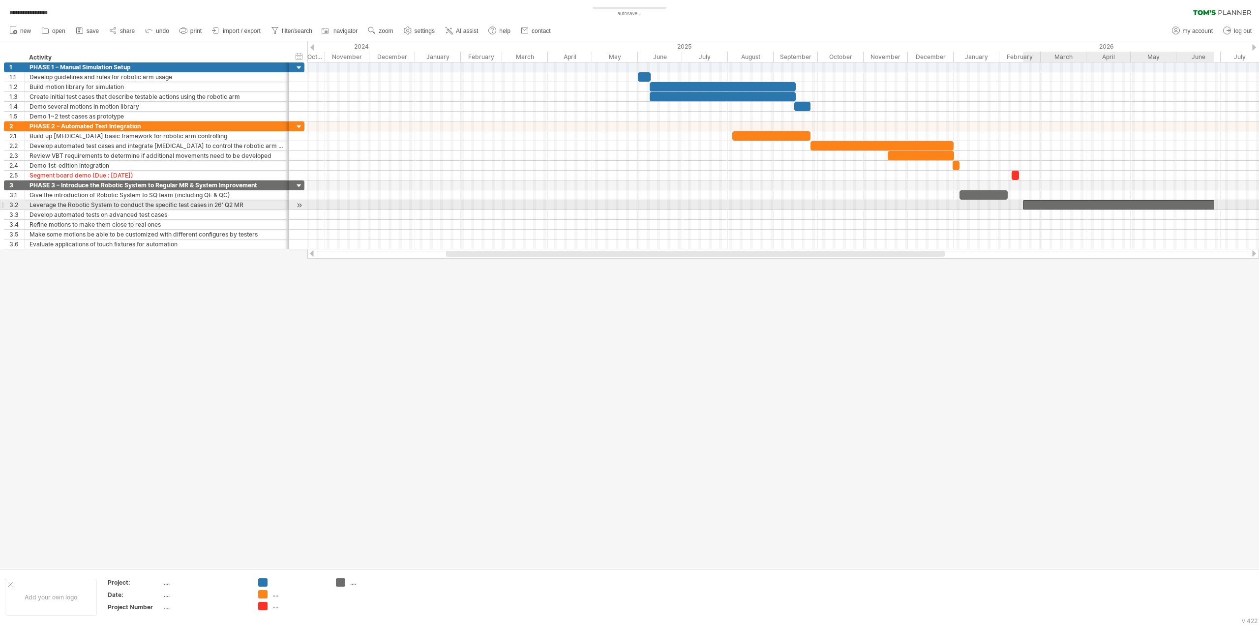
click at [1054, 201] on div at bounding box center [1118, 204] width 191 height 9
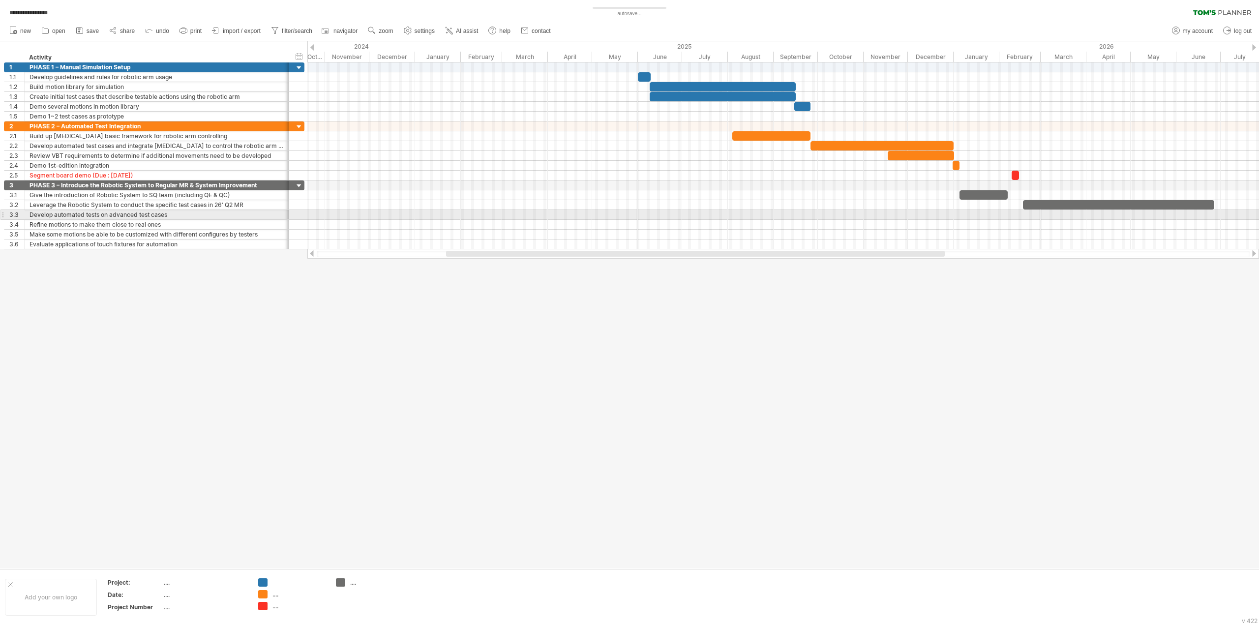
click at [1045, 211] on div at bounding box center [783, 215] width 952 height 10
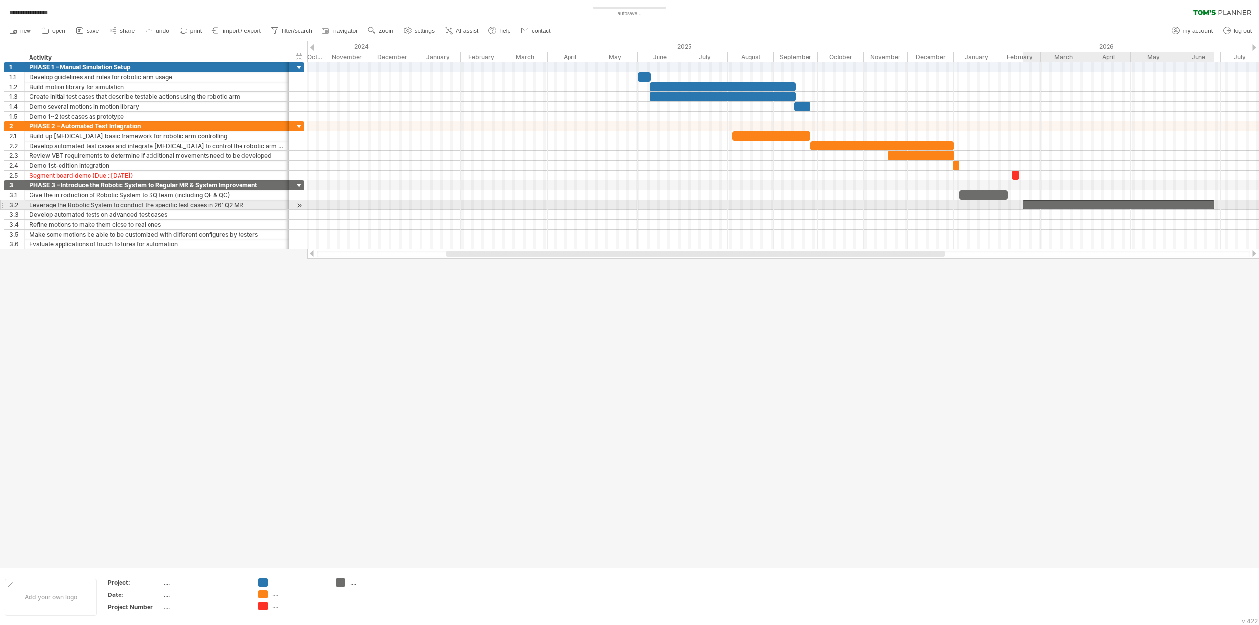
click at [1051, 205] on div at bounding box center [1118, 204] width 191 height 9
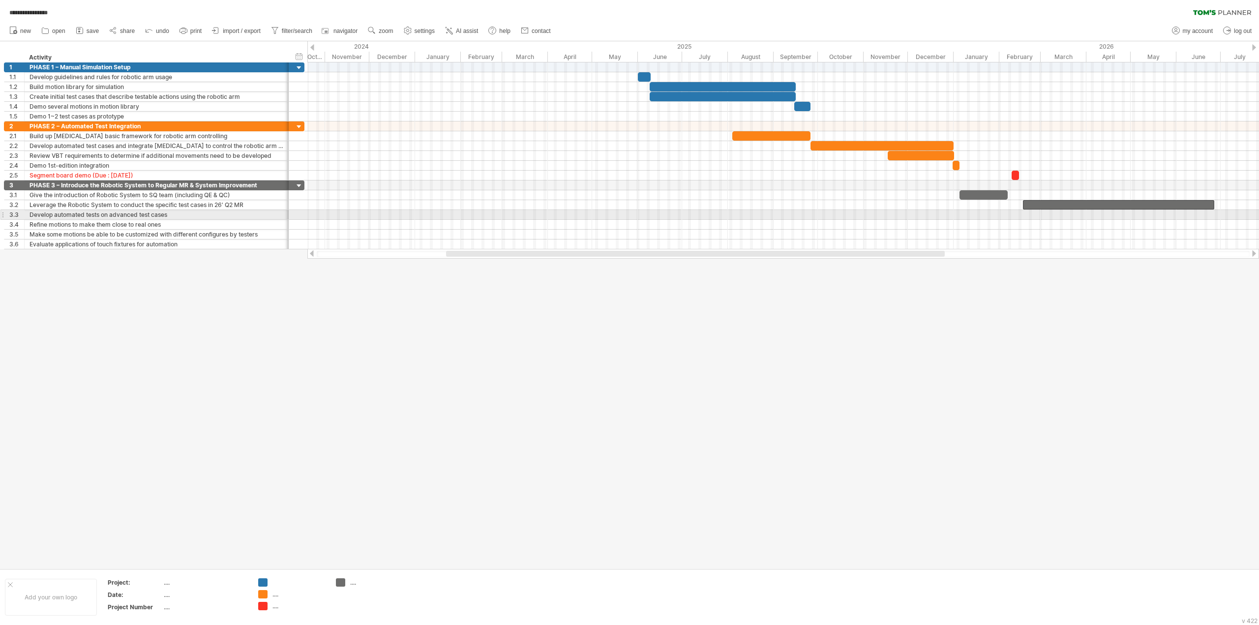
click at [1048, 214] on div at bounding box center [783, 215] width 952 height 10
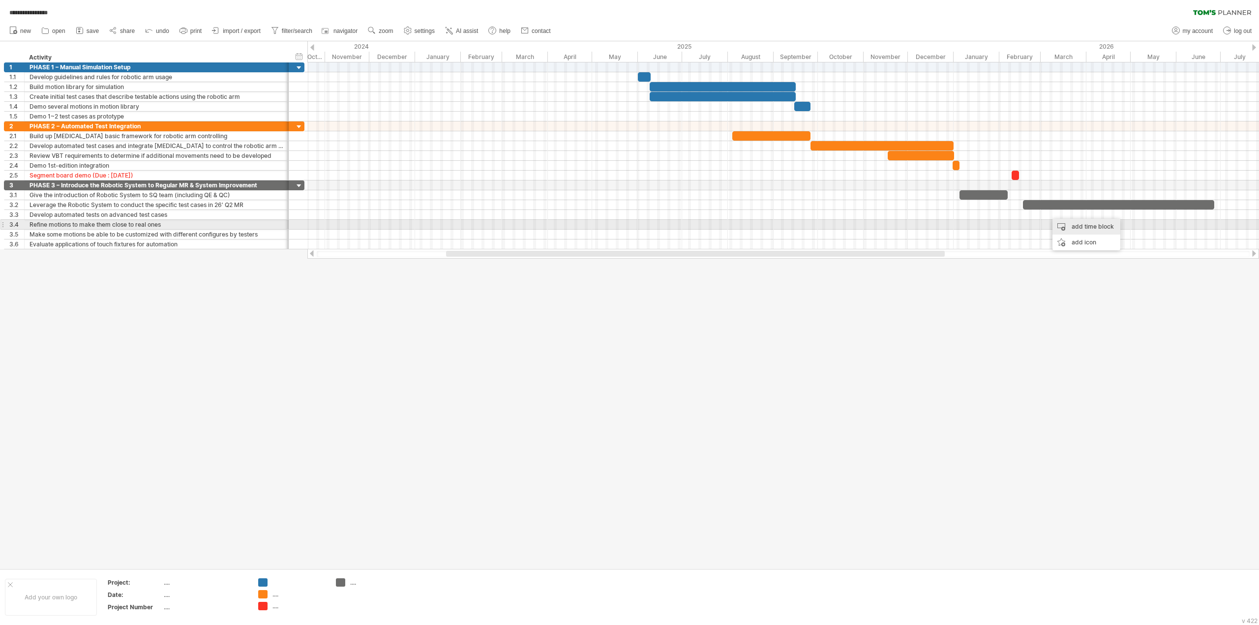
click at [1064, 223] on div "add time block" at bounding box center [1087, 227] width 68 height 16
click at [1144, 239] on span at bounding box center [1145, 239] width 8 height 8
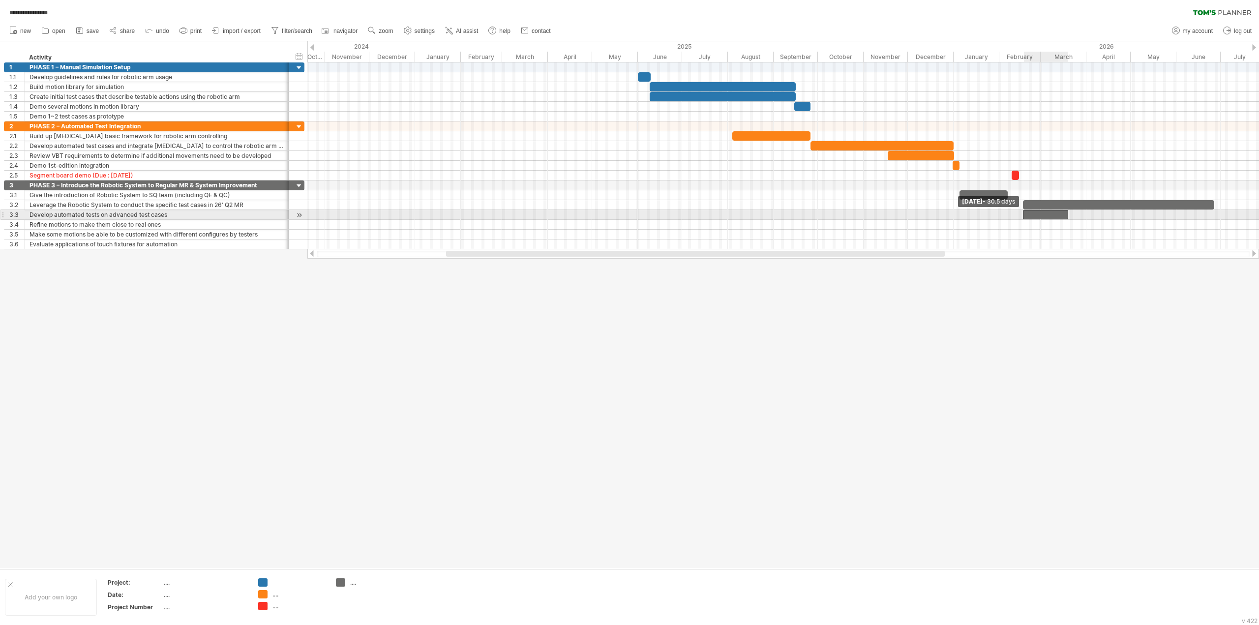
drag, startPoint x: 1046, startPoint y: 211, endPoint x: 1022, endPoint y: 214, distance: 24.2
click at [1022, 214] on span at bounding box center [1023, 214] width 4 height 9
drag, startPoint x: 1067, startPoint y: 212, endPoint x: 1213, endPoint y: 219, distance: 145.7
click at [1213, 219] on div "[DATE] - 129.5 days [DATE] - 30.5 days" at bounding box center [783, 155] width 952 height 187
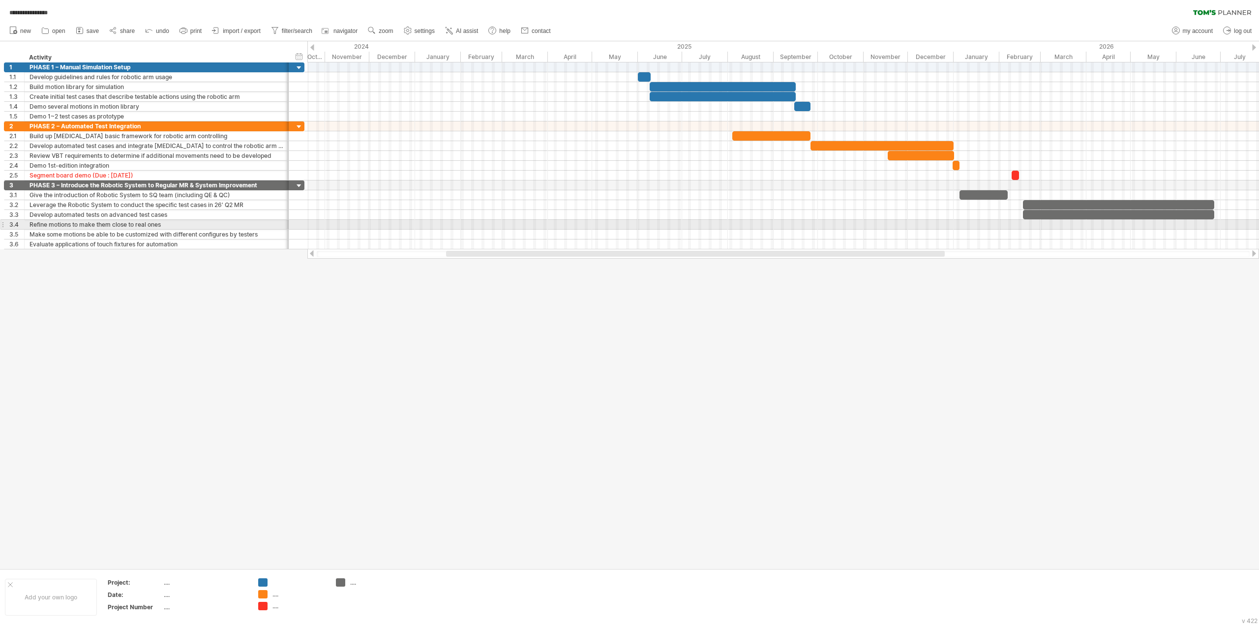
click at [1082, 223] on div at bounding box center [783, 225] width 952 height 10
click at [1031, 222] on div at bounding box center [783, 225] width 952 height 10
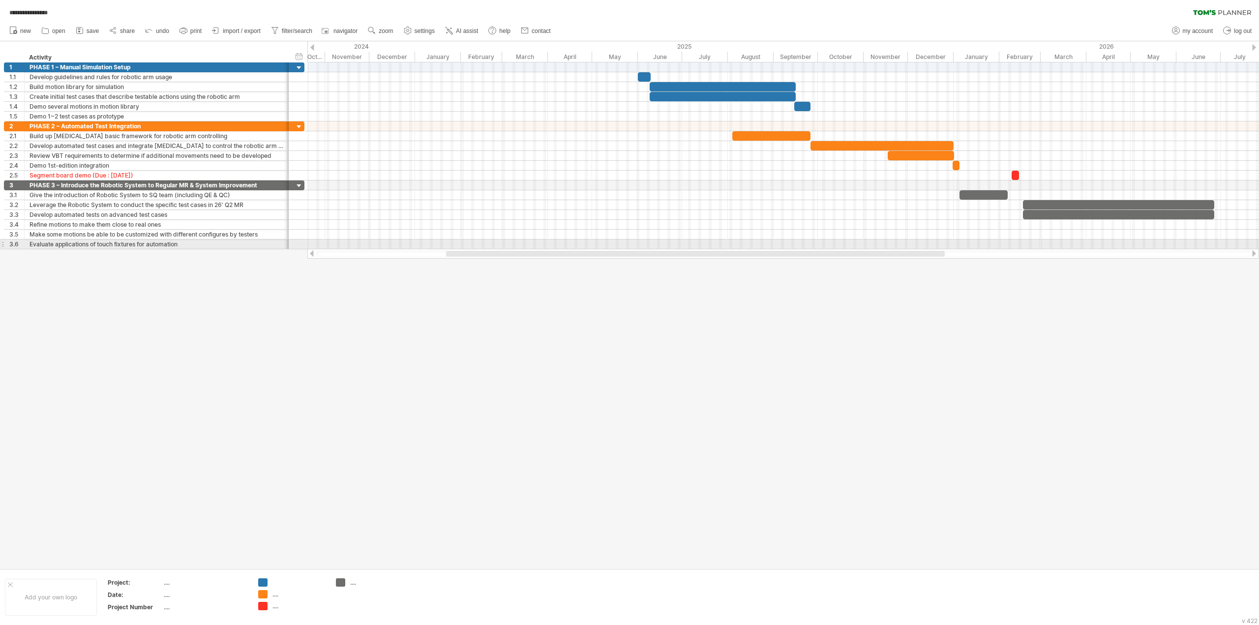
click at [1088, 241] on div at bounding box center [783, 245] width 952 height 10
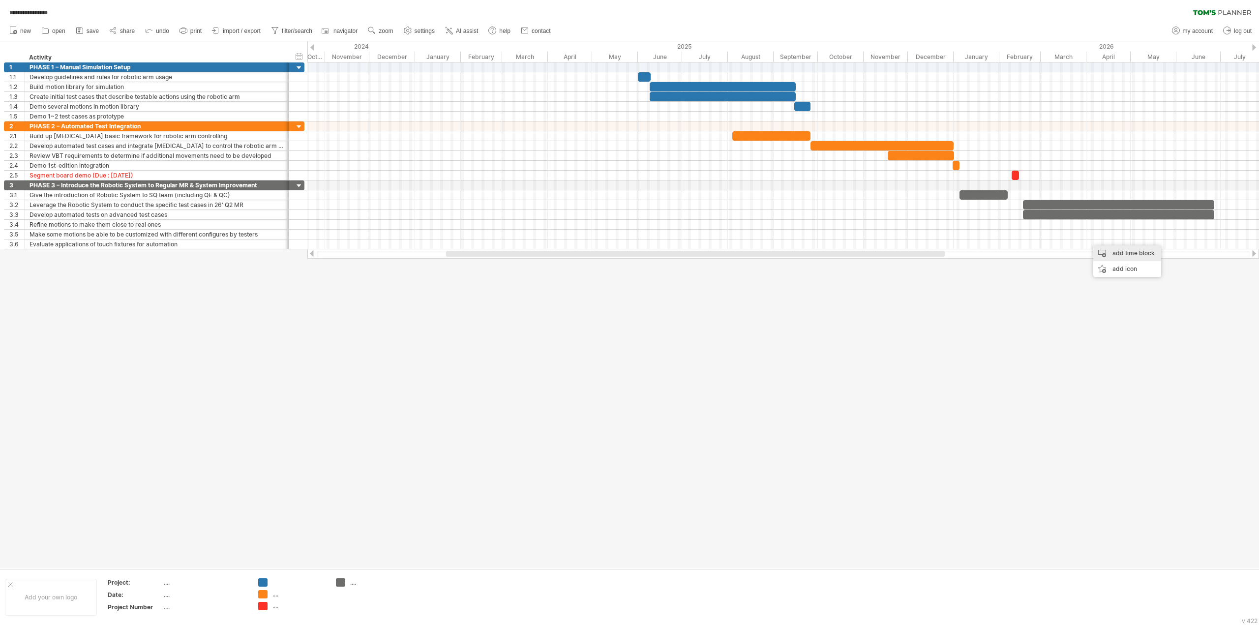
click at [1113, 251] on div "add time block" at bounding box center [1127, 253] width 68 height 16
click at [1189, 267] on span at bounding box center [1193, 267] width 8 height 8
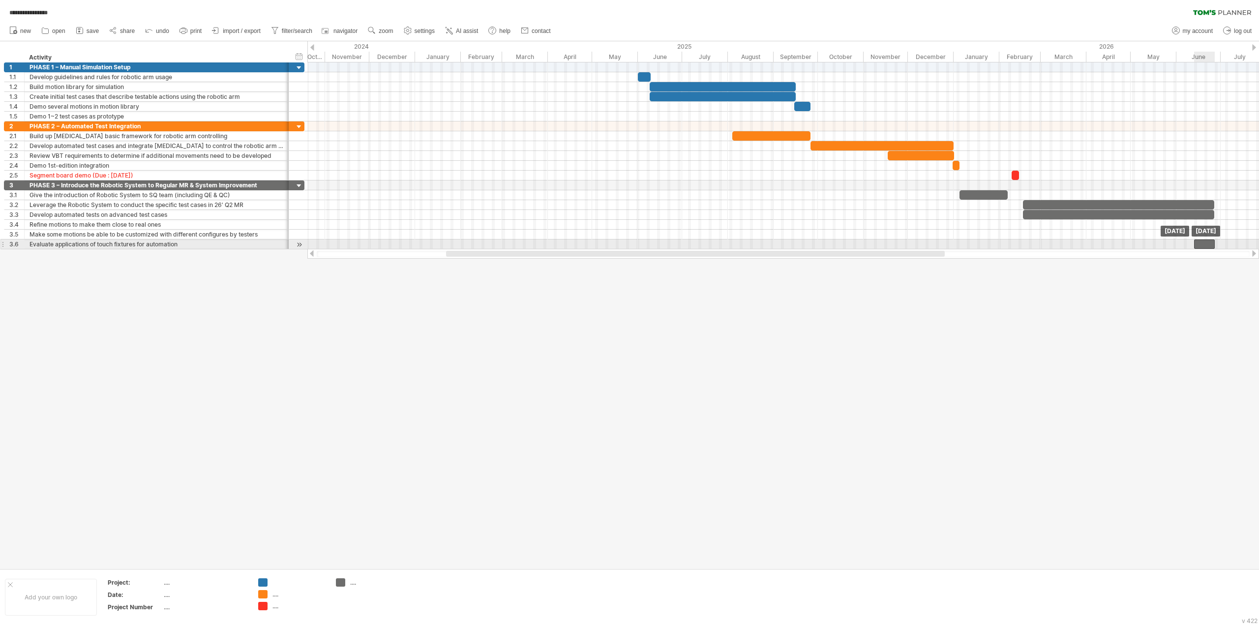
drag, startPoint x: 1101, startPoint y: 241, endPoint x: 1206, endPoint y: 244, distance: 105.3
click at [1206, 244] on div at bounding box center [1204, 244] width 21 height 9
drag, startPoint x: 1195, startPoint y: 242, endPoint x: 1147, endPoint y: 241, distance: 47.7
click at [1147, 241] on span at bounding box center [1146, 244] width 4 height 9
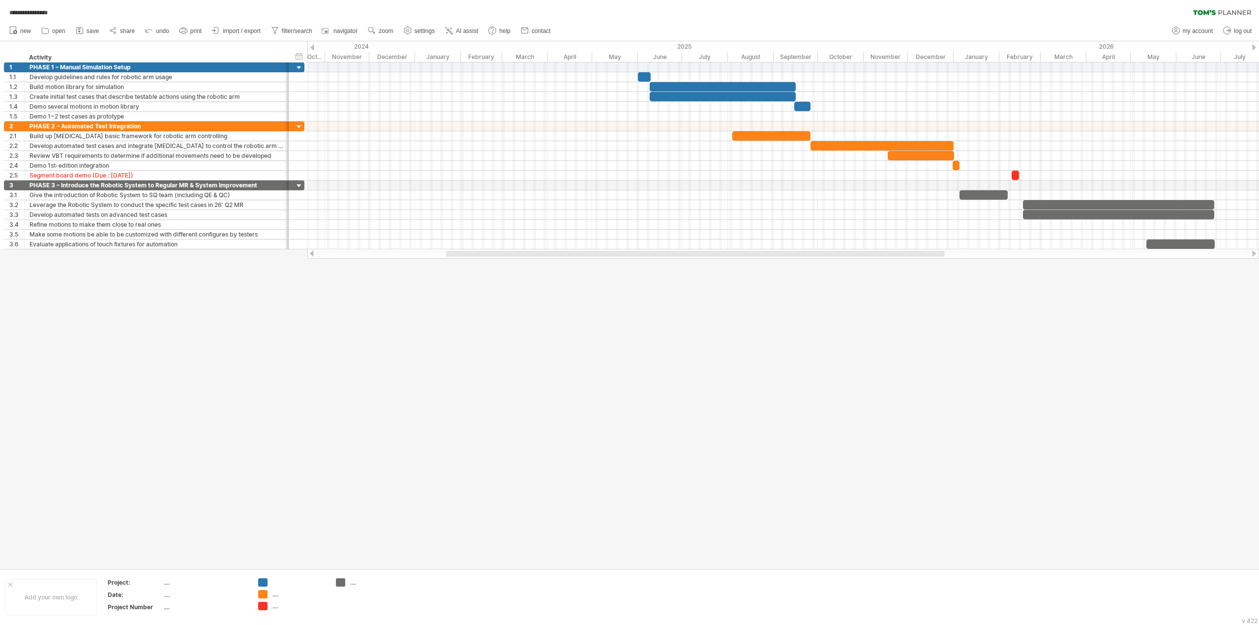
click at [1153, 301] on div at bounding box center [629, 304] width 1259 height 527
click at [473, 233] on div at bounding box center [783, 235] width 952 height 10
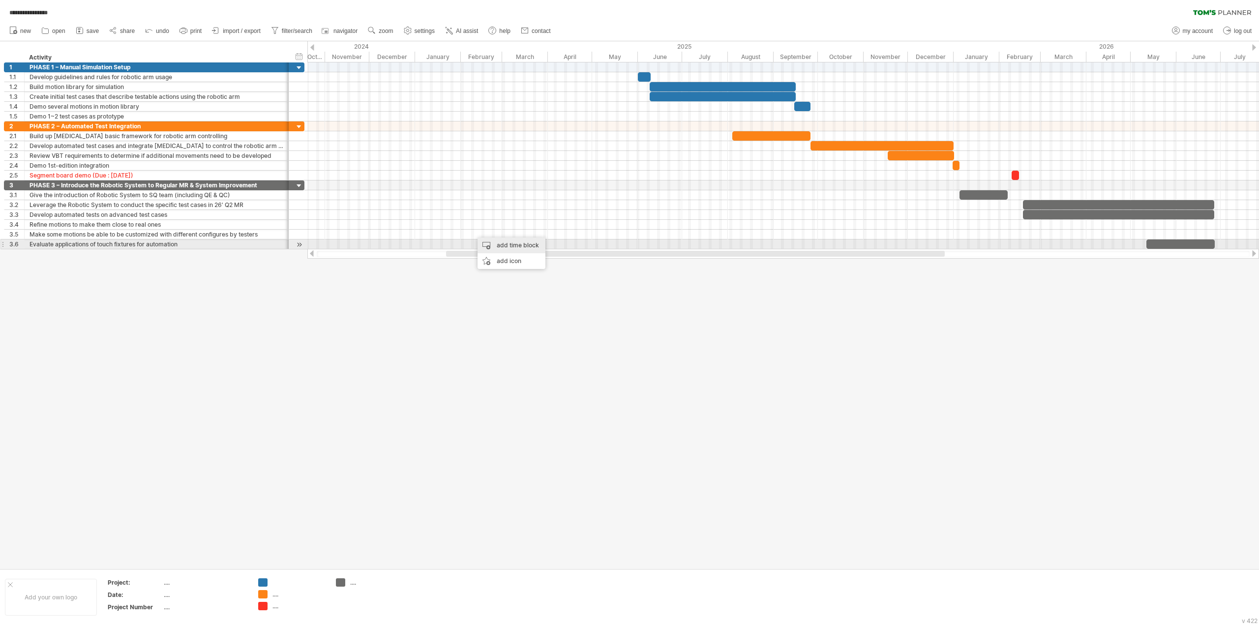
click at [530, 244] on div "add time block" at bounding box center [512, 246] width 68 height 16
click at [831, 240] on div at bounding box center [783, 245] width 952 height 10
click at [897, 241] on div "add time block" at bounding box center [907, 244] width 68 height 16
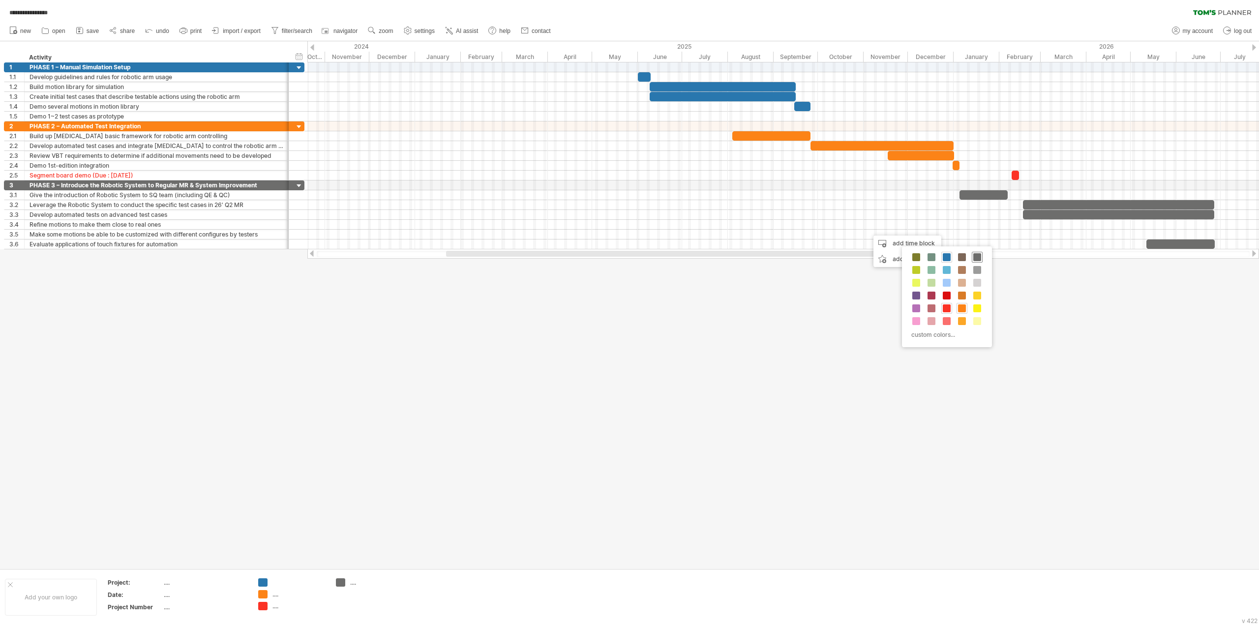
click at [974, 255] on span at bounding box center [977, 257] width 8 height 8
drag, startPoint x: 880, startPoint y: 233, endPoint x: 1113, endPoint y: 234, distance: 233.6
click at [1113, 234] on div at bounding box center [1113, 234] width 21 height 9
drag, startPoint x: 1122, startPoint y: 234, endPoint x: 1146, endPoint y: 235, distance: 24.1
click at [1146, 235] on span at bounding box center [1148, 234] width 4 height 9
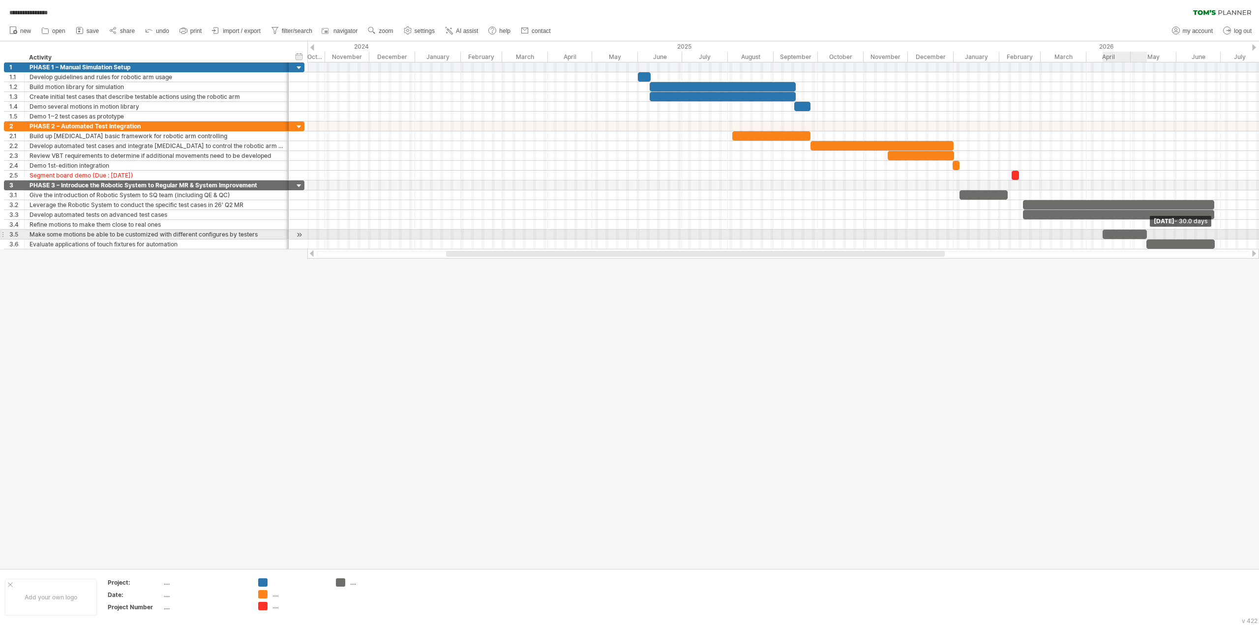
click at [1146, 235] on span at bounding box center [1147, 234] width 4 height 9
click at [1147, 299] on div at bounding box center [629, 304] width 1259 height 527
click at [1041, 225] on div at bounding box center [783, 225] width 952 height 10
click at [1116, 233] on div at bounding box center [1125, 234] width 44 height 9
click at [1081, 222] on div at bounding box center [783, 225] width 952 height 10
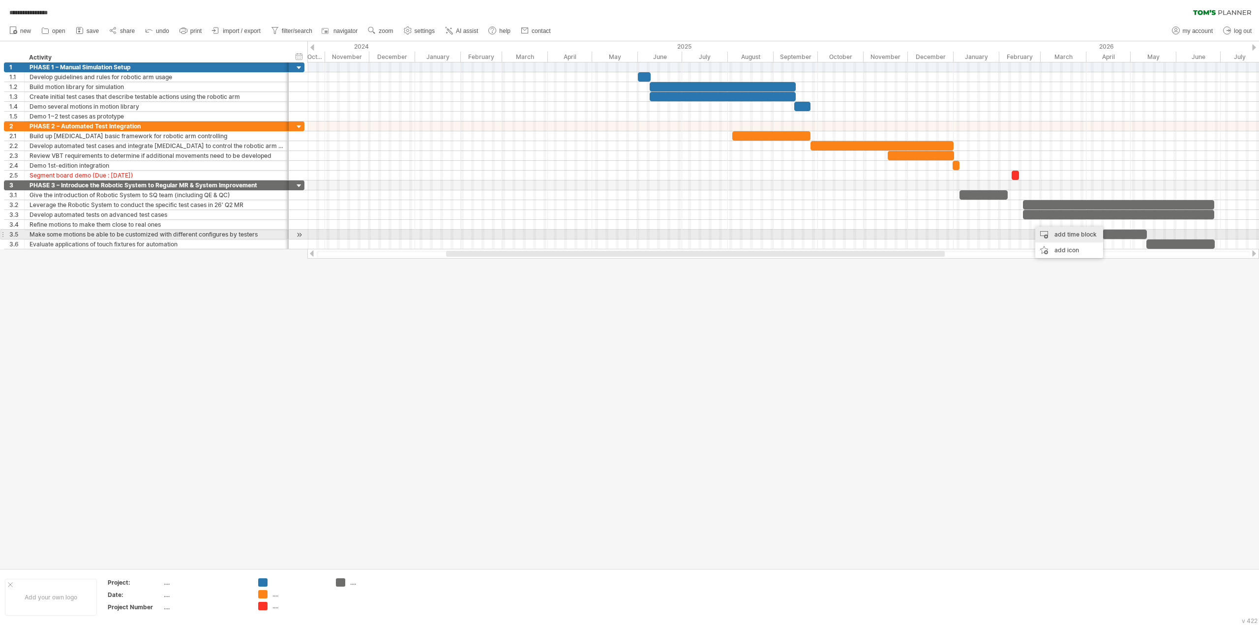
click at [1048, 231] on div "add time block" at bounding box center [1069, 235] width 68 height 16
click at [1125, 247] on span at bounding box center [1128, 246] width 8 height 8
drag, startPoint x: 1029, startPoint y: 221, endPoint x: 1022, endPoint y: 221, distance: 7.4
click at [1022, 221] on span at bounding box center [1023, 224] width 4 height 9
drag, startPoint x: 1051, startPoint y: 222, endPoint x: 1104, endPoint y: 225, distance: 52.7
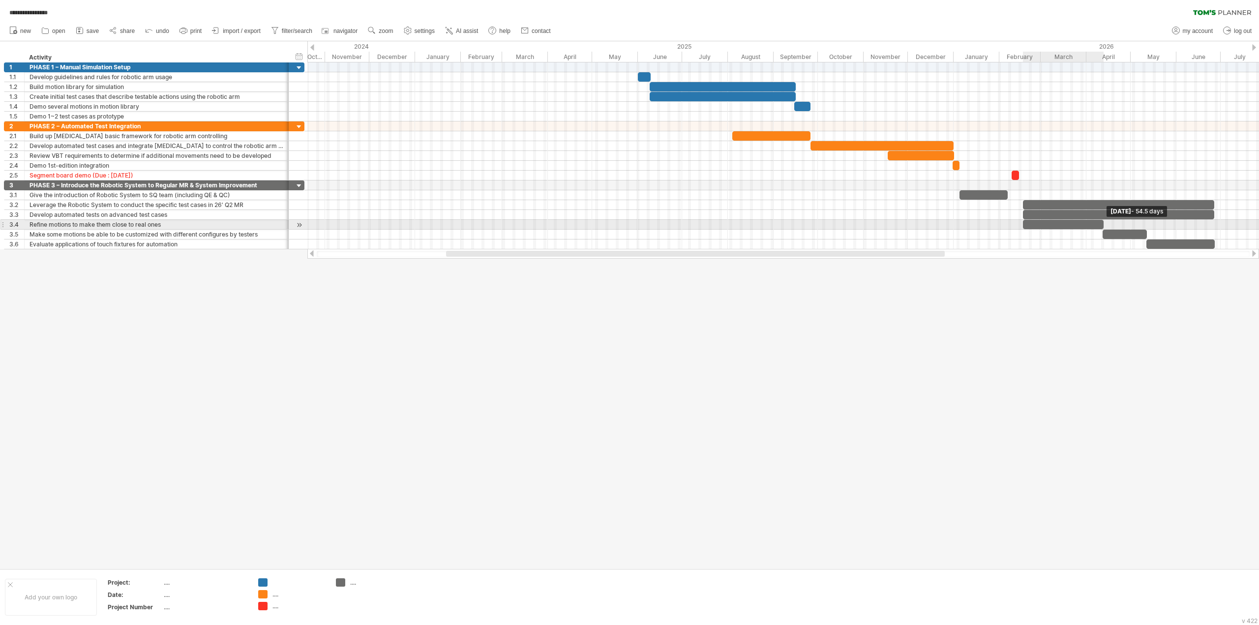
click at [1104, 225] on span at bounding box center [1104, 224] width 4 height 9
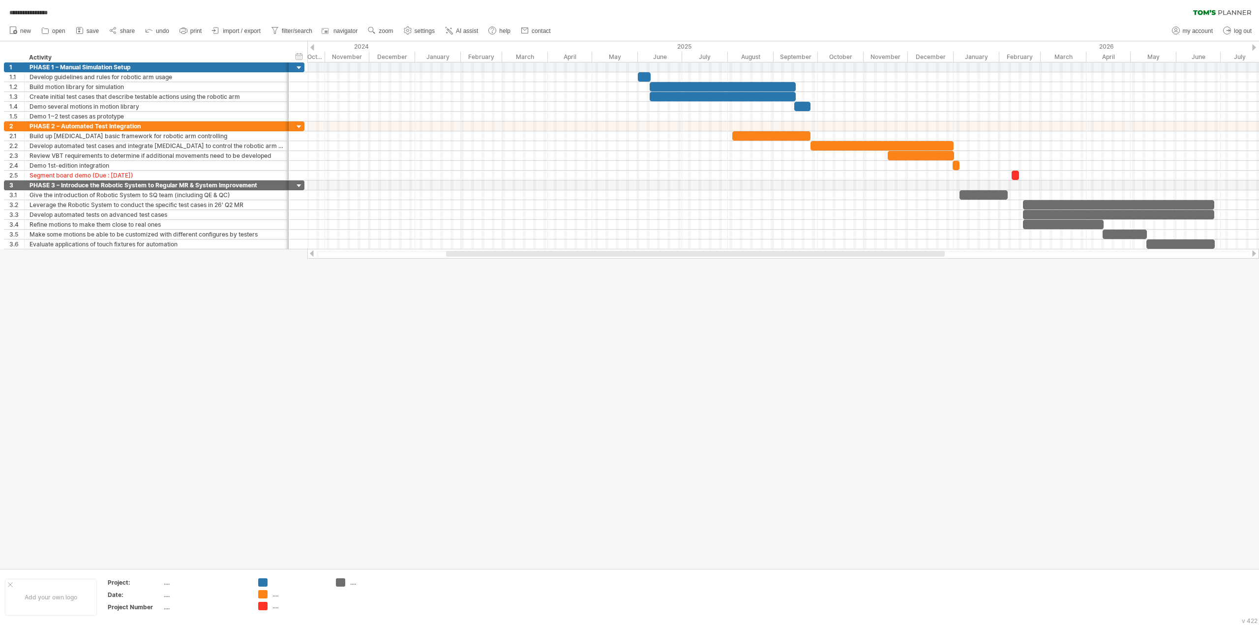
click at [1109, 306] on div at bounding box center [629, 304] width 1259 height 527
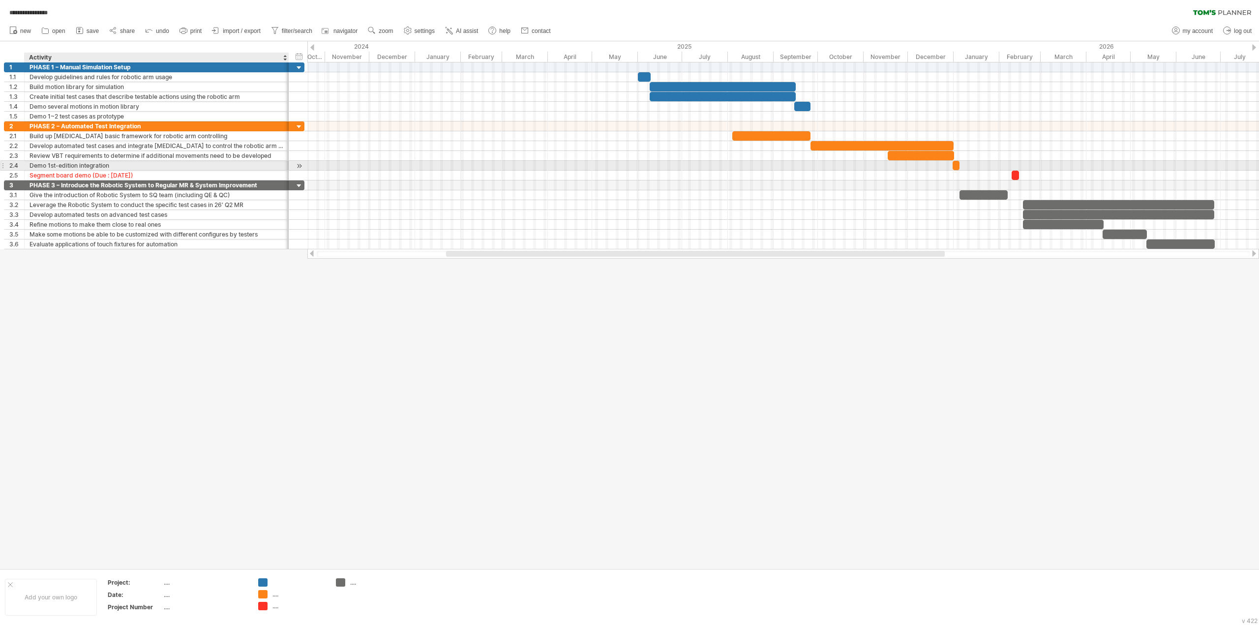
click at [123, 166] on div "Demo 1st-edition integration" at bounding box center [157, 165] width 254 height 9
click at [343, 316] on div at bounding box center [629, 304] width 1259 height 527
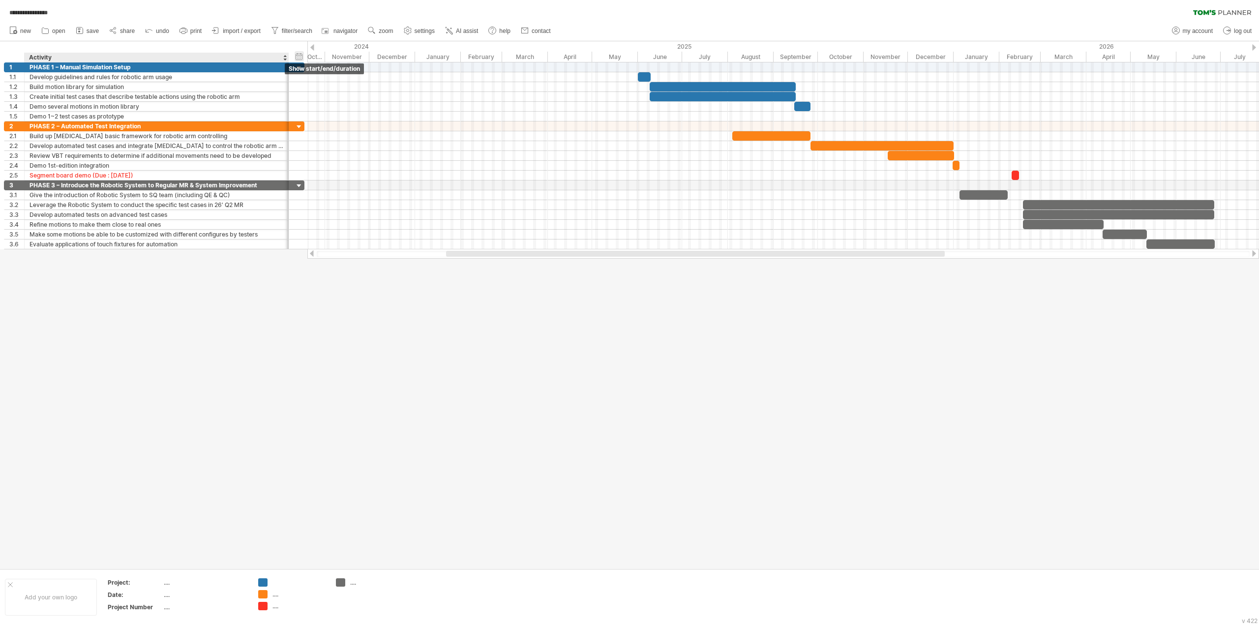
click at [295, 57] on div "hide start/end/duration show start/end/duration" at bounding box center [299, 56] width 9 height 10
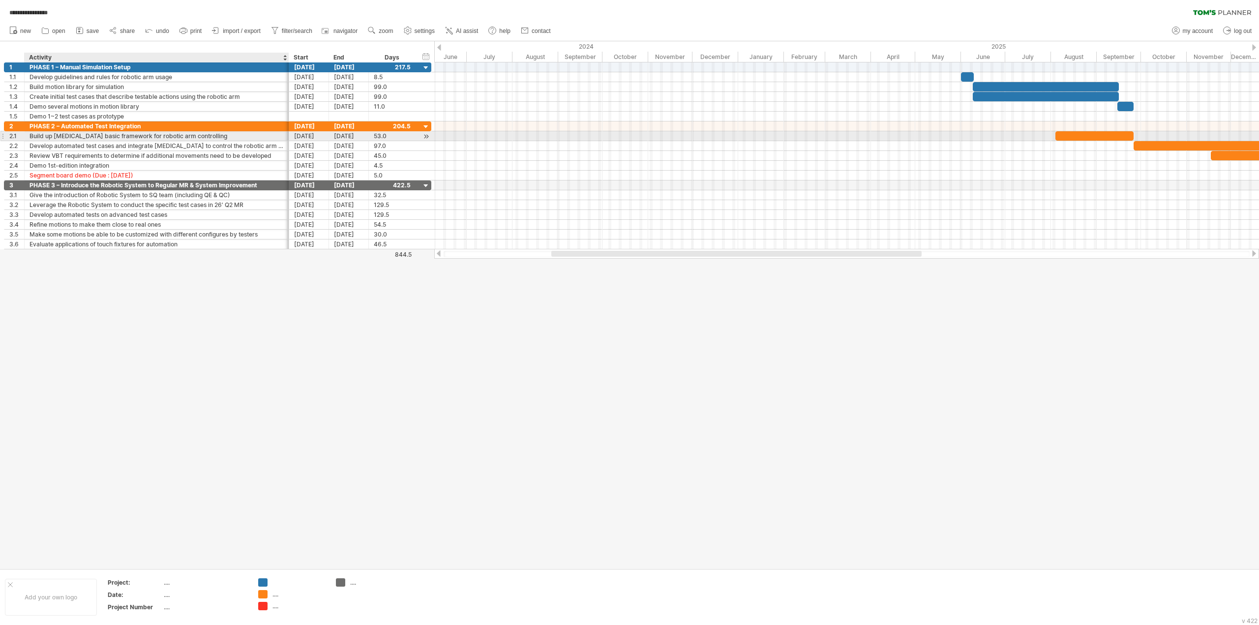
click at [193, 133] on div "Build up [MEDICAL_DATA] basic framework for robotic arm controlling" at bounding box center [157, 135] width 254 height 9
click at [204, 116] on div "Demo 1~2 test cases as prototype" at bounding box center [157, 116] width 254 height 9
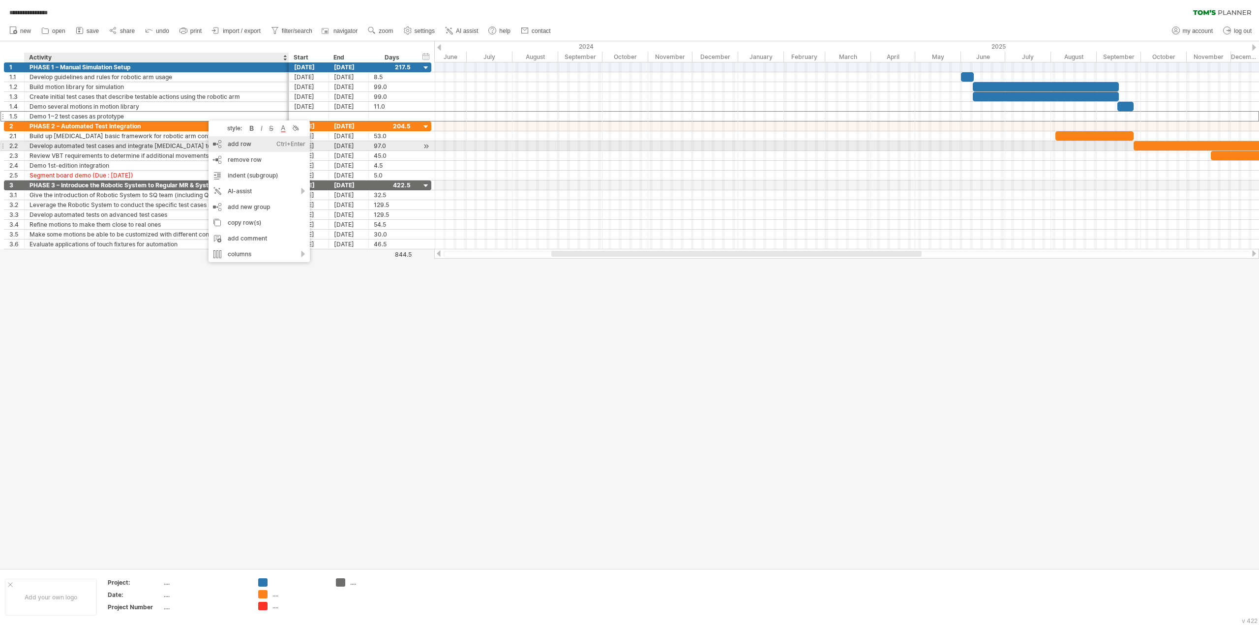
click at [273, 148] on div "add row Ctrl+Enter Cmd+Enter" at bounding box center [259, 144] width 101 height 16
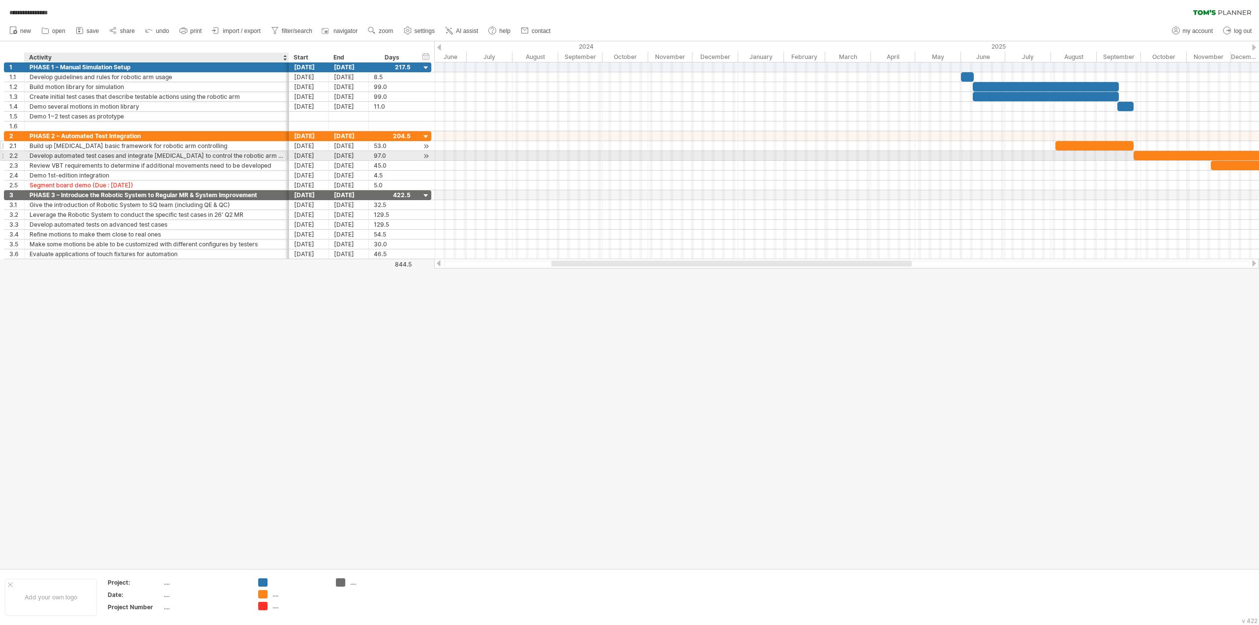
click at [125, 147] on div "Build up [MEDICAL_DATA] basic framework for robotic arm controlling" at bounding box center [157, 145] width 254 height 9
click at [125, 147] on input "**********" at bounding box center [157, 145] width 254 height 9
click at [184, 143] on input "**********" at bounding box center [157, 145] width 254 height 9
click at [189, 143] on input "**********" at bounding box center [157, 145] width 254 height 9
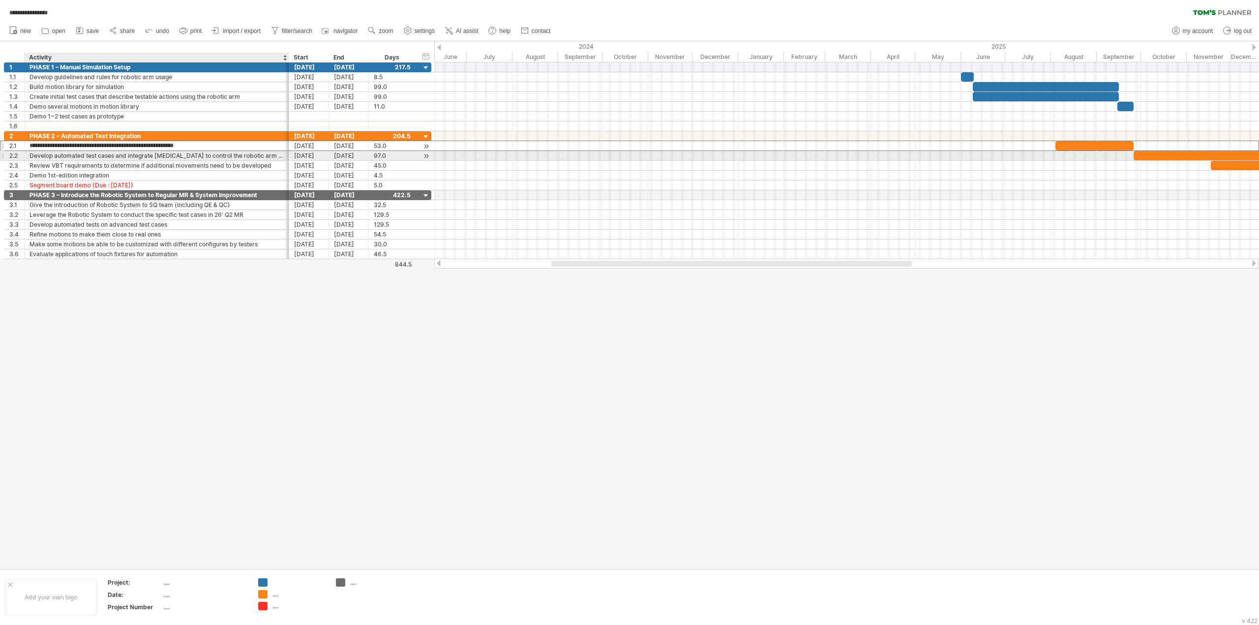
click at [189, 143] on input "**********" at bounding box center [157, 145] width 254 height 9
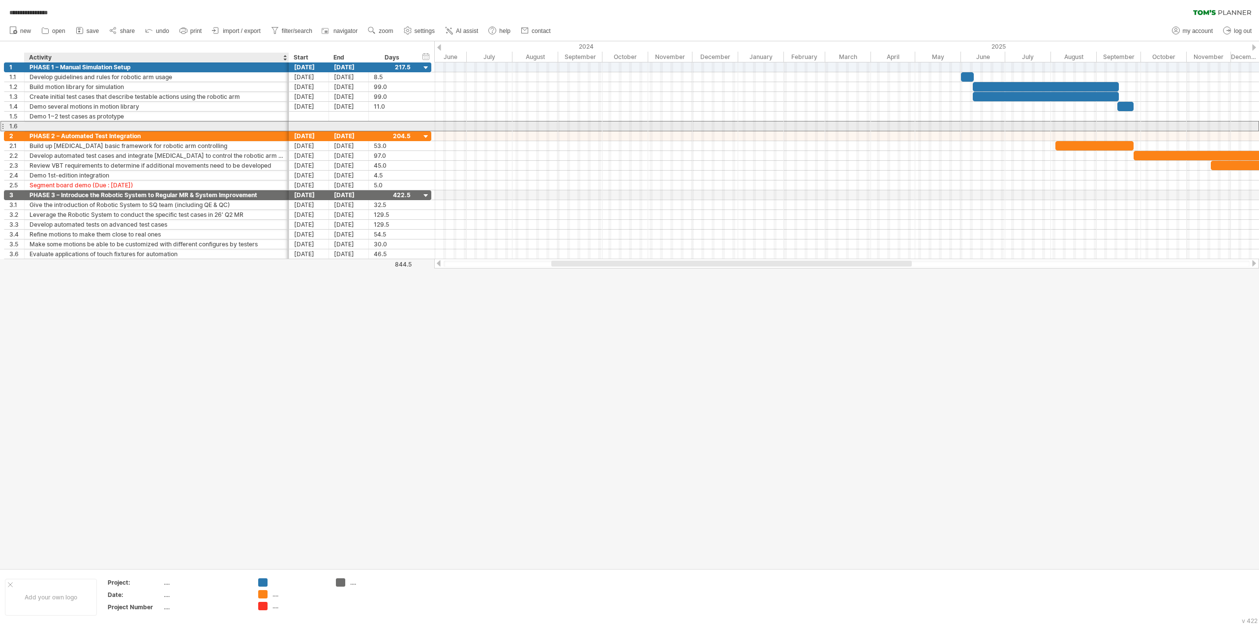
click at [171, 122] on div at bounding box center [157, 125] width 254 height 9
paste input "**********"
type input "**********"
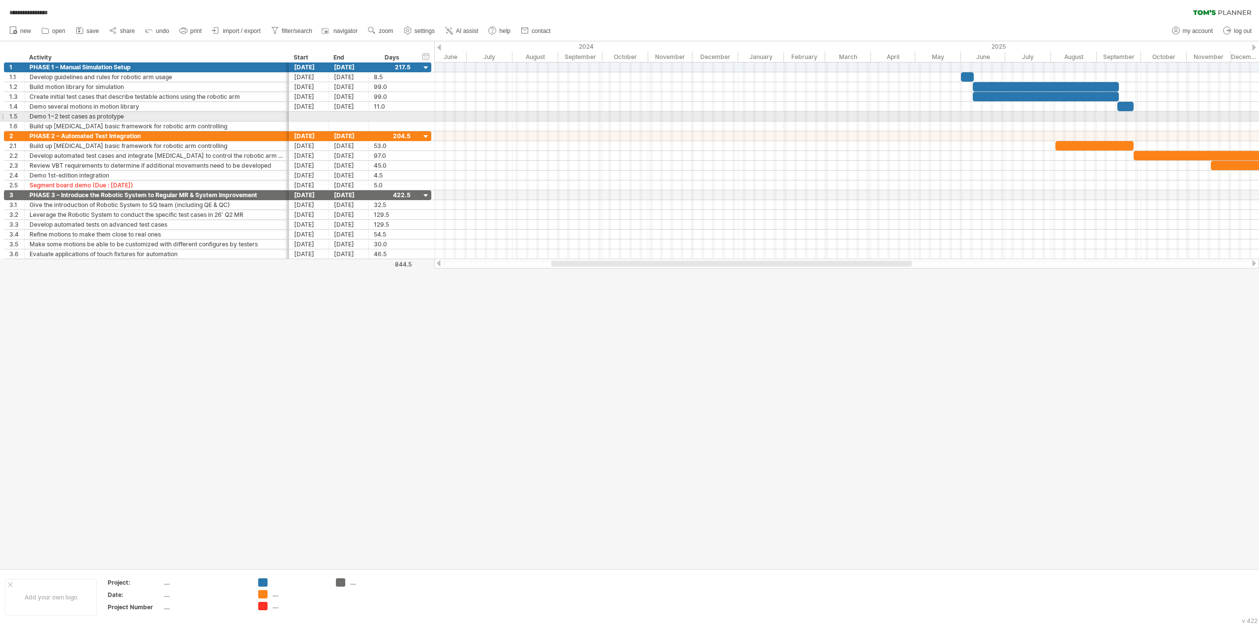
click at [1117, 116] on div at bounding box center [846, 117] width 825 height 10
click at [1142, 127] on div "add time block" at bounding box center [1158, 128] width 68 height 16
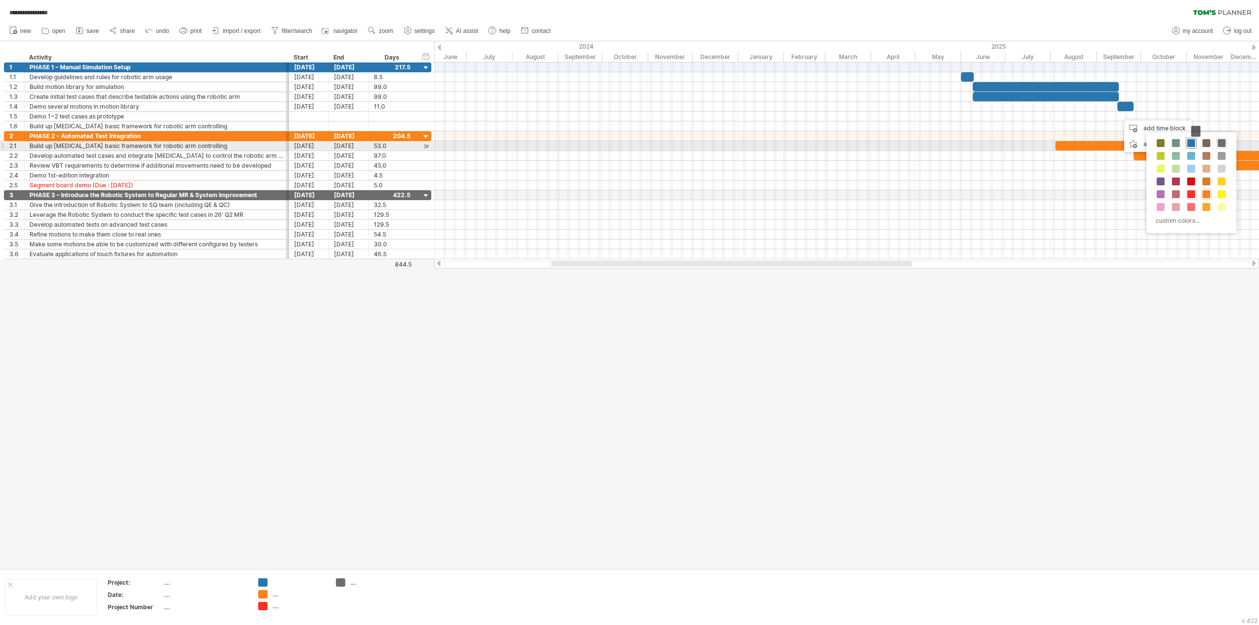
click at [1191, 145] on span at bounding box center [1191, 143] width 8 height 8
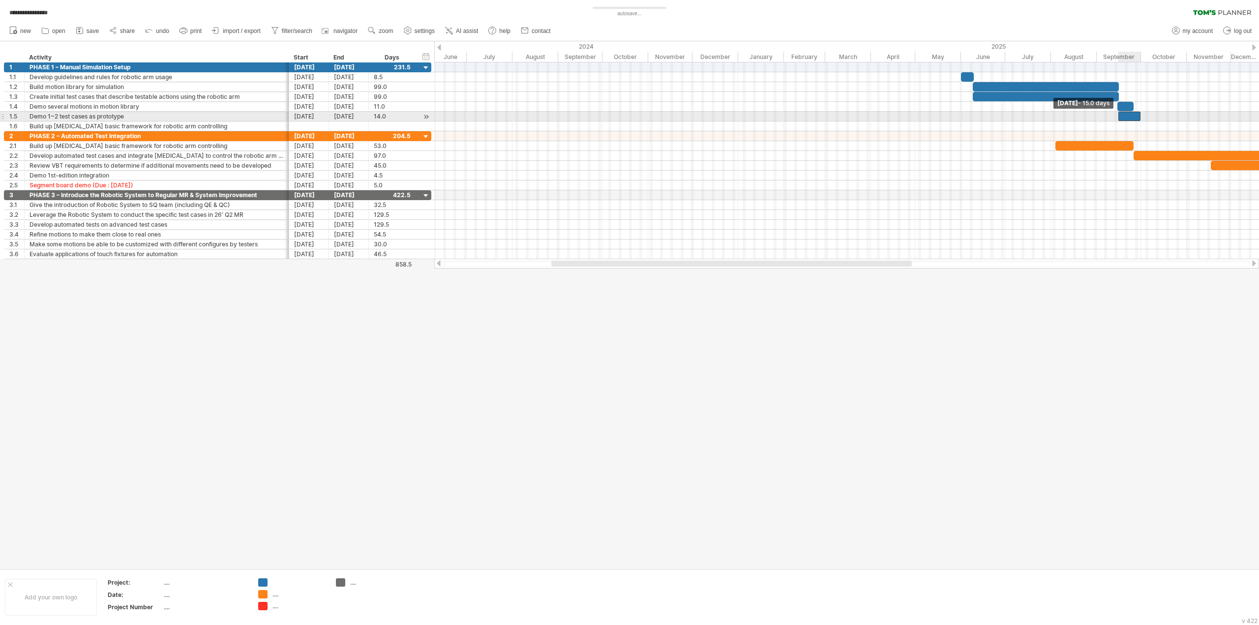
click at [1117, 117] on span at bounding box center [1118, 116] width 4 height 9
click at [1116, 117] on span at bounding box center [1117, 116] width 4 height 9
drag, startPoint x: 1139, startPoint y: 116, endPoint x: 1133, endPoint y: 116, distance: 5.9
click at [1133, 116] on span at bounding box center [1135, 116] width 4 height 9
click at [1135, 118] on span at bounding box center [1134, 116] width 4 height 9
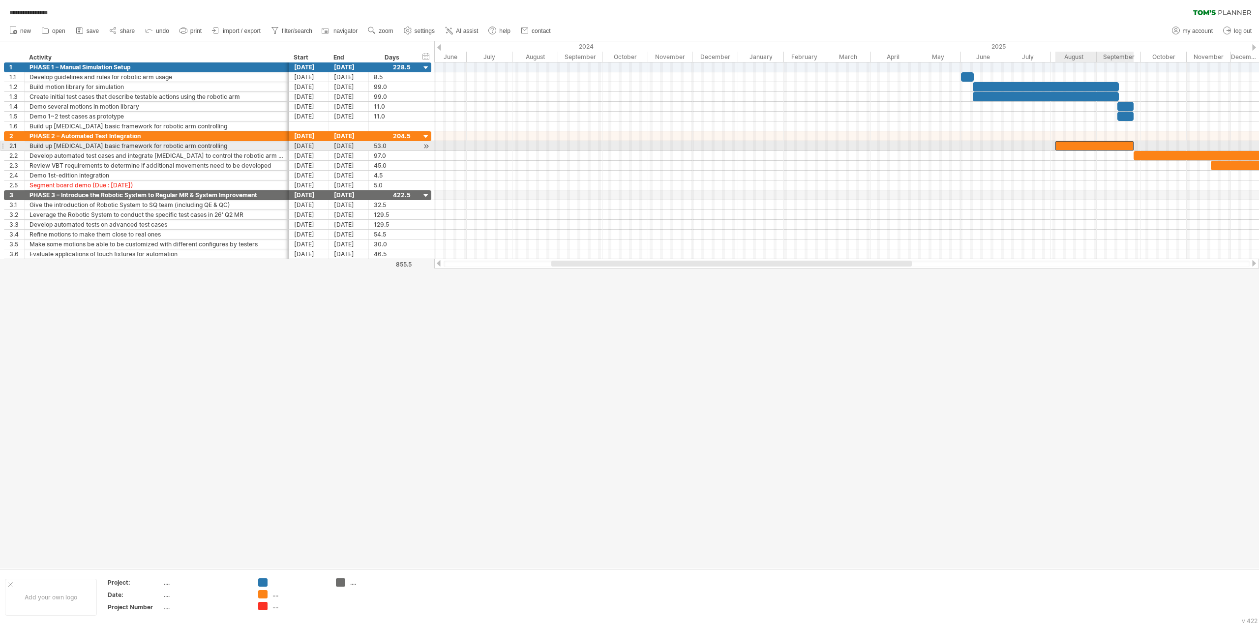
click at [1099, 144] on div at bounding box center [1094, 145] width 78 height 9
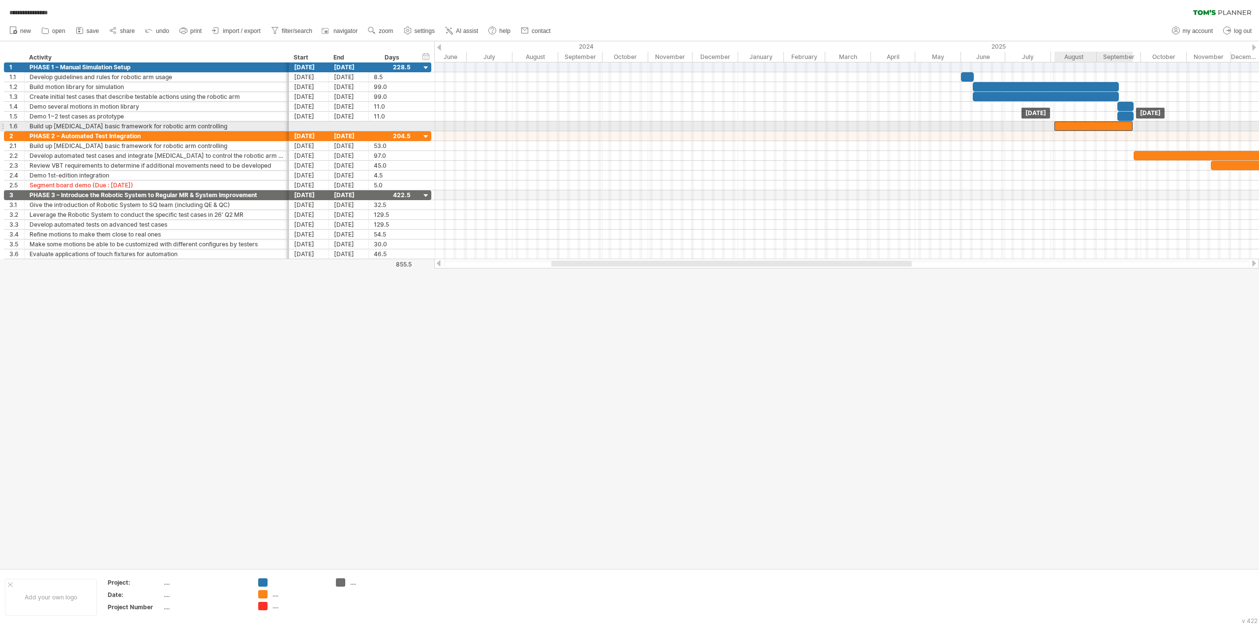
drag, startPoint x: 1100, startPoint y: 145, endPoint x: 1099, endPoint y: 126, distance: 19.2
drag, startPoint x: 1117, startPoint y: 145, endPoint x: 1117, endPoint y: 126, distance: 18.7
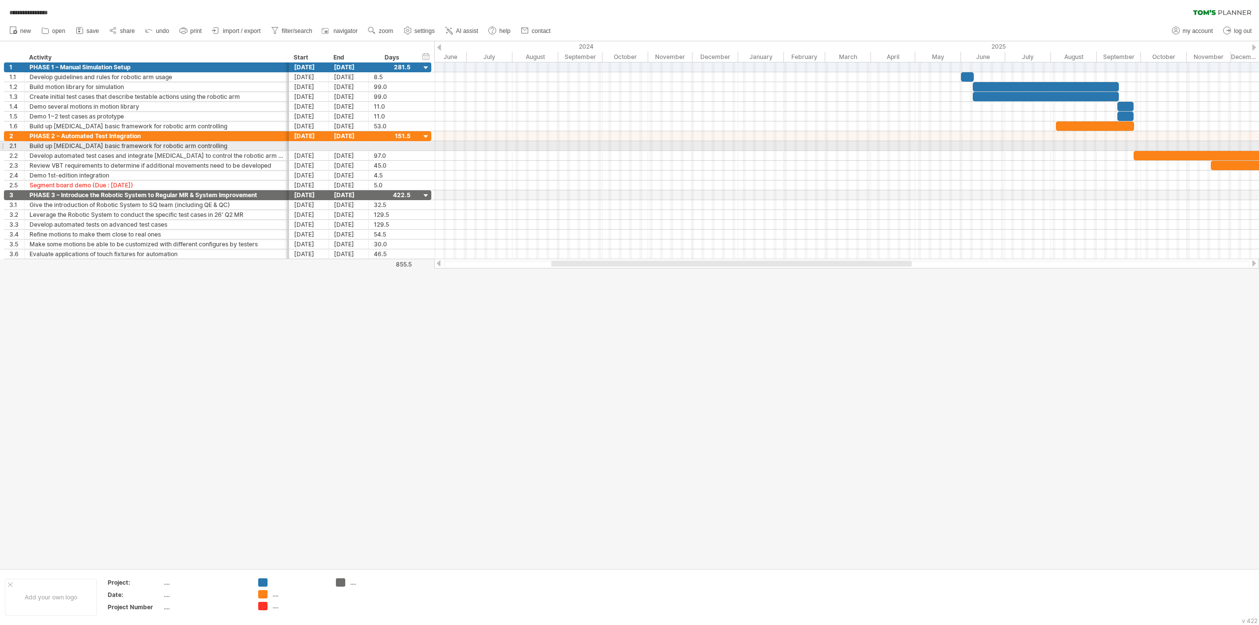
click at [0, 146] on div at bounding box center [2, 146] width 4 height 10
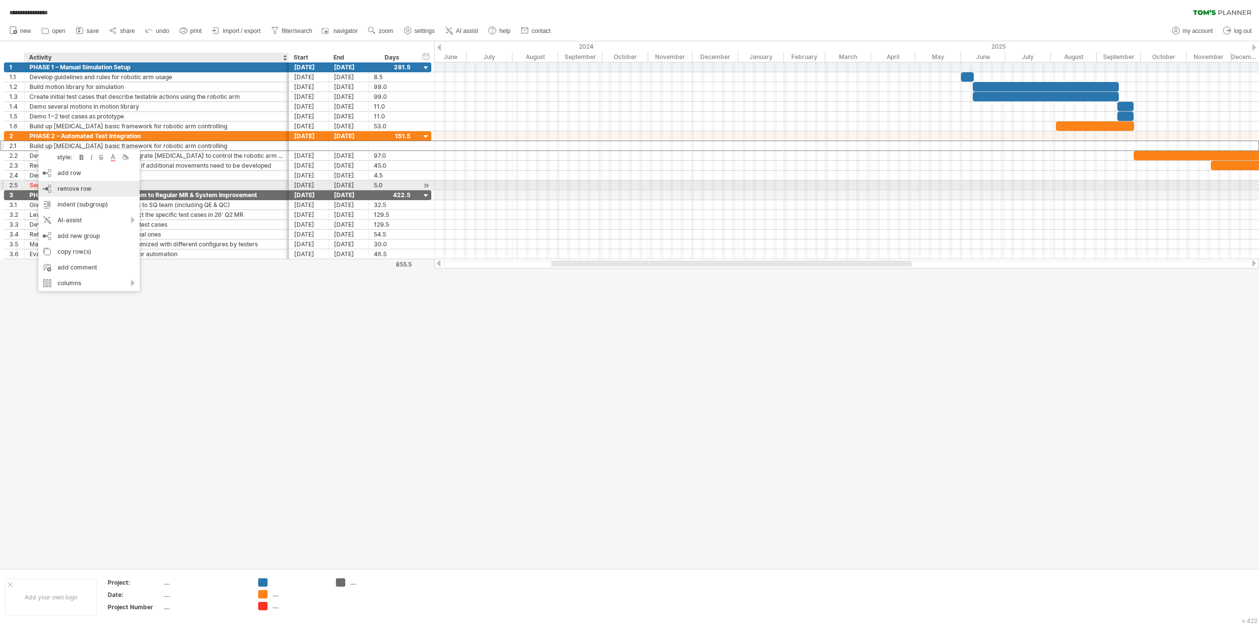
click at [103, 188] on div "remove row remove selected rows" at bounding box center [88, 189] width 101 height 16
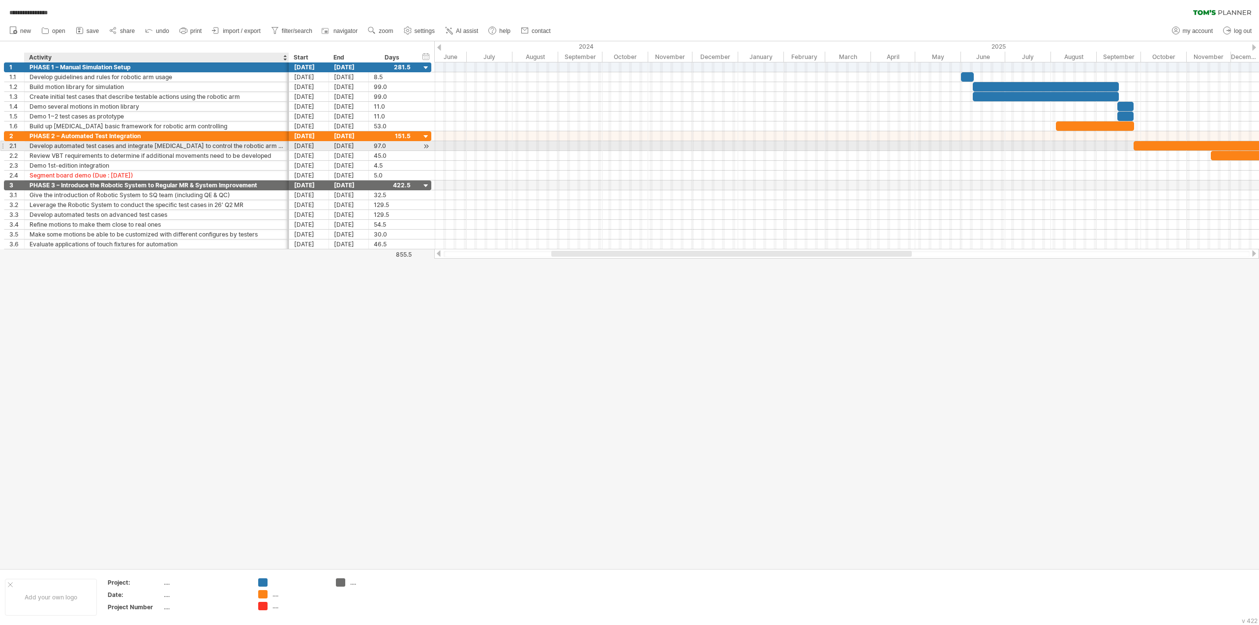
click at [205, 143] on div "Develop automated test cases and integrate [MEDICAL_DATA] to control the roboti…" at bounding box center [157, 145] width 254 height 9
click at [205, 143] on input "**********" at bounding box center [157, 145] width 254 height 9
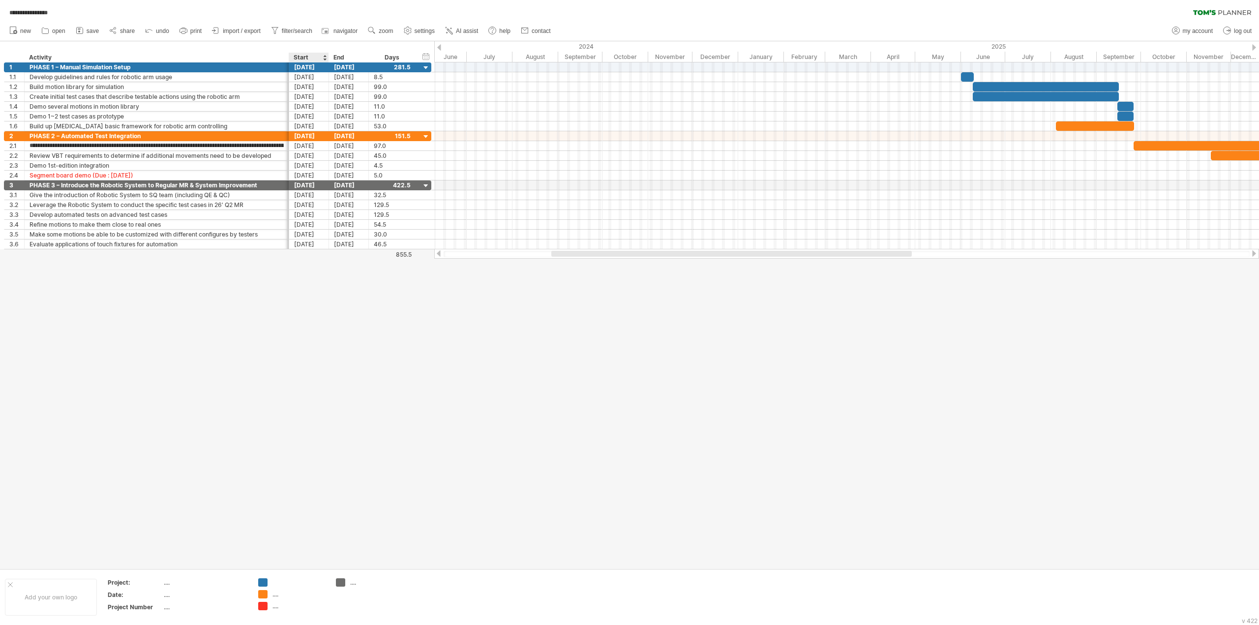
click at [298, 310] on div at bounding box center [629, 304] width 1259 height 527
click at [392, 59] on div "Days" at bounding box center [391, 58] width 47 height 10
click at [401, 52] on div "hide start/end/duration show start/end/duration ******** Activity Start End Days" at bounding box center [217, 51] width 434 height 21
click at [398, 57] on div "Days" at bounding box center [391, 58] width 47 height 10
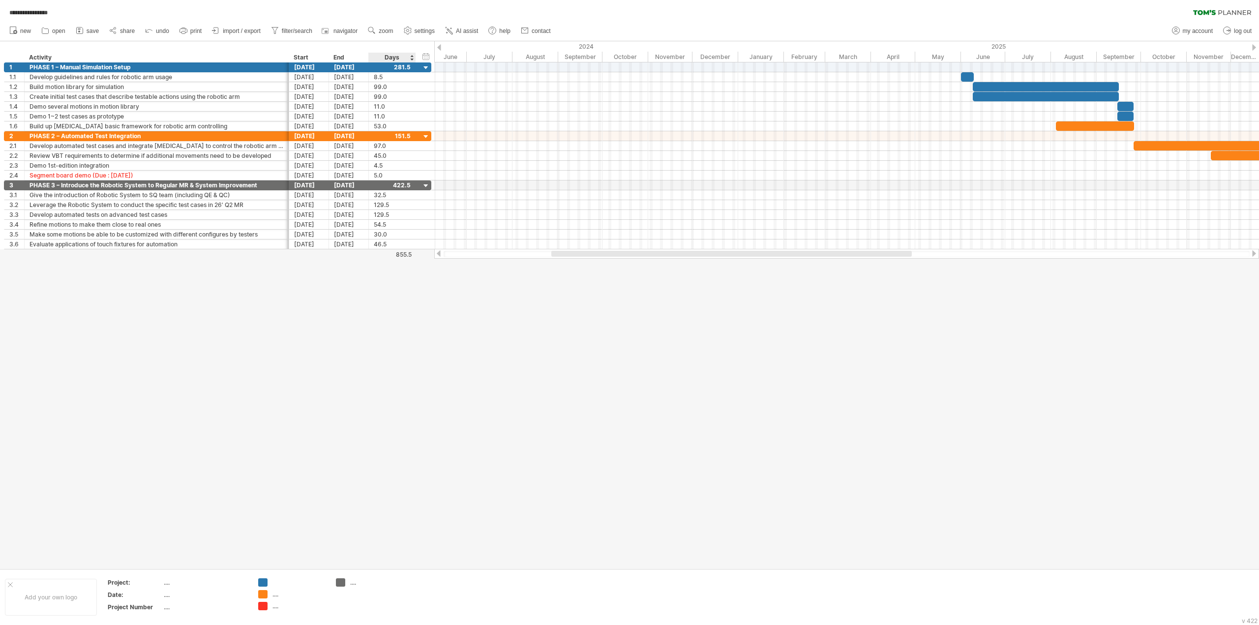
click at [398, 57] on div "Days" at bounding box center [391, 58] width 47 height 10
click at [382, 60] on div "Days" at bounding box center [391, 58] width 47 height 10
click at [300, 58] on div "Start" at bounding box center [309, 58] width 30 height 10
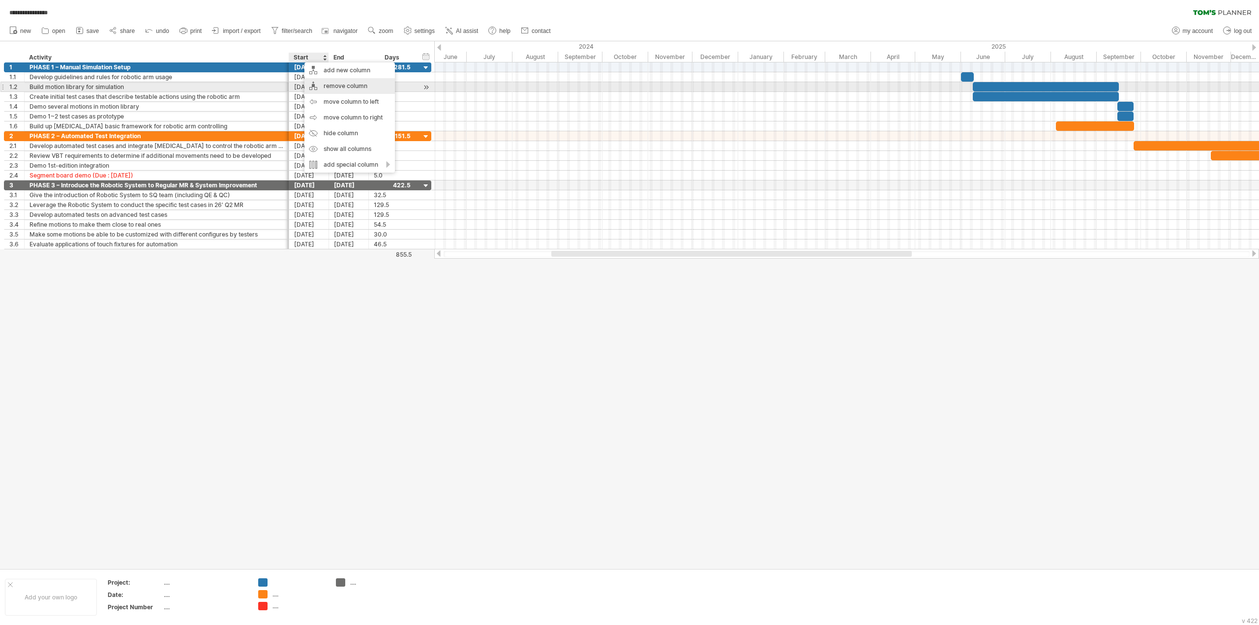
click at [352, 88] on div "remove column" at bounding box center [349, 86] width 90 height 16
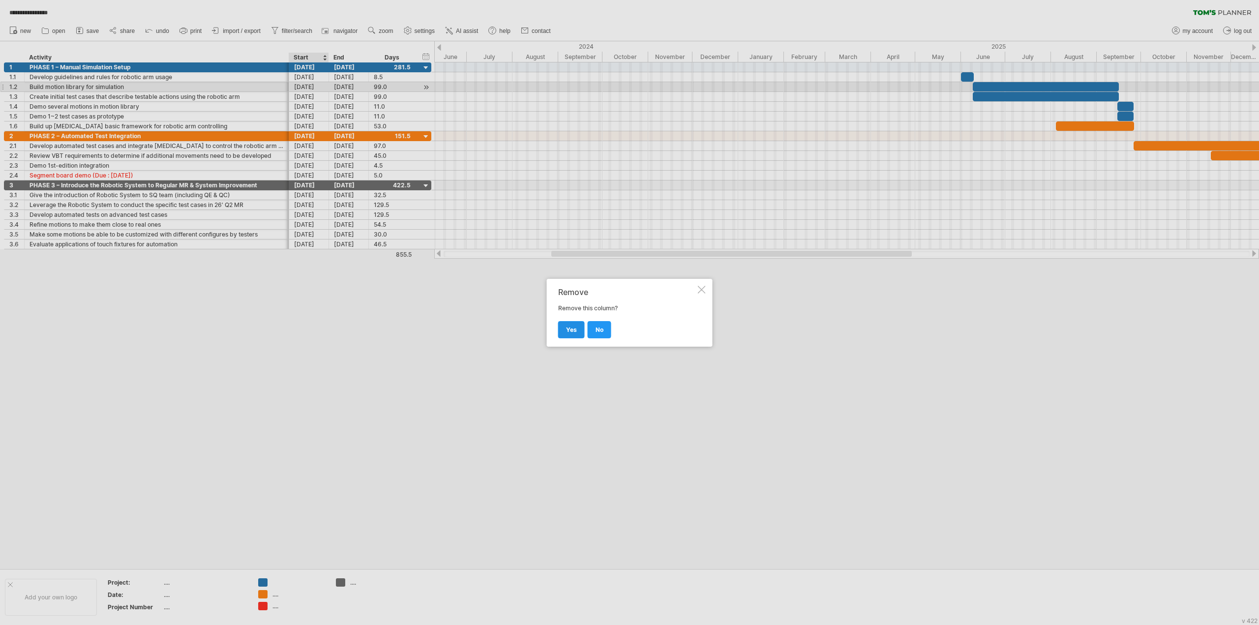
click at [575, 325] on link "yes" at bounding box center [571, 329] width 27 height 17
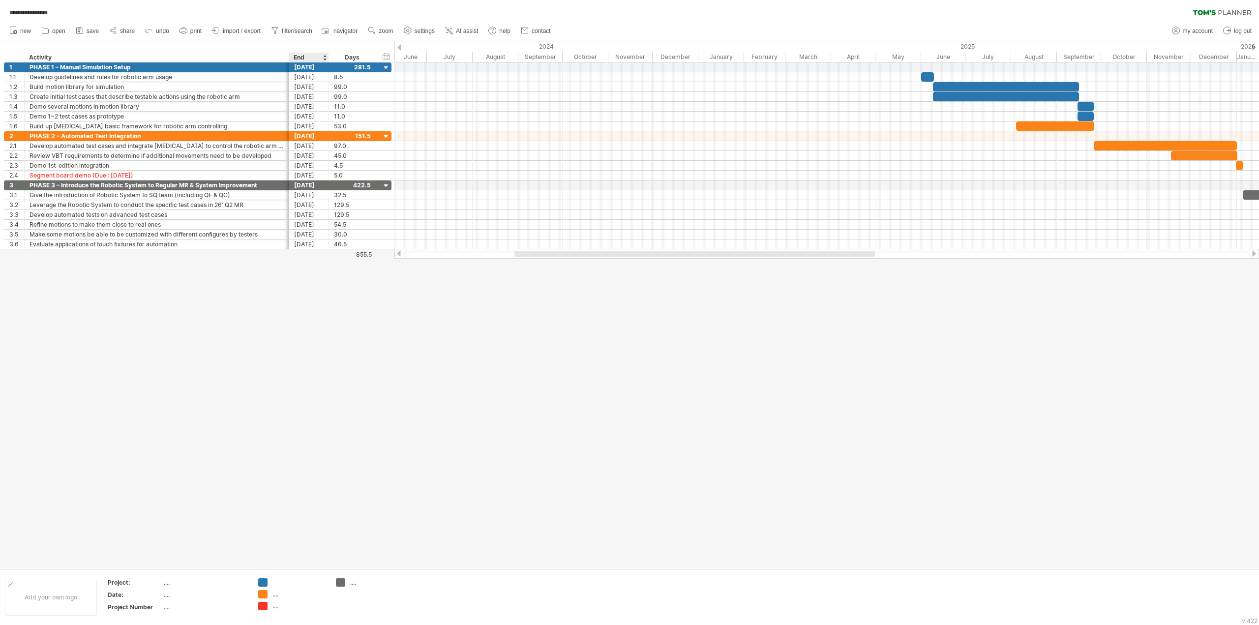
click at [306, 57] on div "End" at bounding box center [309, 58] width 30 height 10
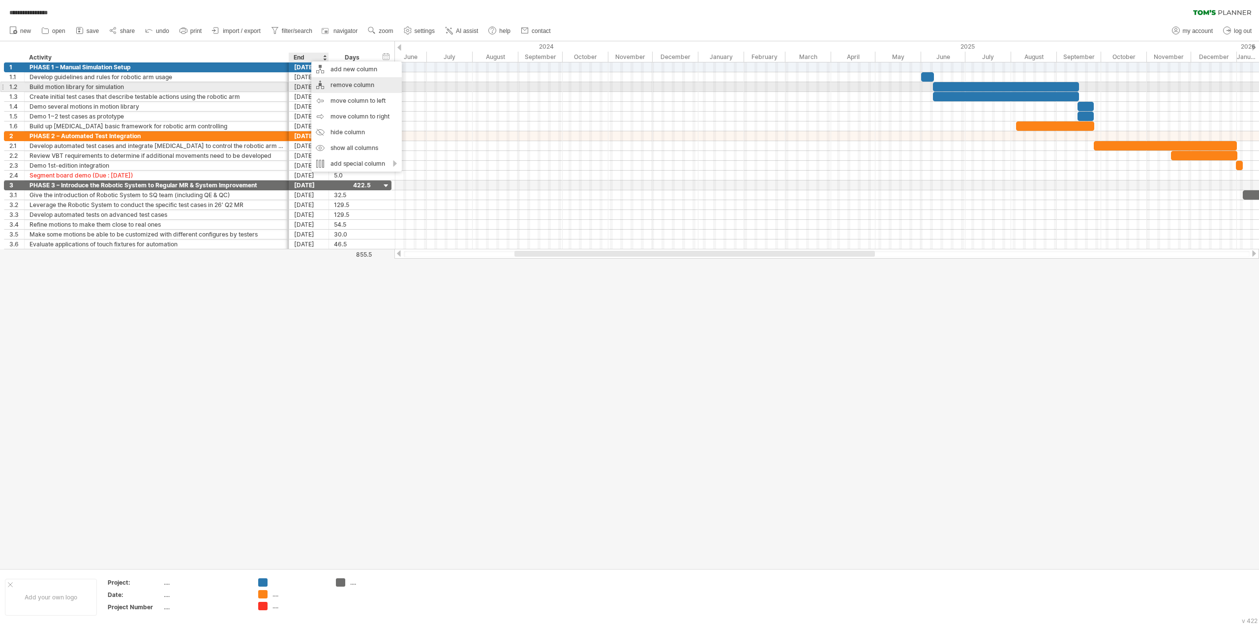
click at [338, 86] on div "remove column" at bounding box center [356, 85] width 90 height 16
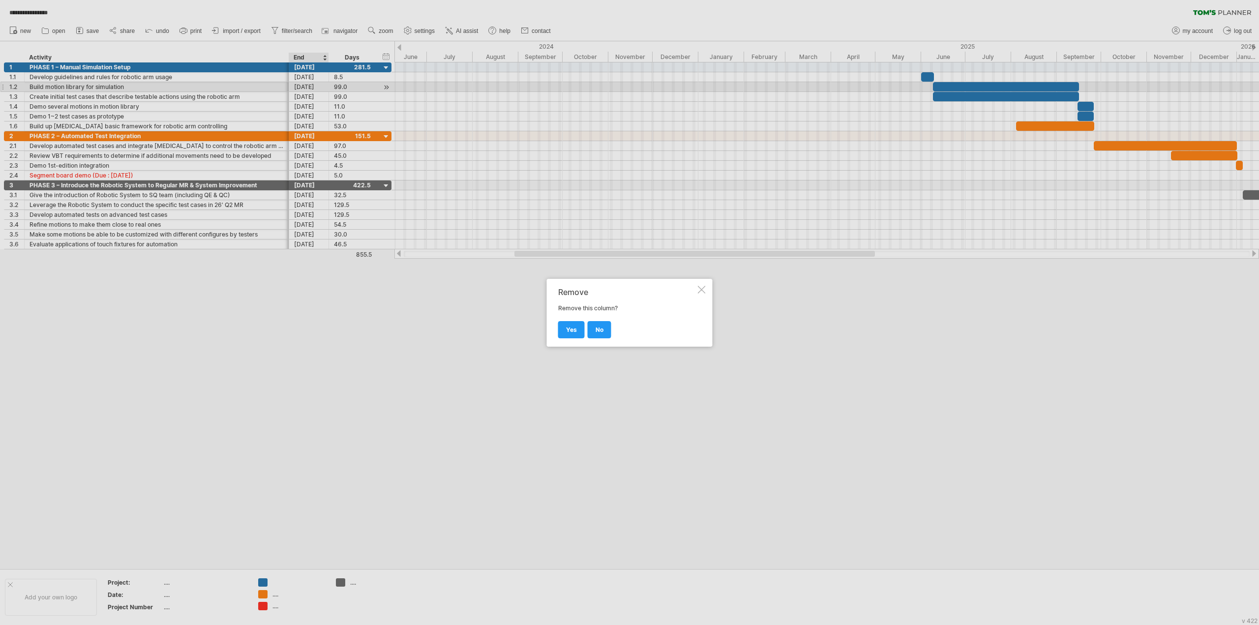
drag, startPoint x: 568, startPoint y: 334, endPoint x: 512, endPoint y: 272, distance: 83.3
click at [568, 334] on link "yes" at bounding box center [571, 329] width 27 height 17
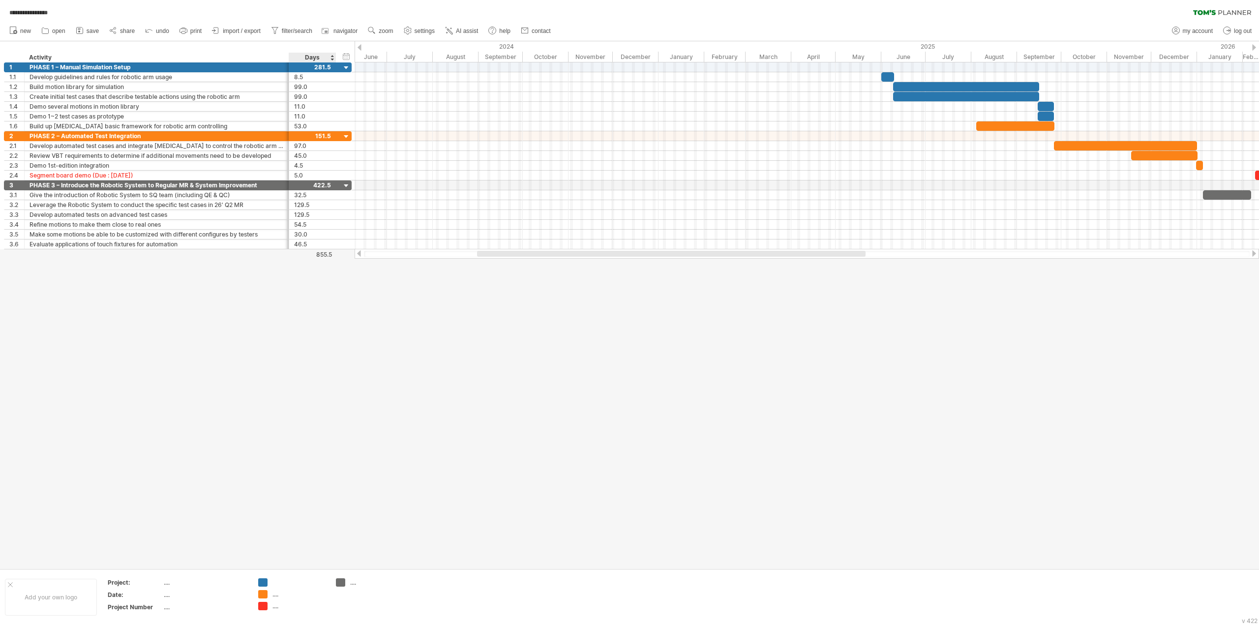
click at [315, 55] on div "Days" at bounding box center [312, 58] width 47 height 10
click at [355, 80] on div "remove column" at bounding box center [365, 83] width 90 height 16
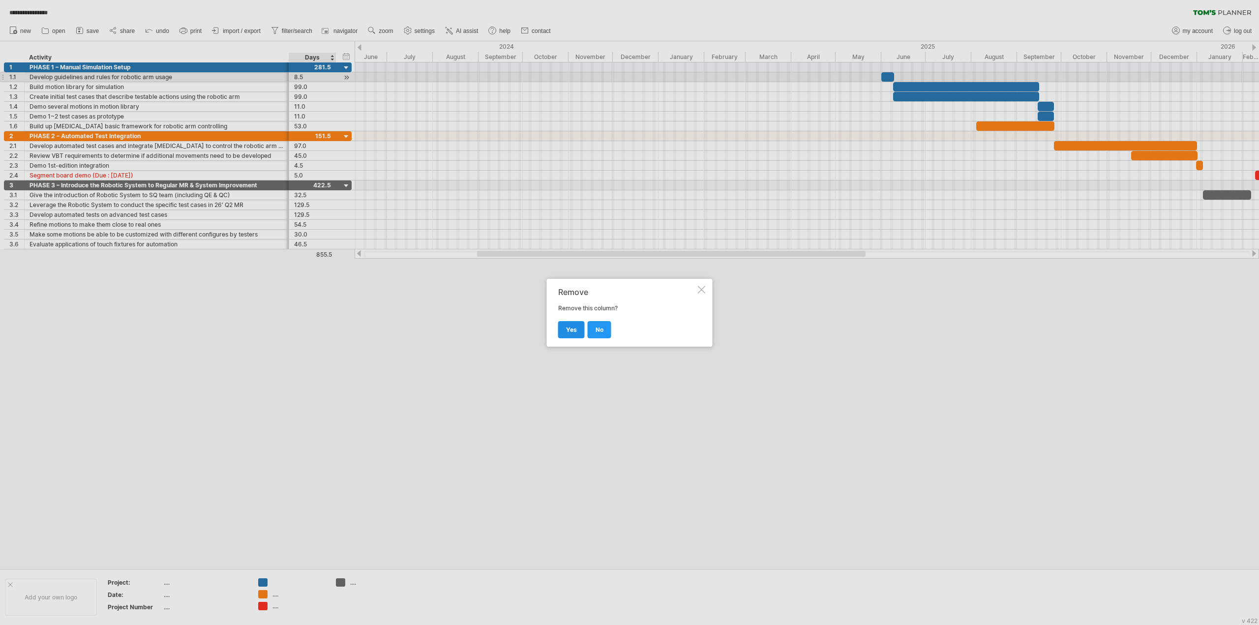
click at [569, 333] on link "yes" at bounding box center [571, 329] width 27 height 17
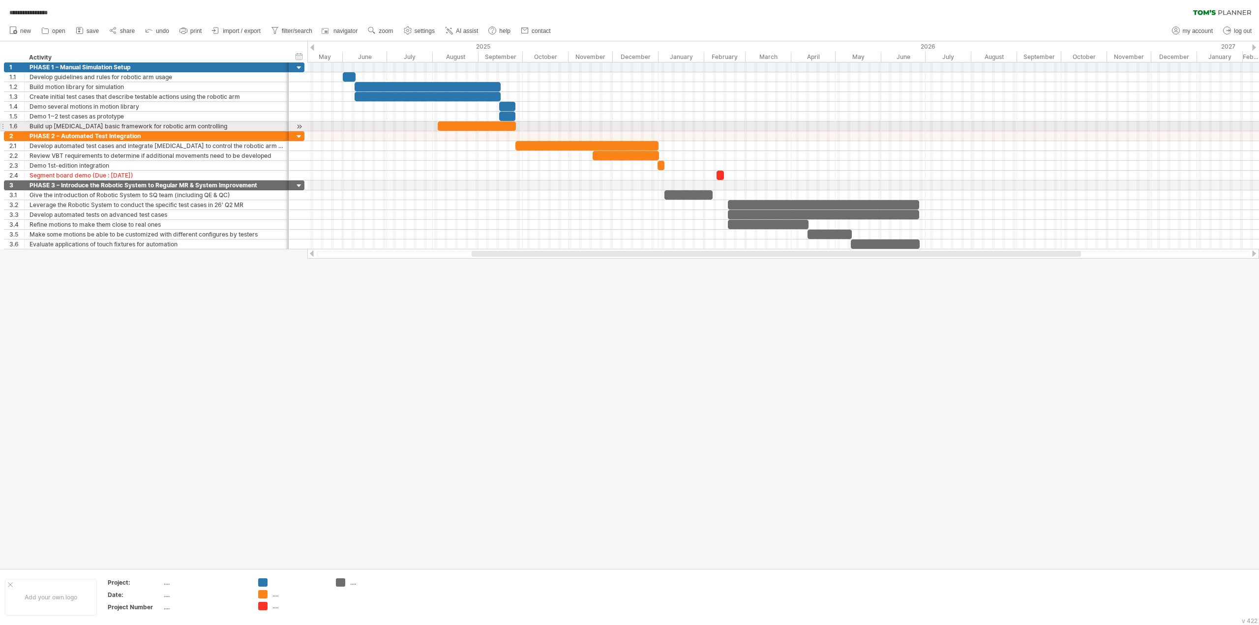
click at [446, 124] on div at bounding box center [477, 125] width 78 height 9
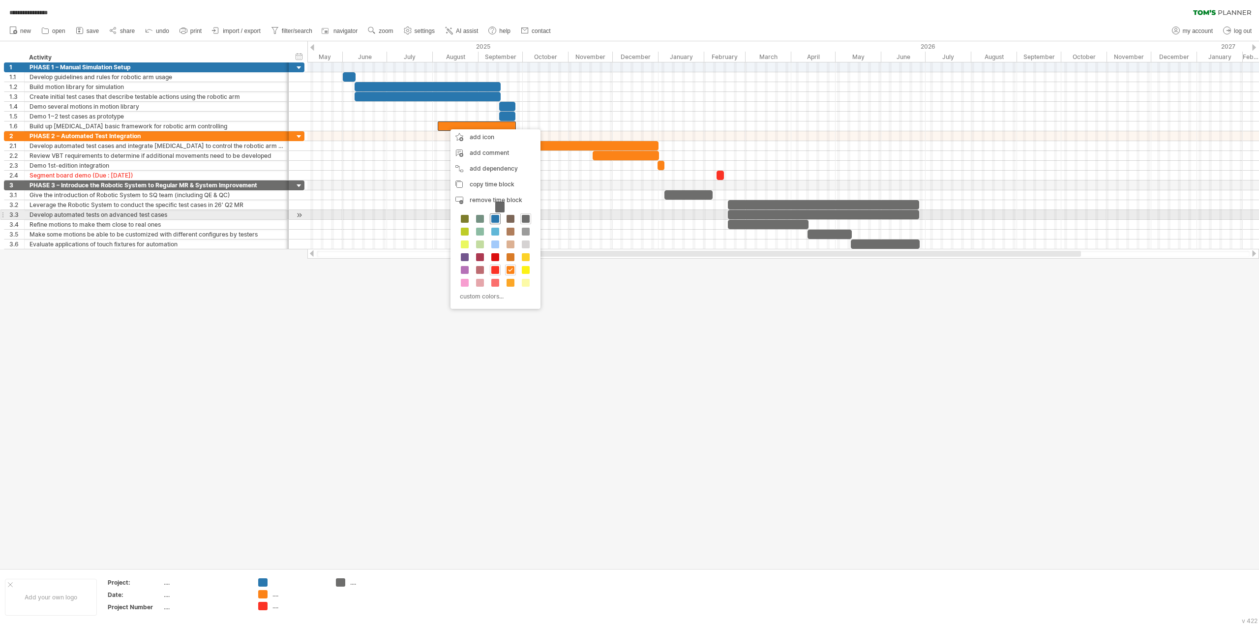
click at [495, 219] on span at bounding box center [495, 219] width 8 height 8
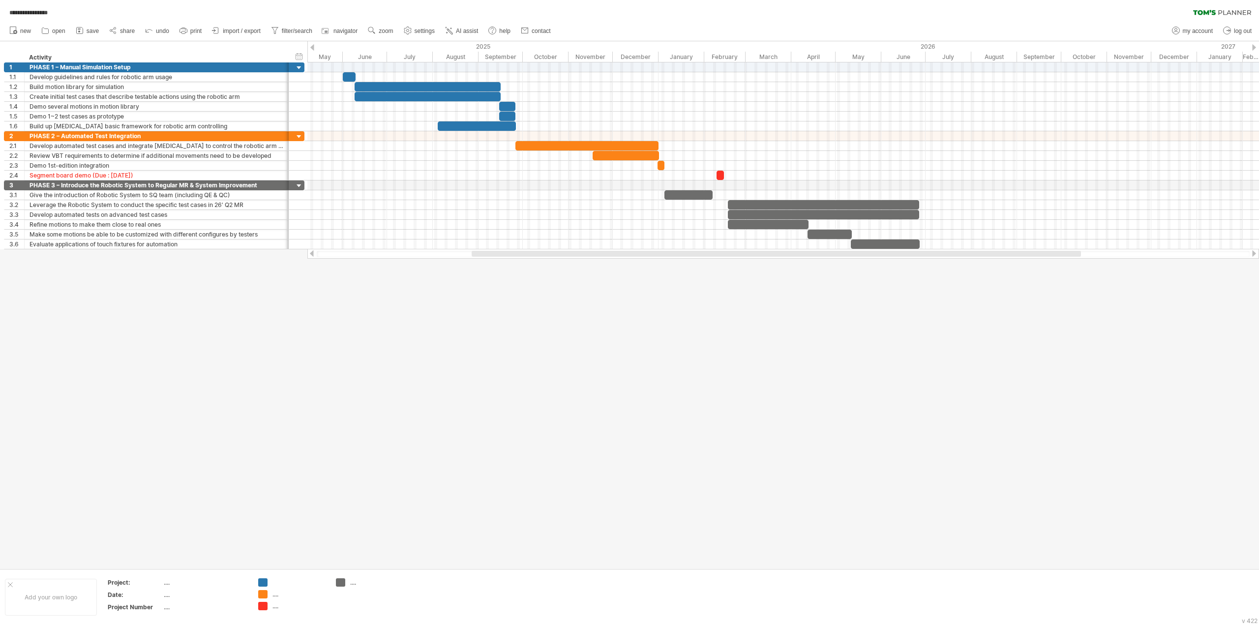
click at [559, 341] on div at bounding box center [629, 304] width 1259 height 527
drag, startPoint x: 4, startPoint y: 173, endPoint x: 2, endPoint y: 194, distance: 21.2
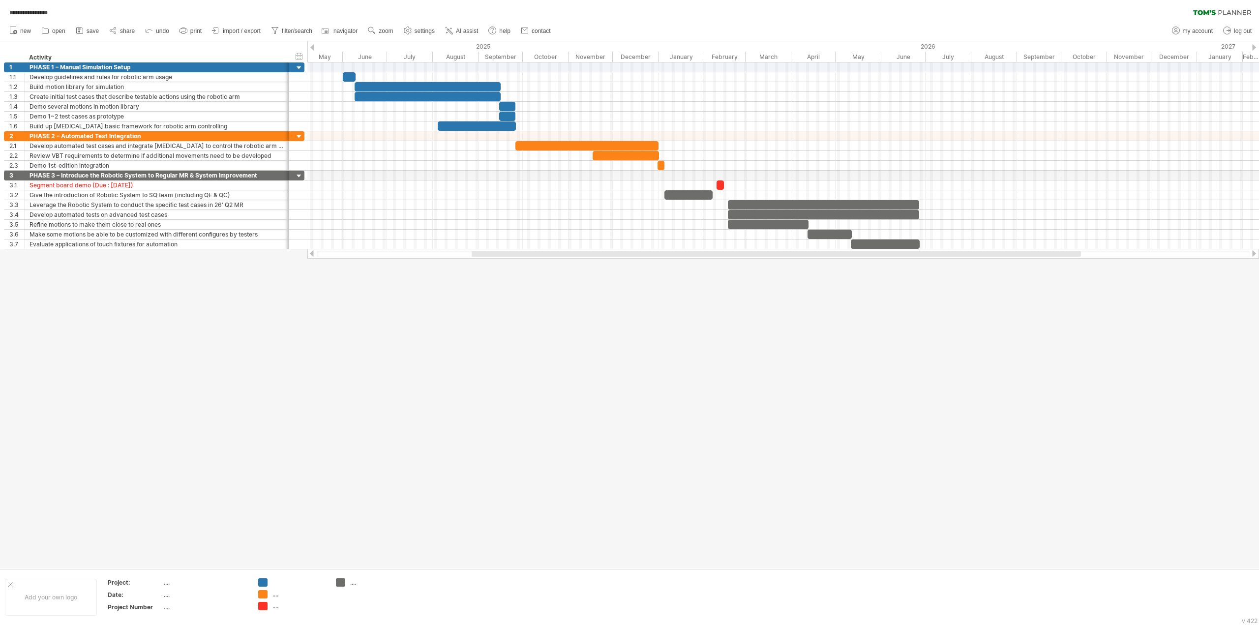
click at [421, 413] on div at bounding box center [629, 304] width 1259 height 527
drag, startPoint x: 287, startPoint y: 57, endPoint x: 339, endPoint y: 60, distance: 52.3
click at [339, 60] on div at bounding box center [340, 58] width 3 height 10
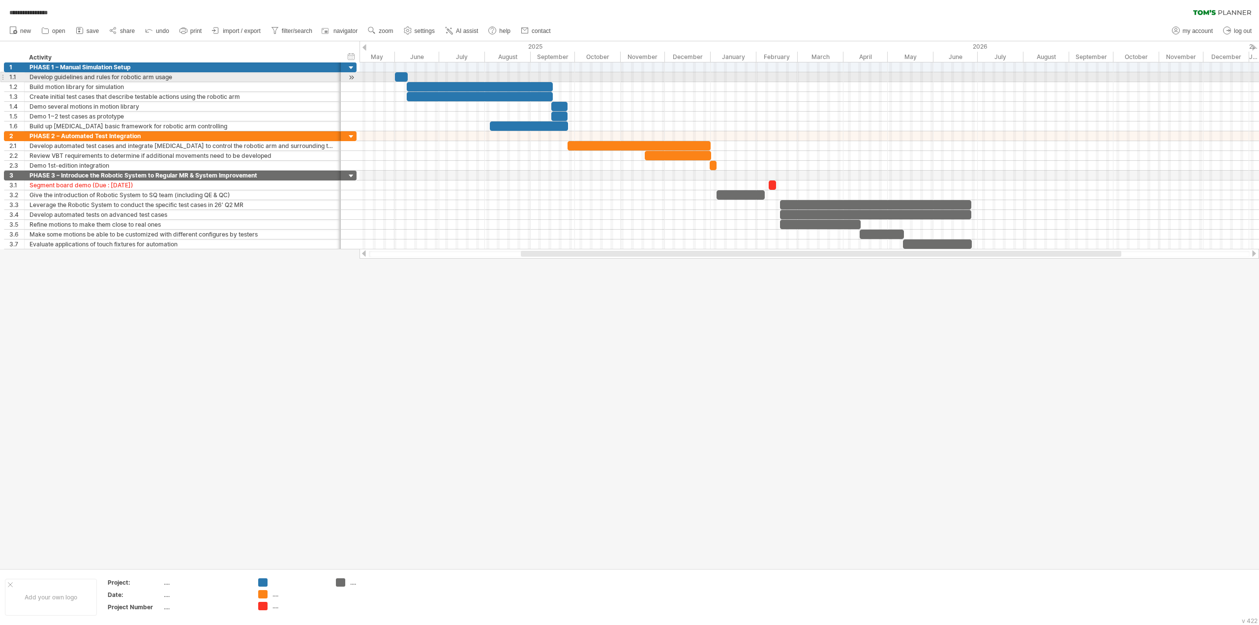
click at [352, 77] on div at bounding box center [351, 77] width 9 height 10
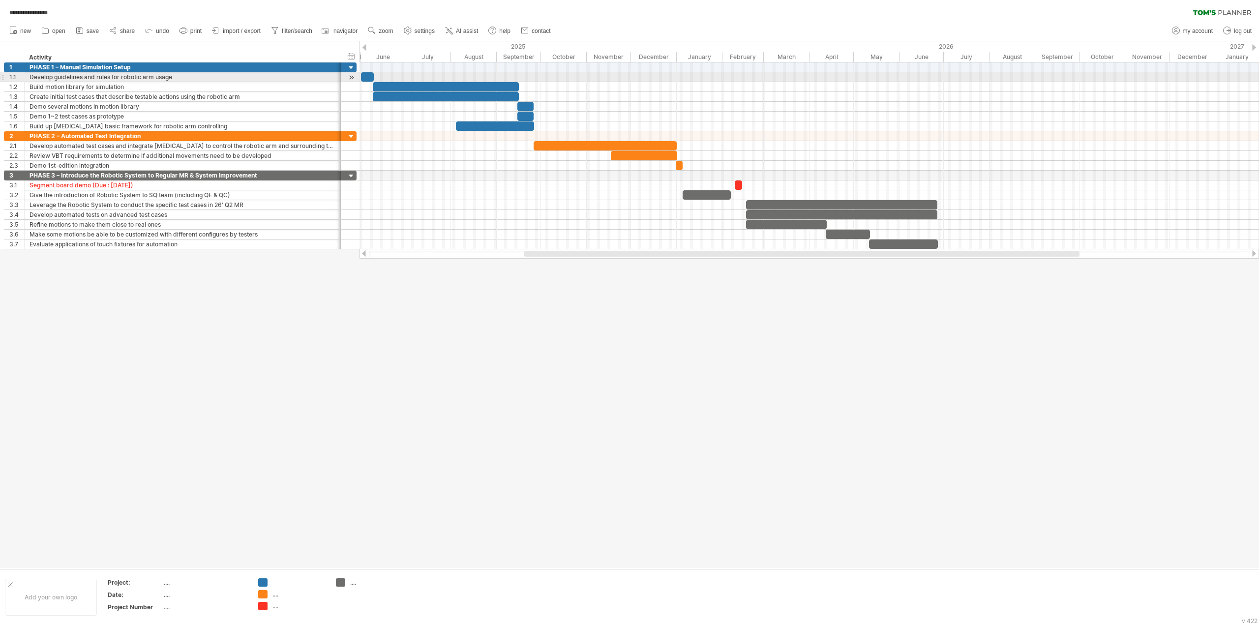
click at [352, 76] on div at bounding box center [351, 77] width 9 height 10
click at [350, 77] on div at bounding box center [351, 77] width 9 height 10
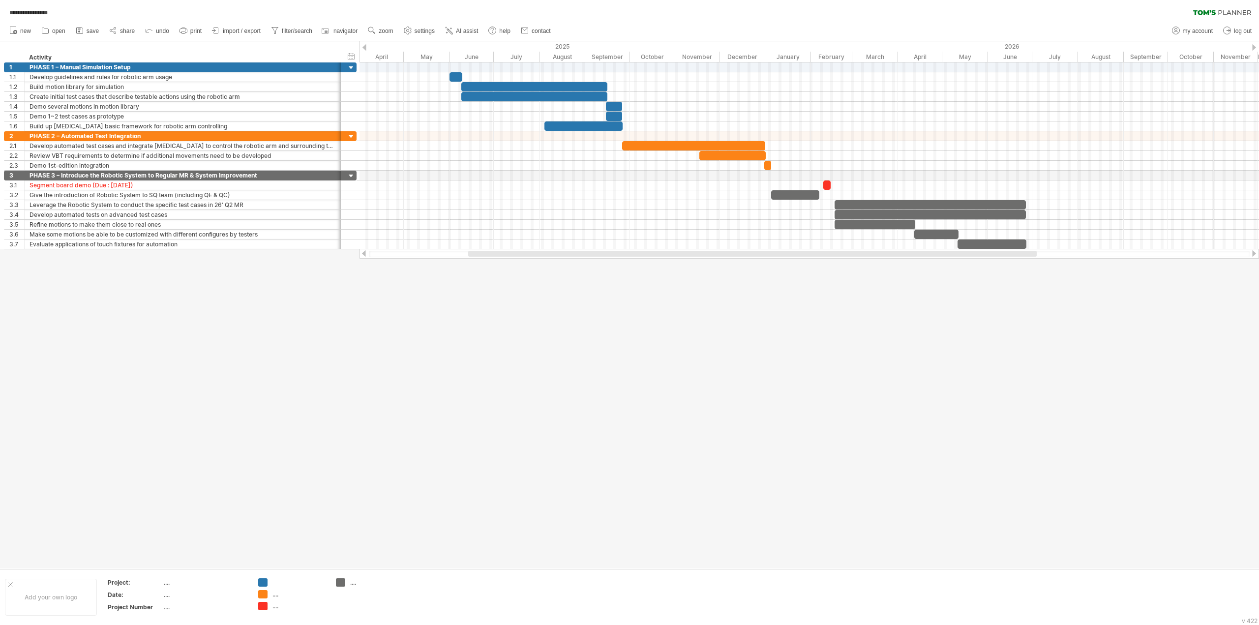
drag, startPoint x: 572, startPoint y: 256, endPoint x: 515, endPoint y: 252, distance: 56.2
click at [515, 252] on div at bounding box center [752, 254] width 569 height 6
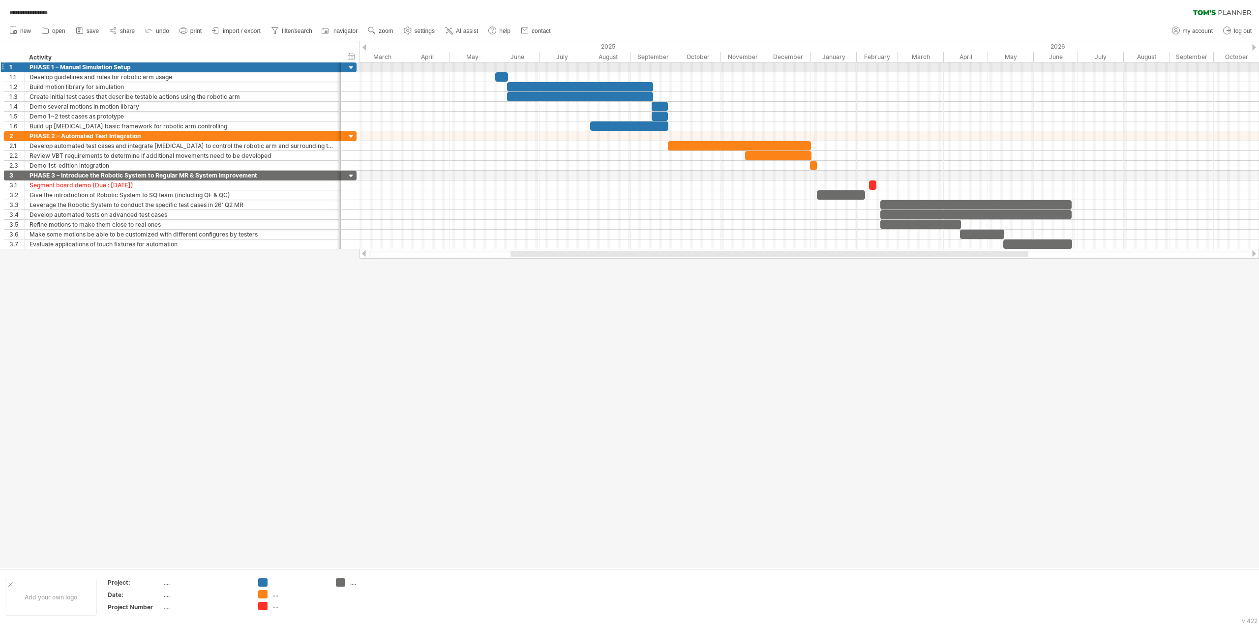
drag, startPoint x: 360, startPoint y: 53, endPoint x: 393, endPoint y: 65, distance: 35.2
click at [393, 65] on div "**********" at bounding box center [629, 312] width 1259 height 625
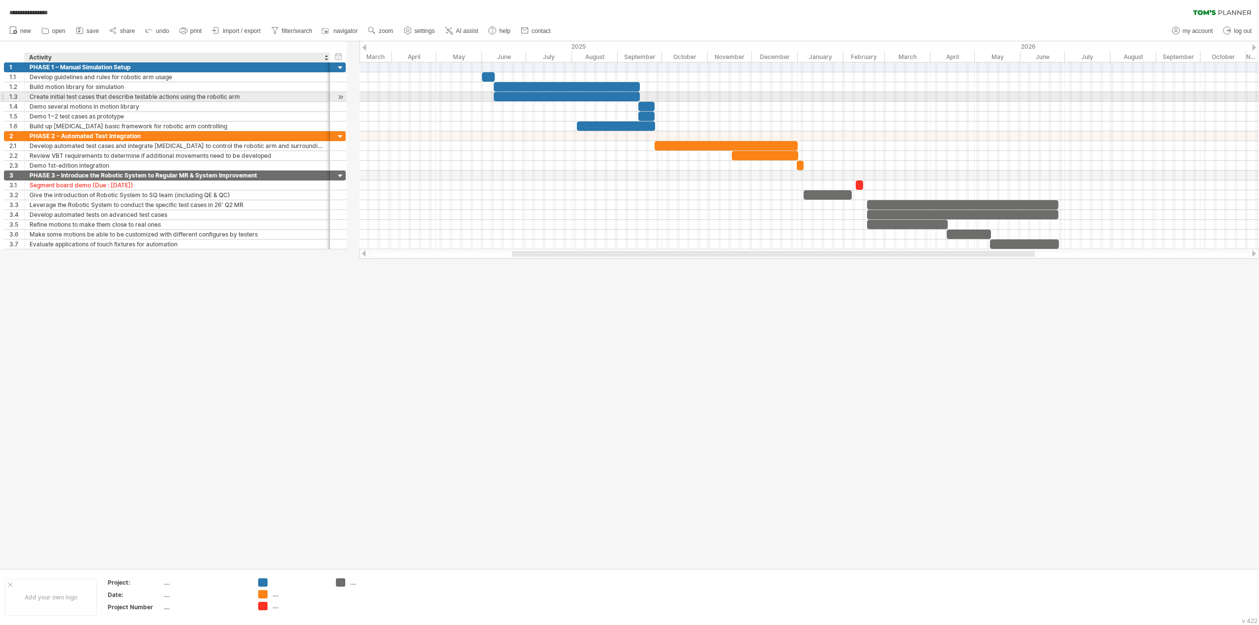
drag, startPoint x: 339, startPoint y: 98, endPoint x: 329, endPoint y: 99, distance: 10.9
click at [329, 99] on div at bounding box center [329, 97] width 5 height 10
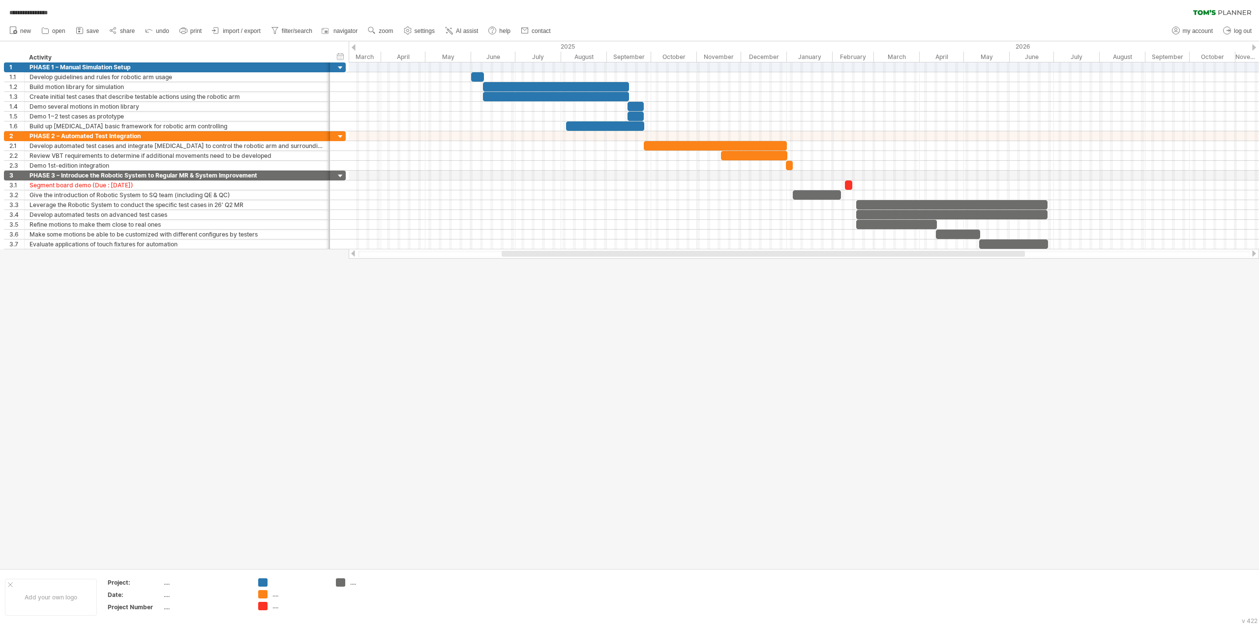
click at [327, 53] on div "******** Activity" at bounding box center [177, 58] width 306 height 10
click at [338, 69] on div at bounding box center [340, 67] width 9 height 9
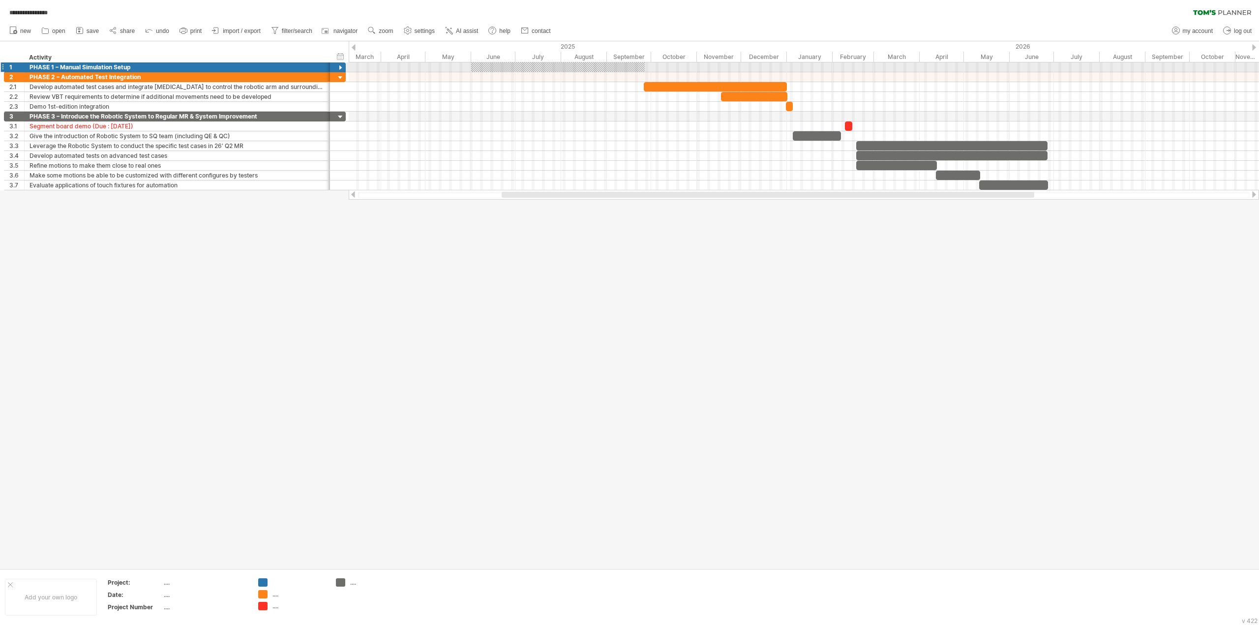
click at [338, 68] on div at bounding box center [340, 67] width 9 height 9
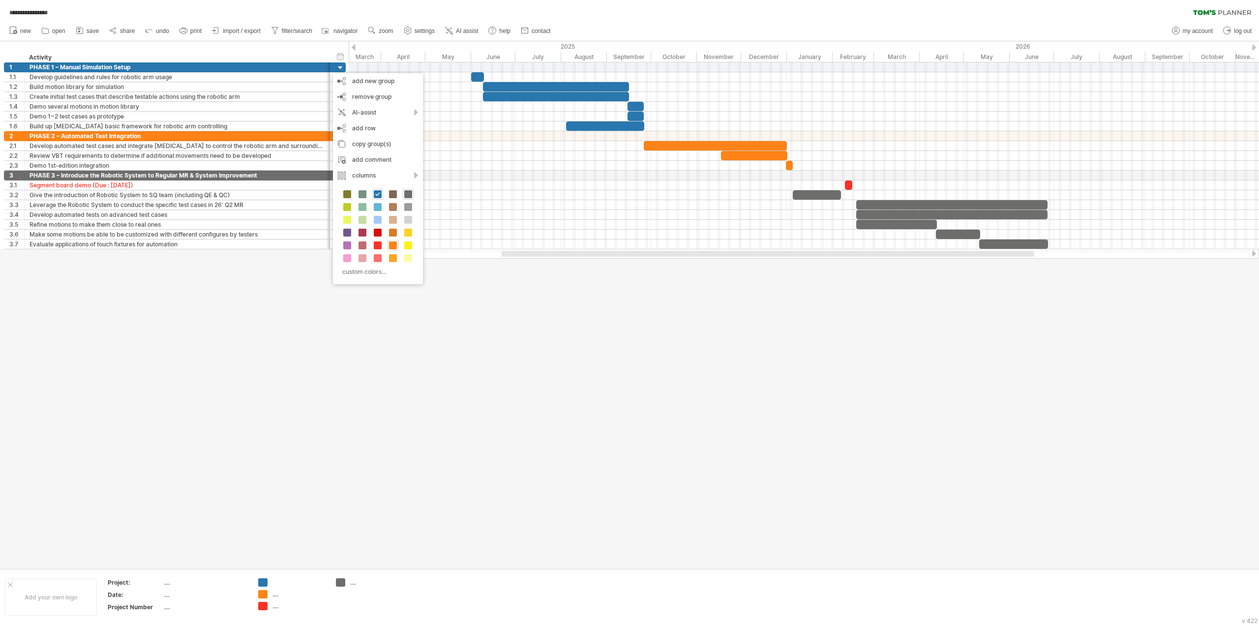
click at [324, 56] on div "Activity" at bounding box center [177, 58] width 296 height 10
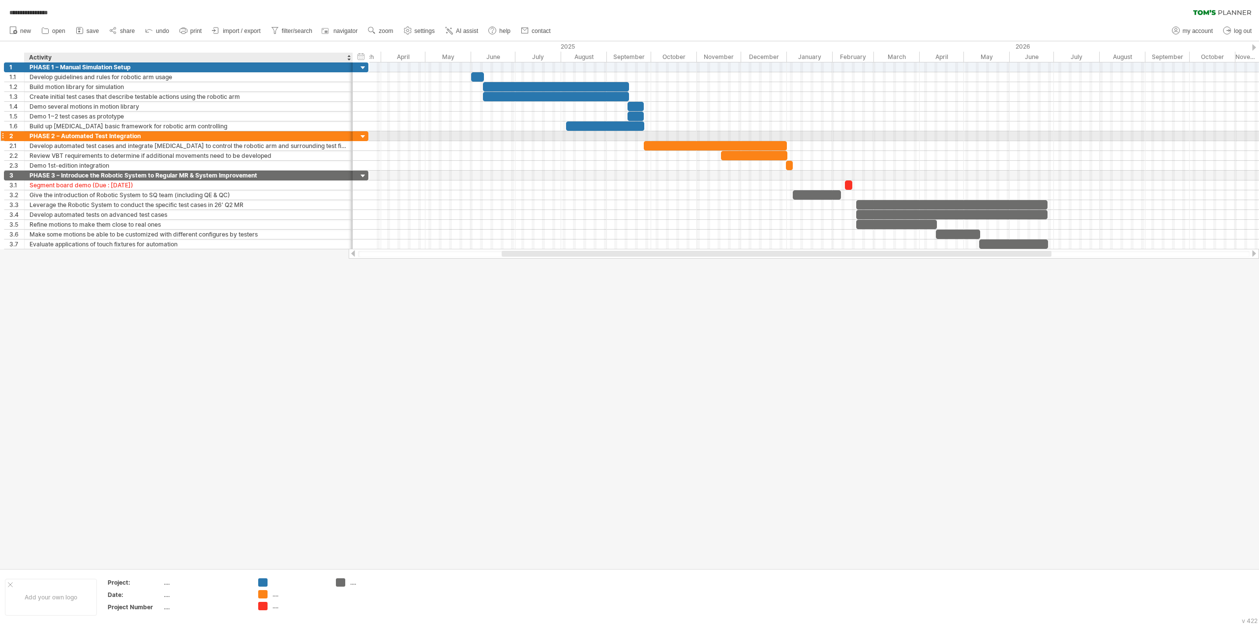
drag, startPoint x: 327, startPoint y: 132, endPoint x: 350, endPoint y: 135, distance: 22.8
click at [350, 135] on div at bounding box center [351, 136] width 5 height 10
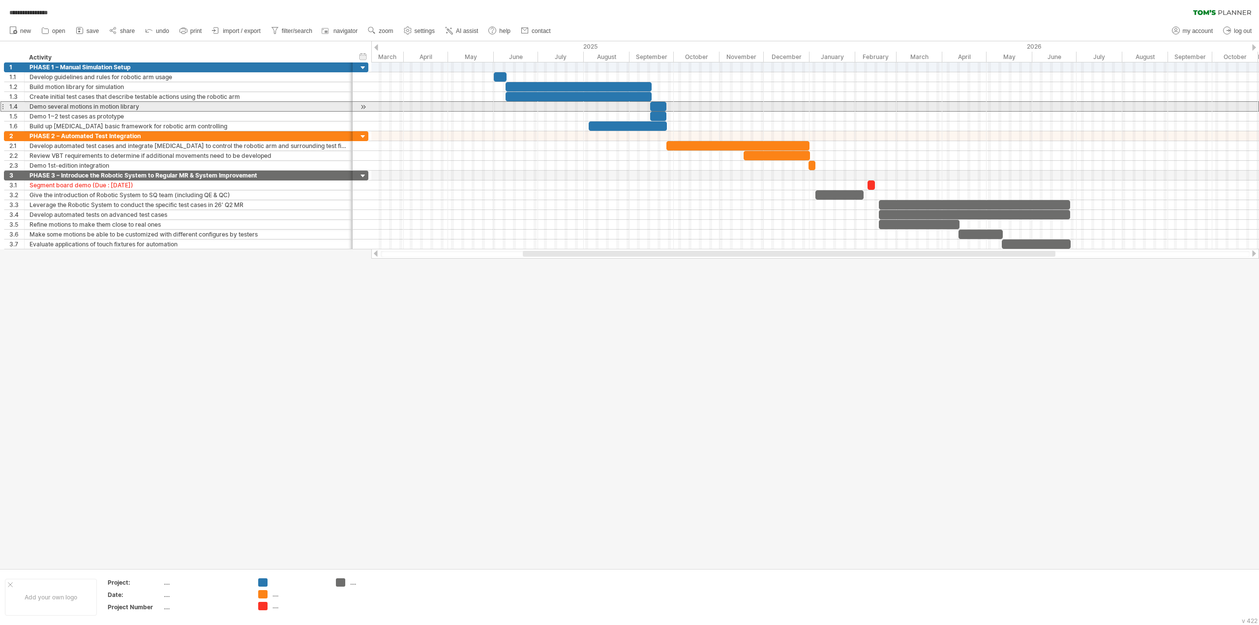
click at [148, 105] on div "Demo several motions in motion library" at bounding box center [189, 106] width 318 height 9
click at [170, 97] on div "Create initial test cases that describe testable actions using the robotic arm" at bounding box center [189, 96] width 318 height 9
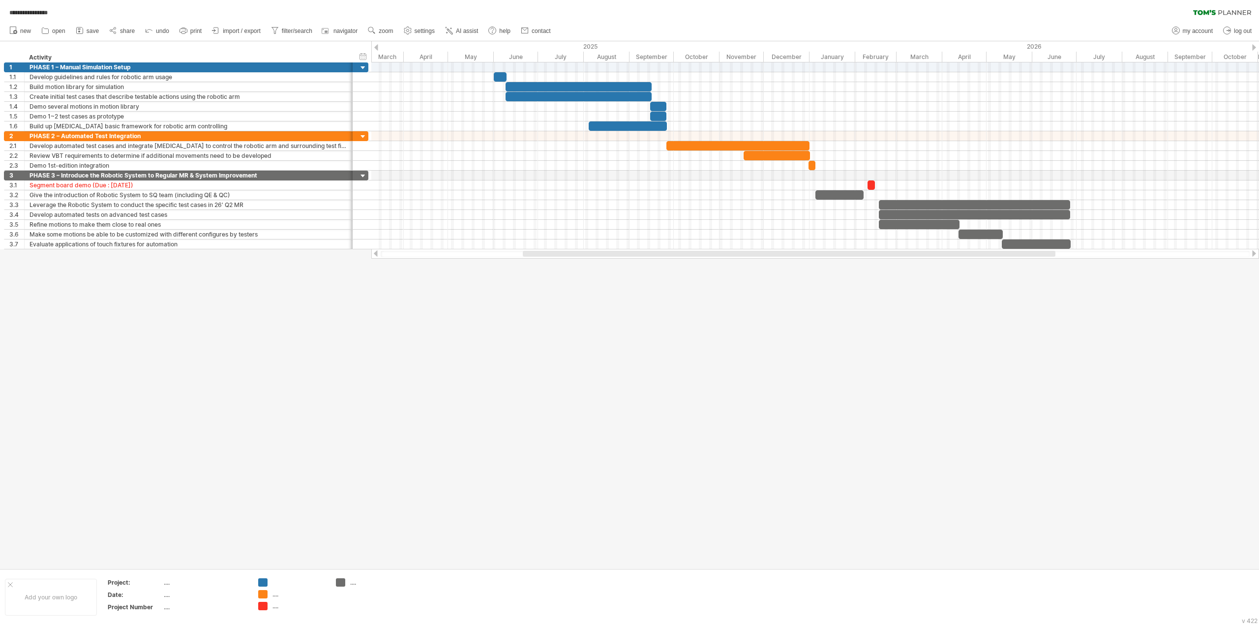
click at [523, 344] on div at bounding box center [629, 304] width 1259 height 527
click at [246, 30] on span "import / export" at bounding box center [242, 31] width 38 height 7
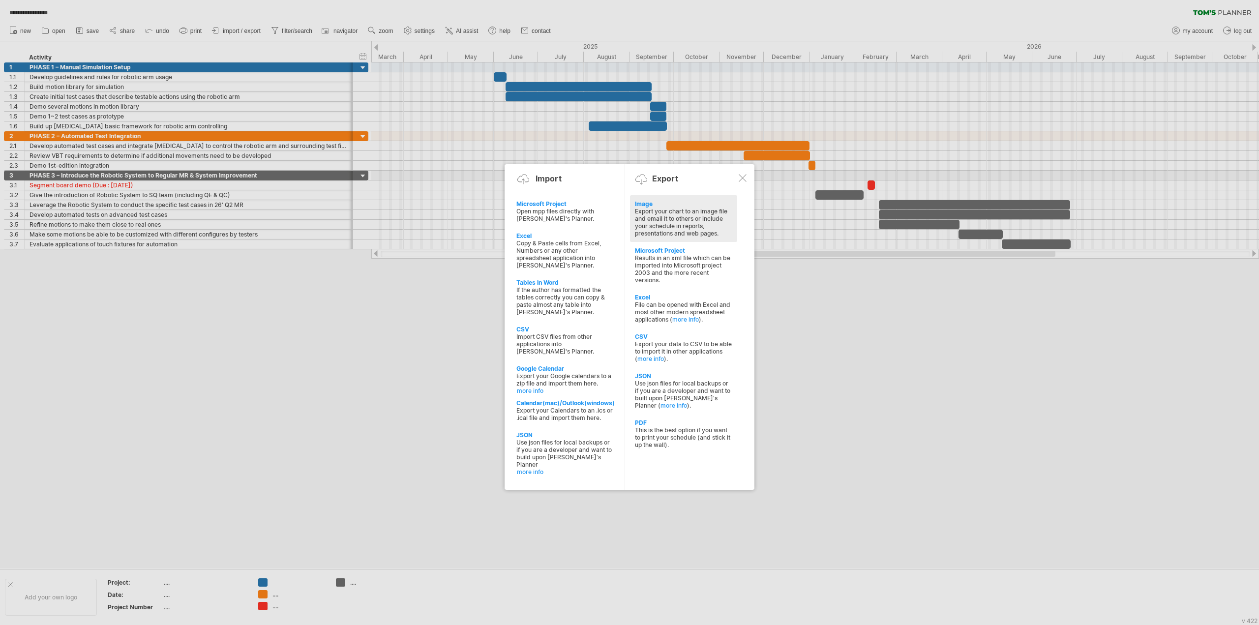
click at [676, 217] on div "Export your chart to an image file and email it to others or include your sched…" at bounding box center [683, 223] width 97 height 30
select select "*******"
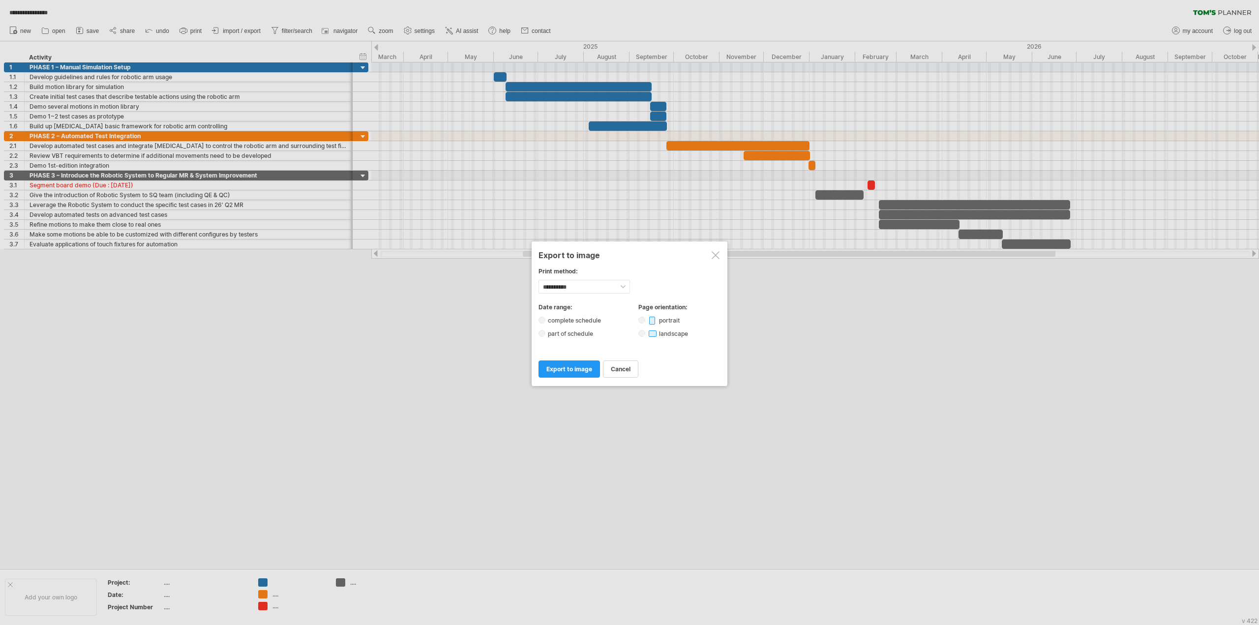
click at [565, 331] on label "part of schedule" at bounding box center [573, 333] width 56 height 7
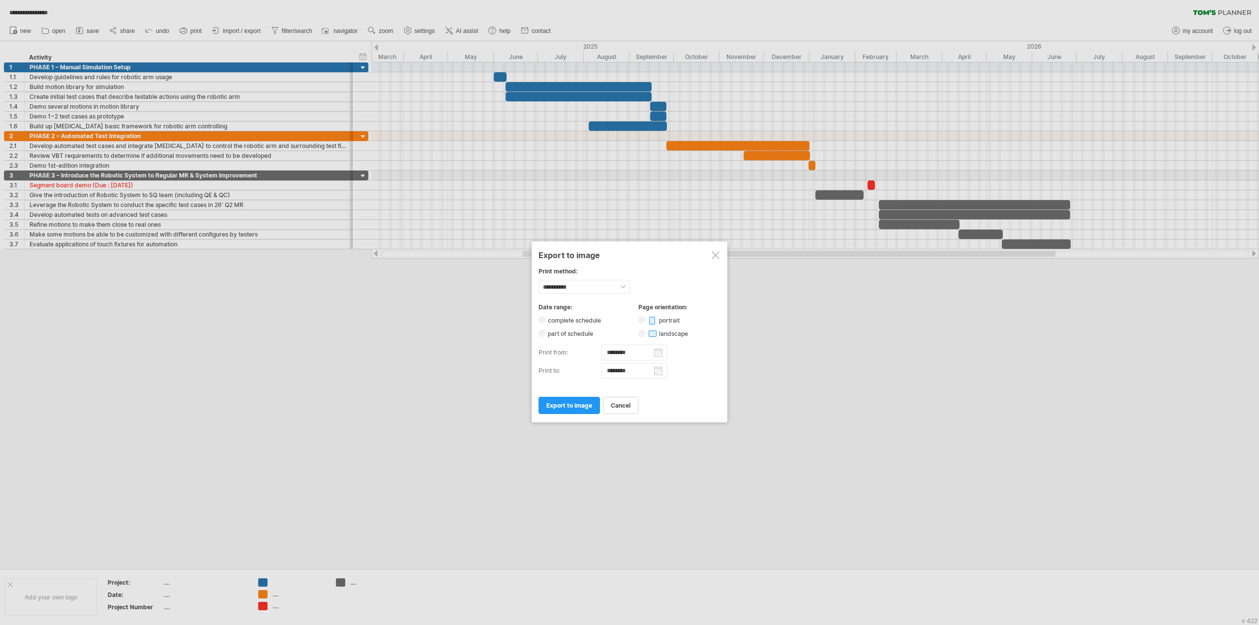
click at [571, 318] on label "complete schedule" at bounding box center [577, 320] width 64 height 7
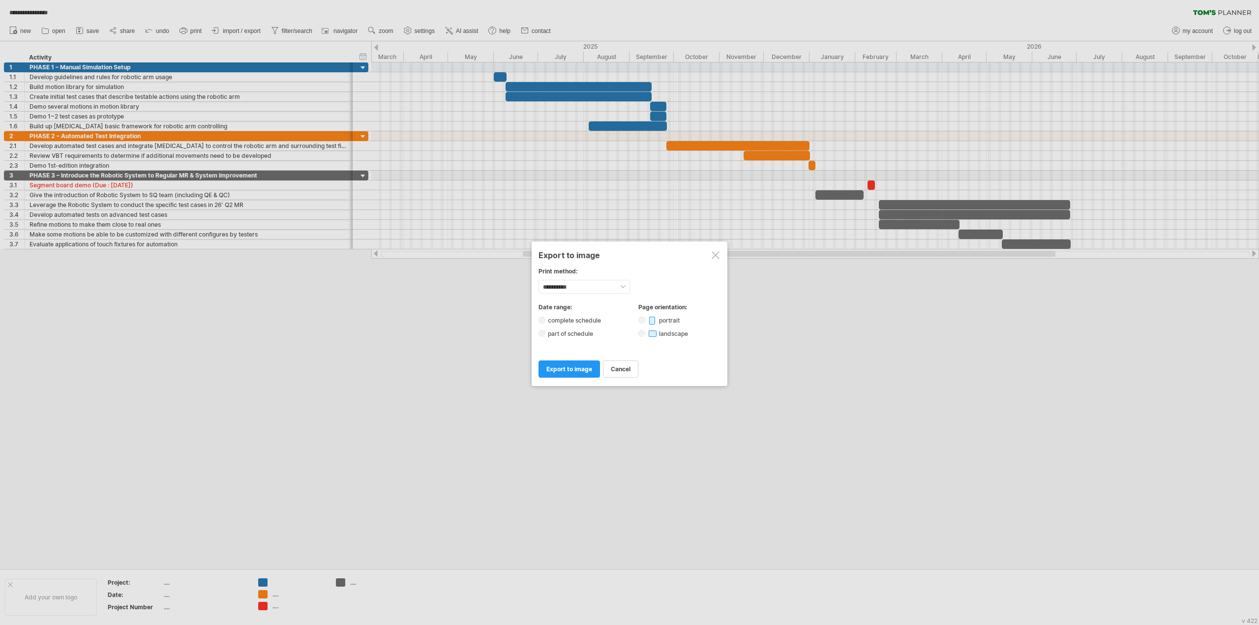
click at [559, 331] on label "part of schedule" at bounding box center [573, 333] width 56 height 7
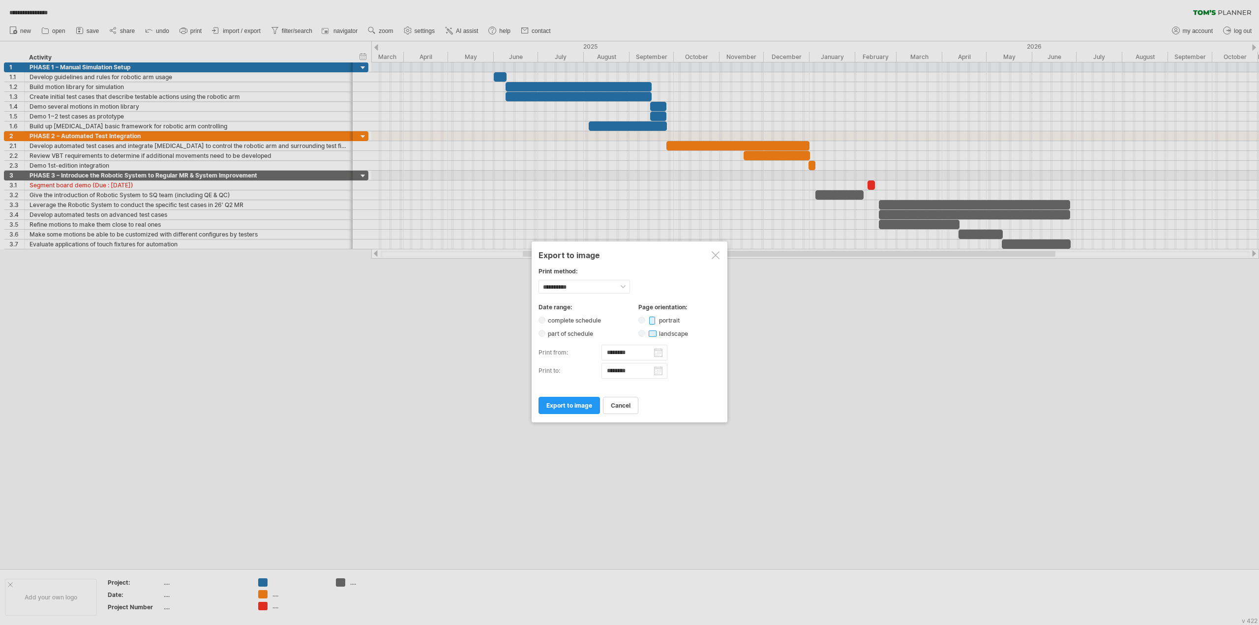
click at [659, 356] on input "********" at bounding box center [635, 353] width 66 height 16
click at [660, 354] on input "********" at bounding box center [635, 353] width 66 height 16
click at [692, 389] on div "cancel print export to pdf export to image" at bounding box center [630, 401] width 182 height 25
click at [623, 407] on link "cancel" at bounding box center [620, 405] width 35 height 17
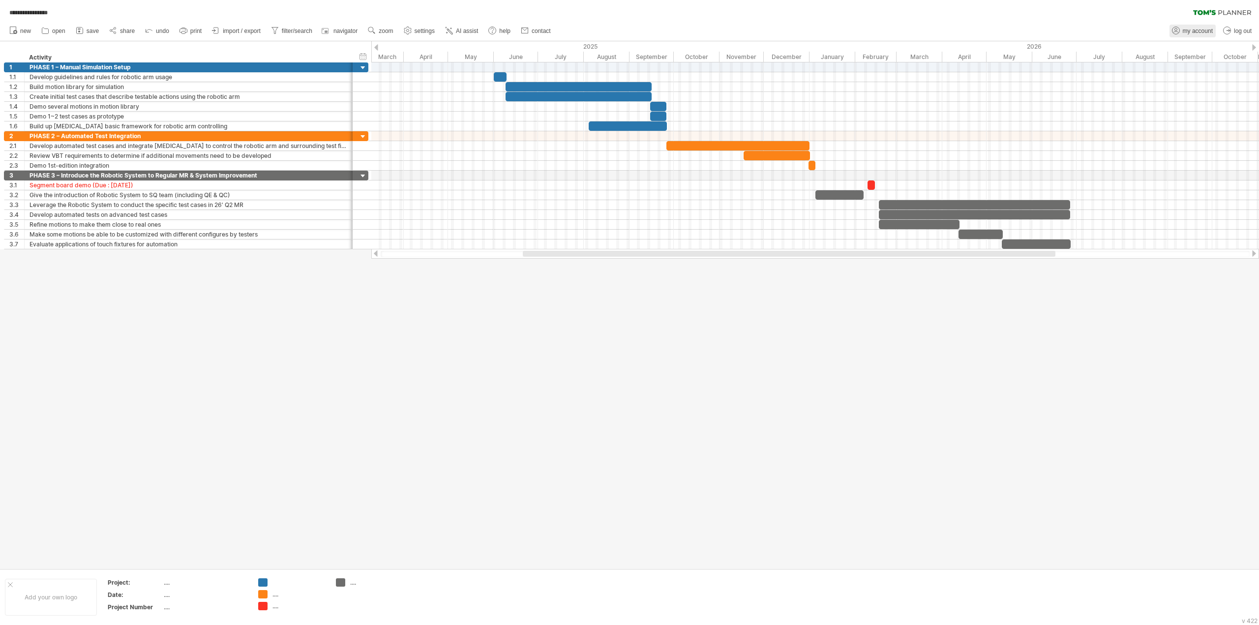
click at [1211, 31] on span "my account" at bounding box center [1198, 31] width 30 height 7
type input "**********"
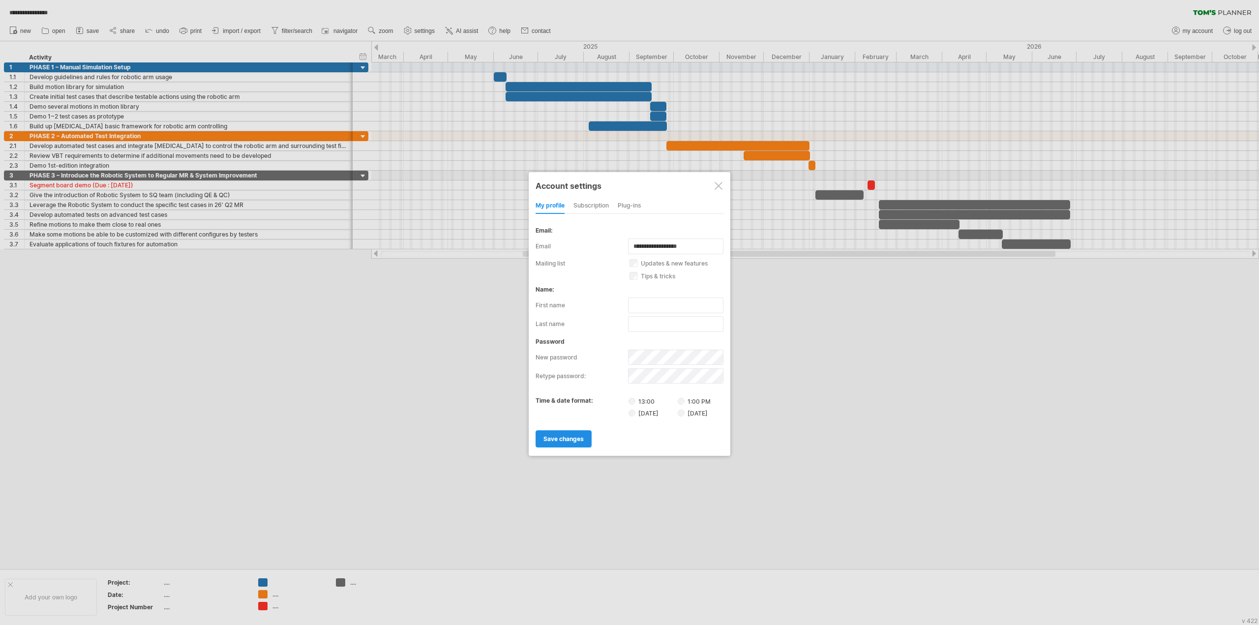
click at [558, 438] on span "save changes" at bounding box center [563, 438] width 40 height 7
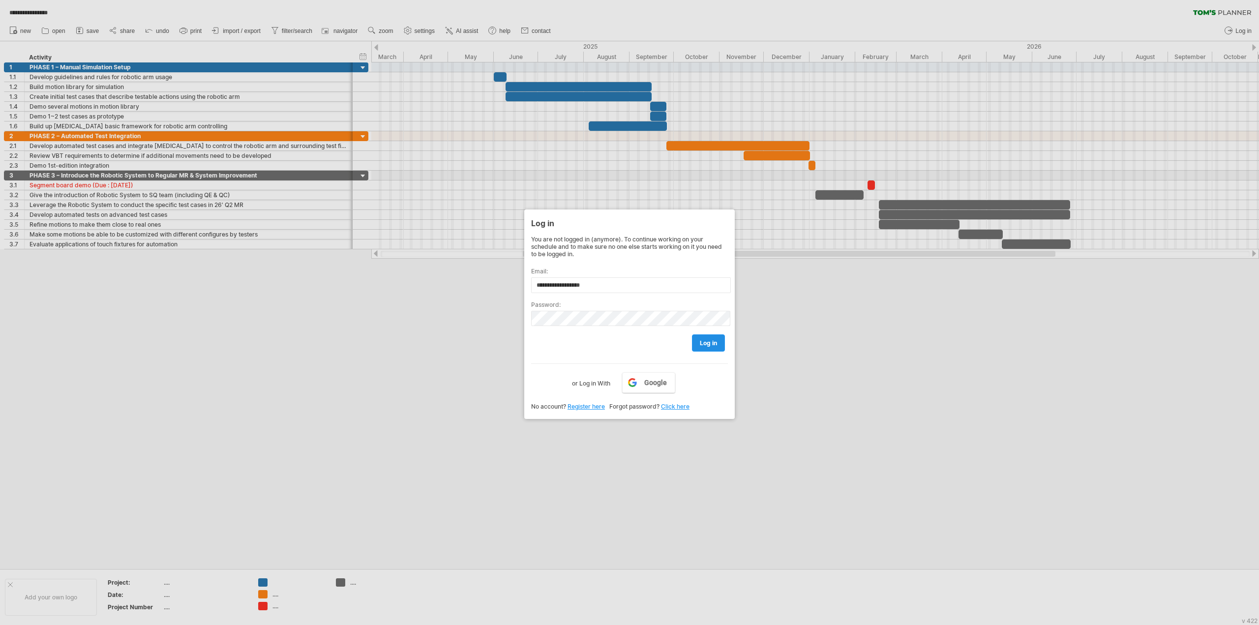
click at [703, 340] on span "log in" at bounding box center [708, 342] width 17 height 7
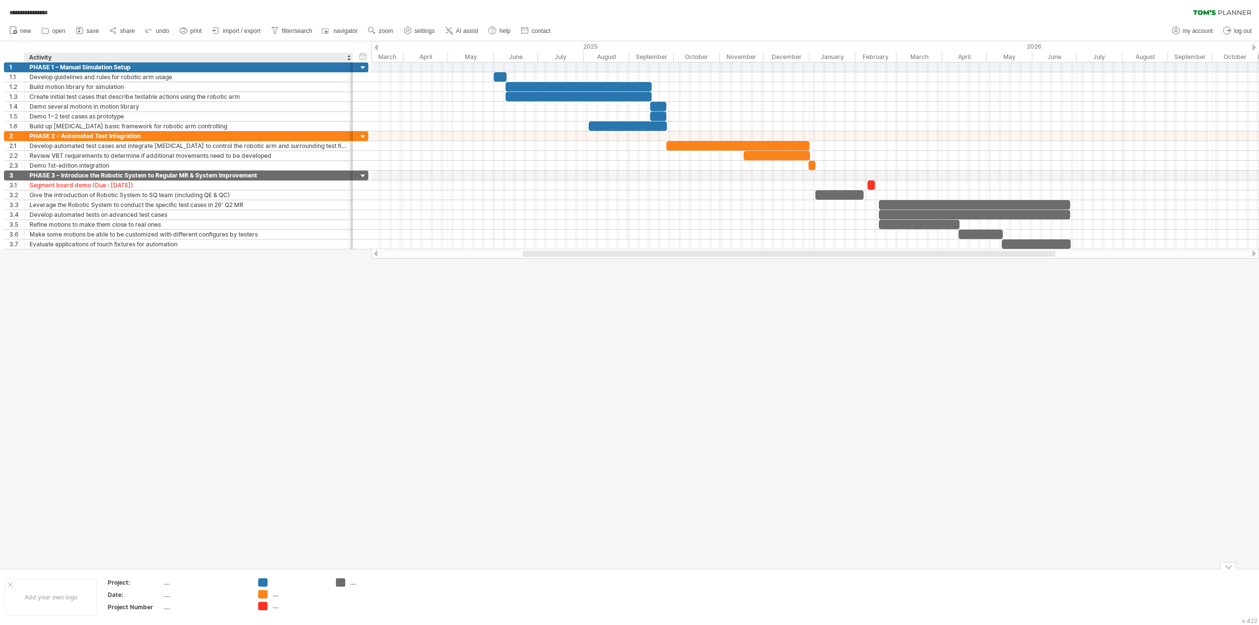
click at [277, 598] on td ".... ...." at bounding box center [292, 597] width 78 height 38
click at [256, 35] on link "import / export" at bounding box center [237, 31] width 54 height 13
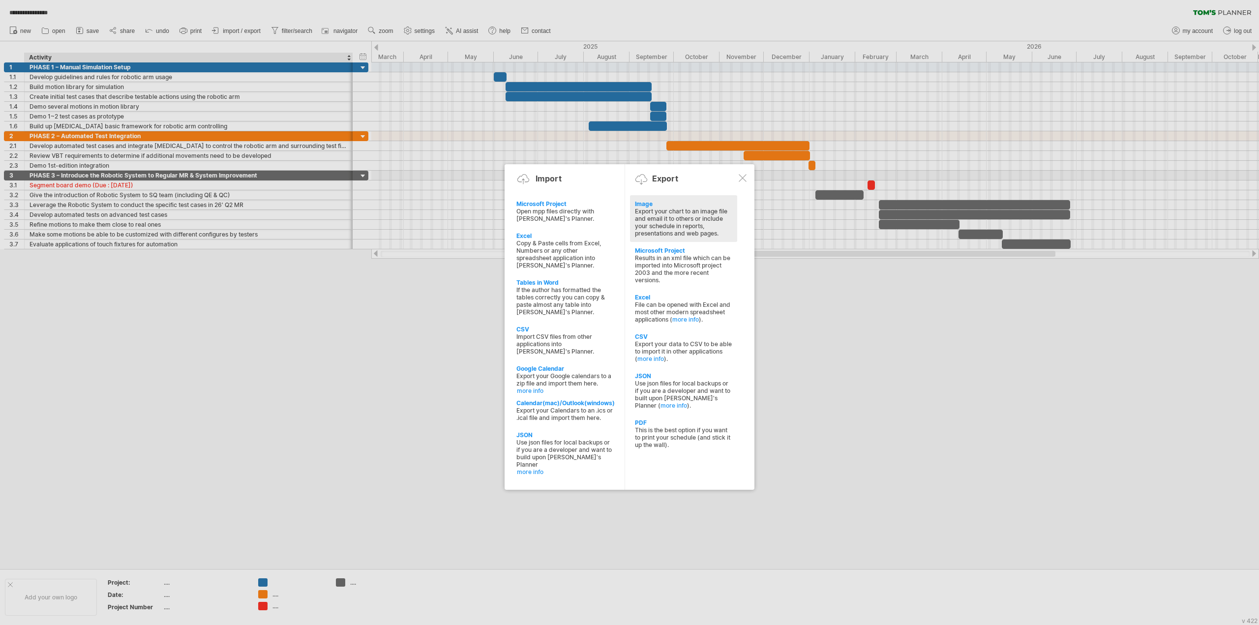
click at [647, 202] on div "Image" at bounding box center [683, 203] width 97 height 7
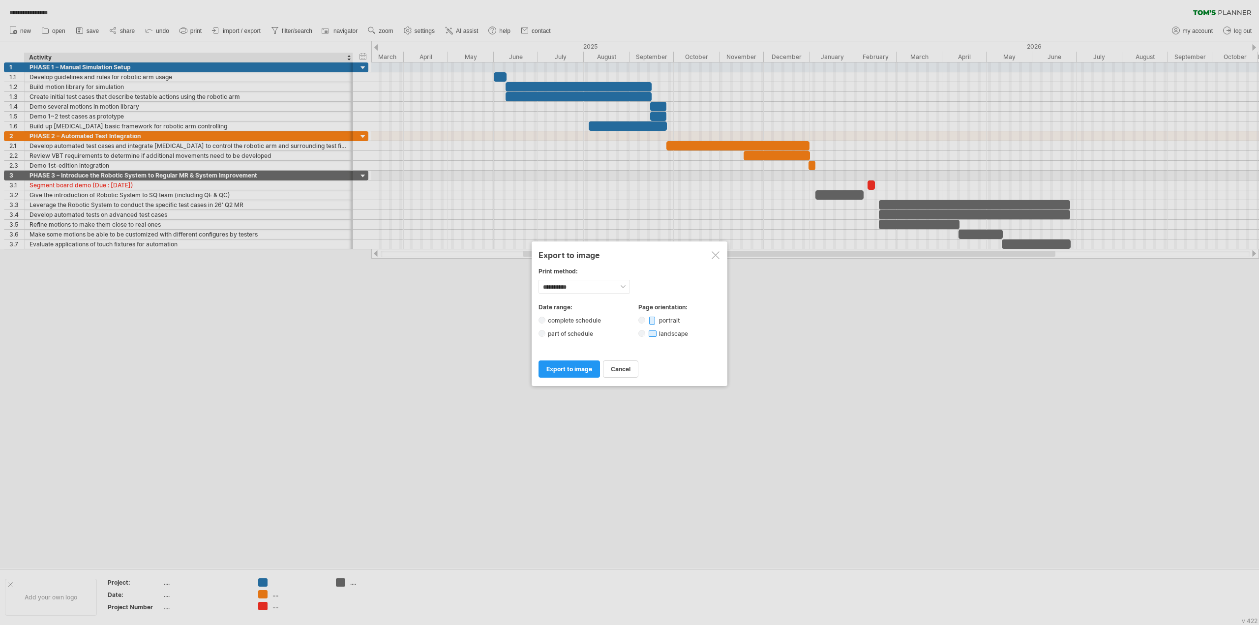
click at [569, 338] on div "**********" at bounding box center [630, 327] width 182 height 49
click at [571, 336] on div "**********" at bounding box center [630, 327] width 182 height 49
click at [569, 330] on label "part of schedule" at bounding box center [573, 333] width 56 height 7
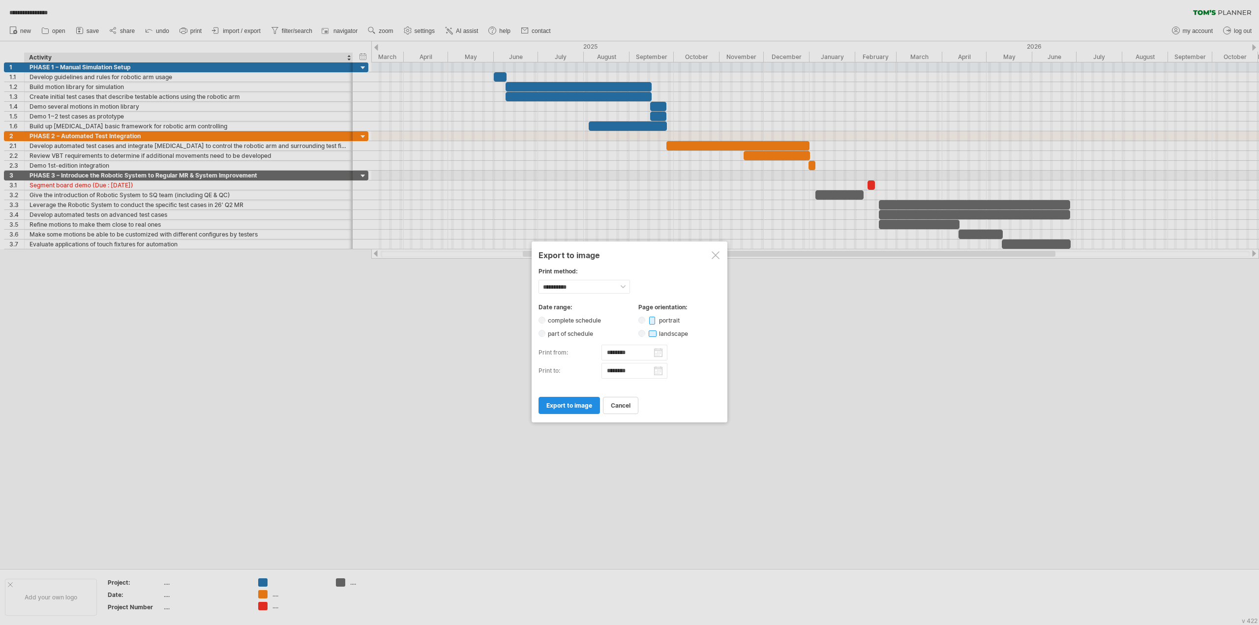
click at [563, 403] on span "export to image" at bounding box center [569, 405] width 46 height 7
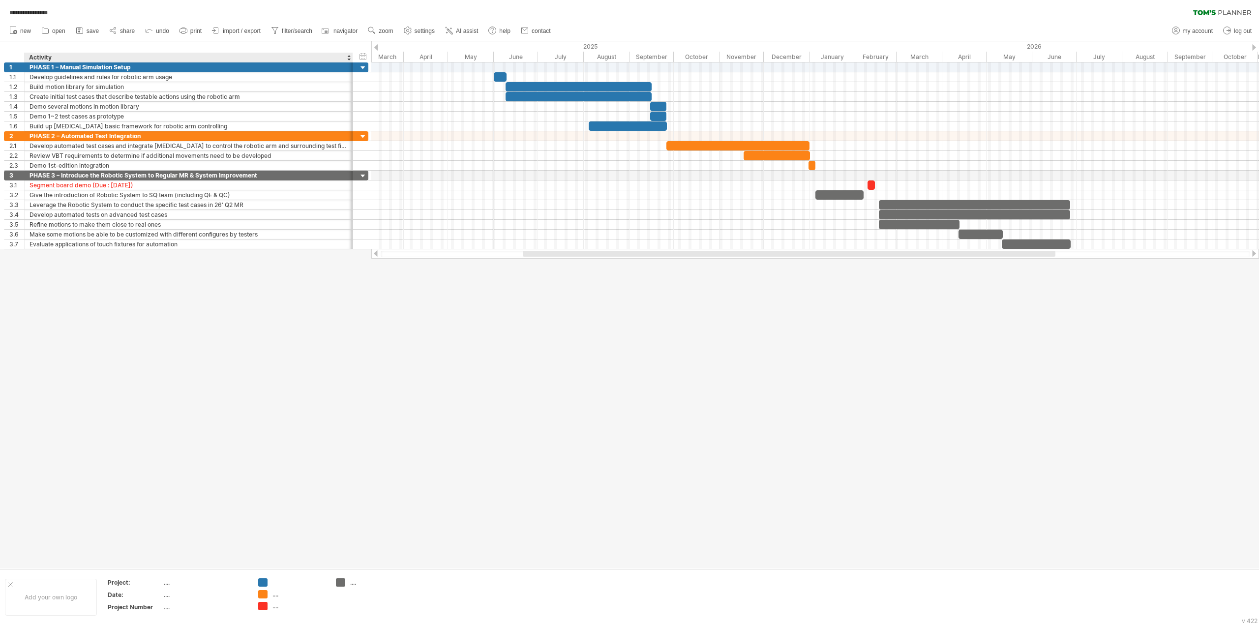
click at [57, 59] on div "Activity" at bounding box center [188, 58] width 318 height 10
click at [57, 59] on input "********" at bounding box center [188, 58] width 318 height 10
click at [150, 54] on div "Robotic Arm Application" at bounding box center [188, 58] width 318 height 10
type input "**********"
click at [228, 335] on div at bounding box center [629, 304] width 1259 height 527
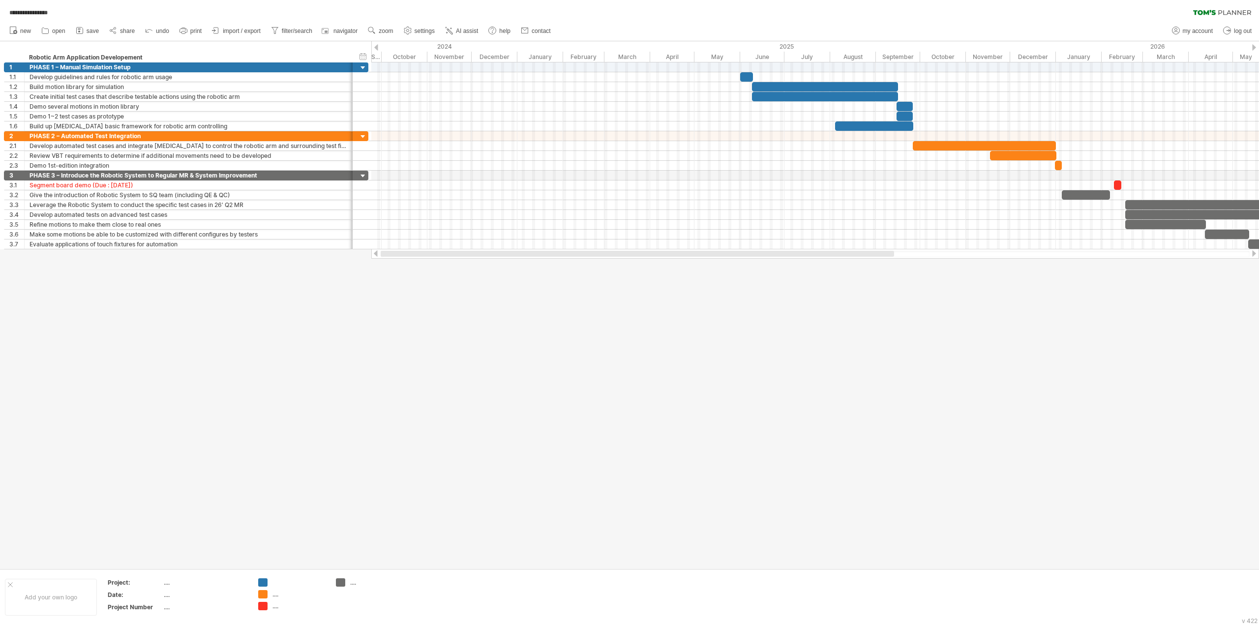
drag, startPoint x: 566, startPoint y: 254, endPoint x: 400, endPoint y: 252, distance: 166.2
click at [400, 252] on div at bounding box center [637, 254] width 513 height 6
click at [87, 30] on span "save" at bounding box center [93, 31] width 12 height 7
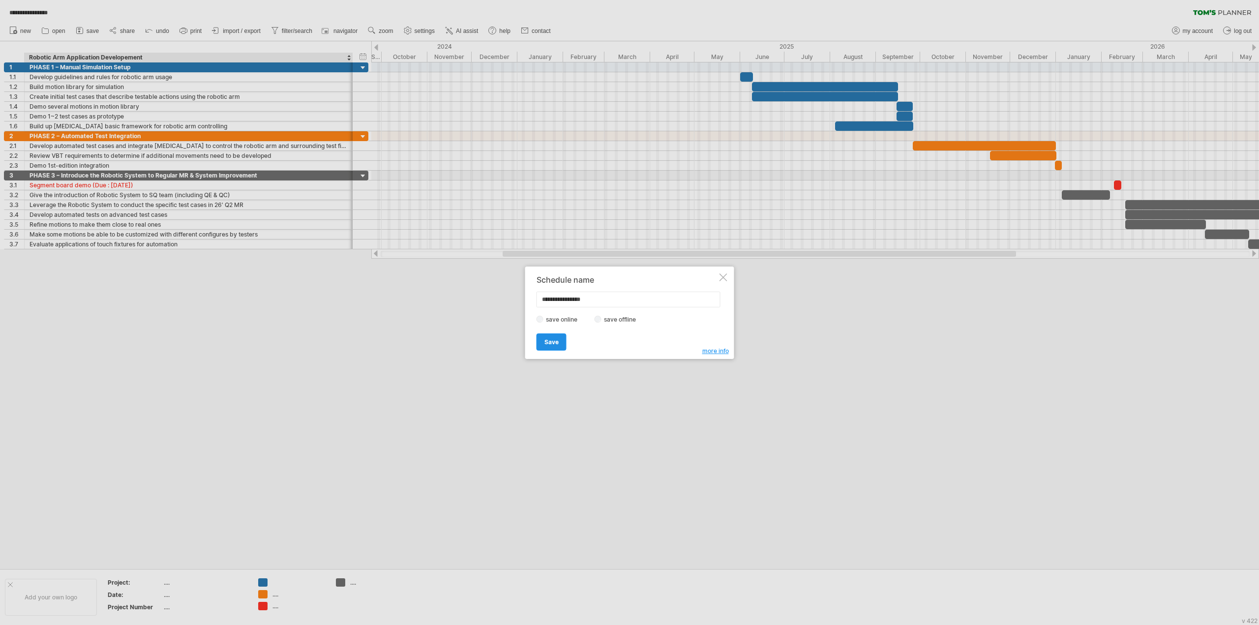
click at [556, 343] on span "Save" at bounding box center [551, 341] width 14 height 7
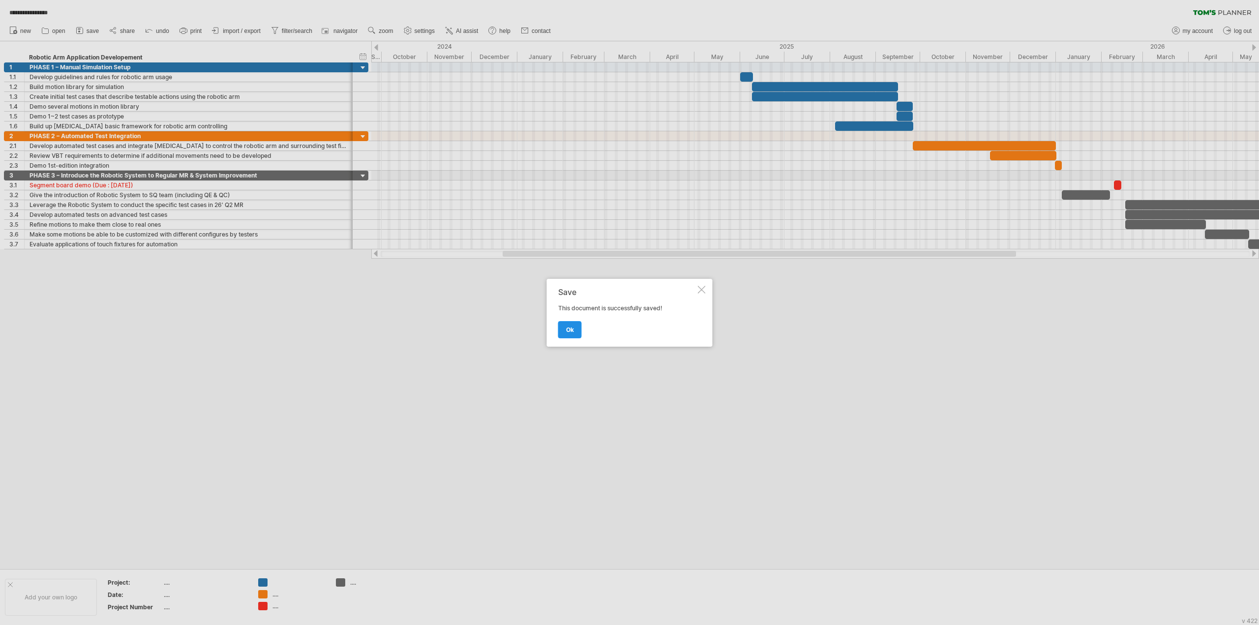
click at [579, 335] on link "ok" at bounding box center [570, 329] width 24 height 17
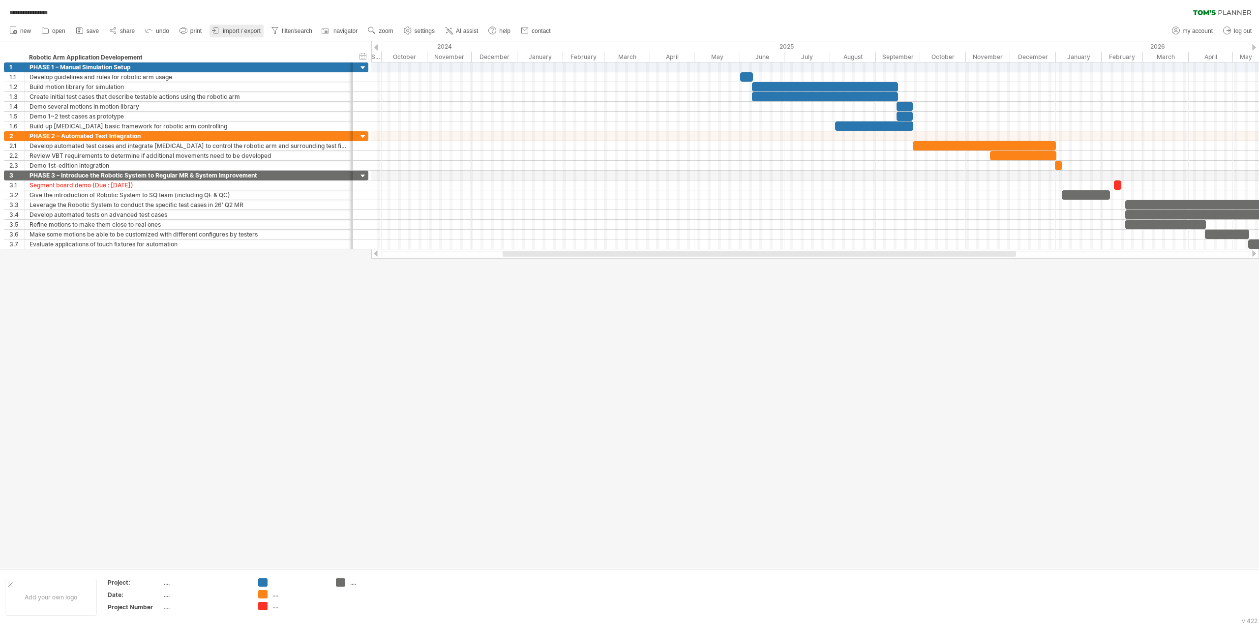
click at [259, 30] on span "import / export" at bounding box center [242, 31] width 38 height 7
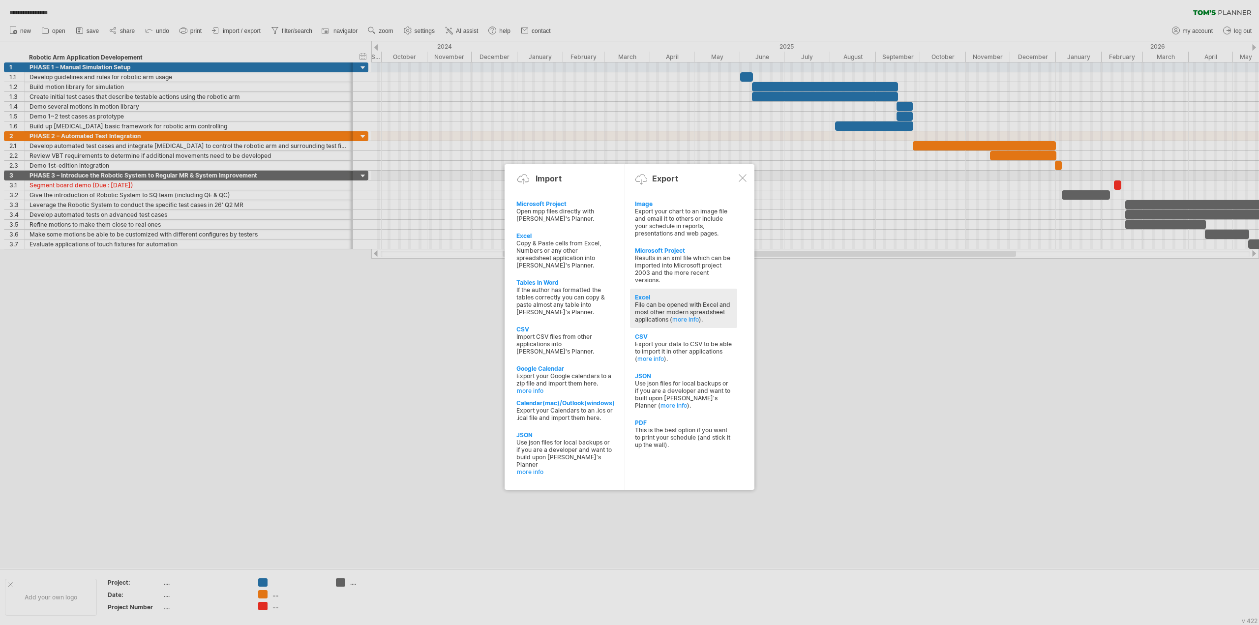
click at [648, 294] on div "Excel" at bounding box center [683, 297] width 97 height 7
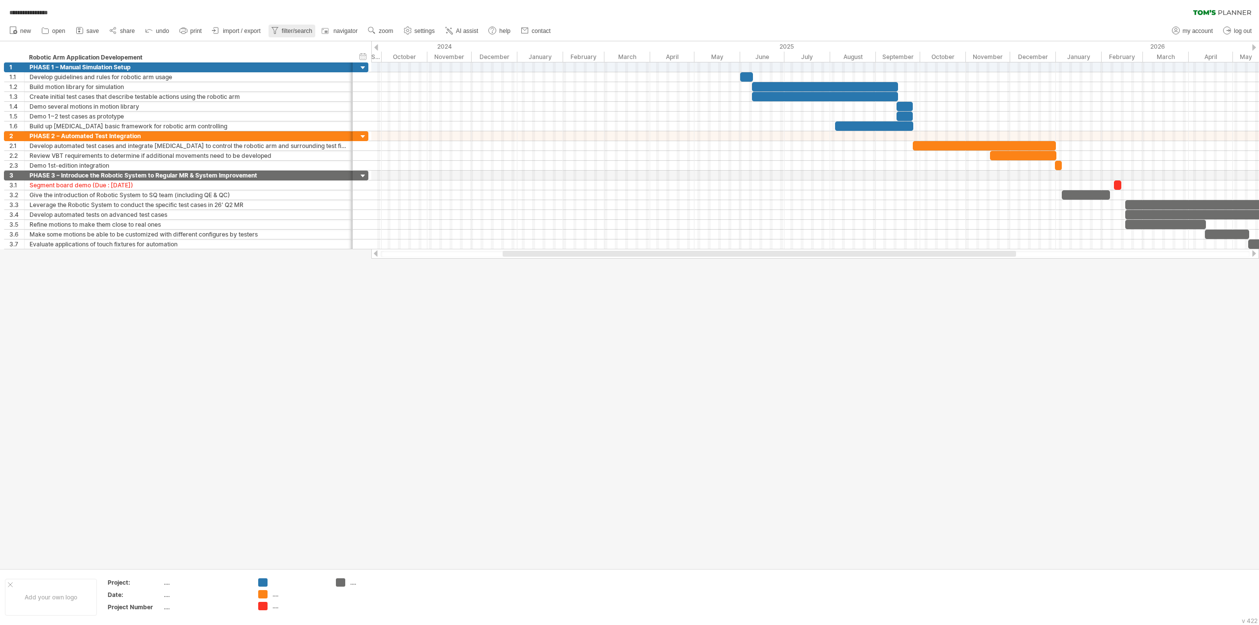
click at [306, 30] on span "filter/search" at bounding box center [297, 31] width 30 height 7
type input "**********"
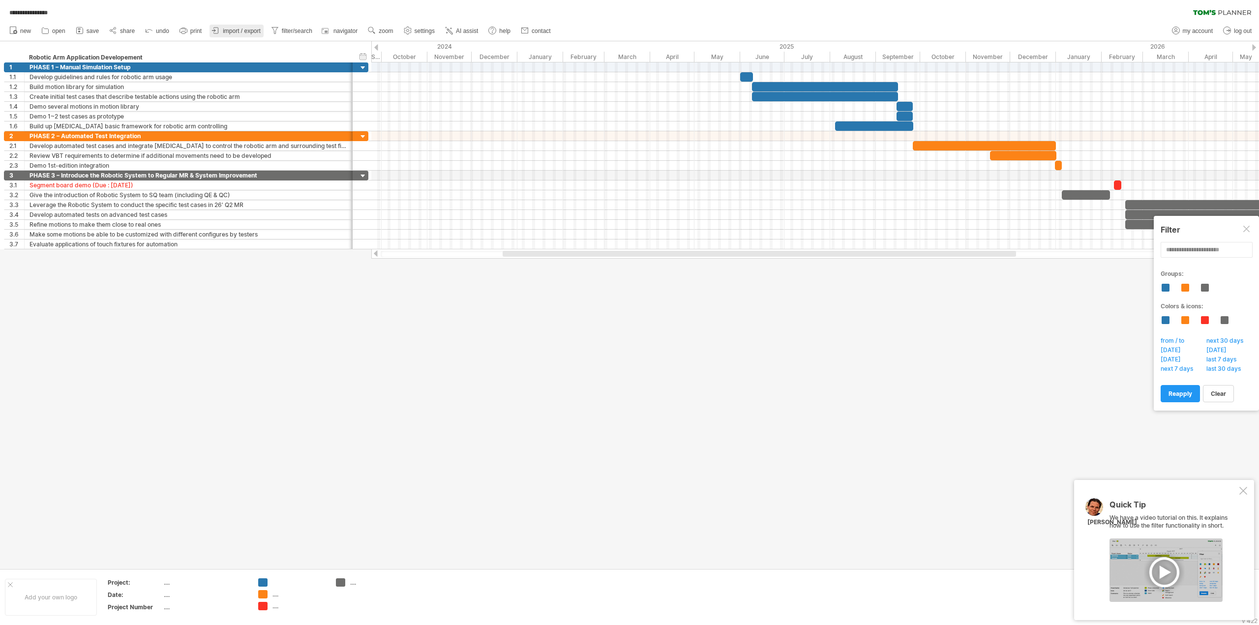
click at [256, 29] on span "import / export" at bounding box center [242, 31] width 38 height 7
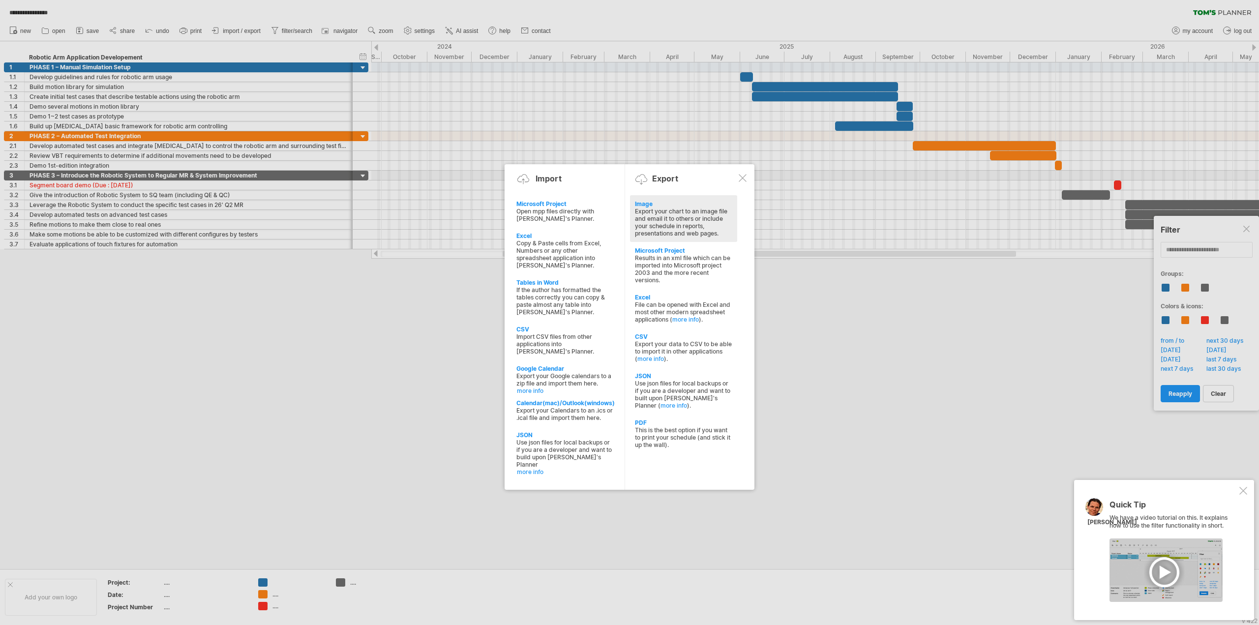
click at [647, 205] on div "Image" at bounding box center [683, 203] width 97 height 7
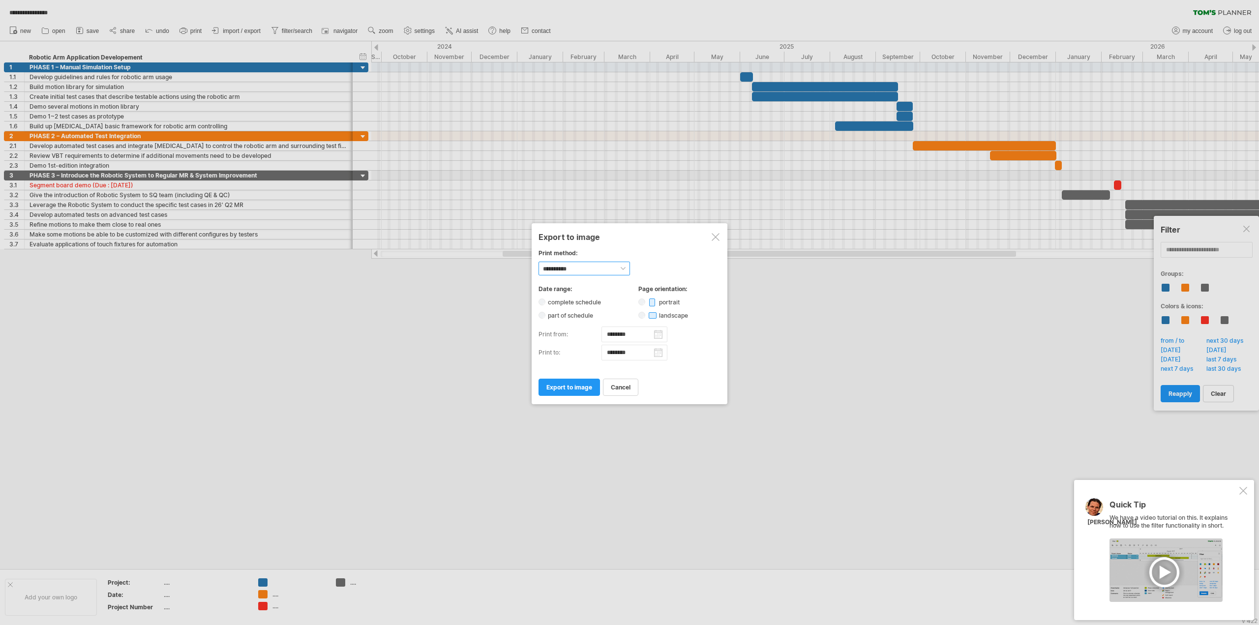
click at [604, 270] on select "**********" at bounding box center [584, 269] width 91 height 14
click at [563, 386] on span "export to image" at bounding box center [569, 387] width 46 height 7
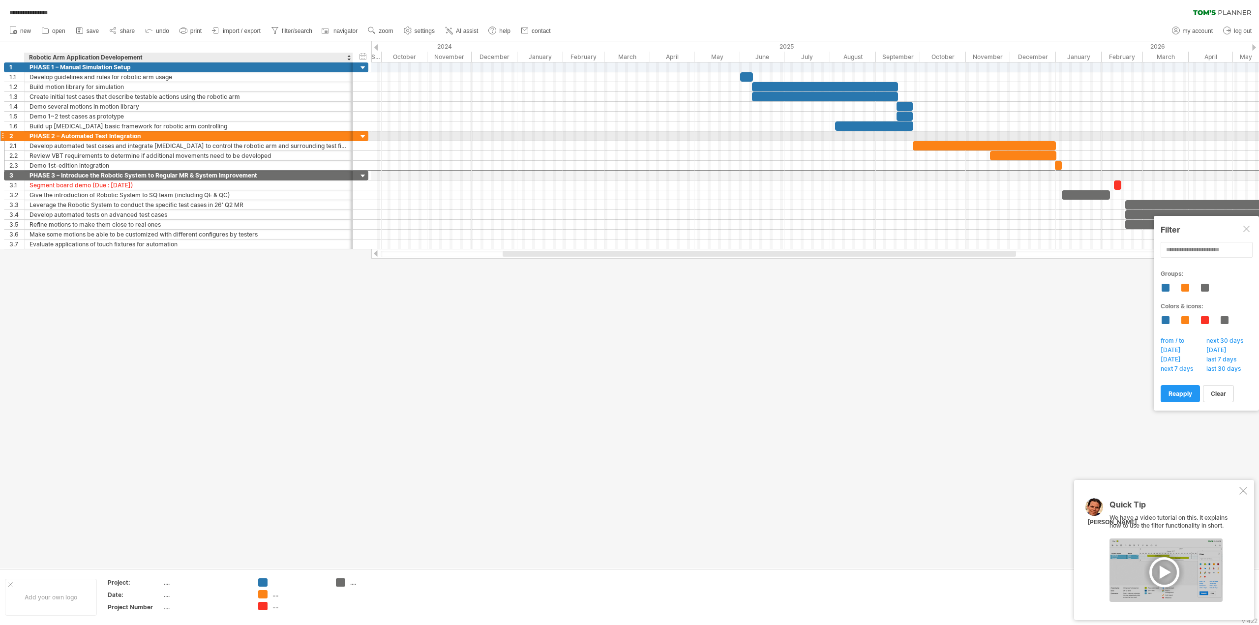
click at [44, 135] on div "PHASE 2 – Automated Test Integration" at bounding box center [189, 135] width 318 height 9
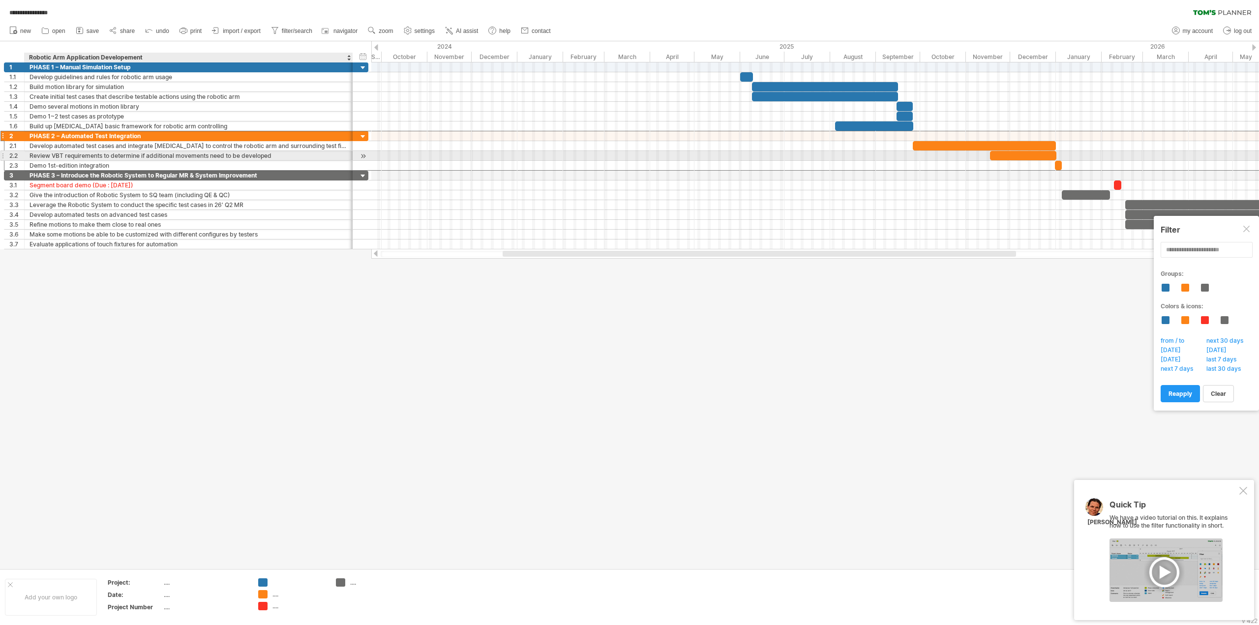
click at [146, 153] on div "Review VBT requirements to determine if additional movements need to be develop…" at bounding box center [189, 155] width 318 height 9
click at [166, 155] on input "**********" at bounding box center [189, 155] width 318 height 9
click at [178, 153] on input "**********" at bounding box center [189, 155] width 318 height 9
drag, startPoint x: 184, startPoint y: 153, endPoint x: 207, endPoint y: 157, distance: 23.0
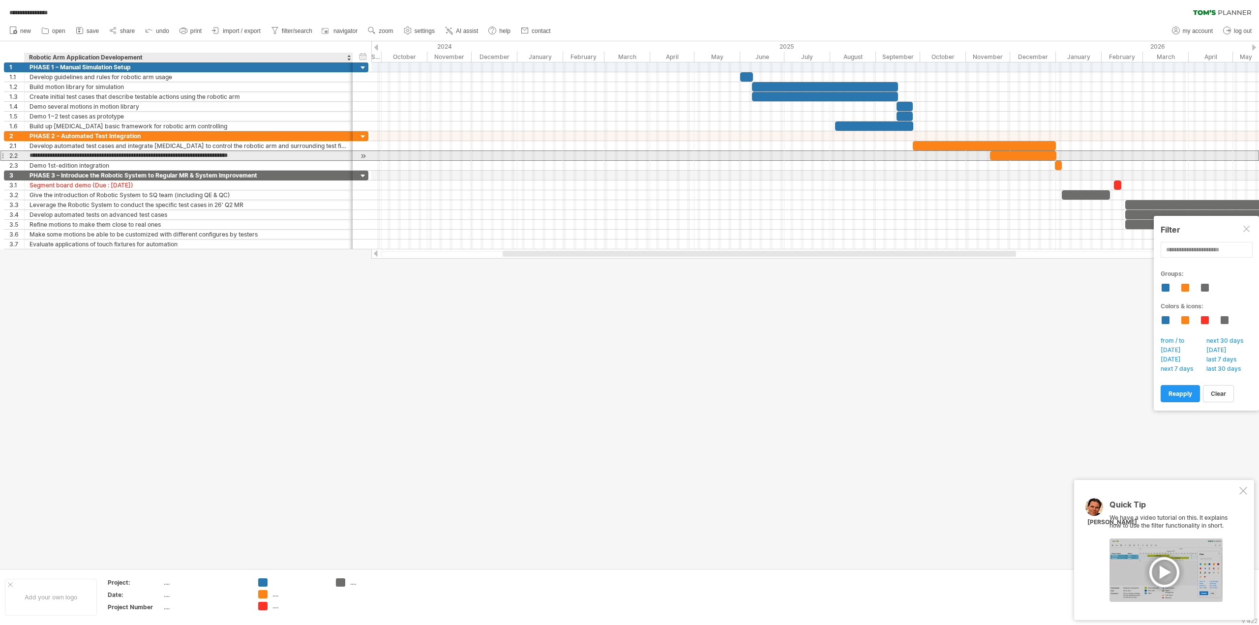
click at [207, 157] on input "**********" at bounding box center [189, 155] width 318 height 9
type input "**********"
click at [803, 375] on div at bounding box center [629, 304] width 1259 height 527
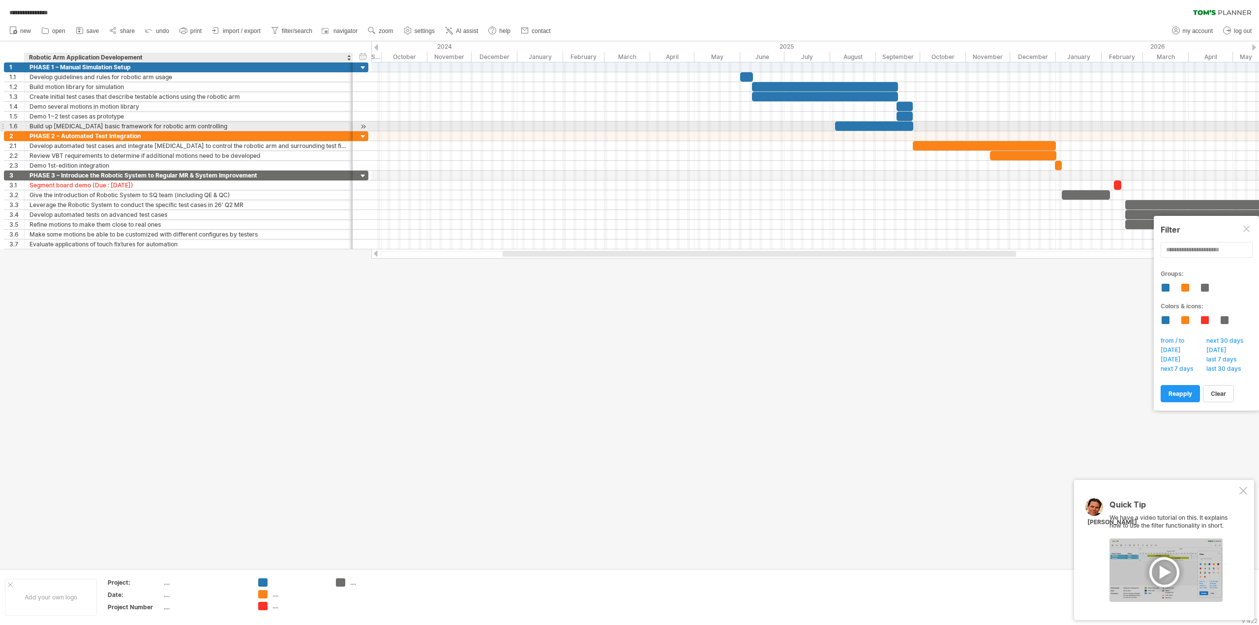
click at [198, 126] on div "Build up [MEDICAL_DATA] basic framework for robotic arm controlling" at bounding box center [189, 125] width 318 height 9
click at [198, 126] on input "**********" at bounding box center [189, 125] width 318 height 9
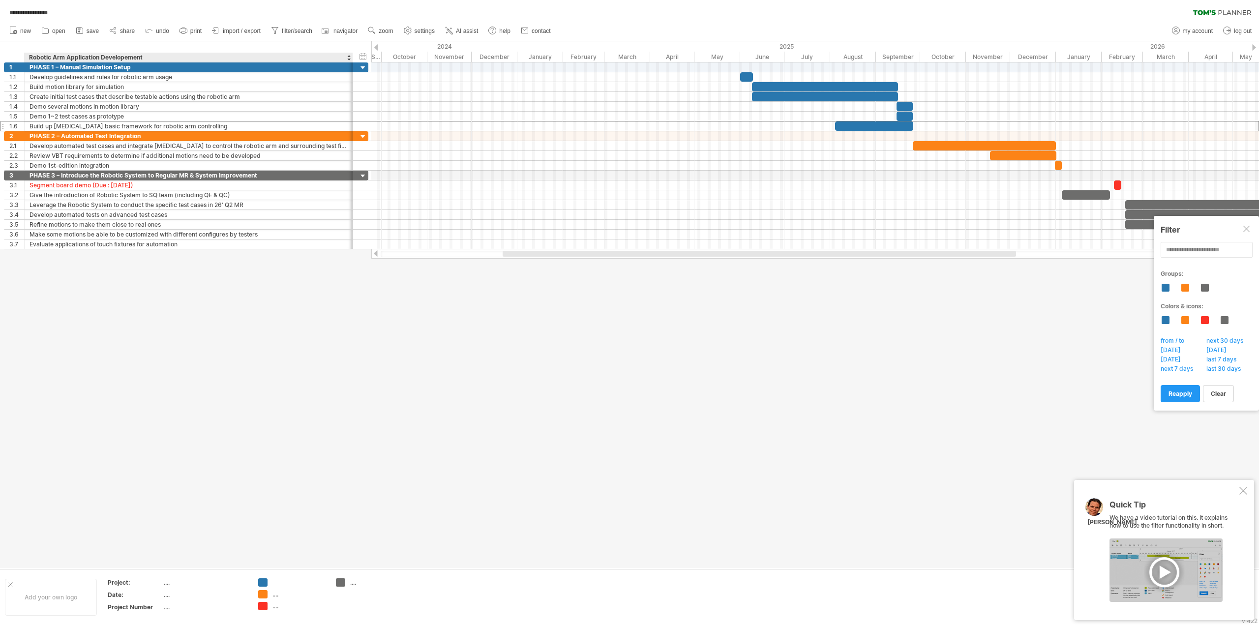
click at [288, 275] on div at bounding box center [629, 304] width 1259 height 527
click at [257, 31] on span "import / export" at bounding box center [242, 31] width 38 height 7
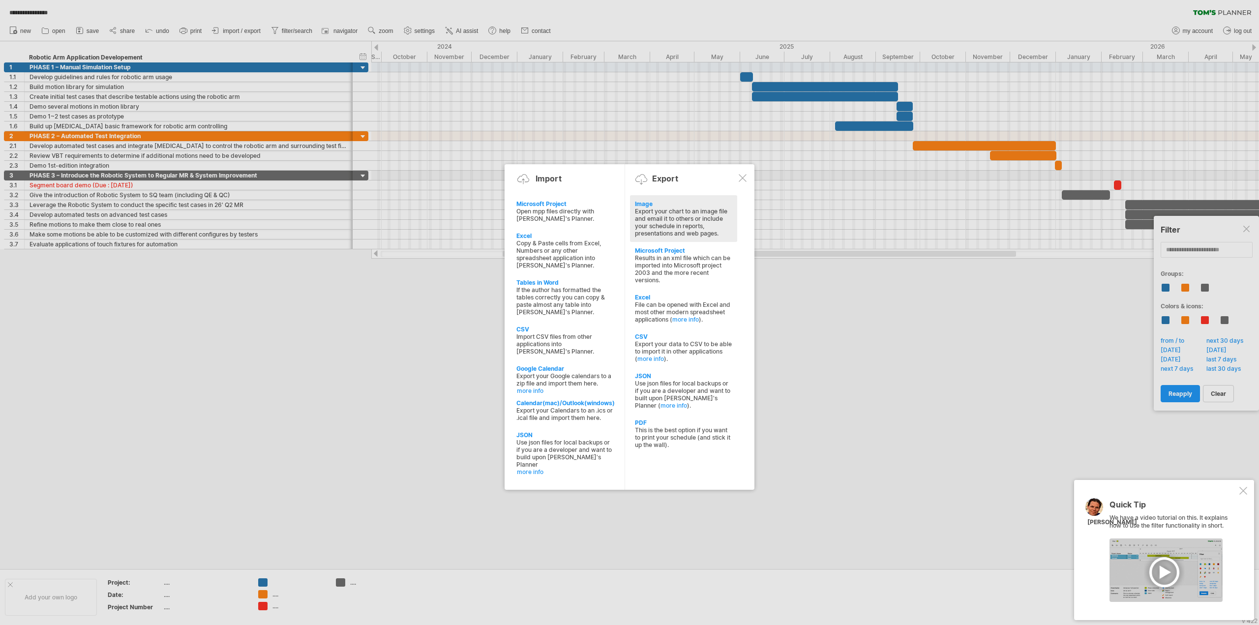
click at [651, 212] on div "Export your chart to an image file and email it to others or include your sched…" at bounding box center [683, 223] width 97 height 30
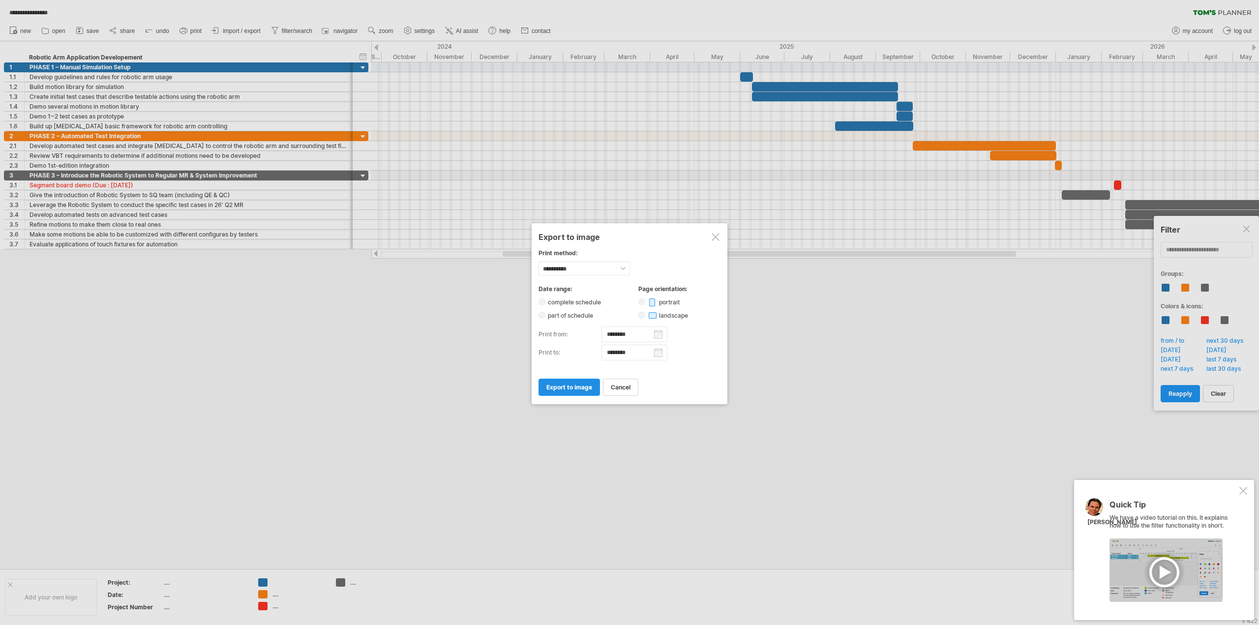
click at [569, 388] on link "export to image" at bounding box center [569, 387] width 61 height 17
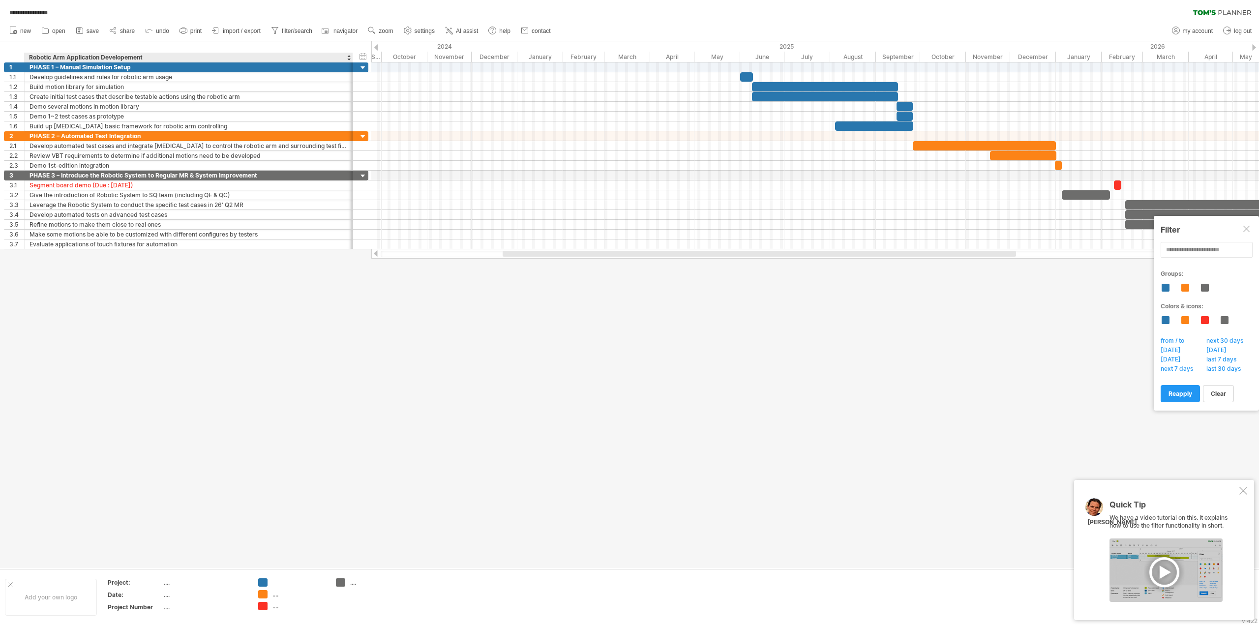
click at [101, 56] on div "Robotic Arm Application Developement" at bounding box center [188, 58] width 318 height 10
click at [119, 58] on input "**********" at bounding box center [188, 58] width 318 height 10
click at [126, 58] on input "**********" at bounding box center [188, 58] width 318 height 10
type input "**********"
click at [456, 344] on div at bounding box center [629, 304] width 1259 height 527
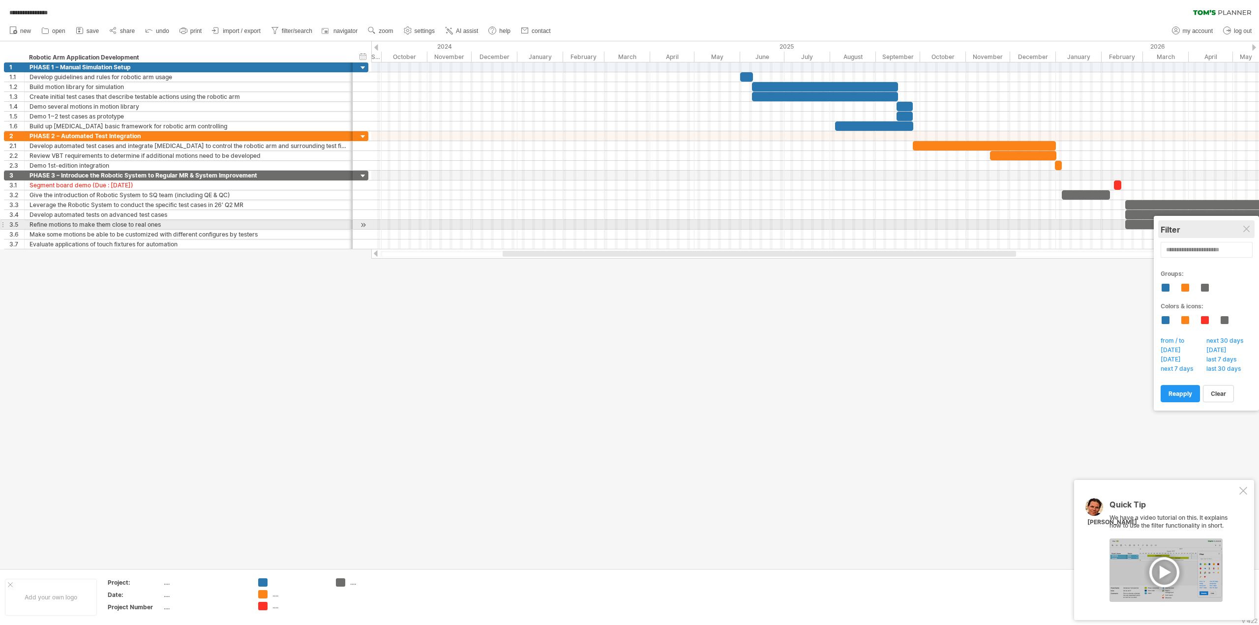
click at [1242, 229] on div "Filter" at bounding box center [1206, 230] width 91 height 10
click at [1243, 230] on div at bounding box center [1247, 230] width 8 height 8
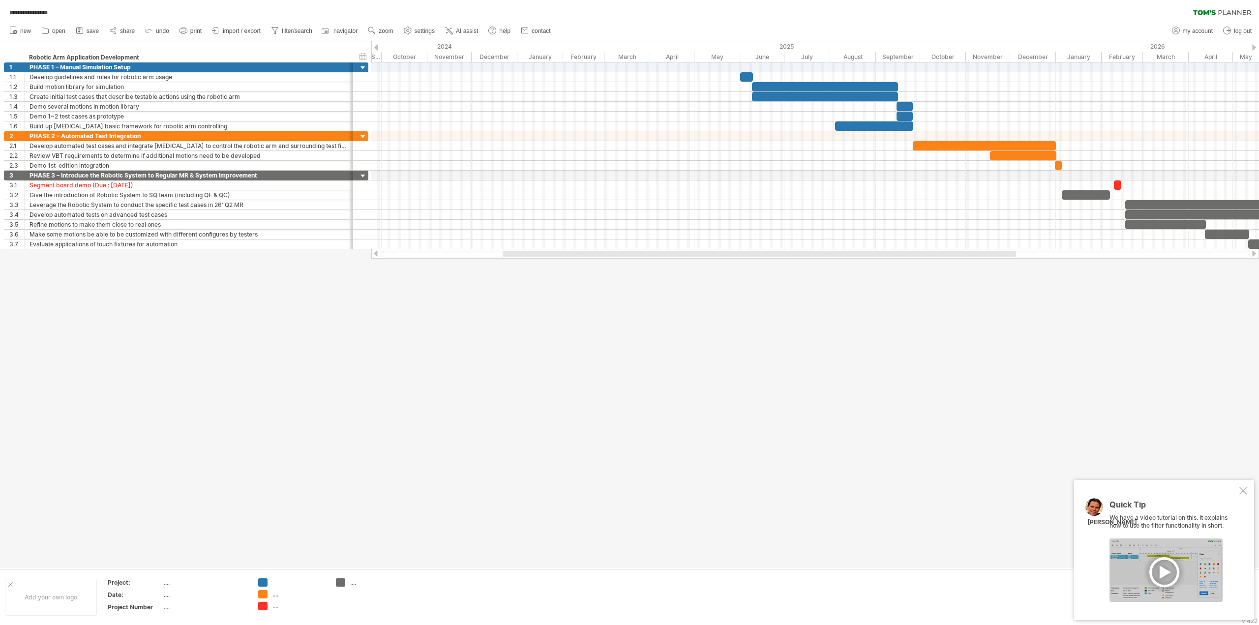
click at [1240, 489] on div at bounding box center [1243, 491] width 8 height 8
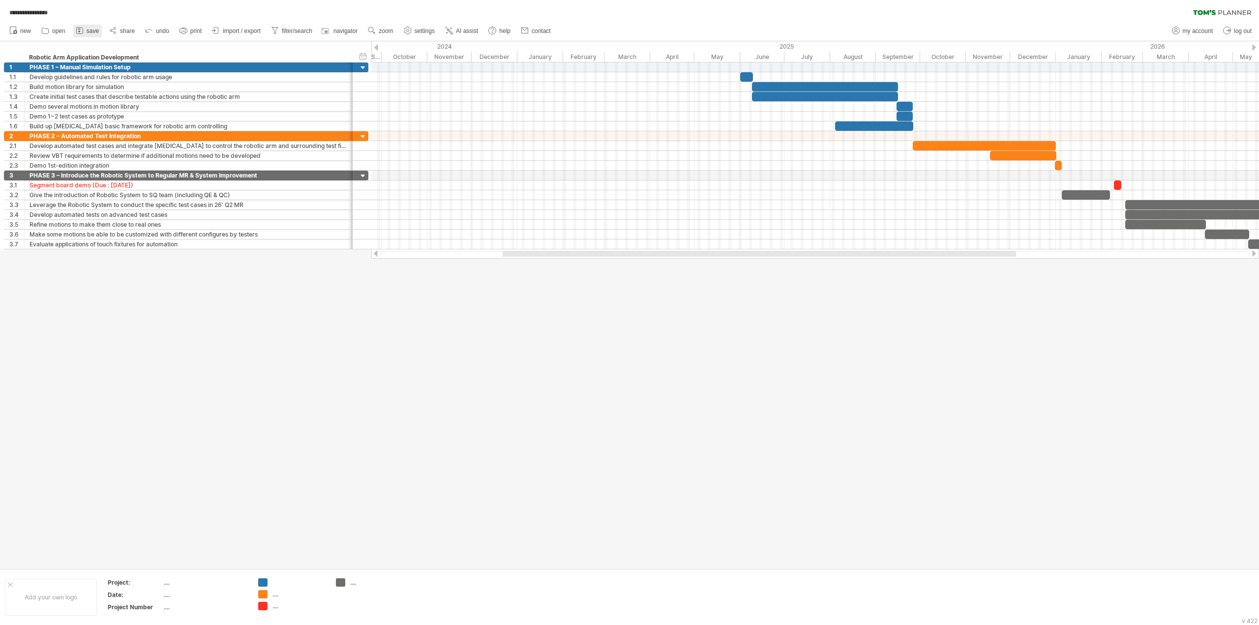
click at [82, 31] on icon at bounding box center [80, 31] width 10 height 10
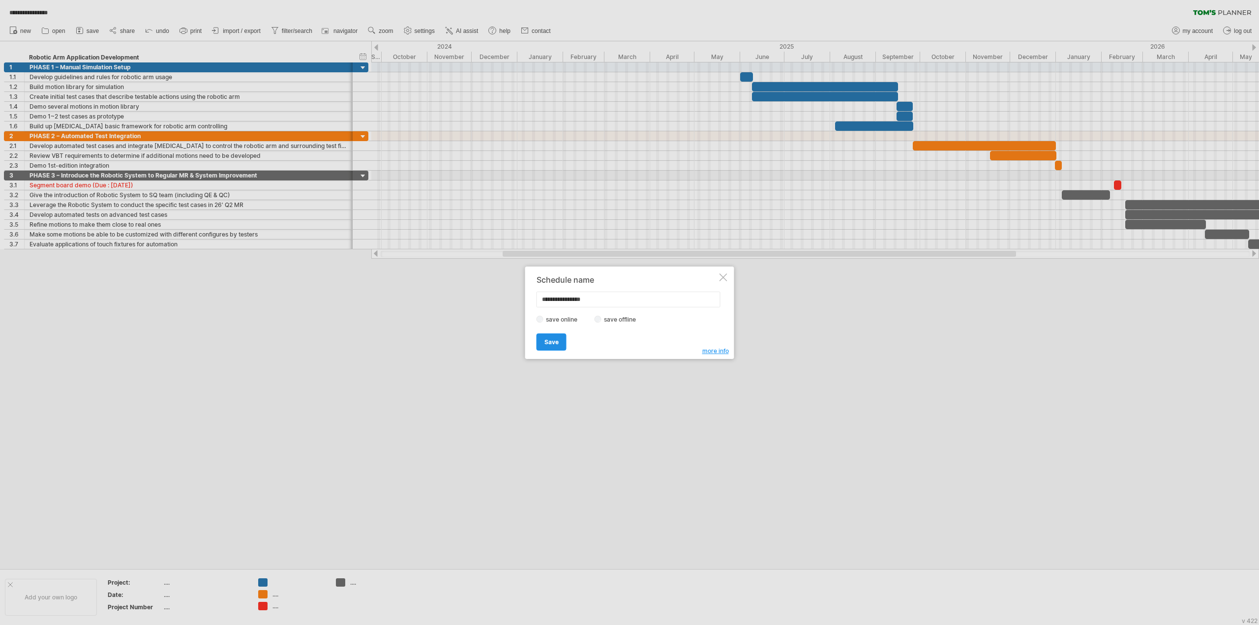
click at [556, 340] on span "Save" at bounding box center [551, 341] width 14 height 7
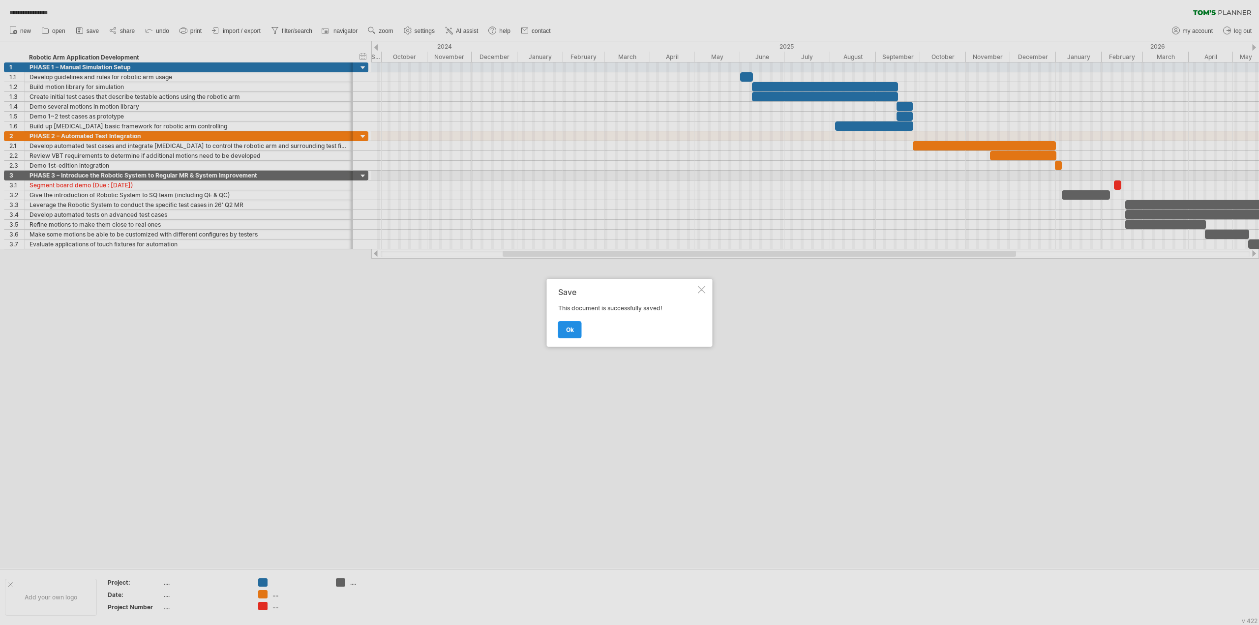
click at [564, 331] on link "ok" at bounding box center [570, 329] width 24 height 17
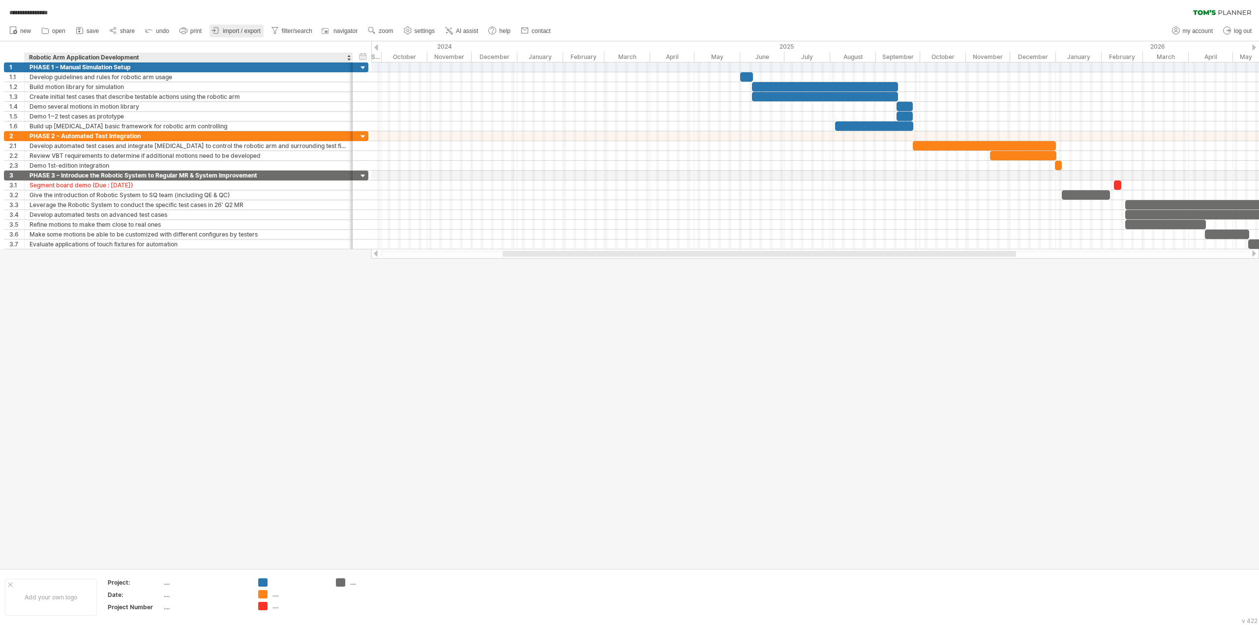
click at [258, 34] on link "import / export" at bounding box center [237, 31] width 54 height 13
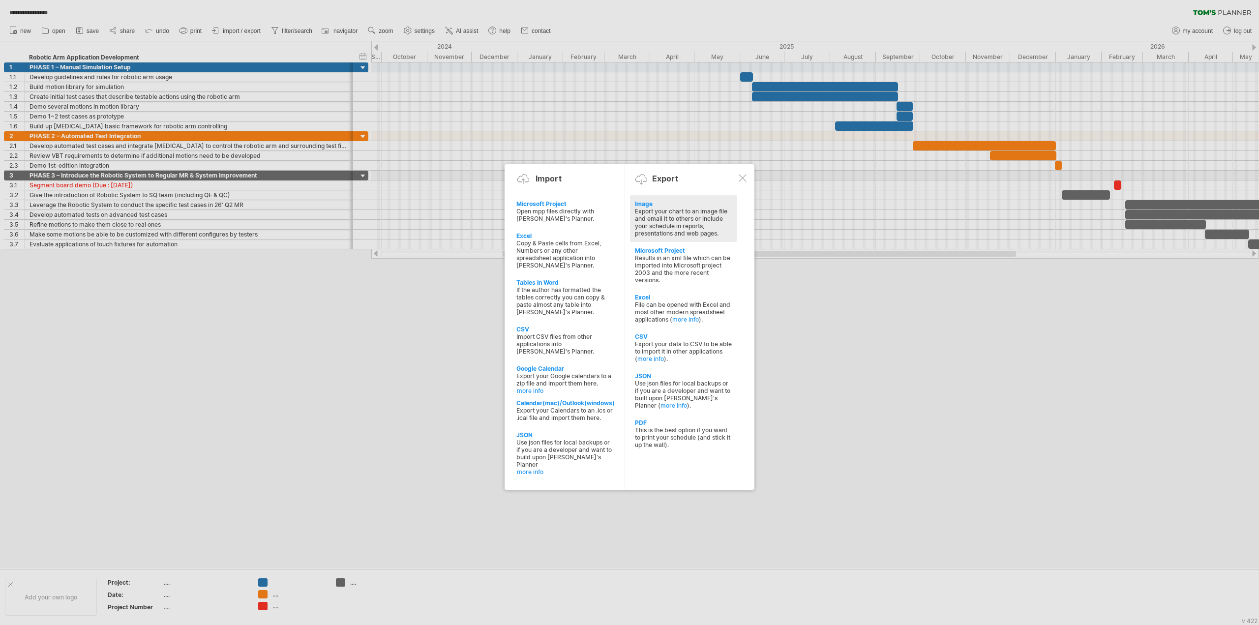
click at [654, 208] on div "Export your chart to an image file and email it to others or include your sched…" at bounding box center [683, 223] width 97 height 30
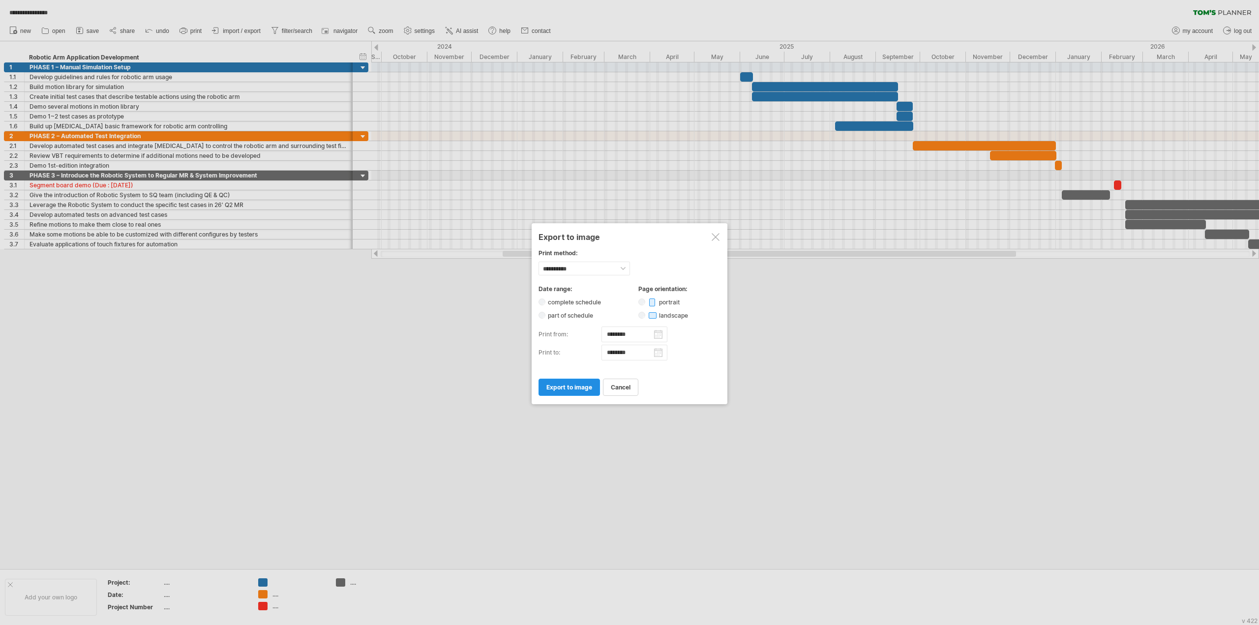
click at [574, 384] on span "export to image" at bounding box center [569, 387] width 46 height 7
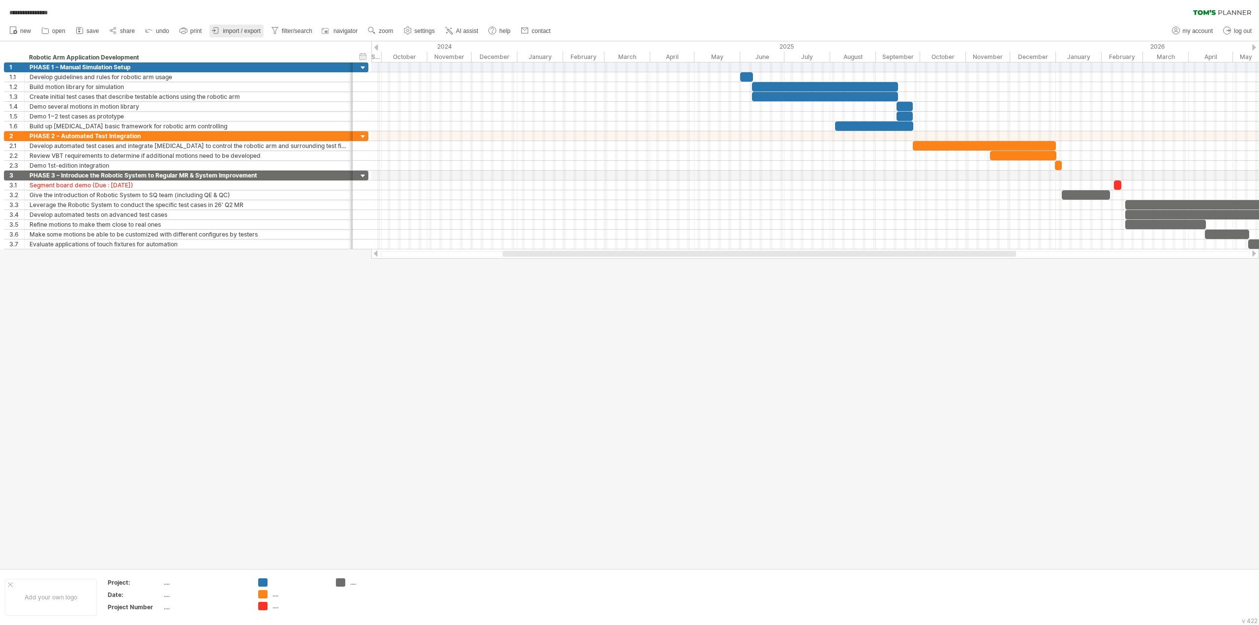
click at [261, 31] on span "import / export" at bounding box center [242, 31] width 38 height 7
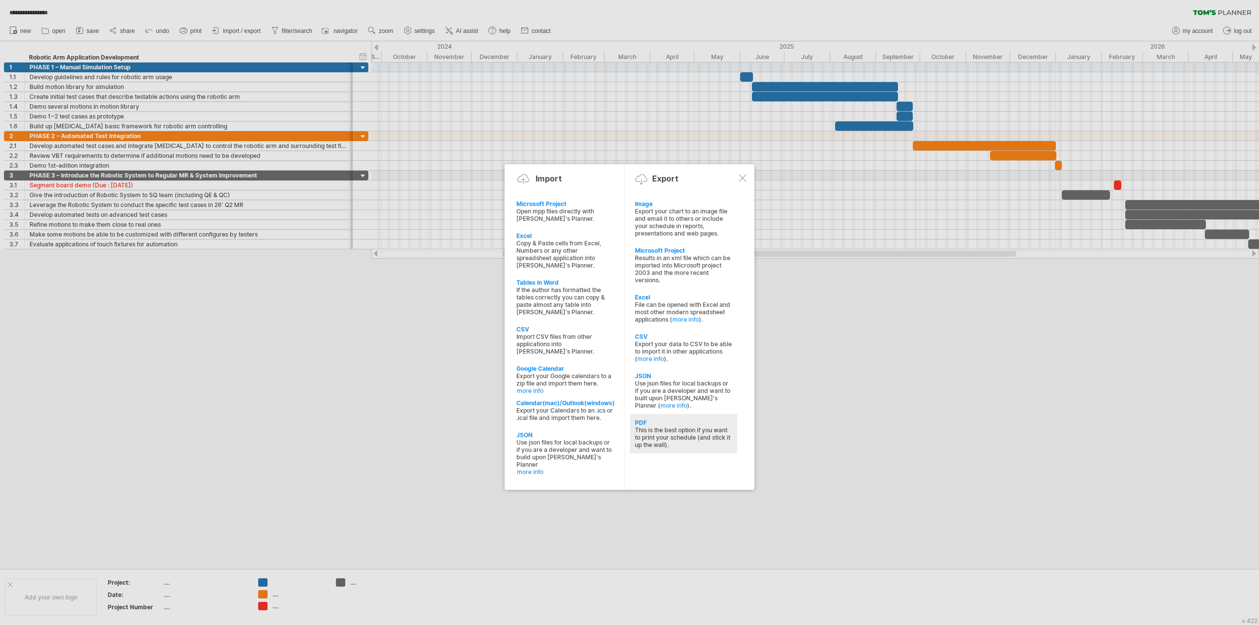
click at [653, 419] on div "PDF" at bounding box center [683, 422] width 97 height 7
select select "*********"
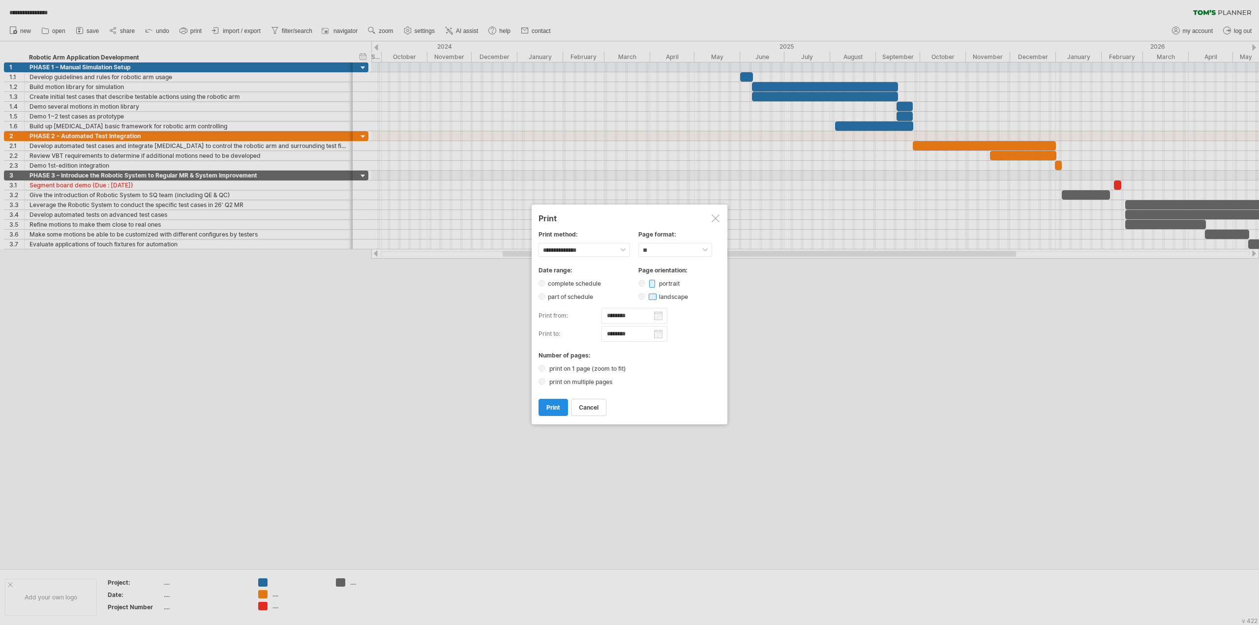
click at [553, 399] on link "print" at bounding box center [554, 407] width 30 height 17
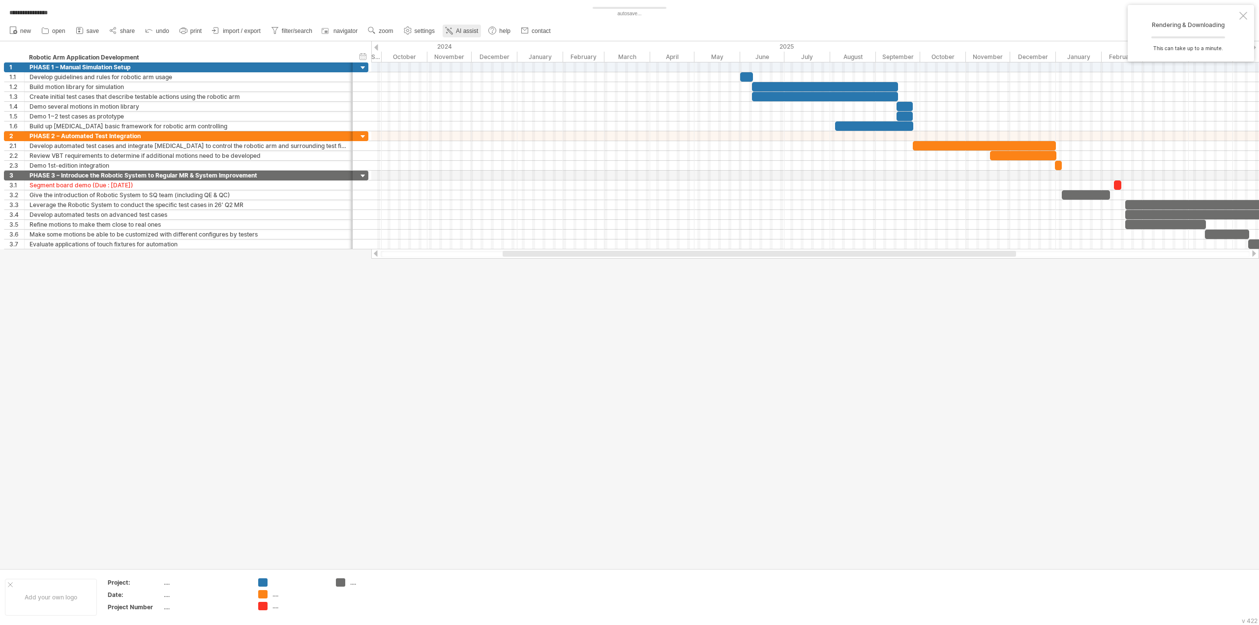
click at [454, 30] on icon at bounding box center [449, 31] width 10 height 10
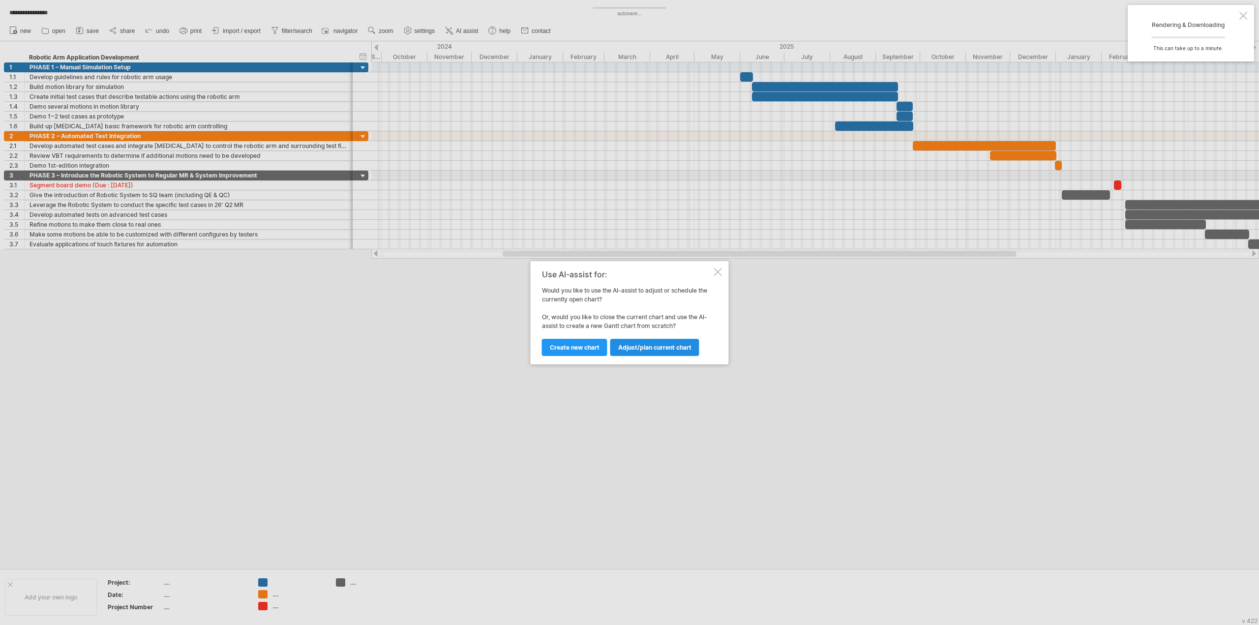
click at [682, 348] on span "Adjust/plan current chart" at bounding box center [654, 347] width 73 height 7
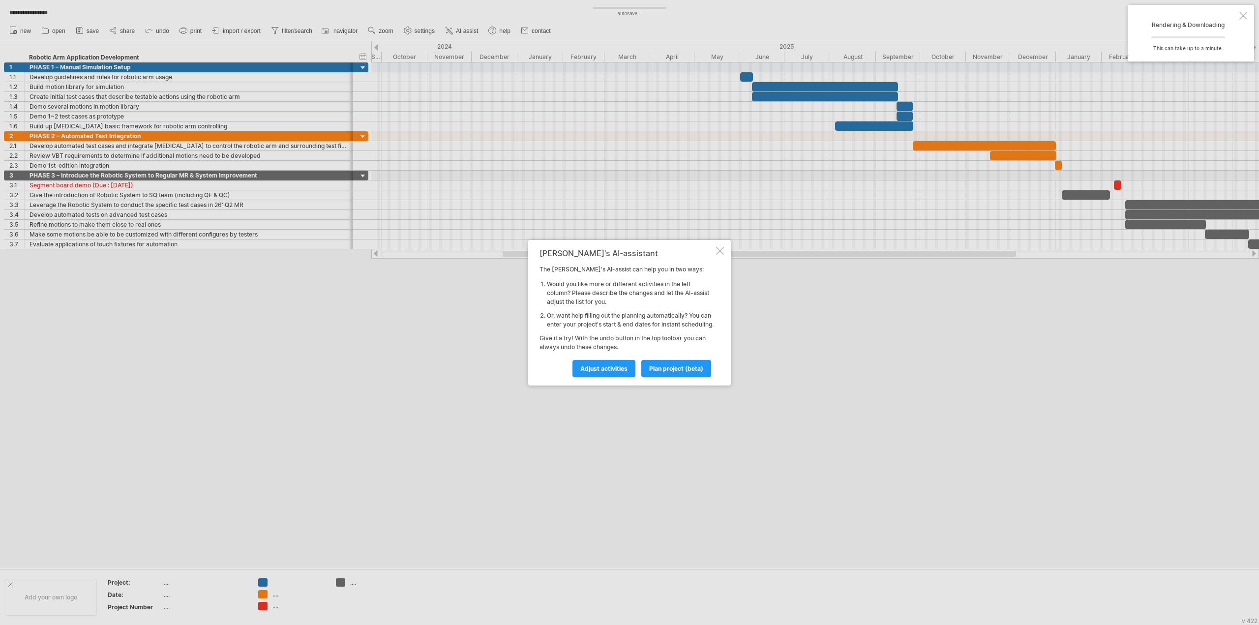
click at [720, 241] on div "[PERSON_NAME]'s AI-assistant The [PERSON_NAME]'s AI-assist can help you in two …" at bounding box center [629, 313] width 203 height 146
click at [601, 372] on span "Adjust activities" at bounding box center [603, 368] width 47 height 7
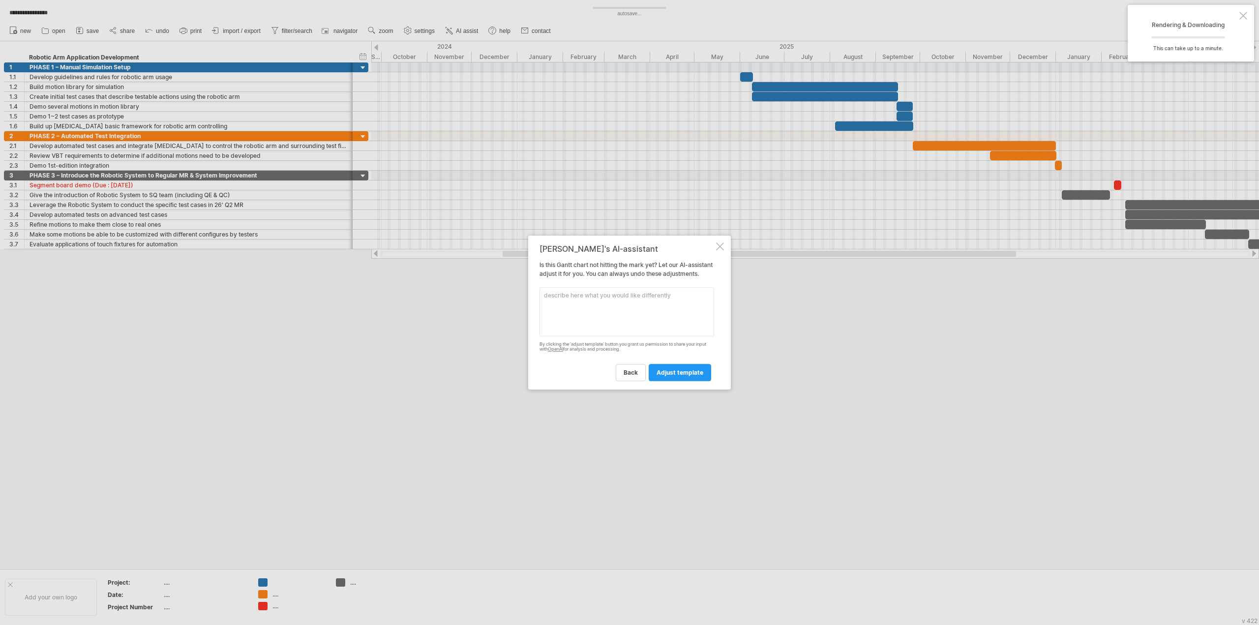
click at [718, 242] on div at bounding box center [720, 246] width 8 height 8
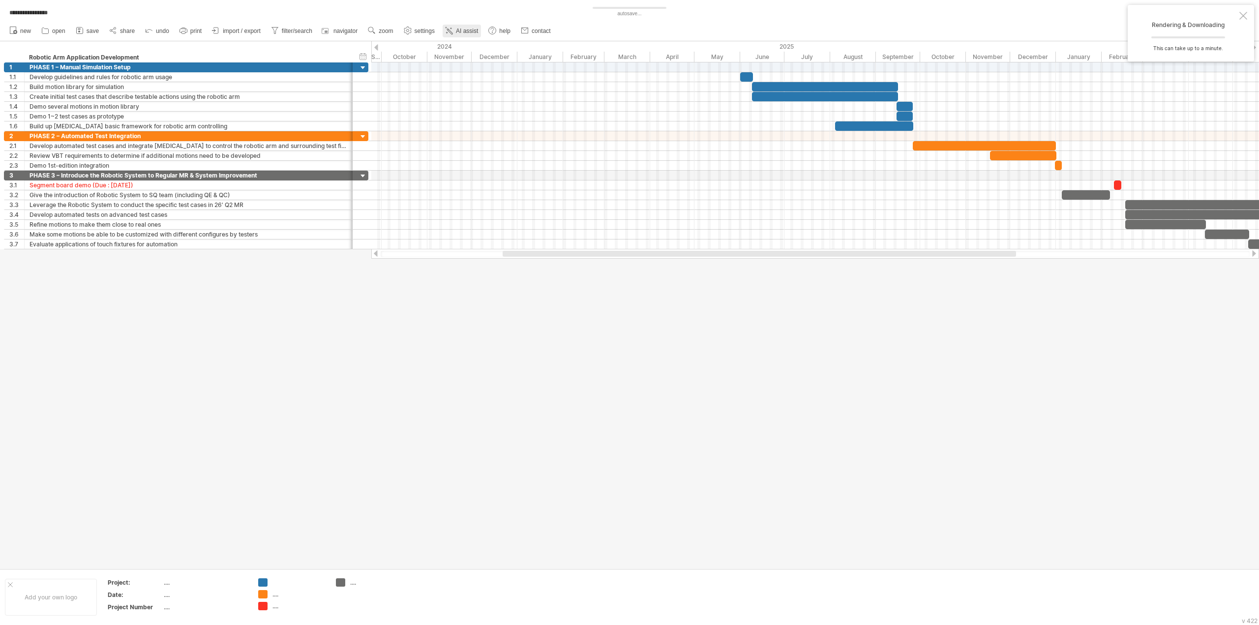
click at [469, 34] on span "AI assist" at bounding box center [467, 31] width 22 height 7
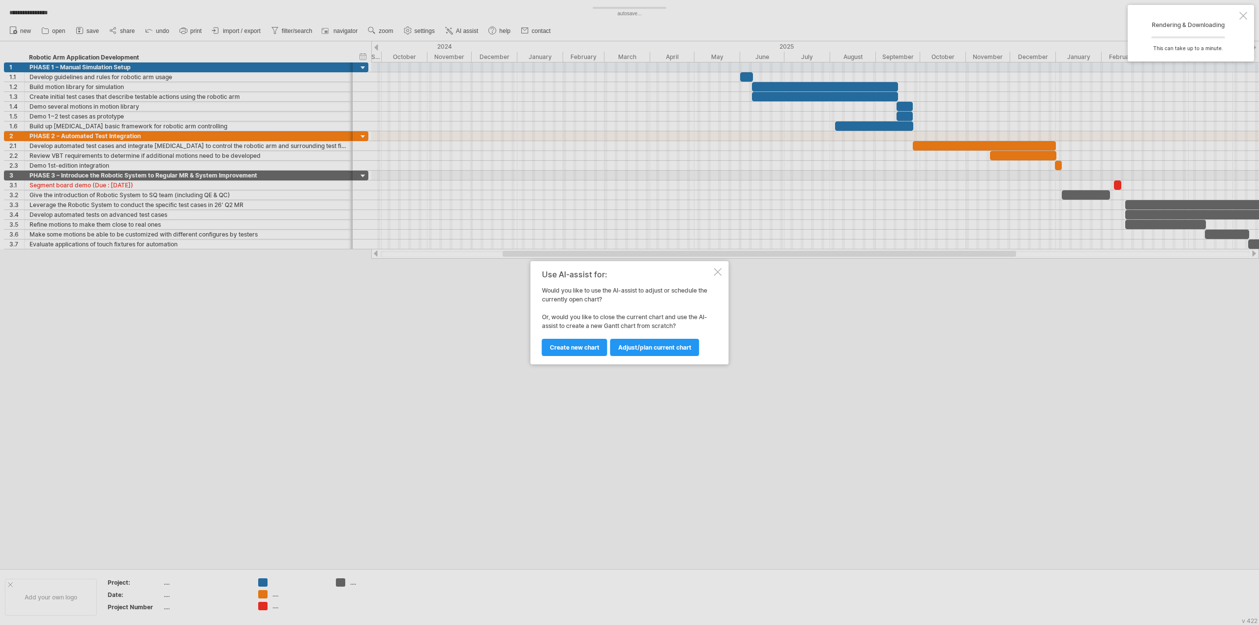
click at [723, 271] on div "Use AI-assist for: Would you like to use the AI-assist to adjust or schedule th…" at bounding box center [630, 312] width 198 height 103
click at [720, 271] on div at bounding box center [718, 272] width 8 height 8
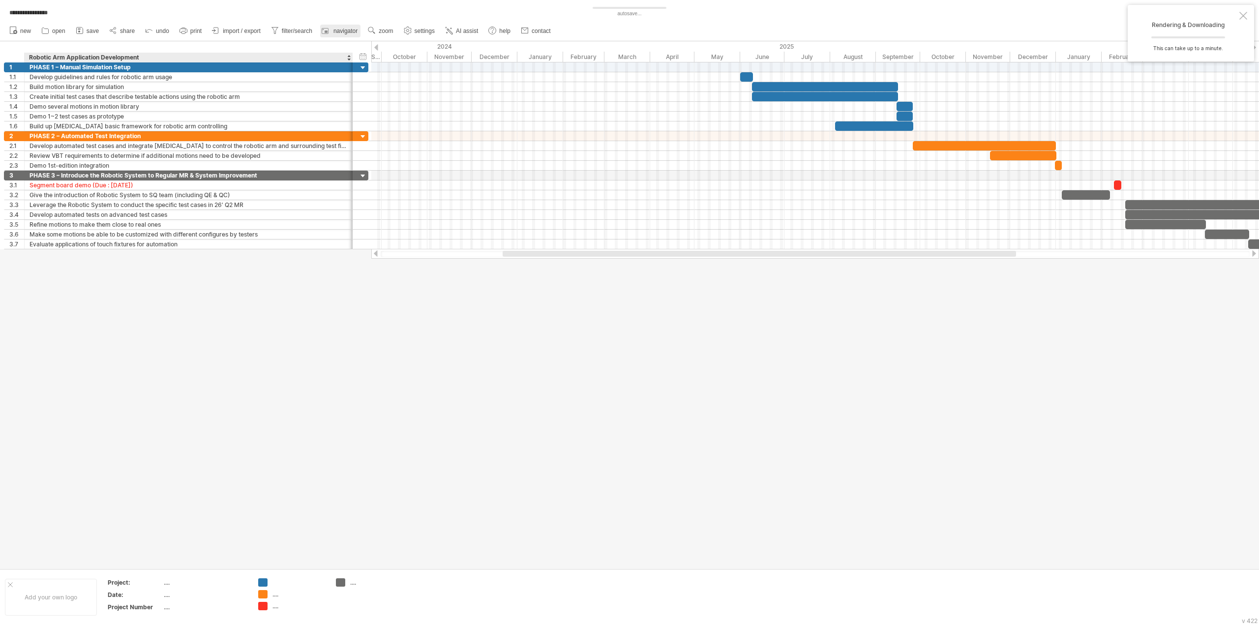
click at [349, 35] on link "navigator" at bounding box center [340, 31] width 40 height 13
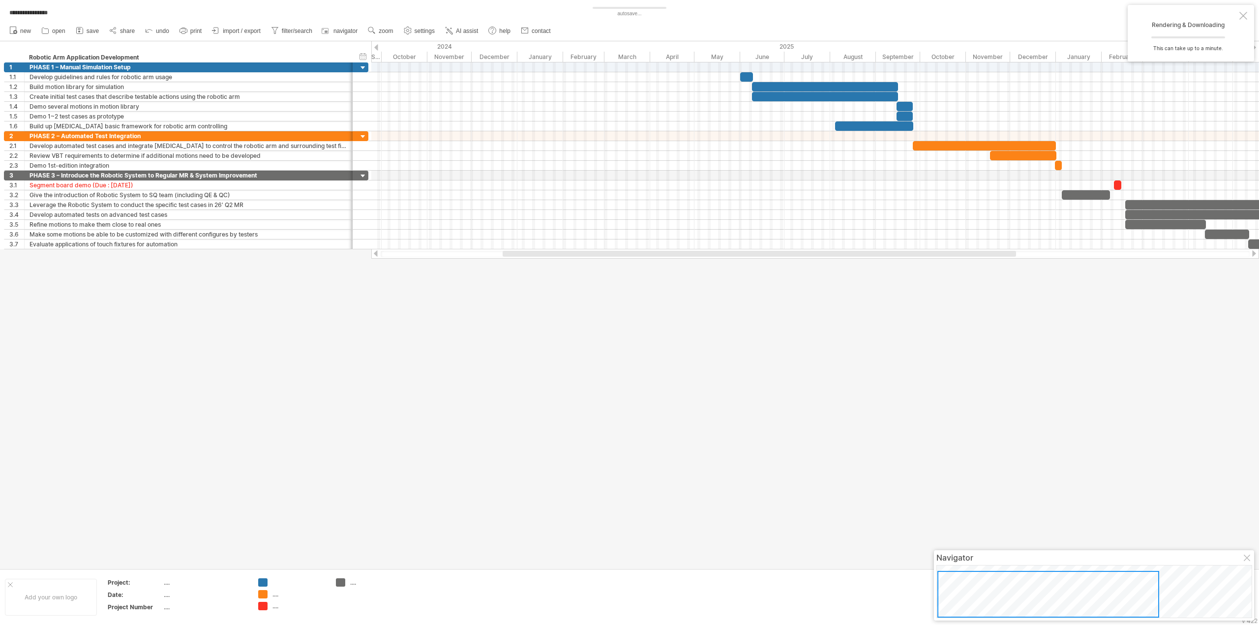
click at [1248, 561] on div at bounding box center [1248, 559] width 8 height 8
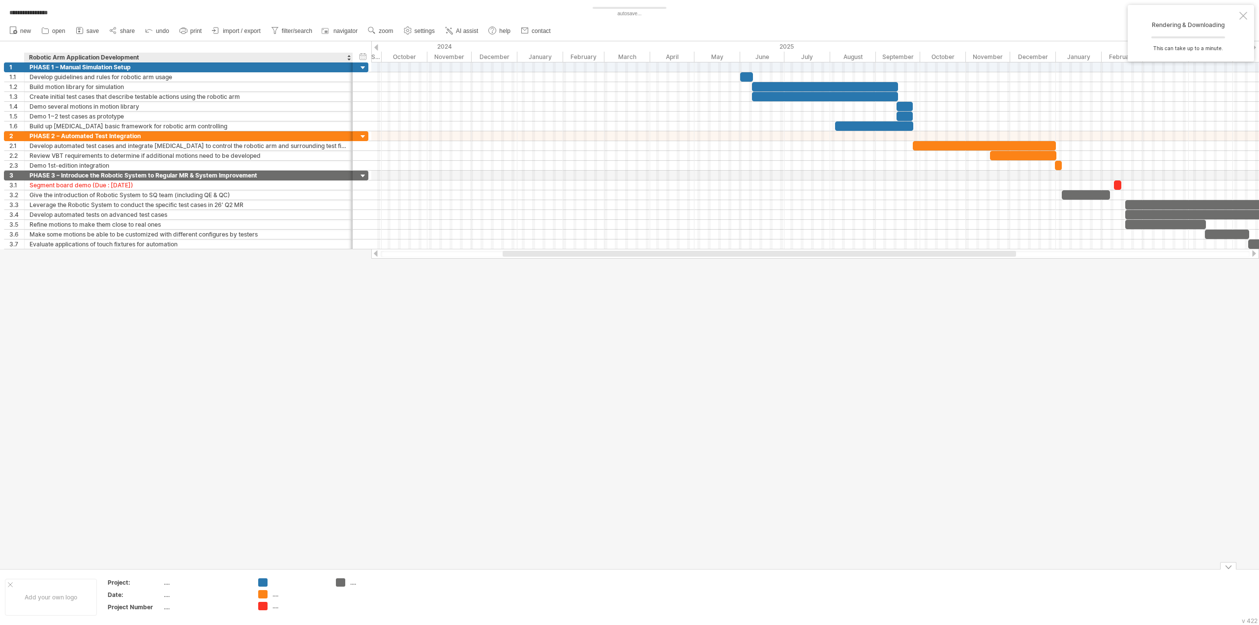
click at [168, 582] on div "...." at bounding box center [205, 582] width 83 height 8
click at [120, 585] on div "Project:" at bounding box center [135, 582] width 54 height 8
click at [57, 602] on div "Add your own logo" at bounding box center [51, 597] width 92 height 37
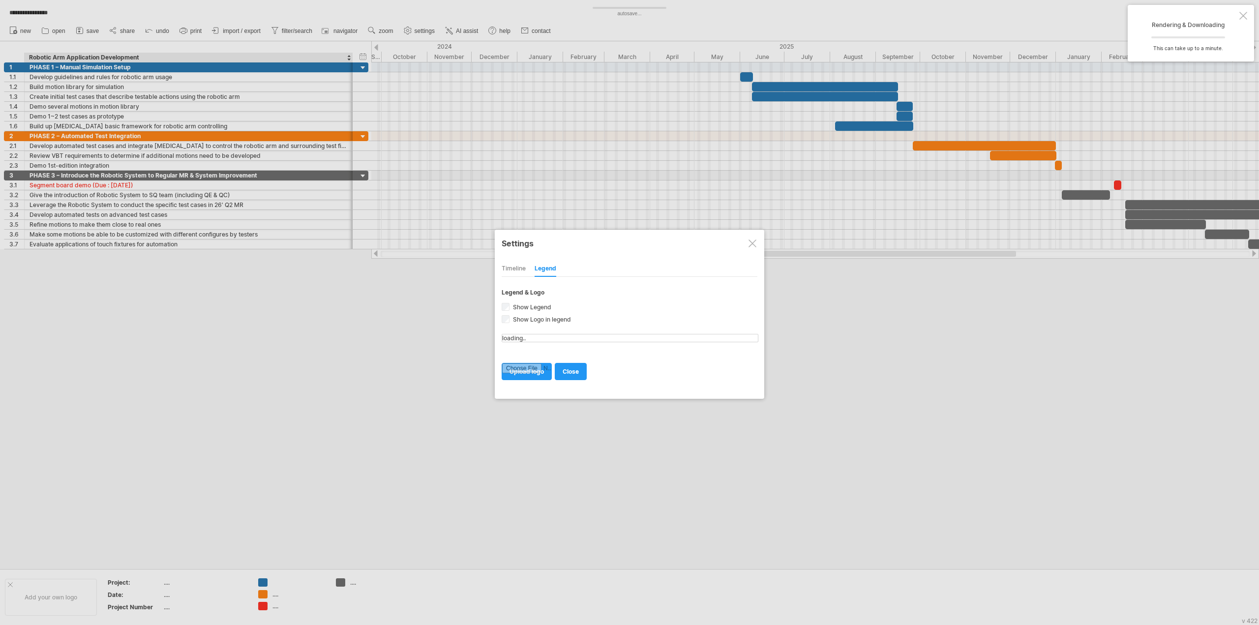
click at [521, 272] on div "Timeline" at bounding box center [514, 269] width 24 height 16
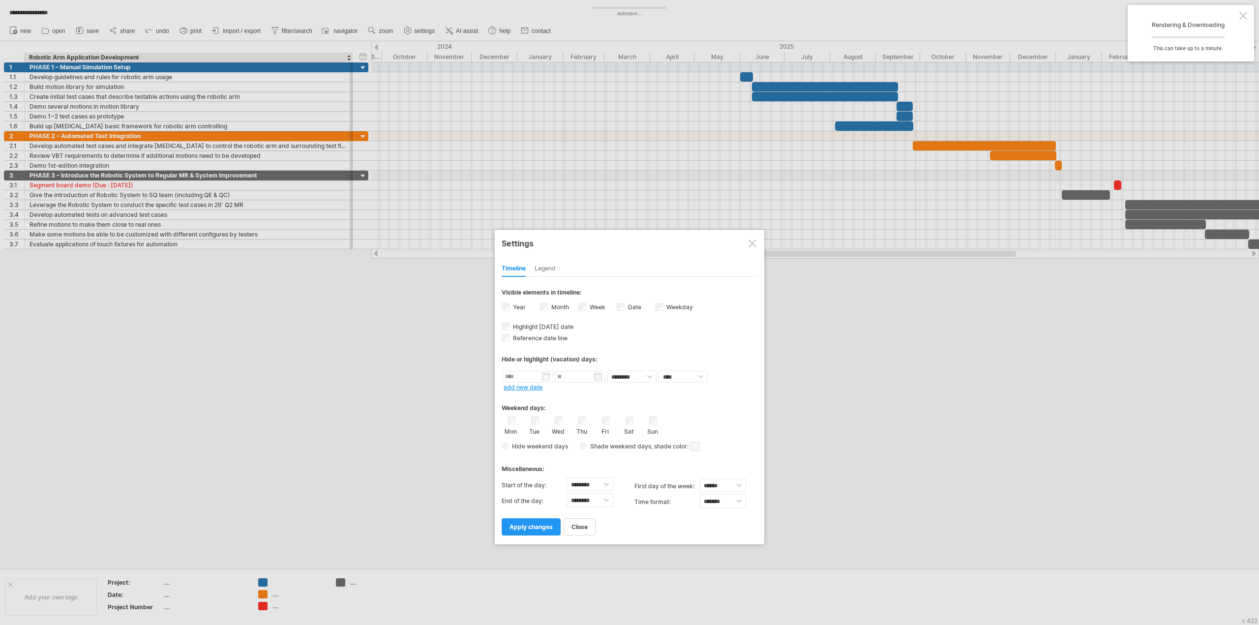
click at [541, 271] on div "Legend" at bounding box center [545, 269] width 21 height 16
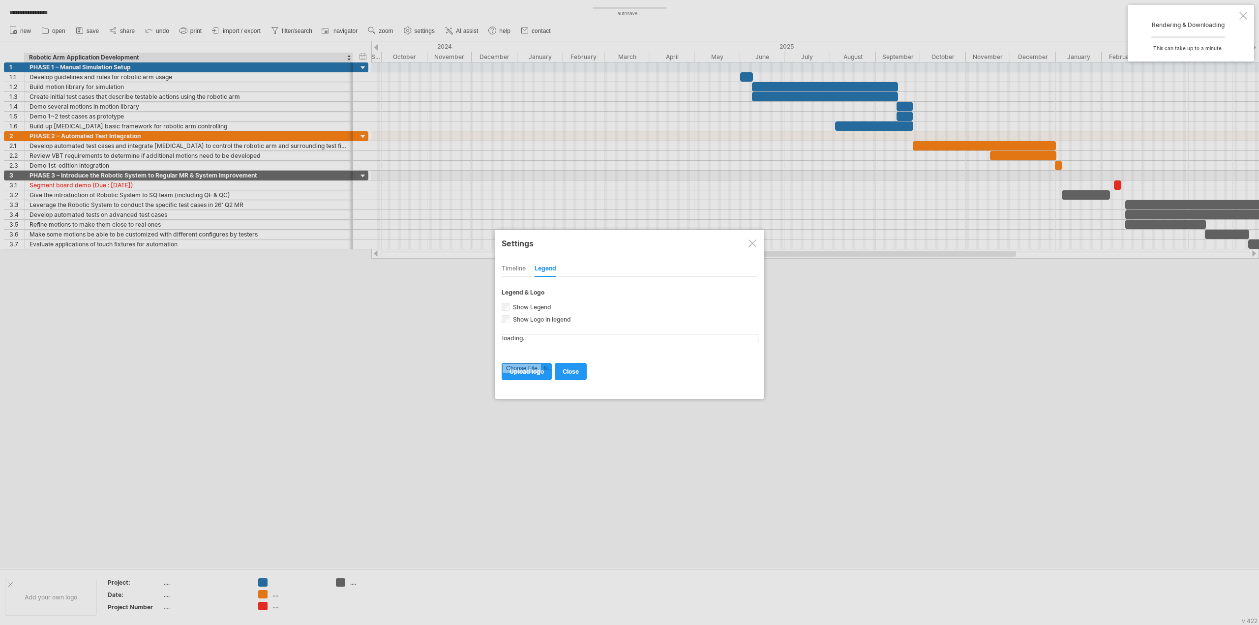
click at [752, 242] on div at bounding box center [753, 244] width 8 height 8
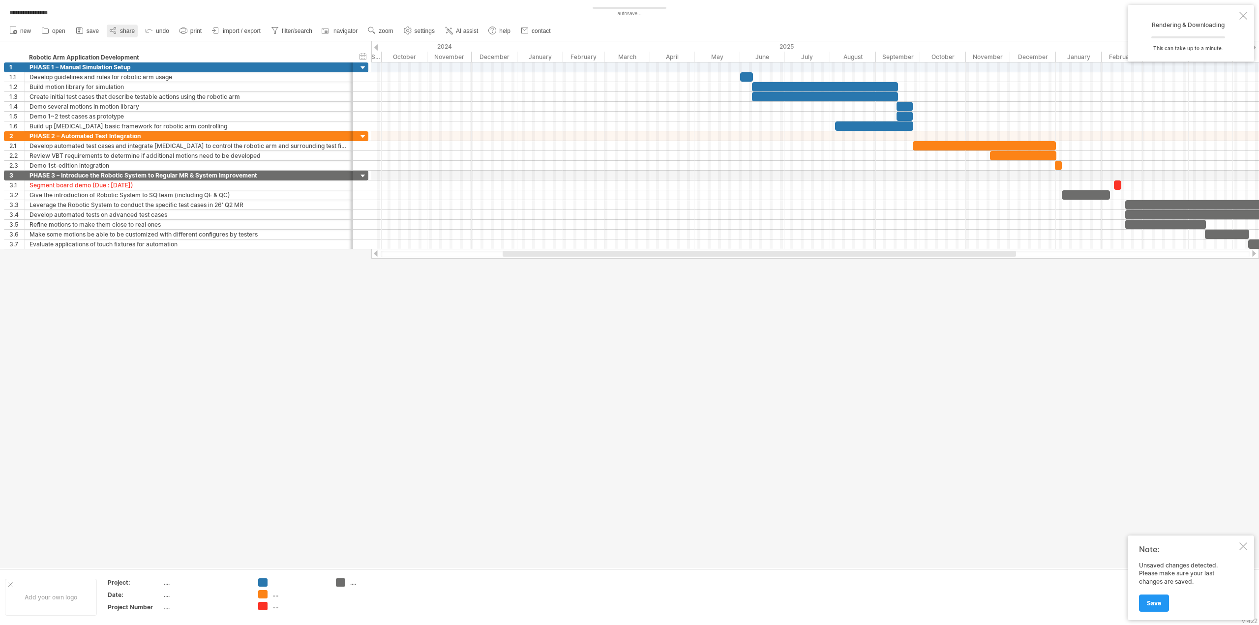
click at [117, 32] on icon at bounding box center [113, 31] width 10 height 10
click at [117, 31] on icon at bounding box center [113, 31] width 10 height 10
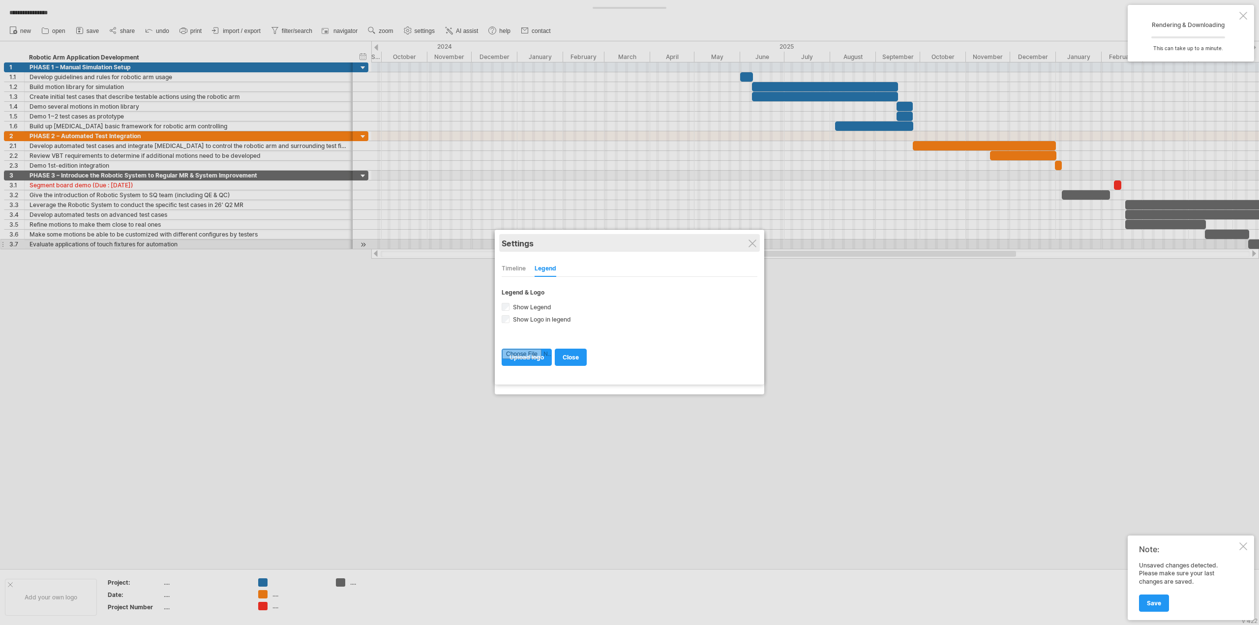
click at [748, 243] on div "Settings" at bounding box center [630, 243] width 256 height 18
click at [753, 243] on div at bounding box center [753, 244] width 8 height 8
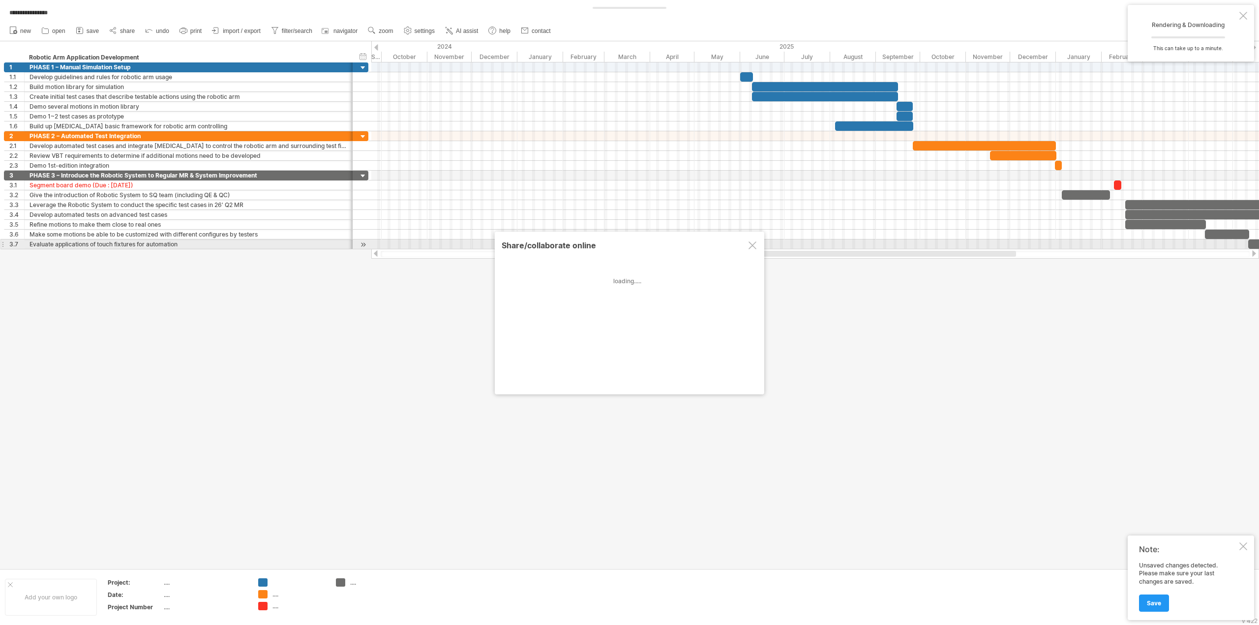
click at [753, 243] on div at bounding box center [753, 245] width 8 height 8
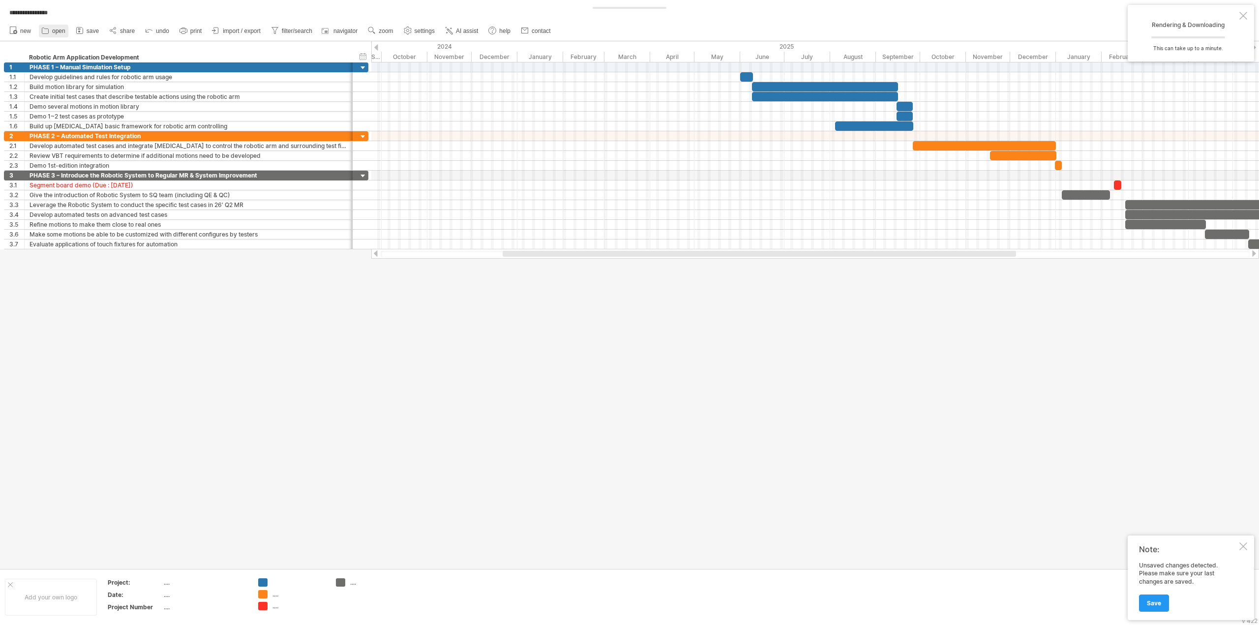
click at [59, 30] on span "open" at bounding box center [58, 31] width 13 height 7
click at [434, 31] on span "settings" at bounding box center [425, 31] width 20 height 7
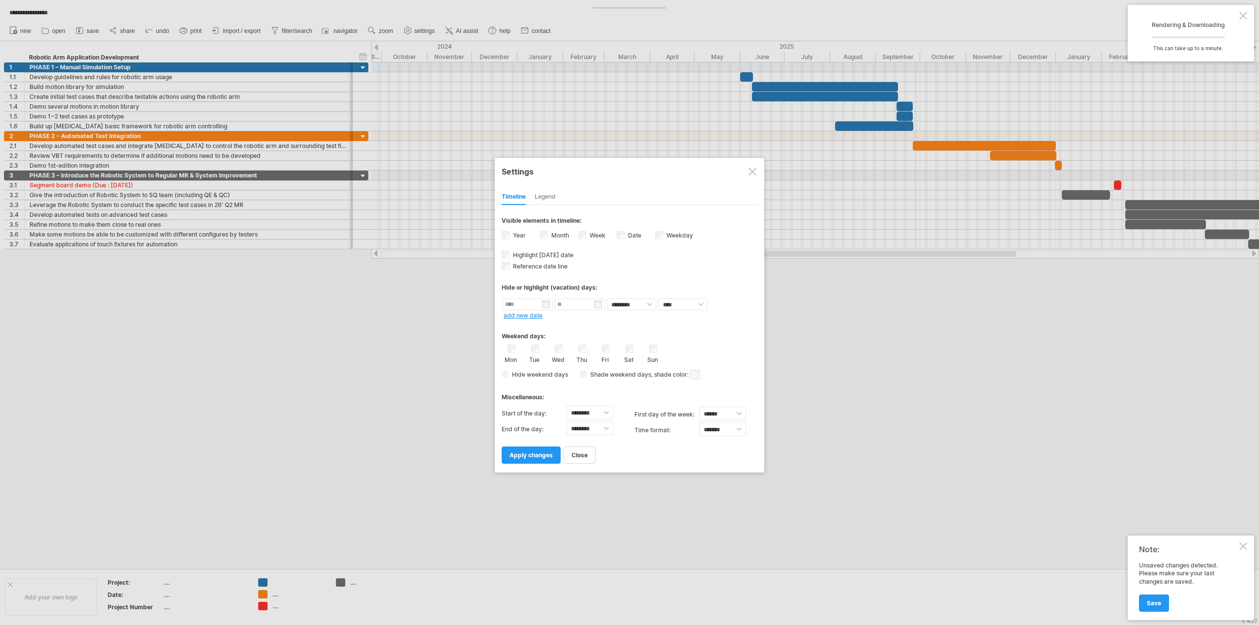
click at [550, 192] on div "Legend" at bounding box center [545, 197] width 21 height 16
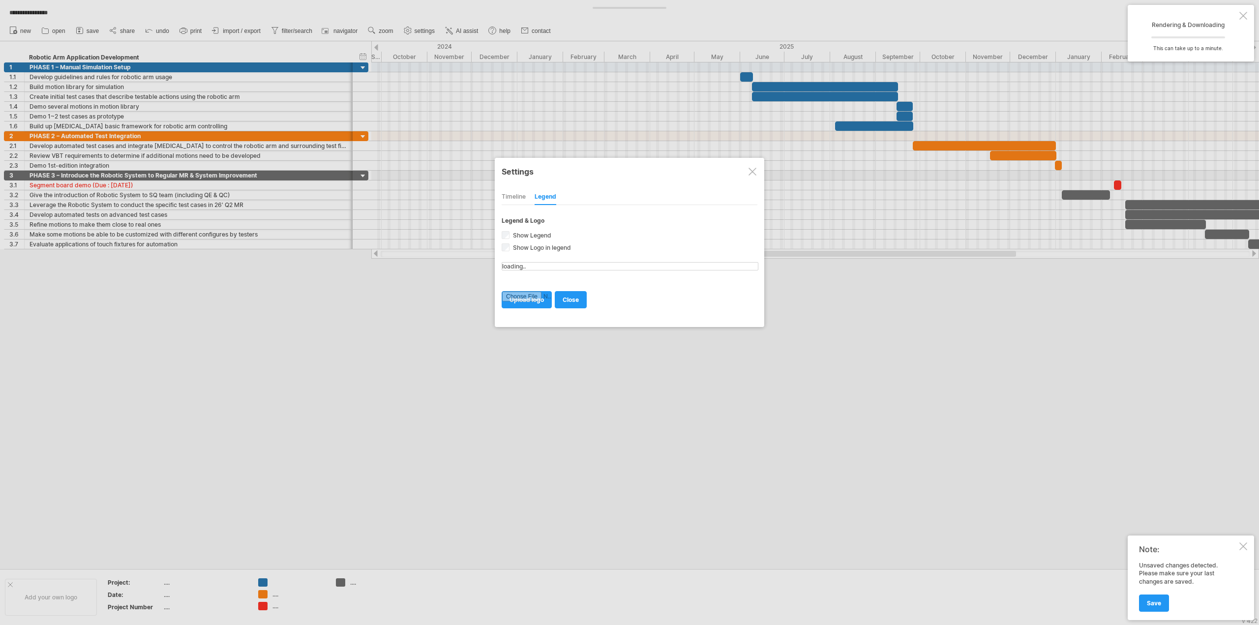
click at [753, 172] on div at bounding box center [753, 172] width 8 height 8
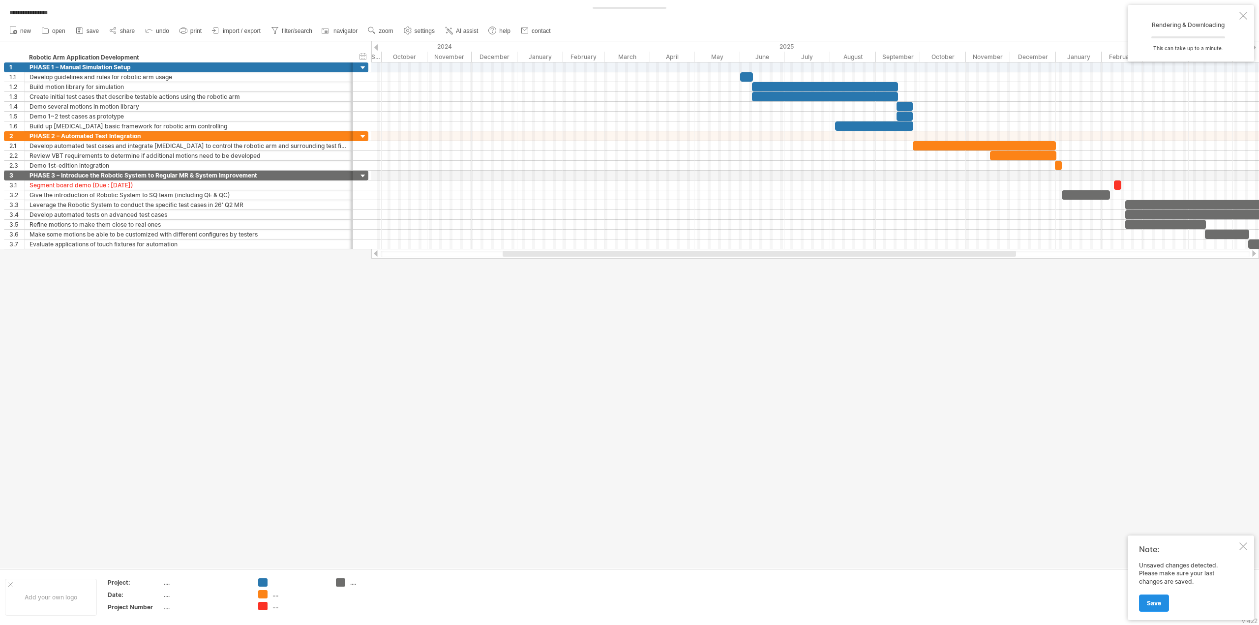
drag, startPoint x: 1153, startPoint y: 603, endPoint x: 1148, endPoint y: 602, distance: 5.1
click at [1153, 603] on span "Save" at bounding box center [1154, 603] width 14 height 7
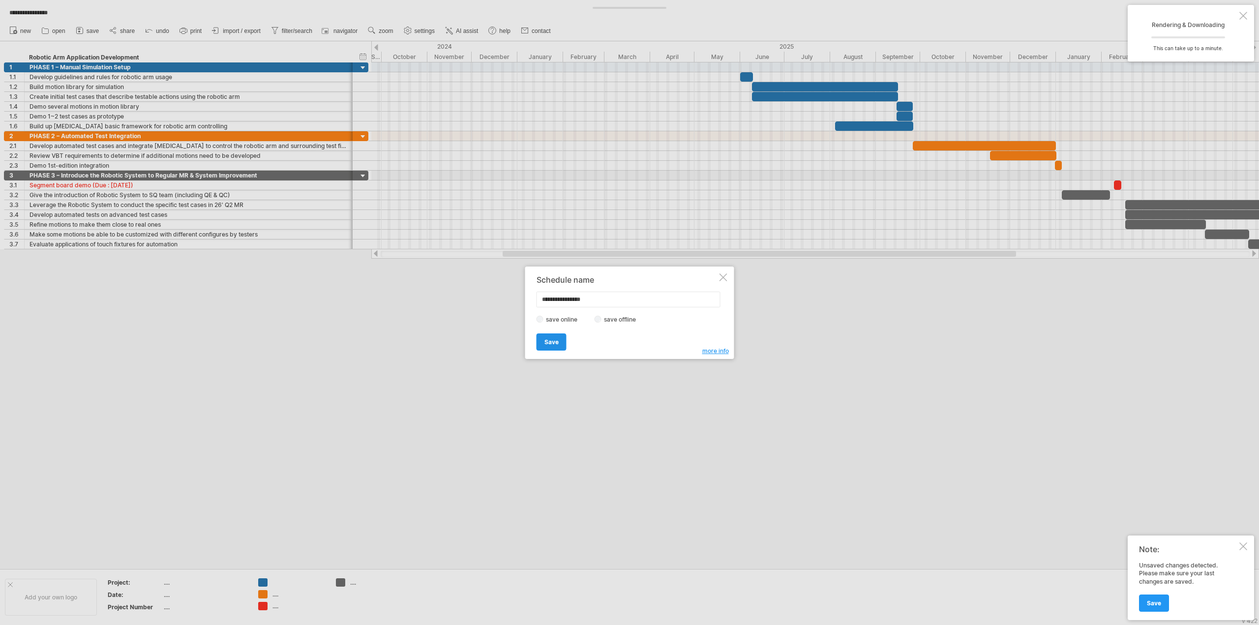
click at [545, 343] on span "Save" at bounding box center [551, 341] width 14 height 7
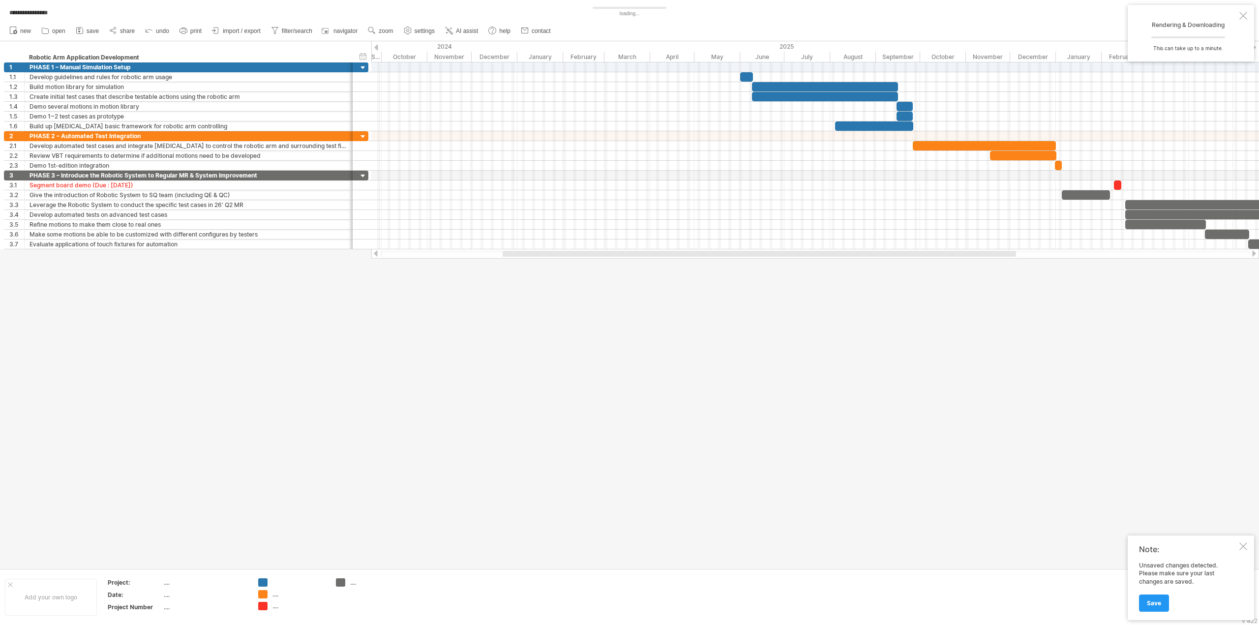
click at [1242, 550] on div "Note: Unsaved changes detected. Please make sure your last changes are saved. S…" at bounding box center [1191, 578] width 126 height 85
click at [1241, 546] on div at bounding box center [1243, 546] width 8 height 8
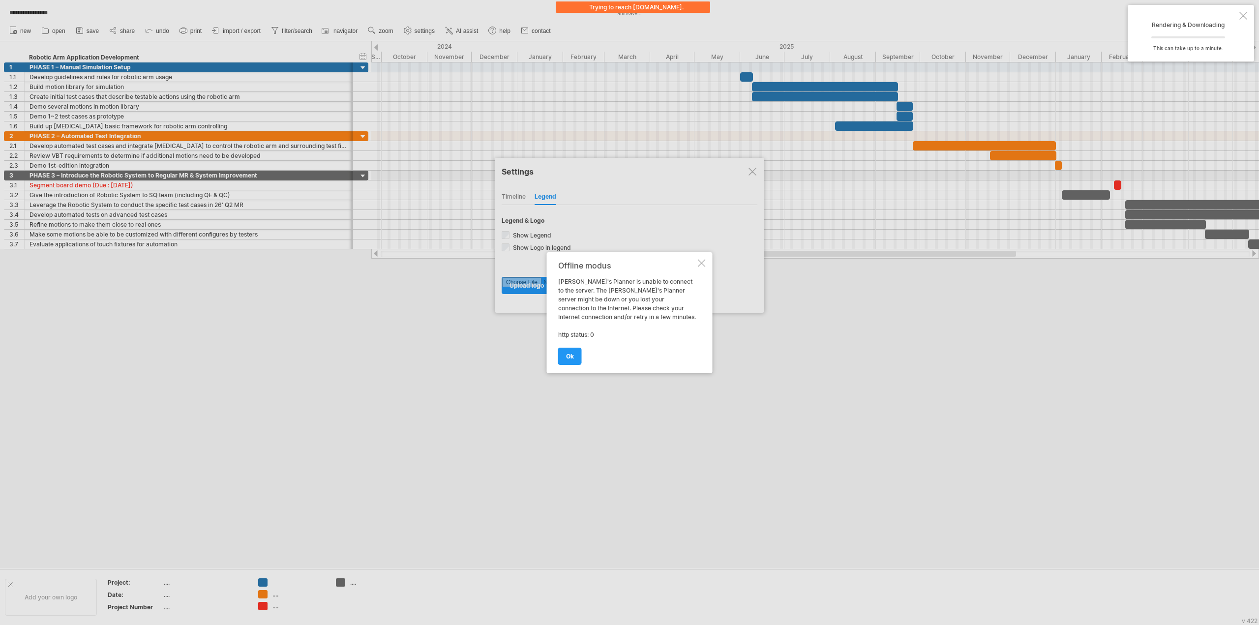
click at [699, 263] on div at bounding box center [702, 263] width 8 height 8
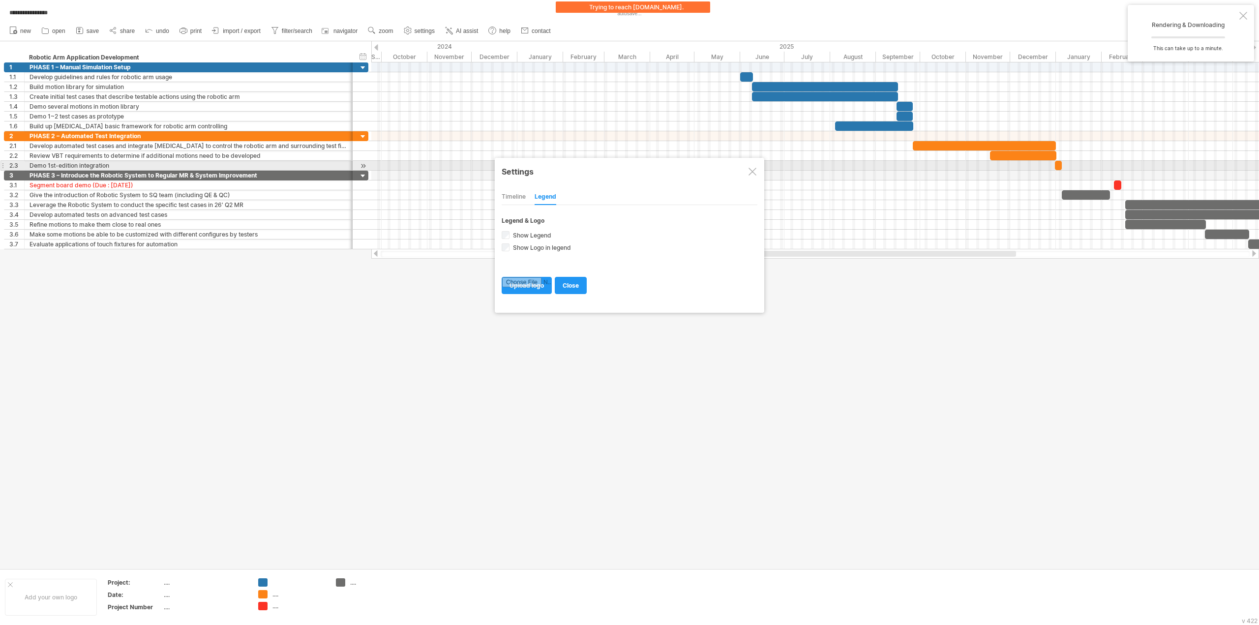
click at [750, 169] on div at bounding box center [753, 172] width 8 height 8
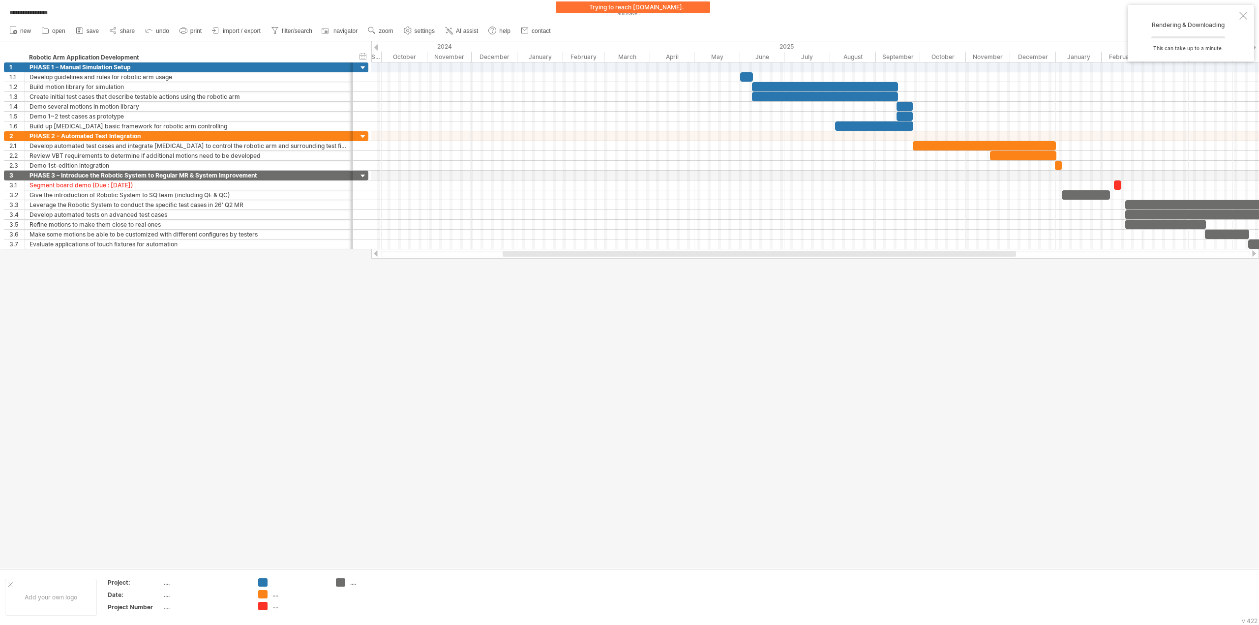
click at [1242, 17] on div at bounding box center [1243, 16] width 8 height 8
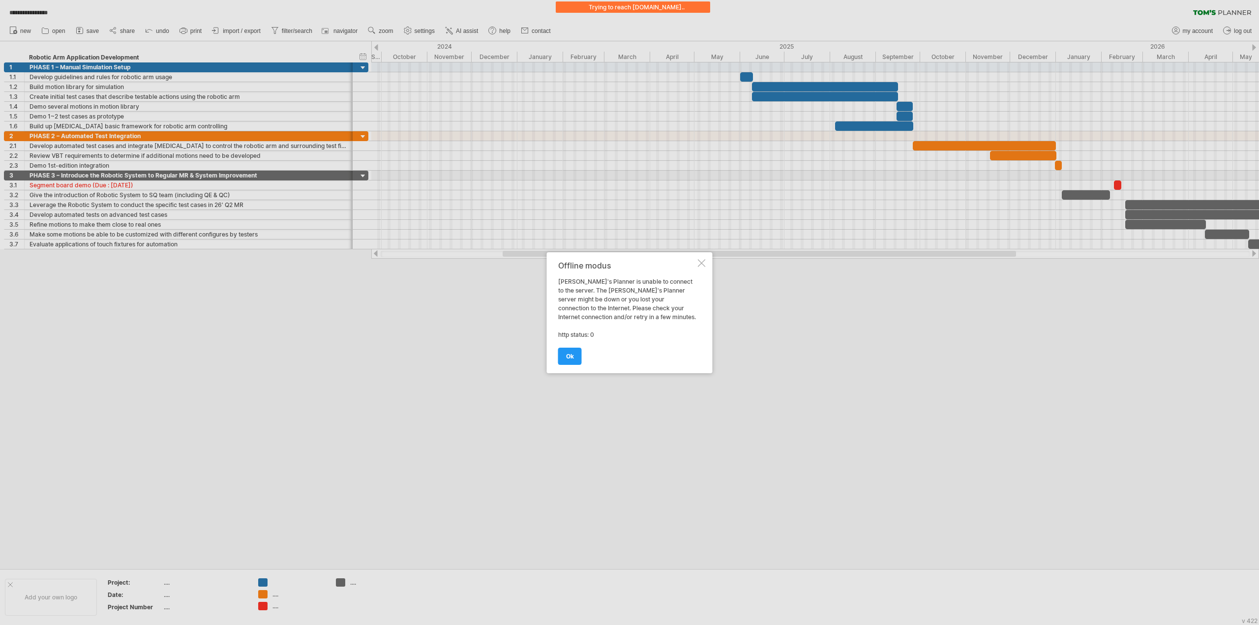
click at [703, 264] on div at bounding box center [702, 263] width 8 height 8
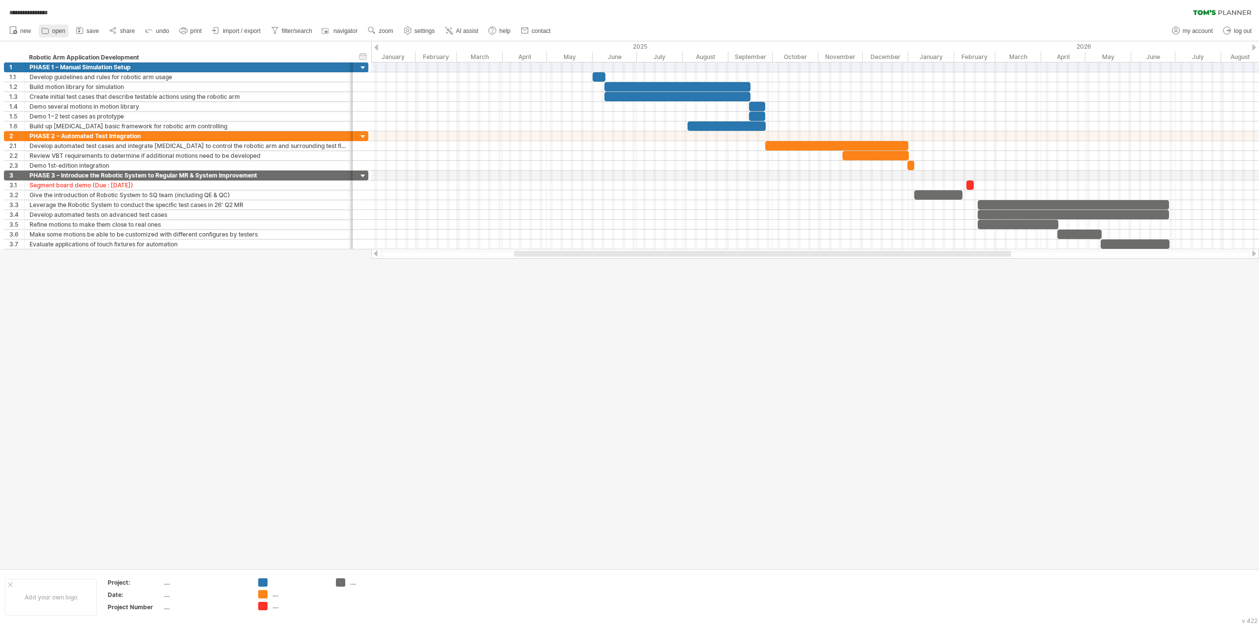
click at [59, 31] on span "open" at bounding box center [58, 31] width 13 height 7
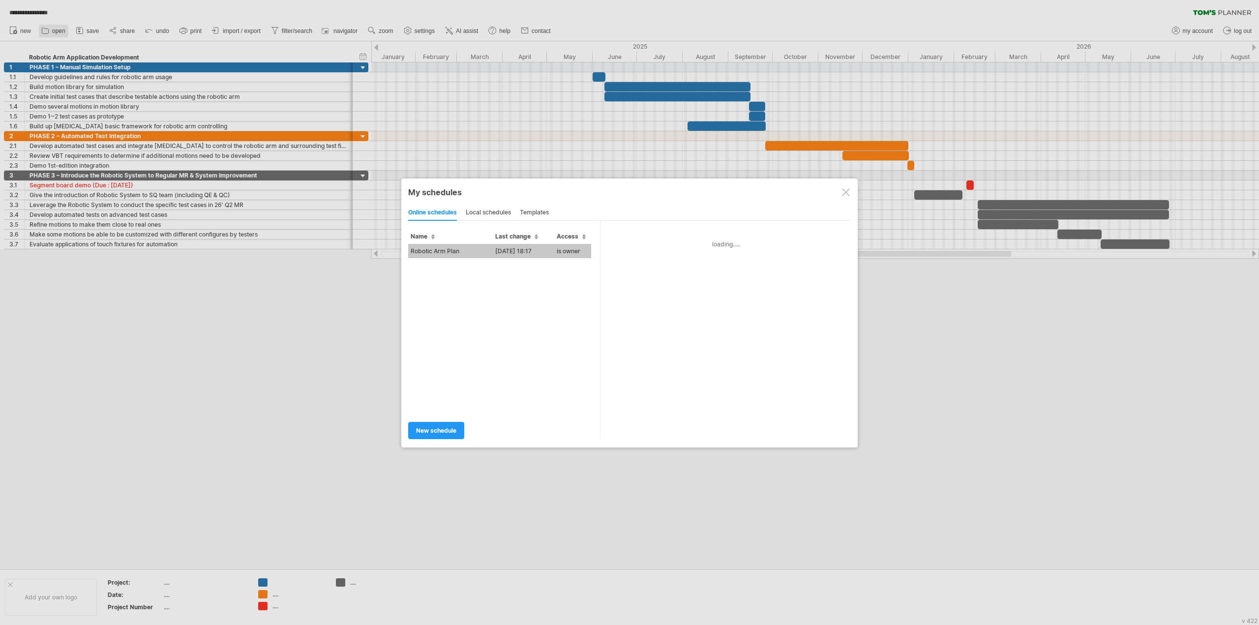
type input "**********"
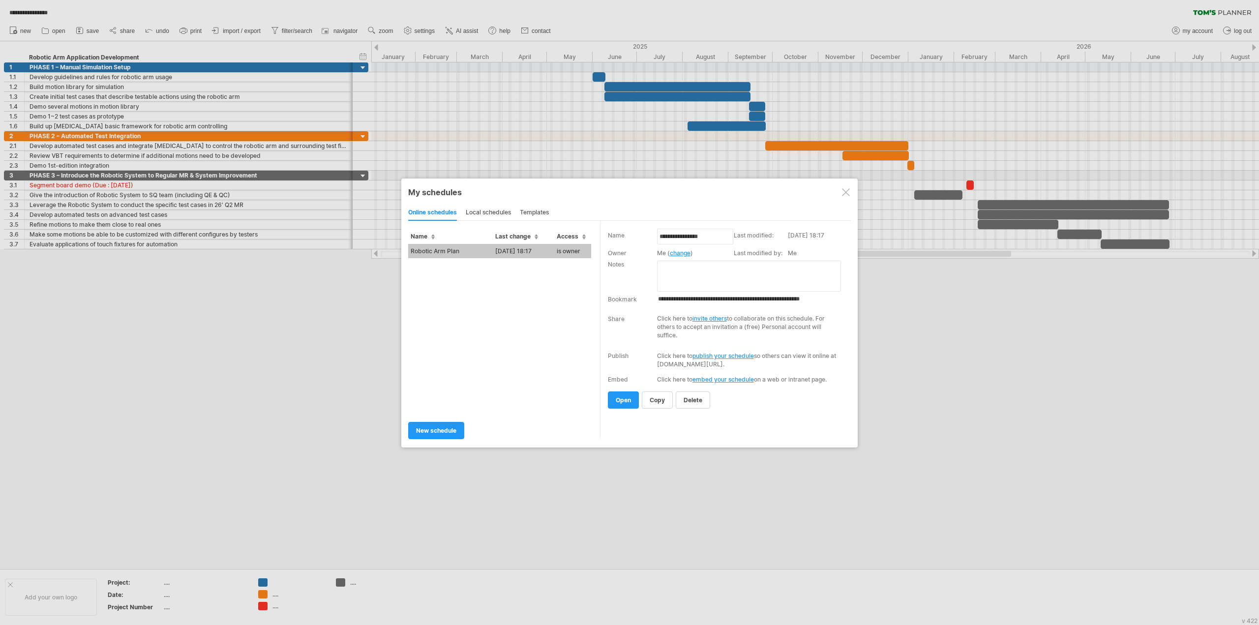
click at [661, 263] on textarea at bounding box center [749, 276] width 184 height 31
click at [483, 209] on div "local schedules" at bounding box center [488, 213] width 45 height 16
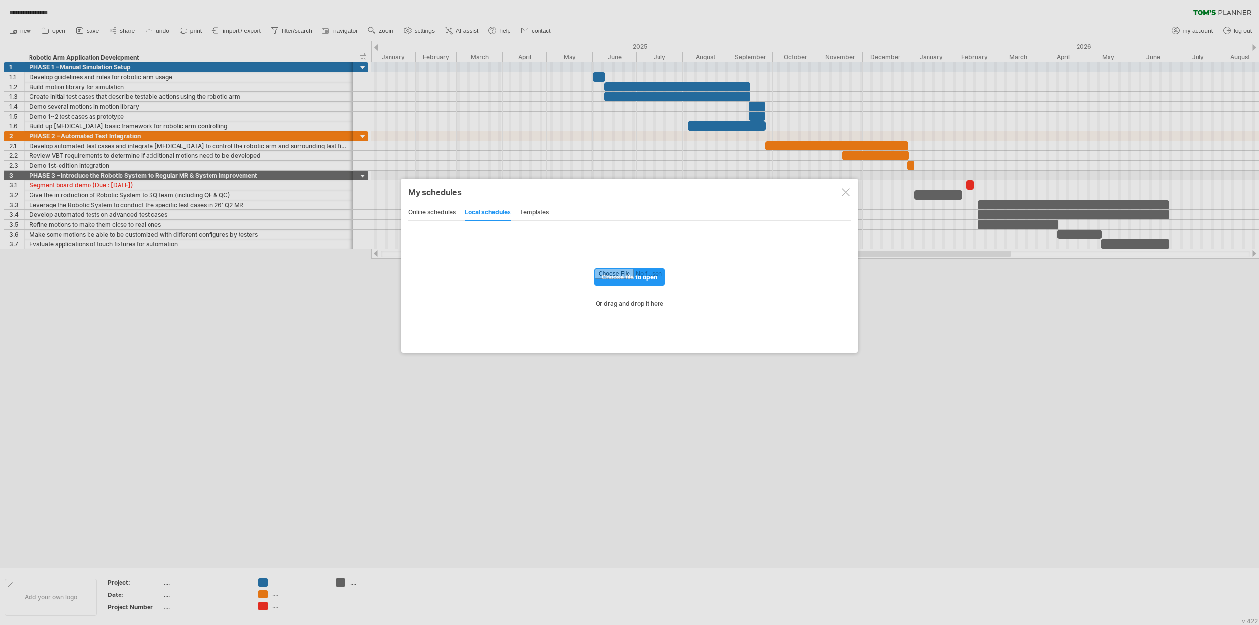
click at [429, 211] on div "online schedules" at bounding box center [432, 213] width 48 height 16
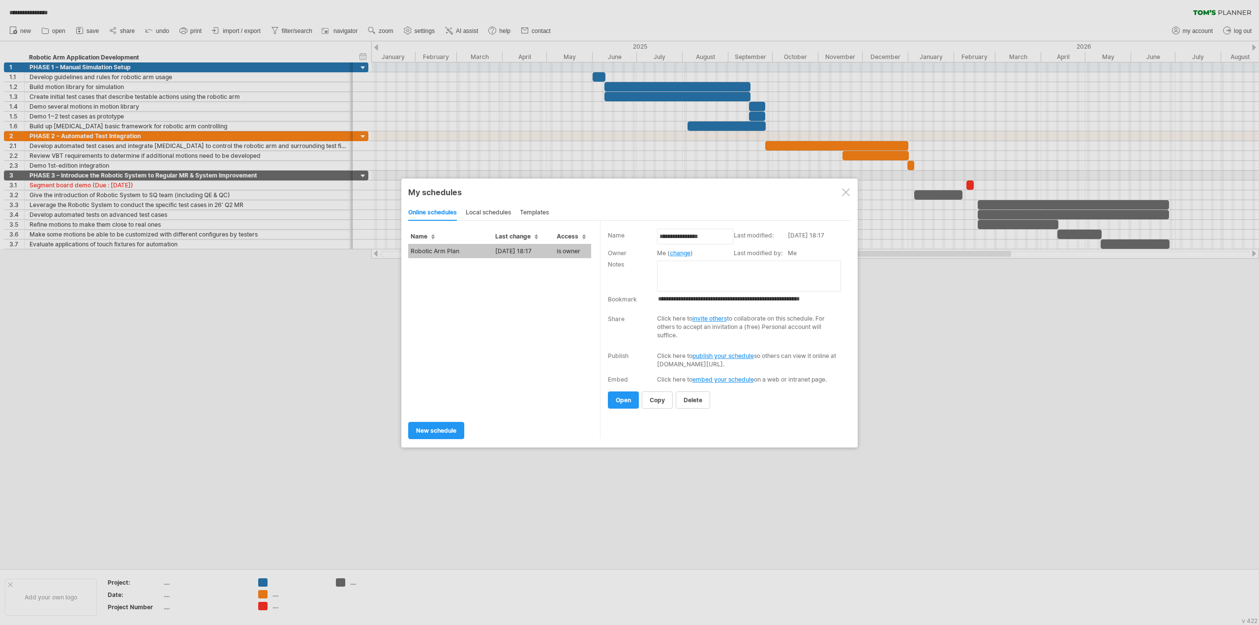
click at [525, 212] on div "templates" at bounding box center [534, 213] width 29 height 16
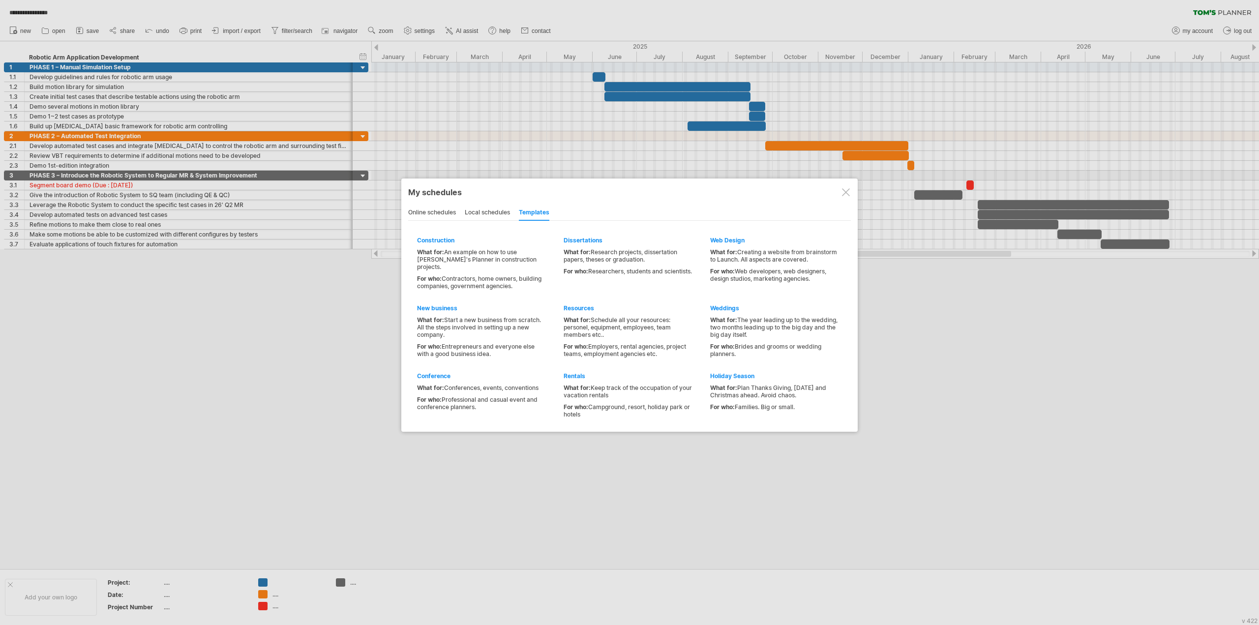
click at [434, 214] on div "online schedules" at bounding box center [432, 213] width 48 height 16
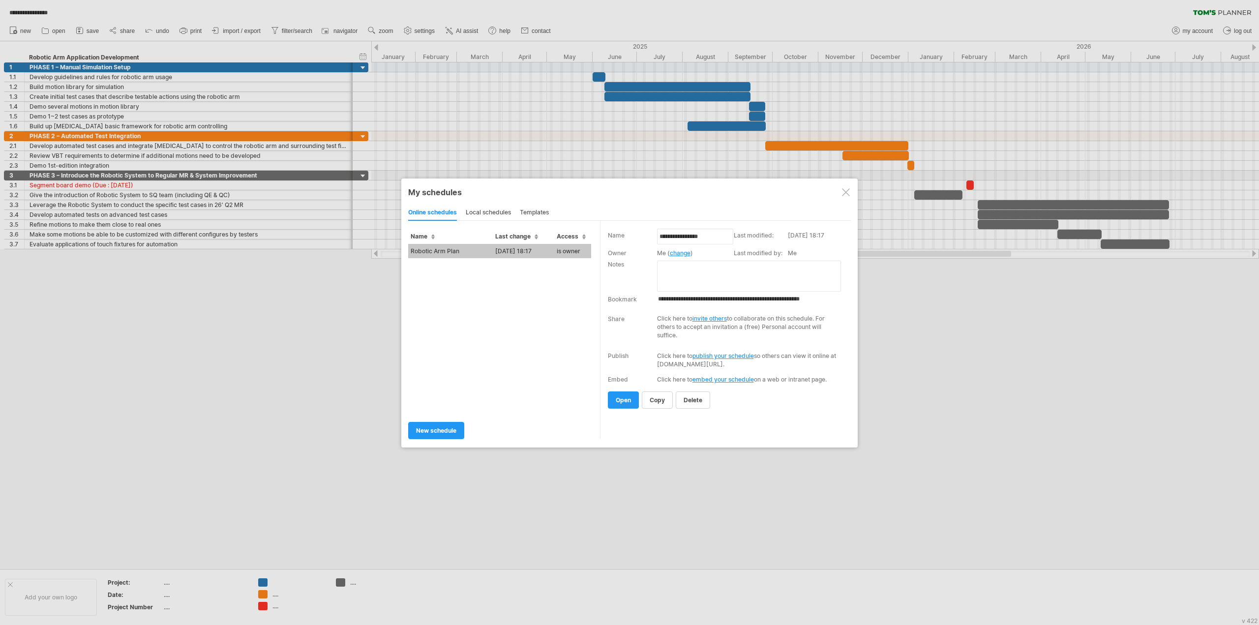
click at [1035, 334] on div at bounding box center [629, 312] width 1259 height 625
